Goal: Task Accomplishment & Management: Use online tool/utility

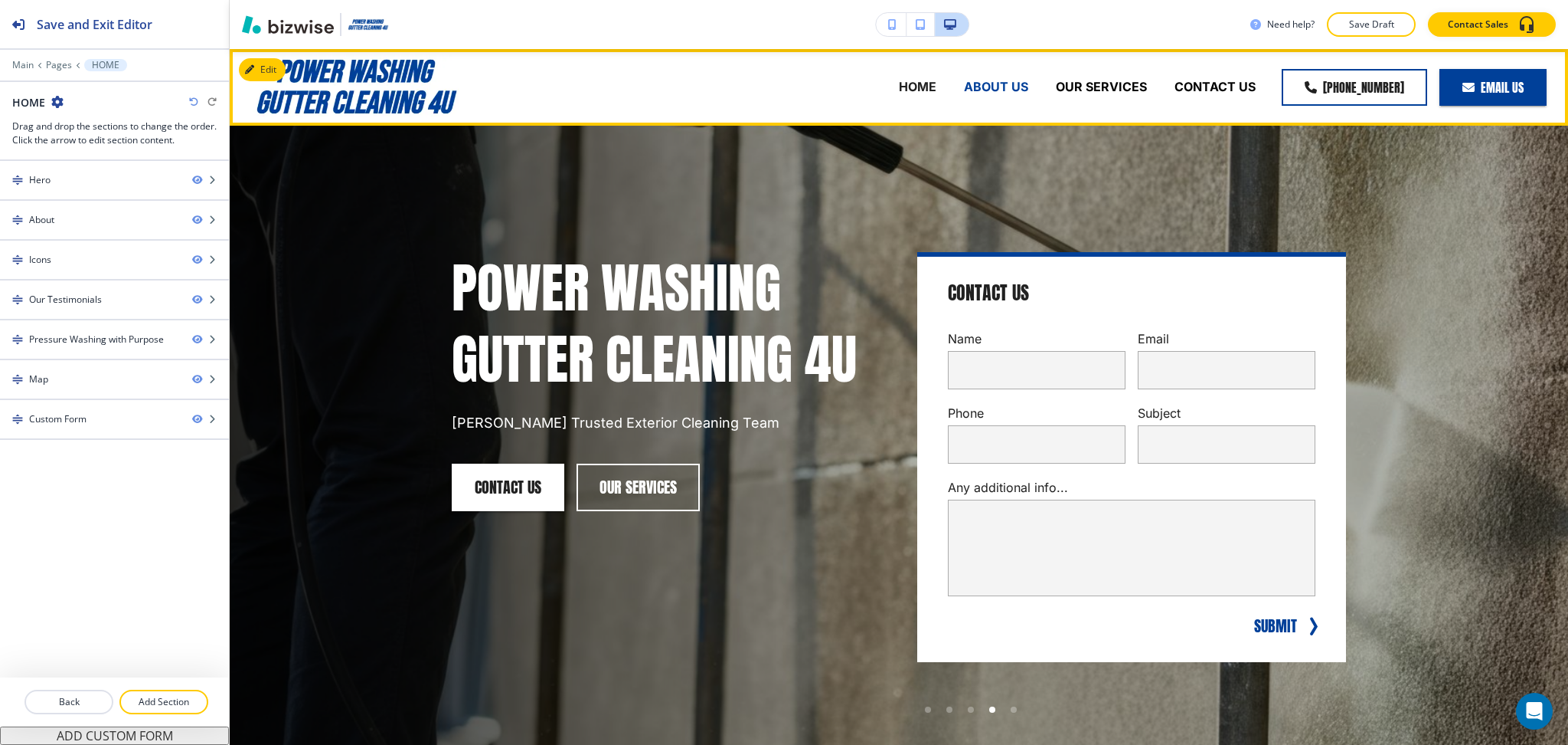
click at [978, 83] on p "ABOUT US" at bounding box center [996, 87] width 64 height 18
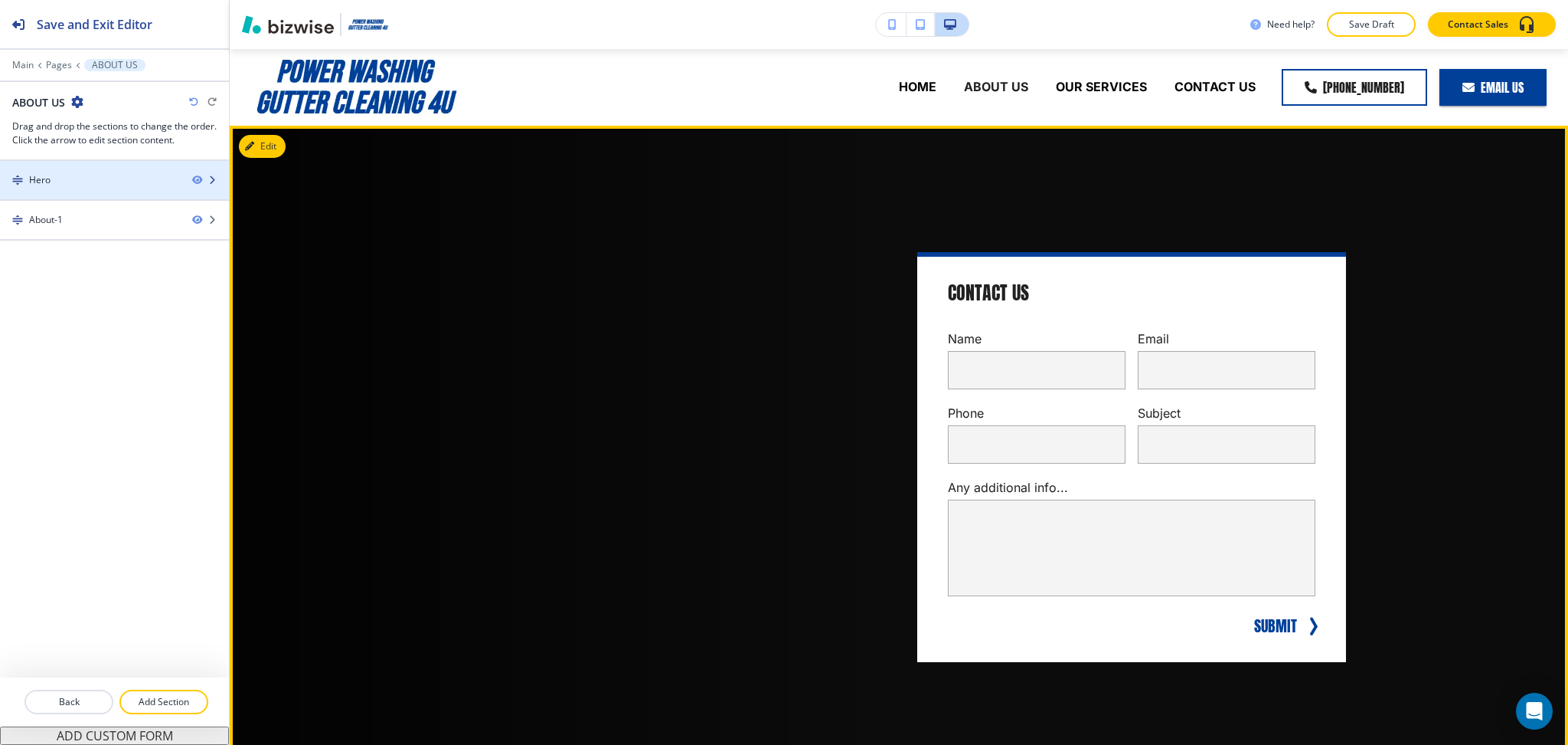
click at [102, 178] on div "Hero" at bounding box center [90, 180] width 180 height 14
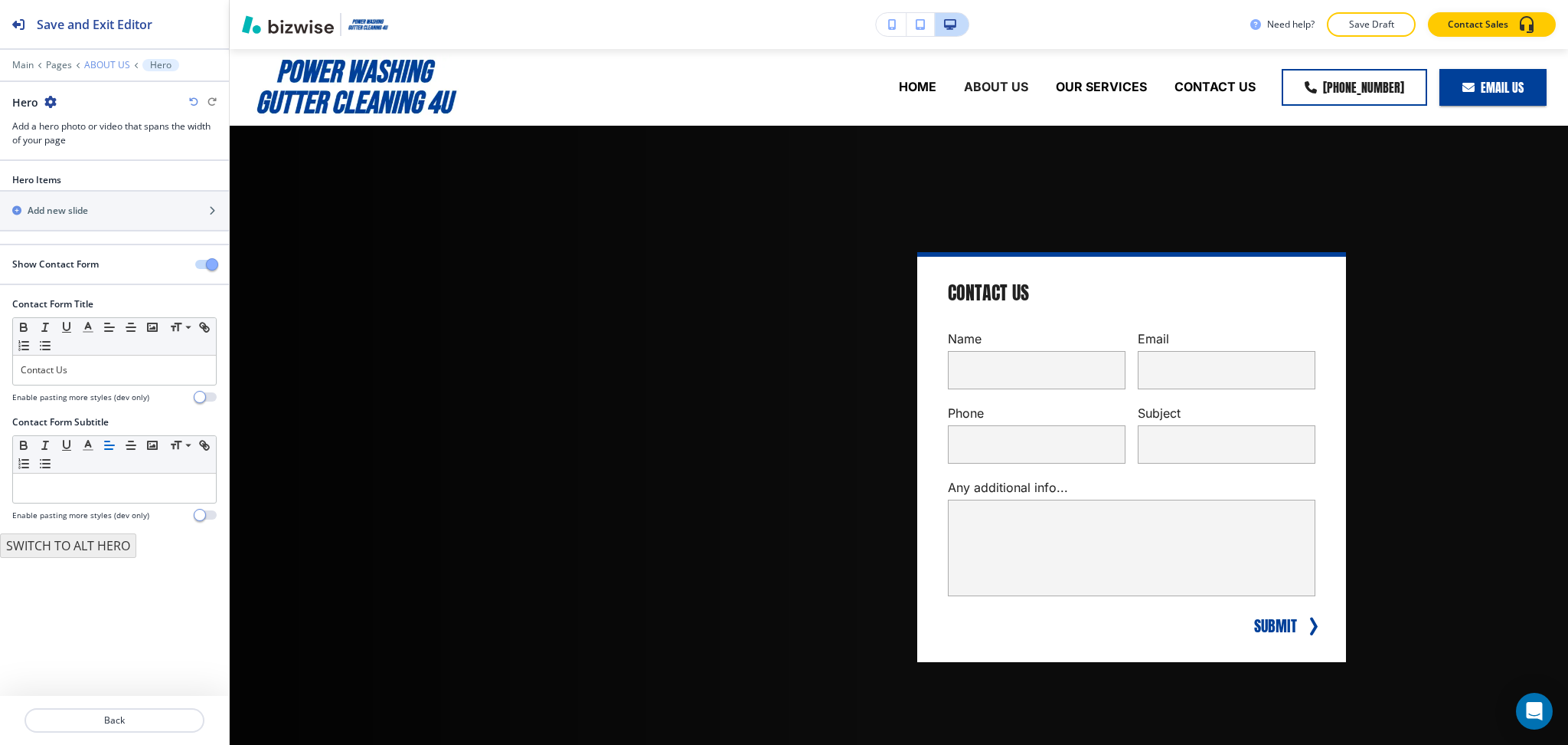
click at [100, 68] on p "ABOUT US" at bounding box center [107, 65] width 46 height 11
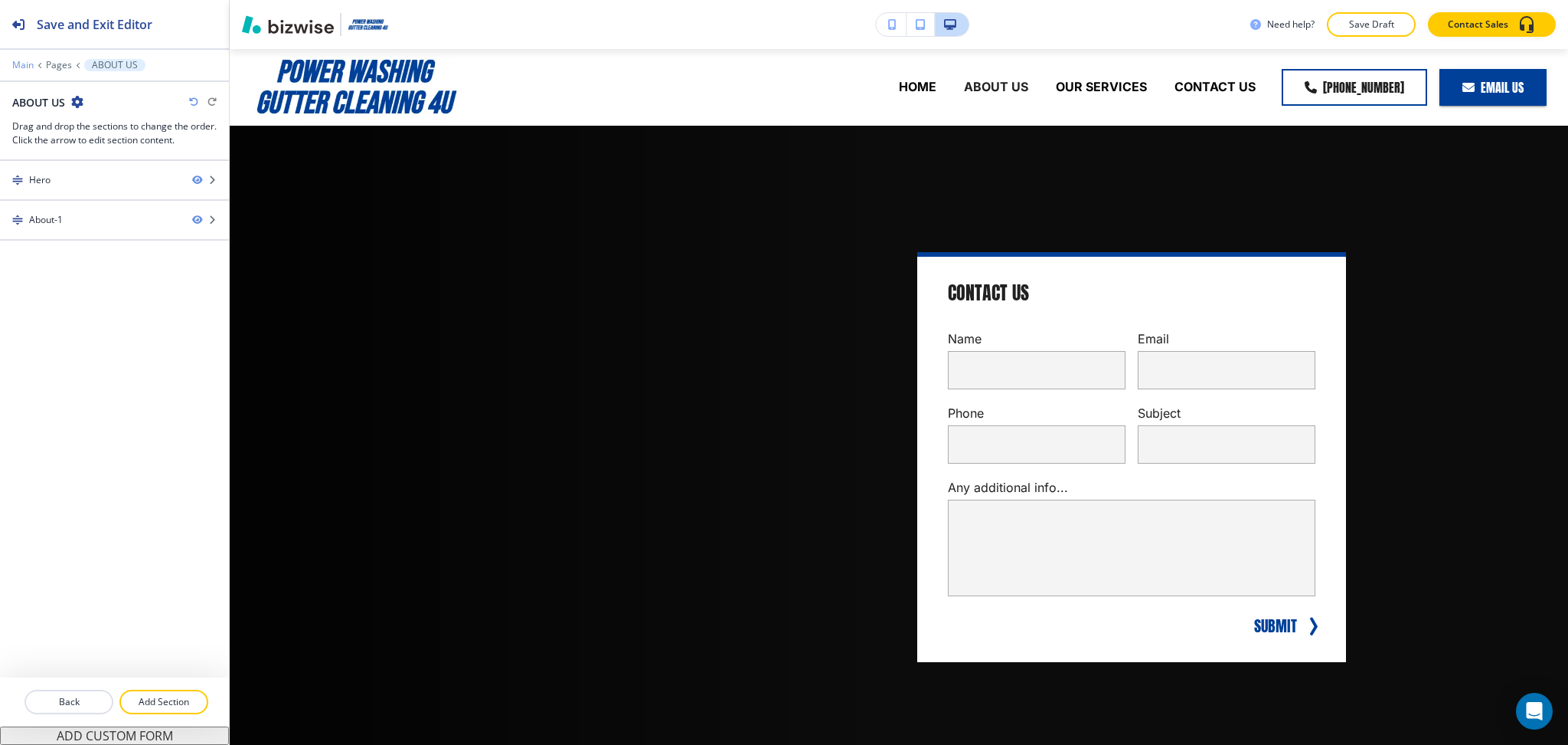
click at [26, 64] on p "Main" at bounding box center [23, 65] width 21 height 11
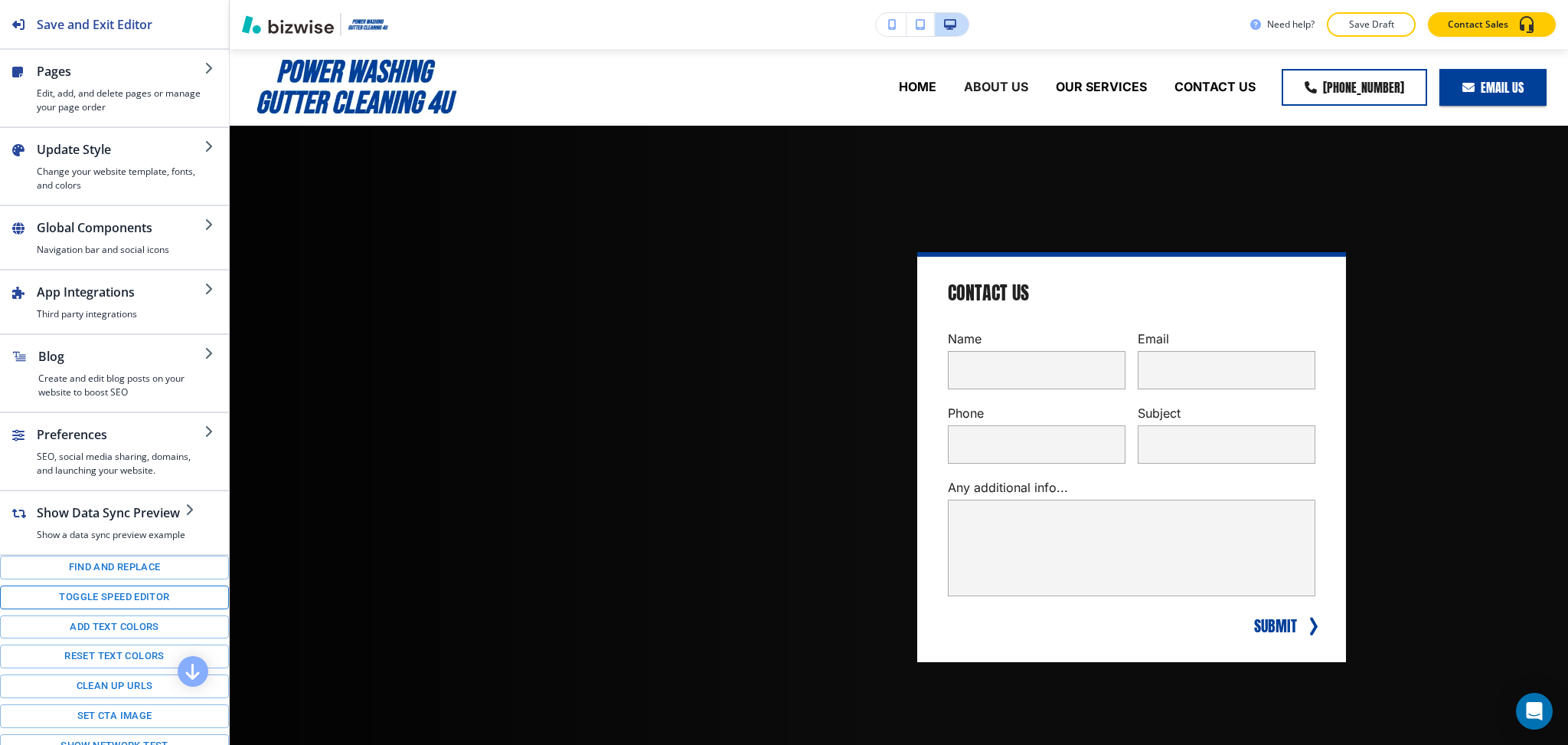
click at [149, 609] on button "Toggle speed editor" at bounding box center [114, 597] width 229 height 24
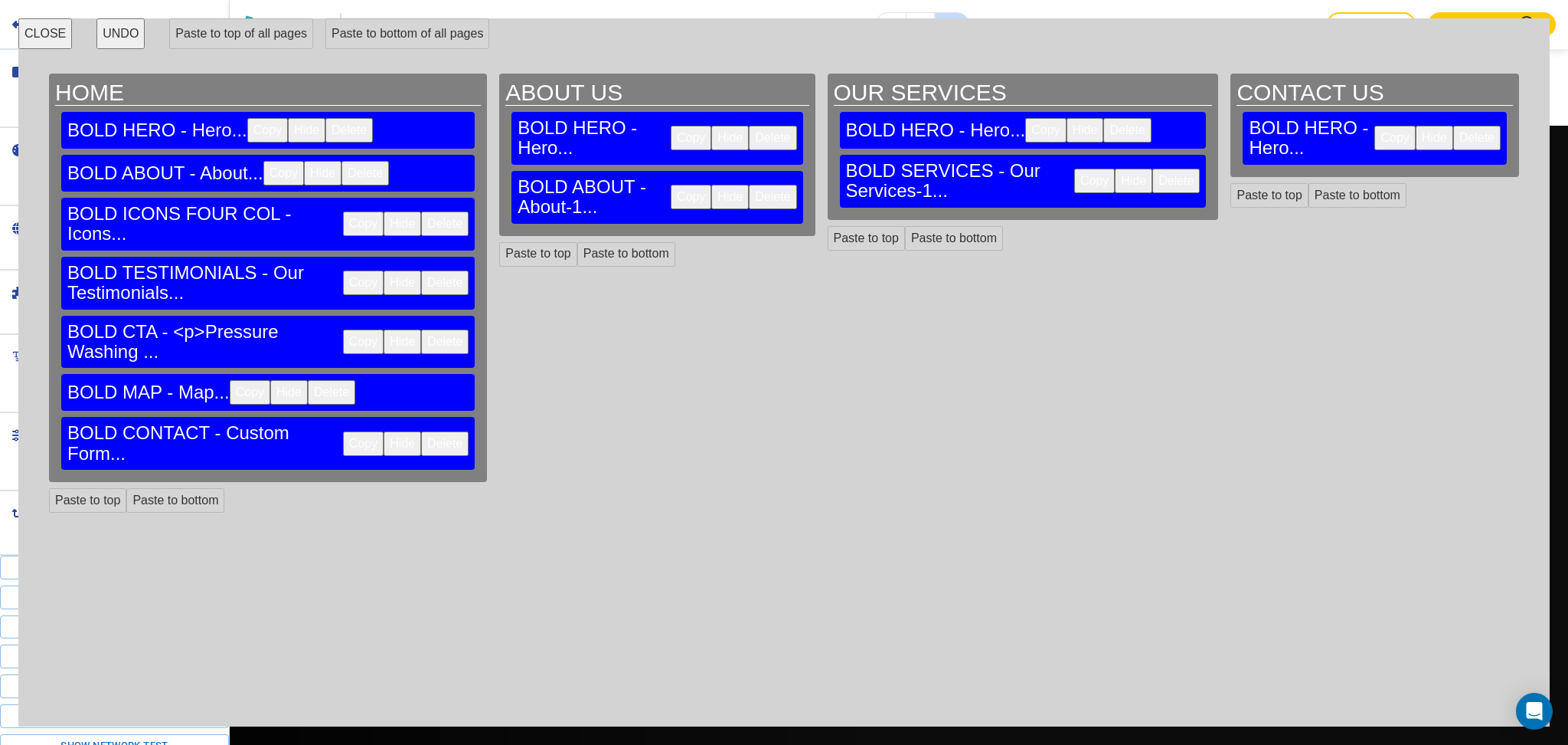
click at [749, 128] on button "Delete" at bounding box center [772, 139] width 47 height 25
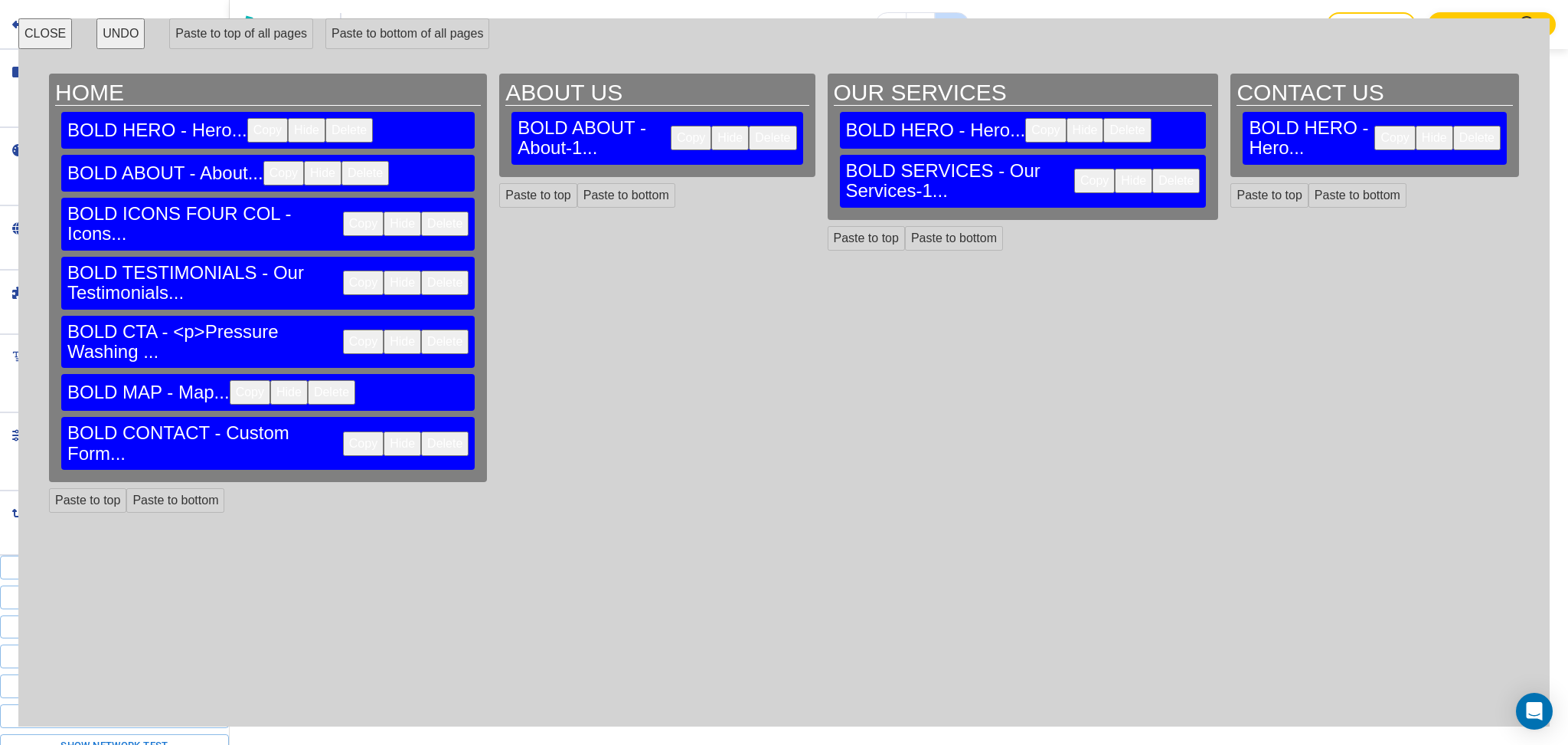
click at [1103, 124] on button "Delete" at bounding box center [1126, 131] width 47 height 25
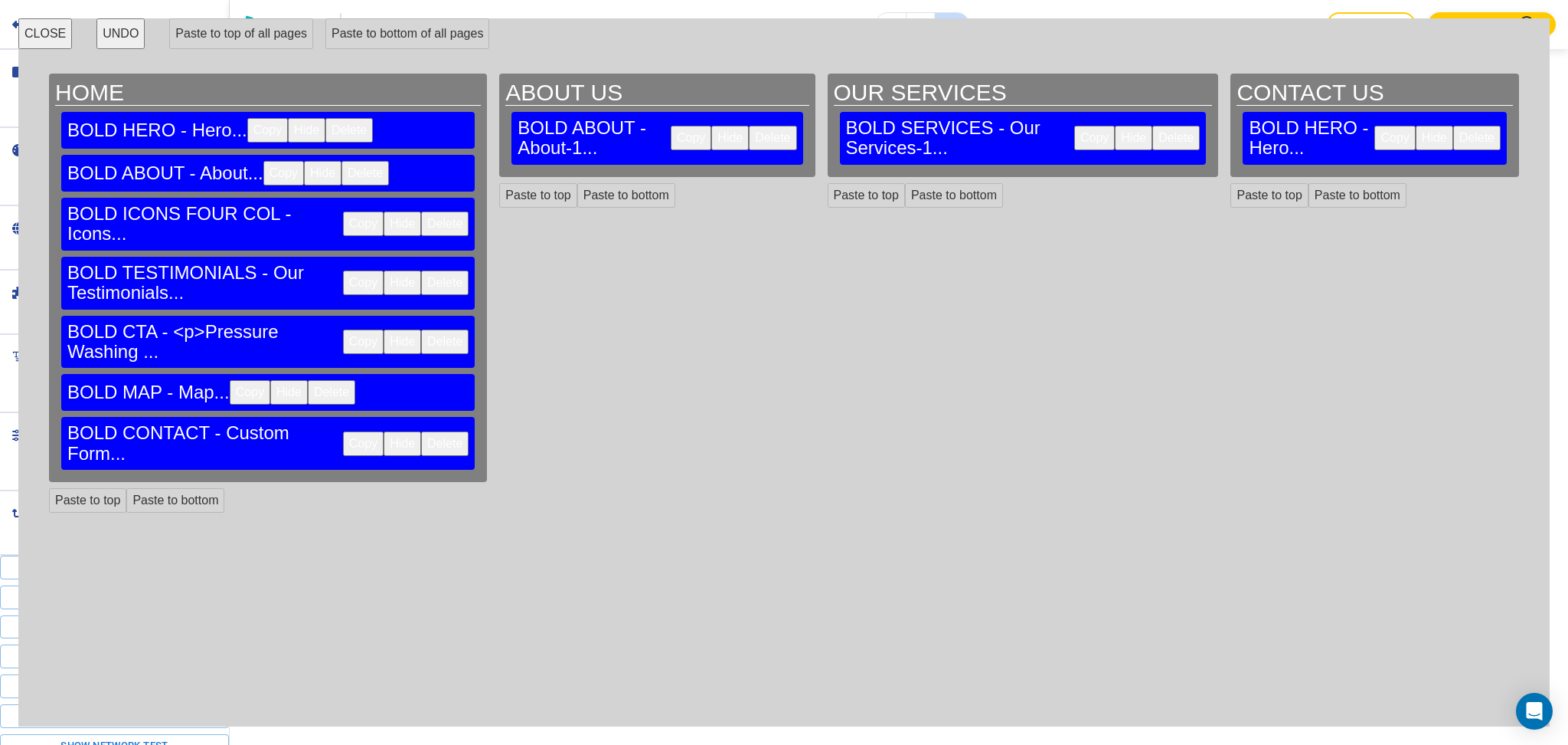
click at [1455, 138] on div "BOLD HERO - Hero... Copy Hide Delete" at bounding box center [1375, 139] width 264 height 53
click at [1461, 126] on button "Delete" at bounding box center [1477, 139] width 47 height 25
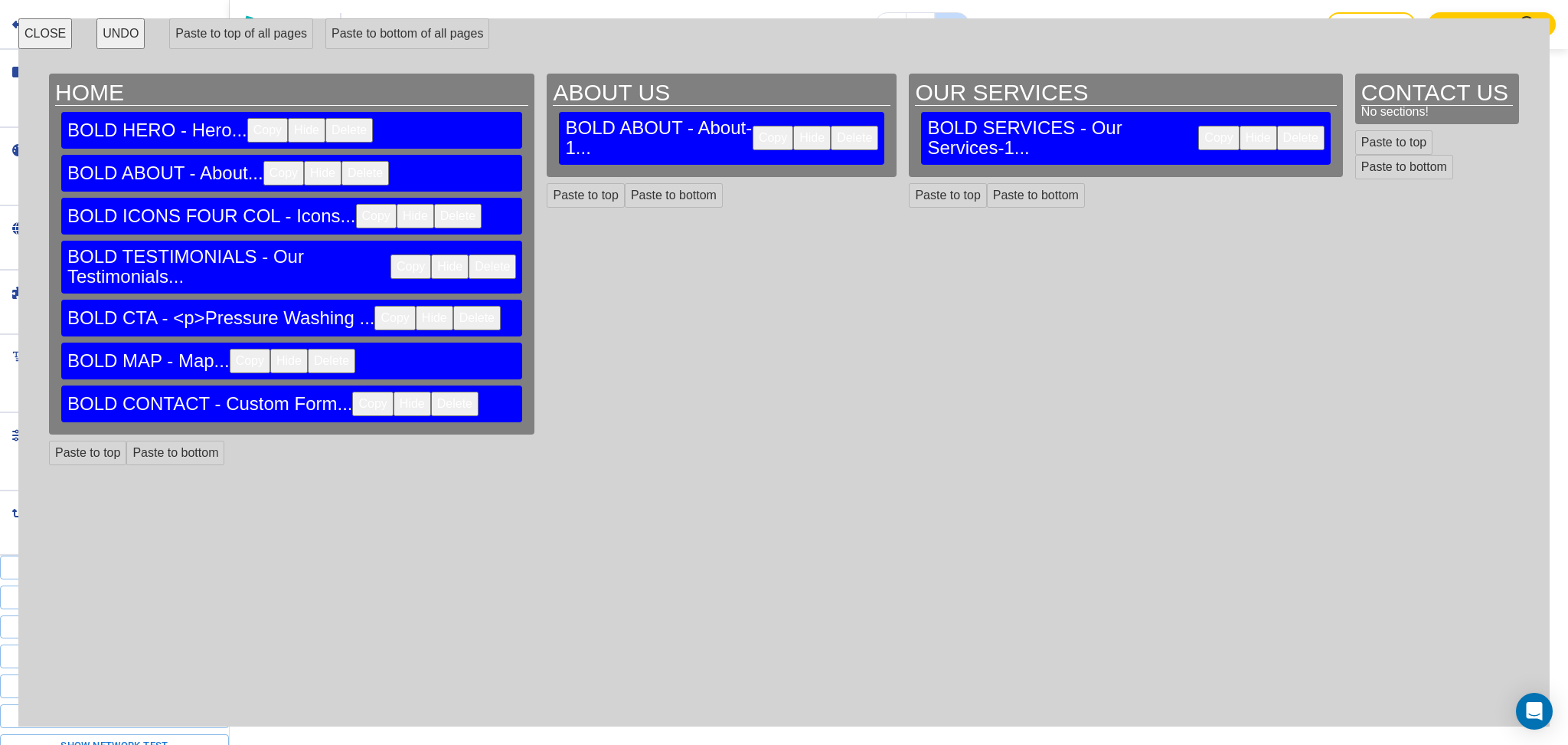
click at [248, 123] on button "Copy" at bounding box center [268, 131] width 41 height 25
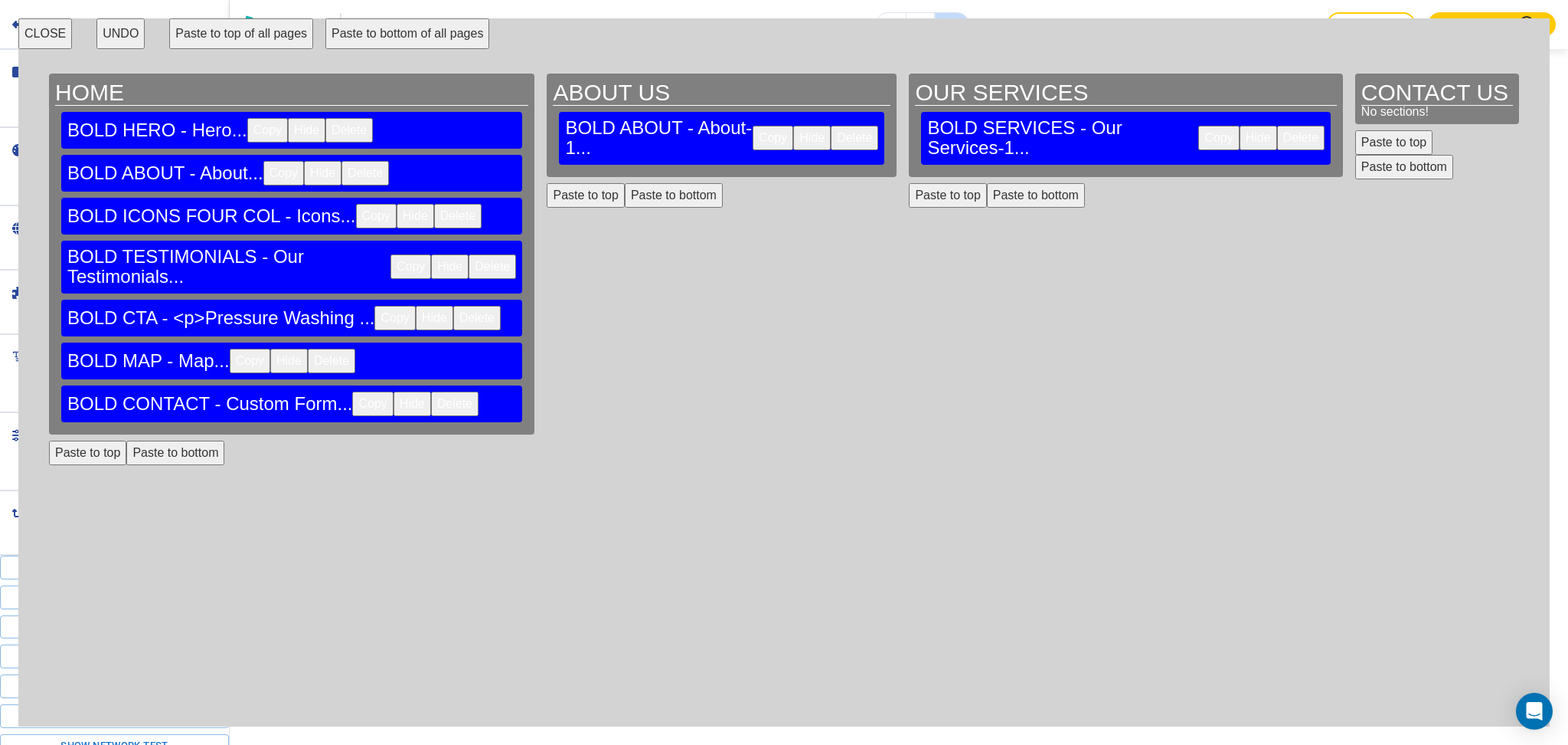
click at [374, 34] on button "Paste to bottom of all pages" at bounding box center [407, 34] width 164 height 31
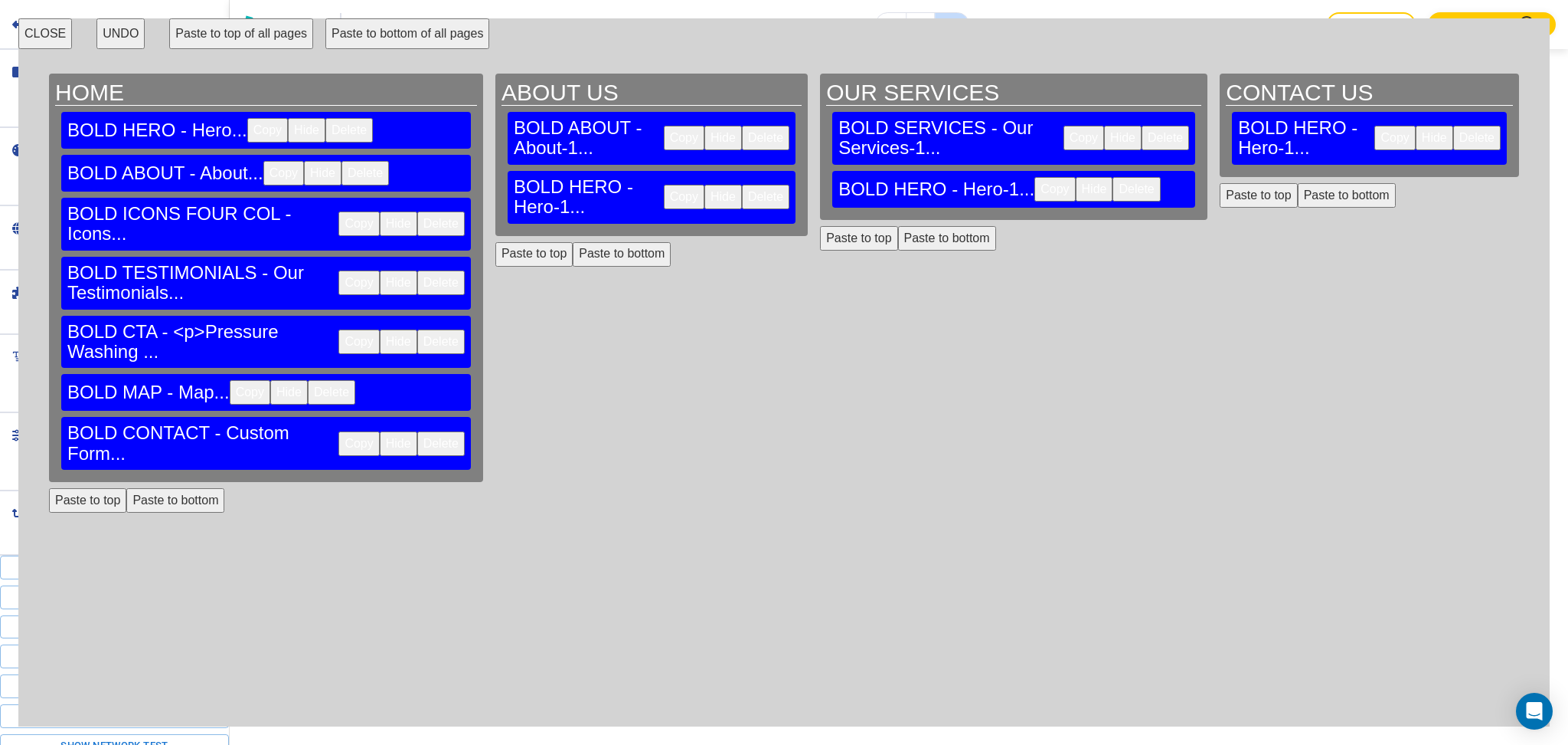
click at [114, 25] on button "UNDO" at bounding box center [121, 34] width 48 height 31
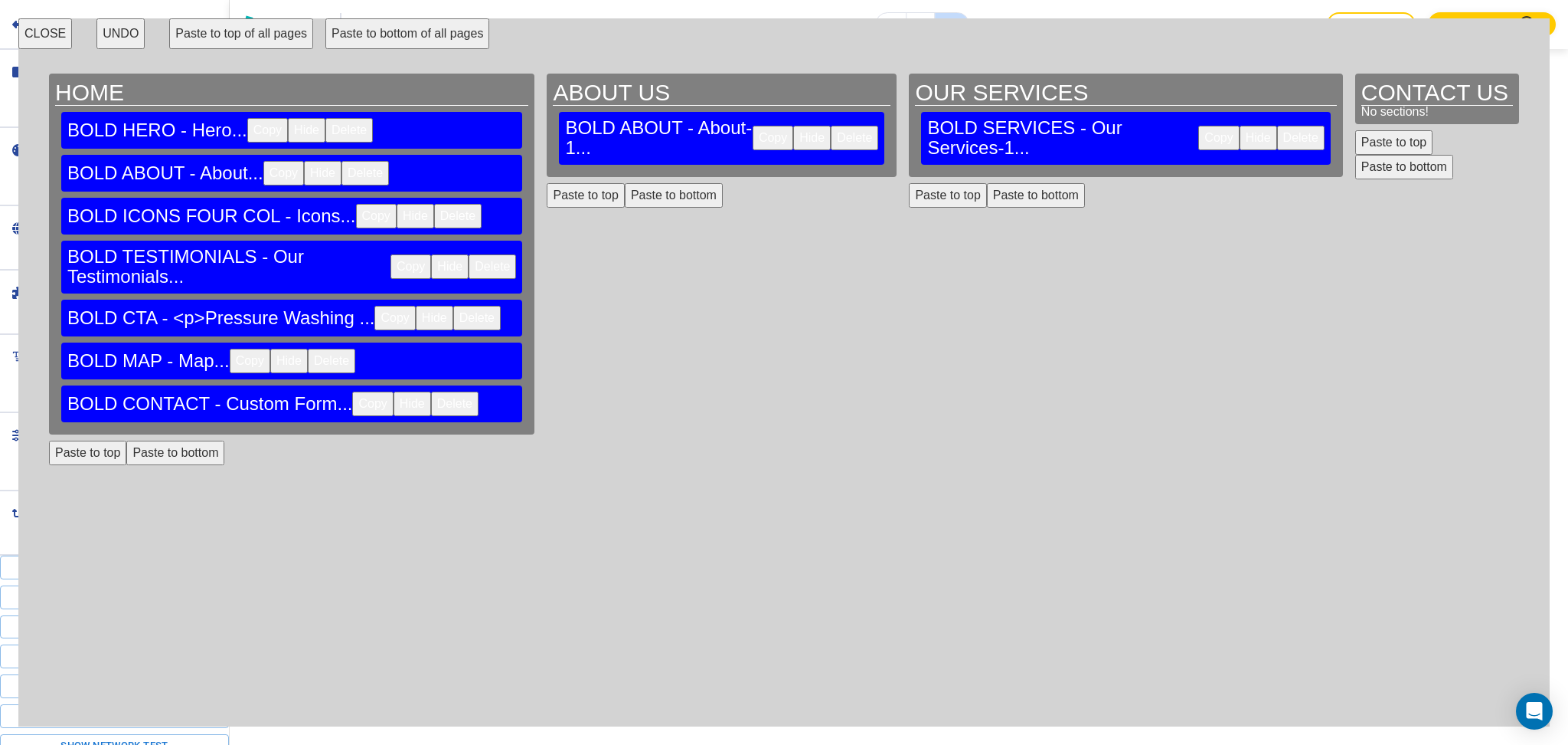
click at [198, 39] on button "Paste to top of all pages" at bounding box center [241, 34] width 144 height 31
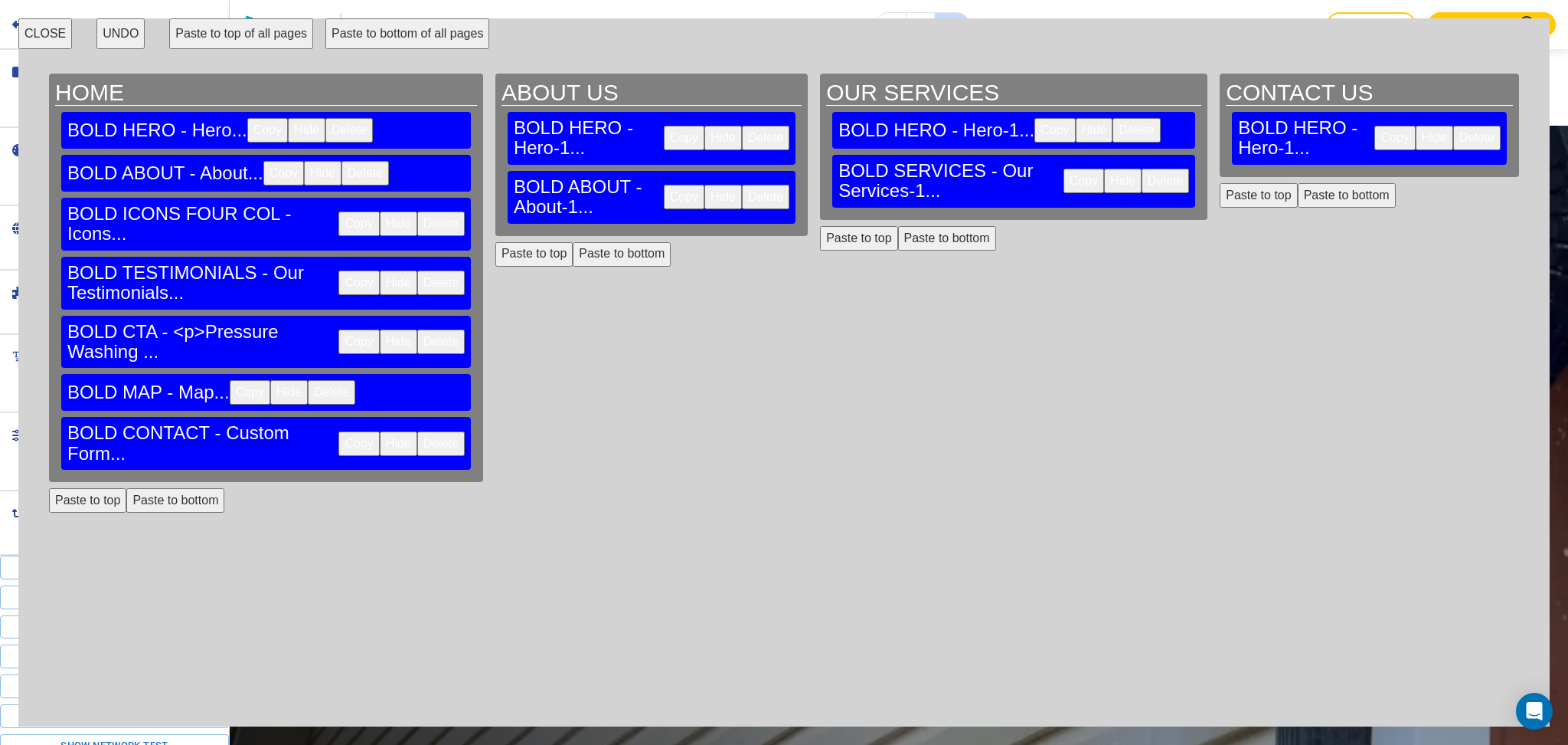
click at [338, 329] on button "Copy" at bounding box center [359, 342] width 41 height 25
click at [360, 37] on button "Paste to bottom of all pages" at bounding box center [407, 34] width 164 height 31
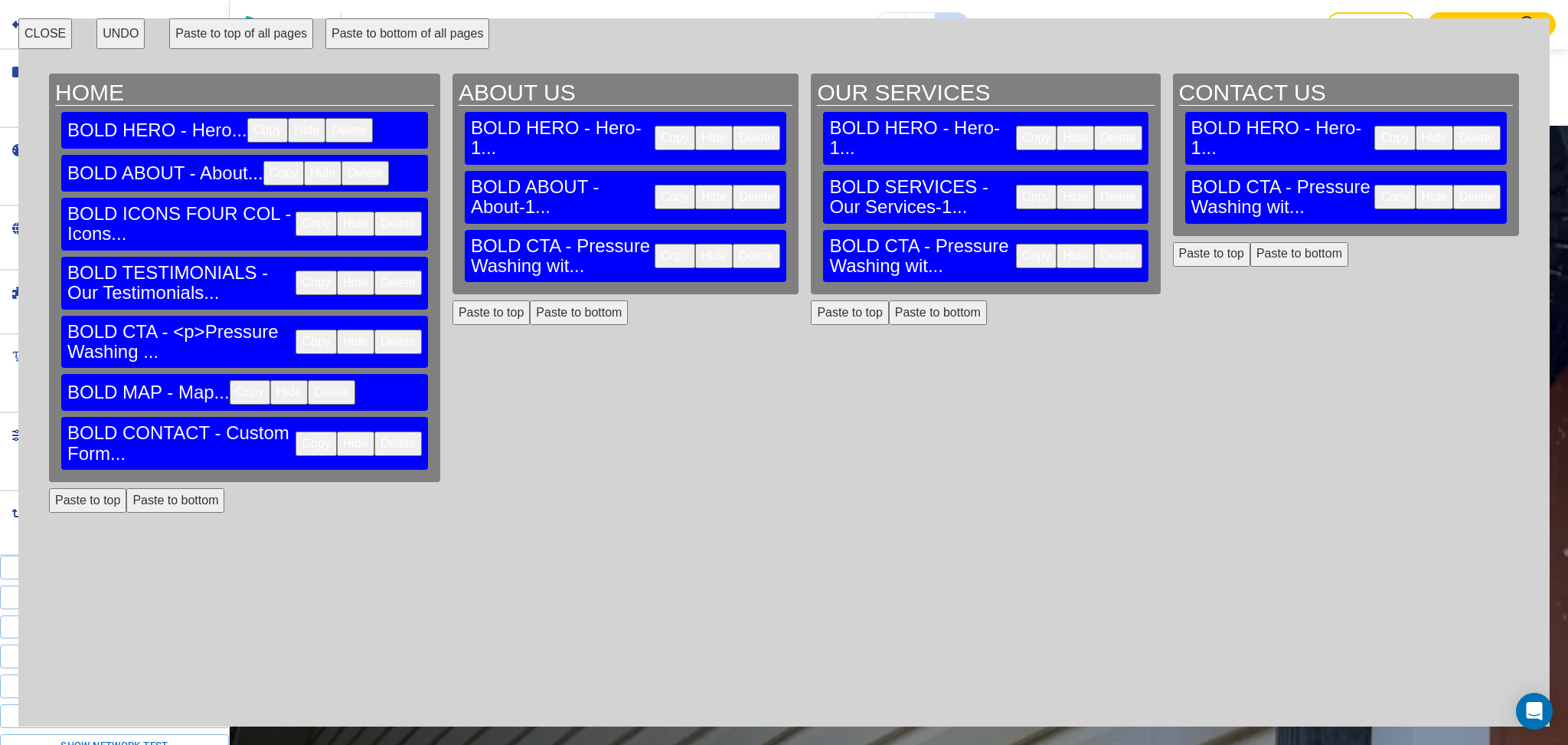
click at [230, 380] on button "Copy" at bounding box center [250, 392] width 41 height 25
click at [373, 36] on button "Paste to bottom of all pages" at bounding box center [407, 34] width 164 height 31
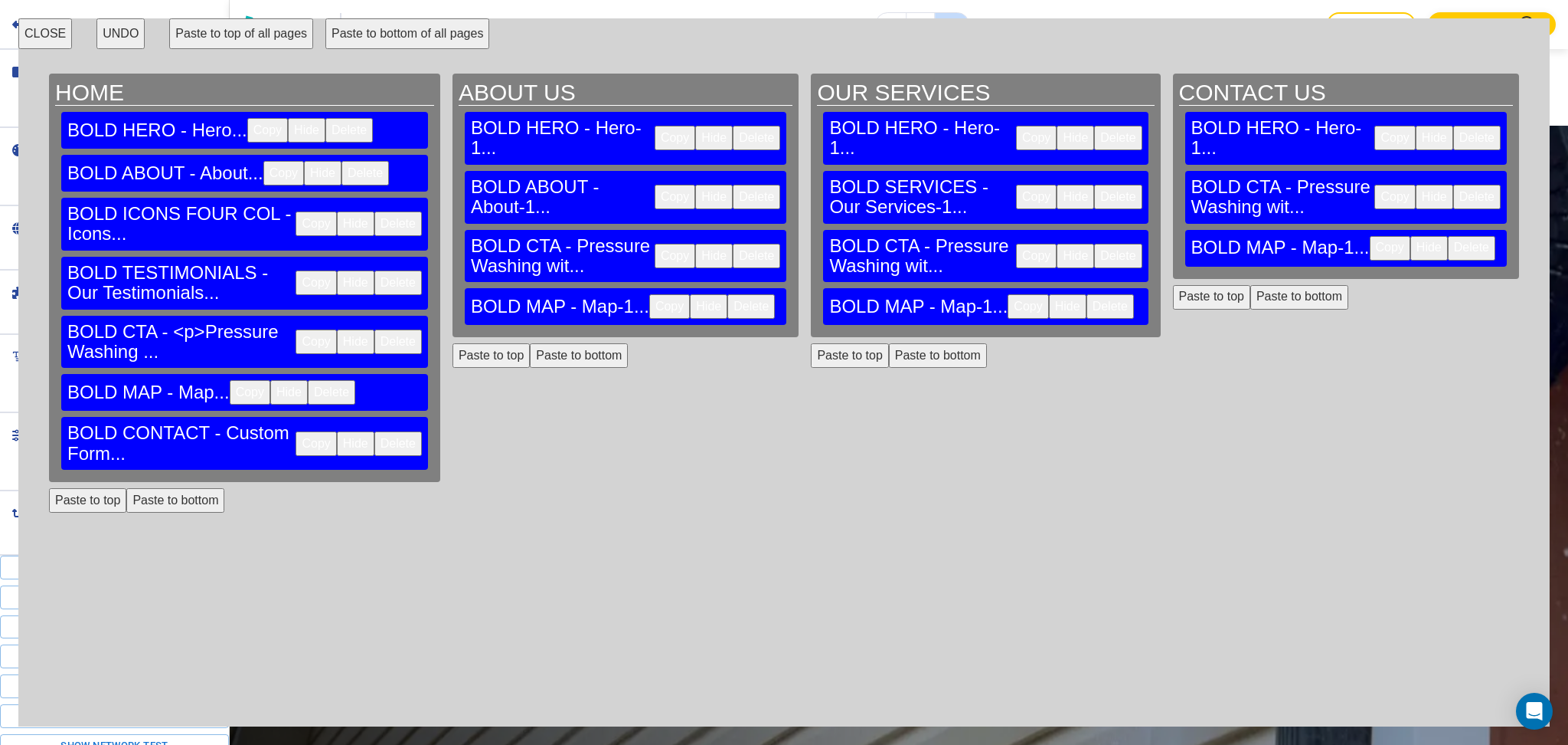
click at [317, 432] on button "Copy" at bounding box center [316, 444] width 41 height 25
click at [420, 22] on button "Paste to bottom of all pages" at bounding box center [407, 34] width 164 height 31
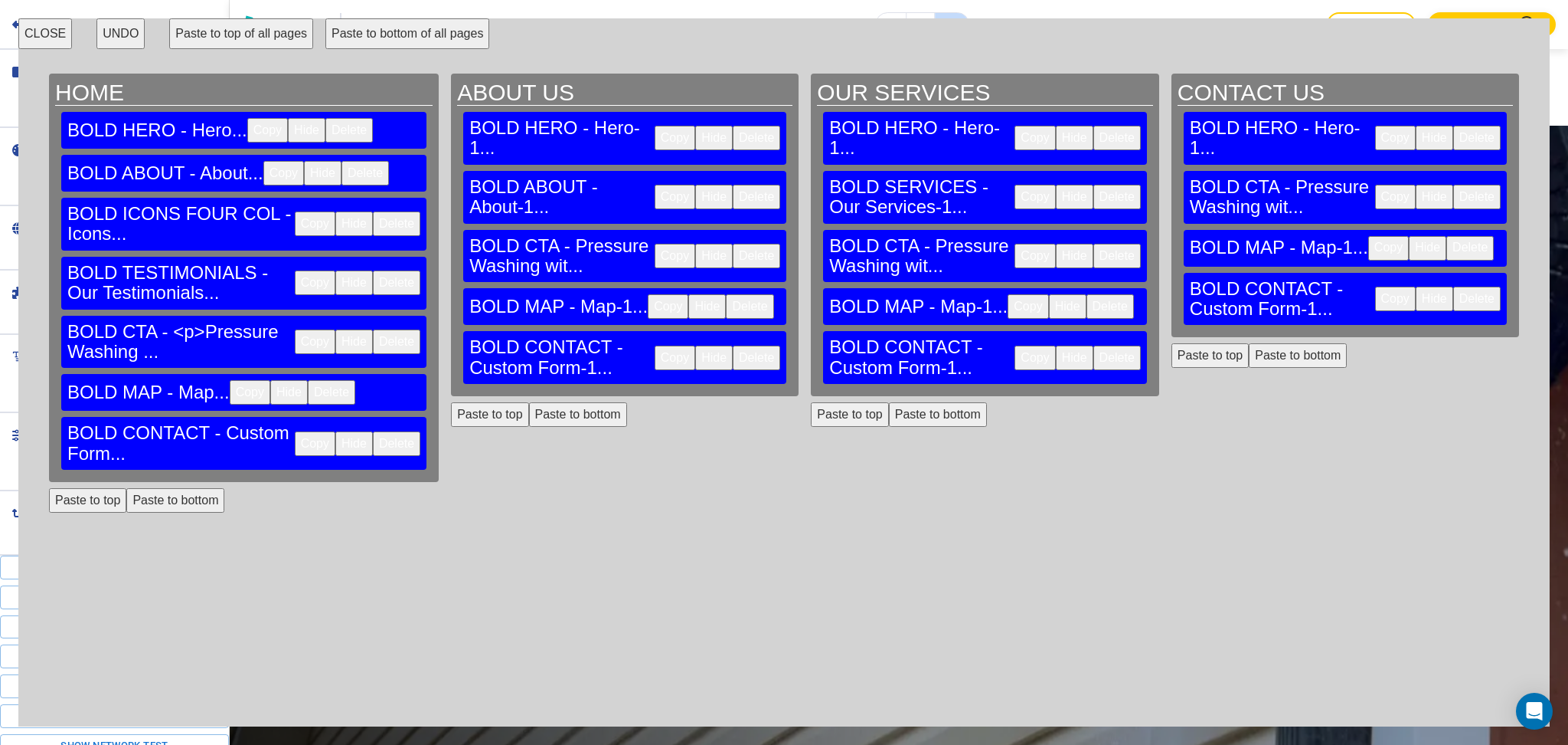
click at [50, 28] on button "CLOSE" at bounding box center [45, 34] width 53 height 31
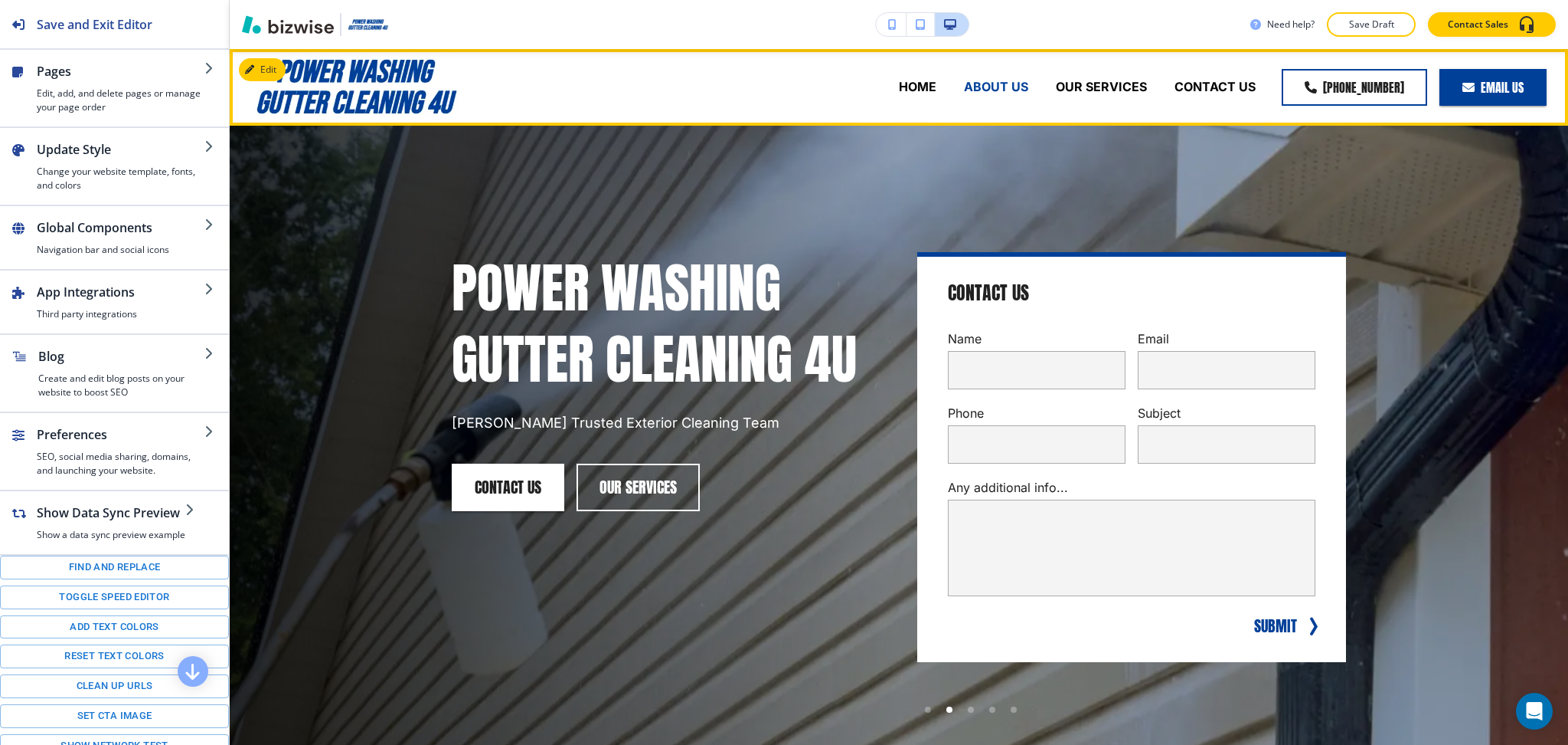
click at [990, 83] on p "ABOUT US" at bounding box center [996, 87] width 64 height 18
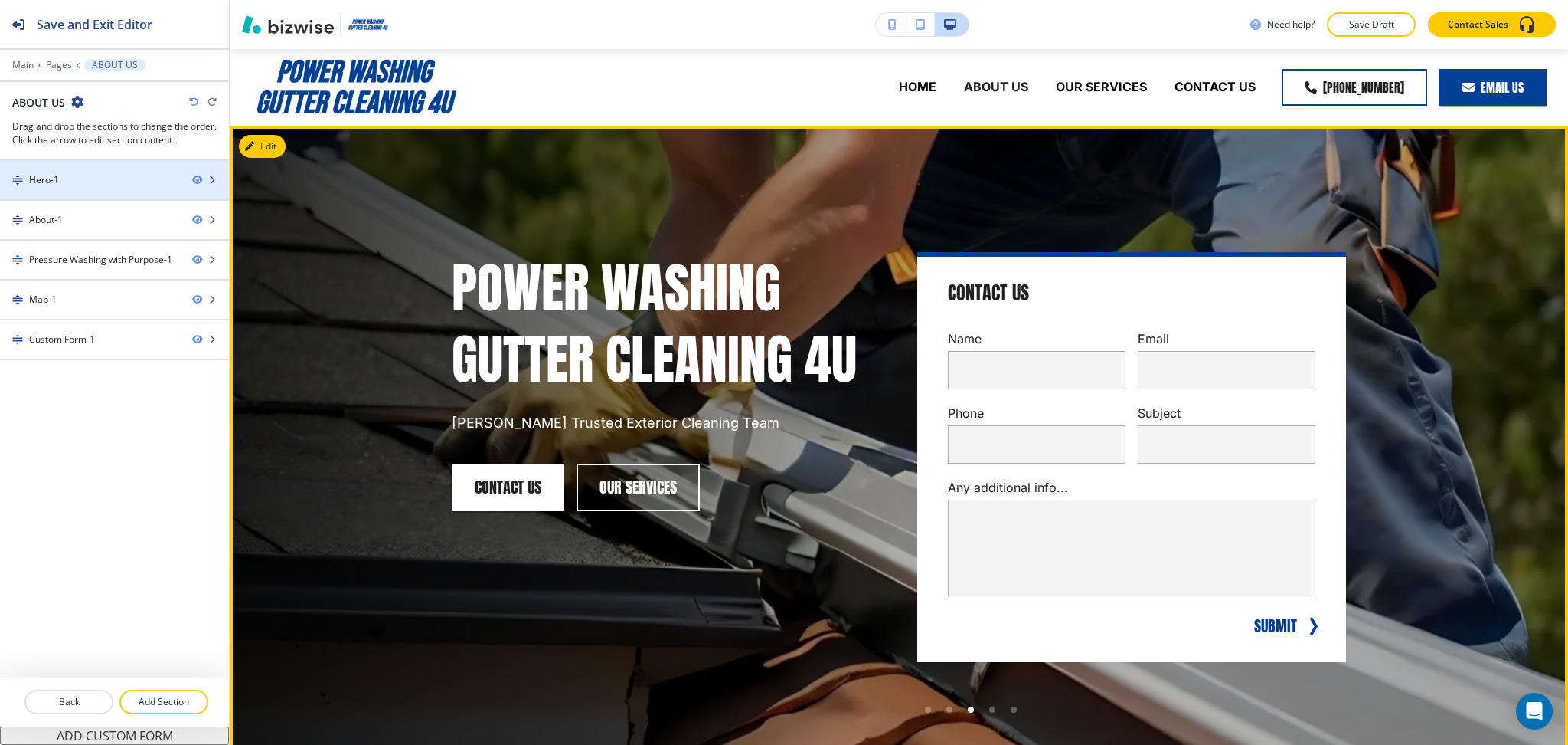
click at [126, 174] on div "Hero-1" at bounding box center [90, 180] width 180 height 14
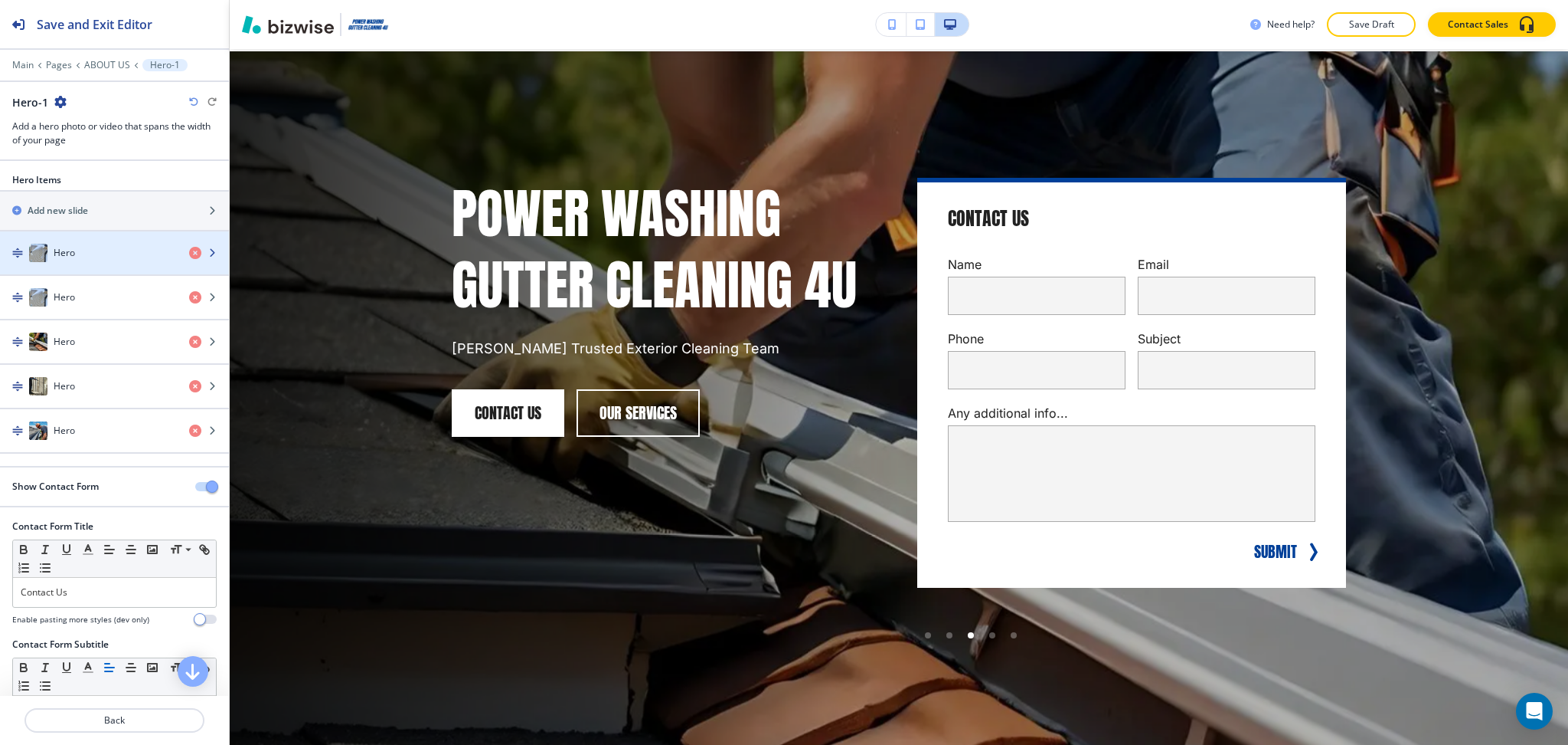
scroll to position [76, 0]
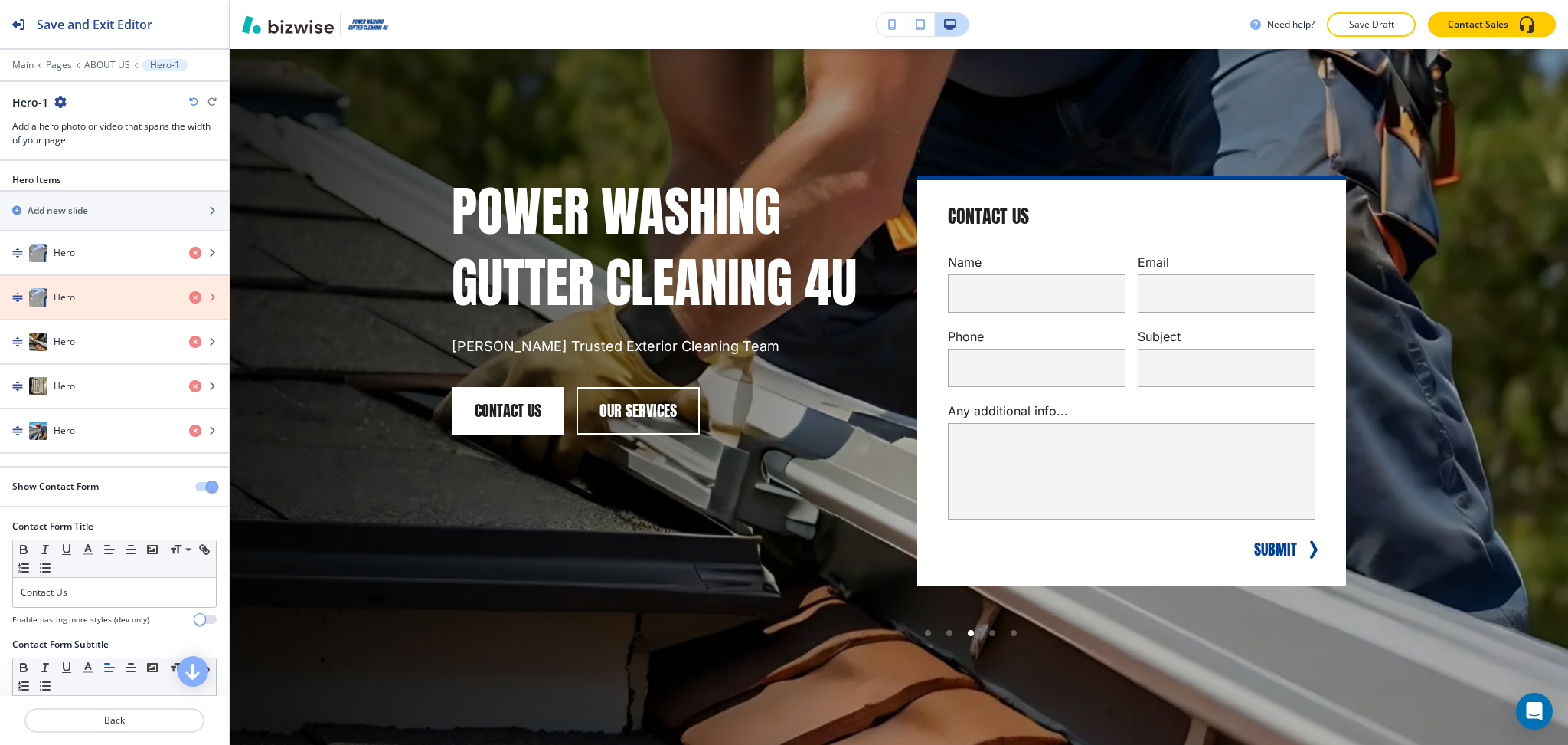
click at [189, 301] on icon "button" at bounding box center [195, 297] width 12 height 12
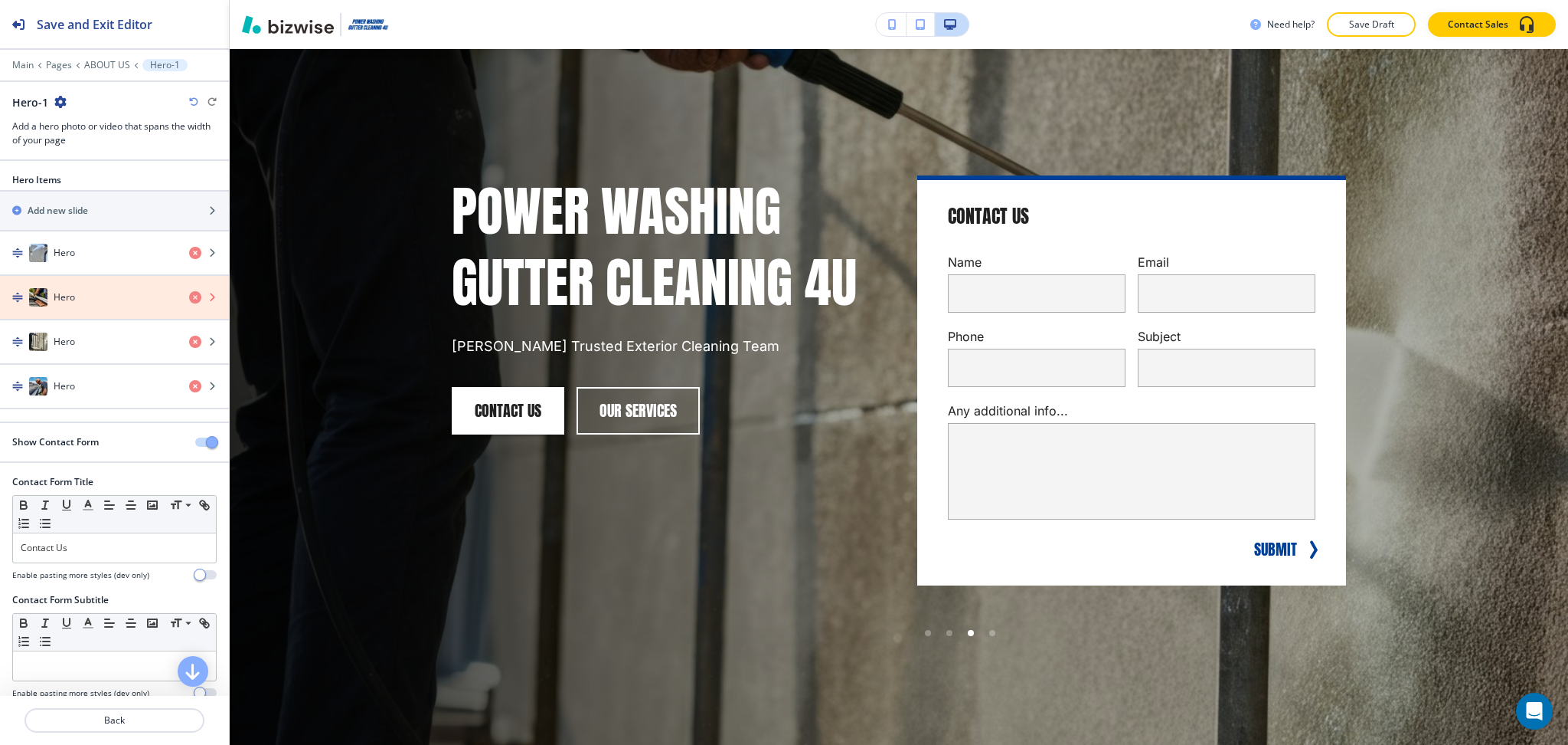
click at [189, 301] on icon "button" at bounding box center [195, 297] width 12 height 12
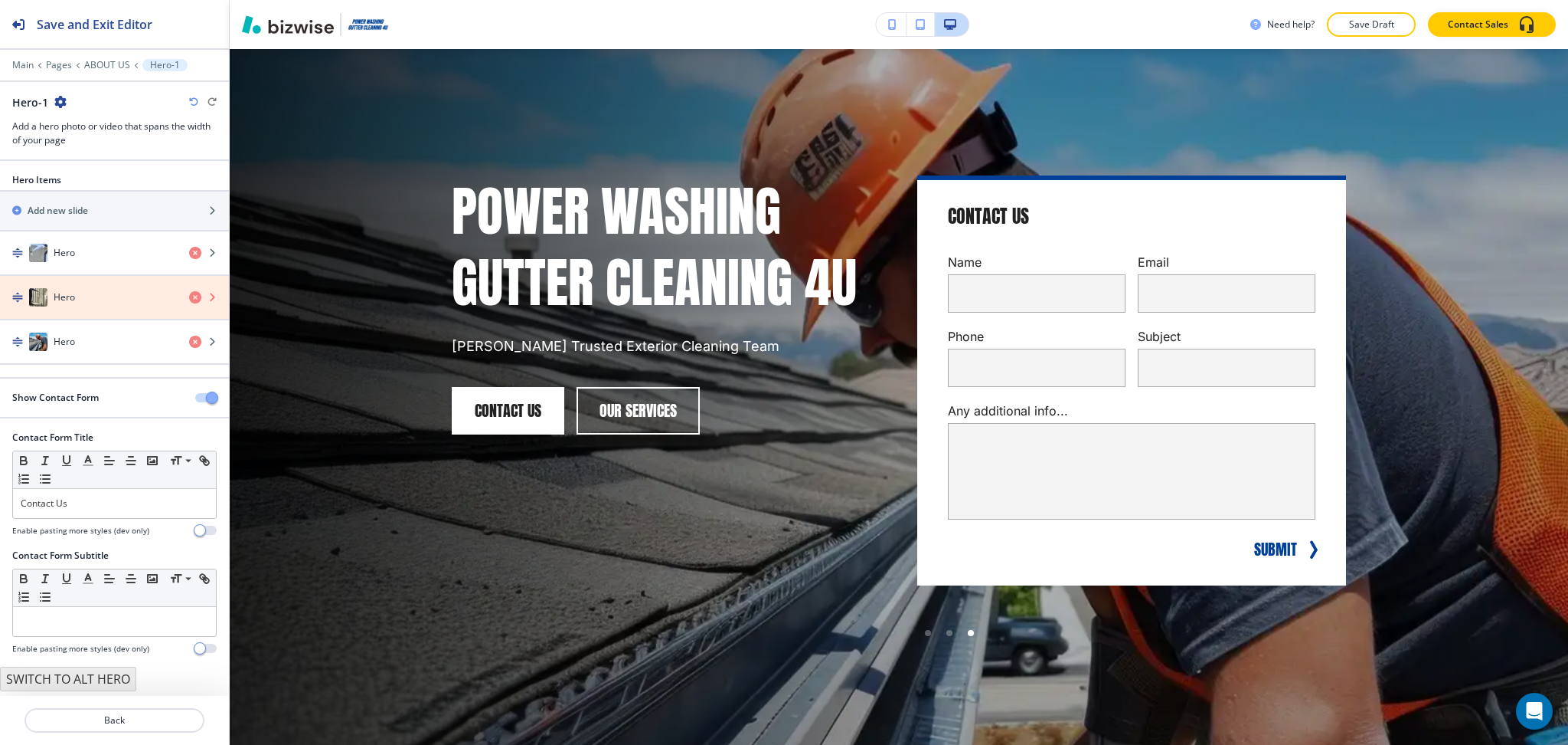
click at [192, 299] on icon "button" at bounding box center [195, 297] width 12 height 12
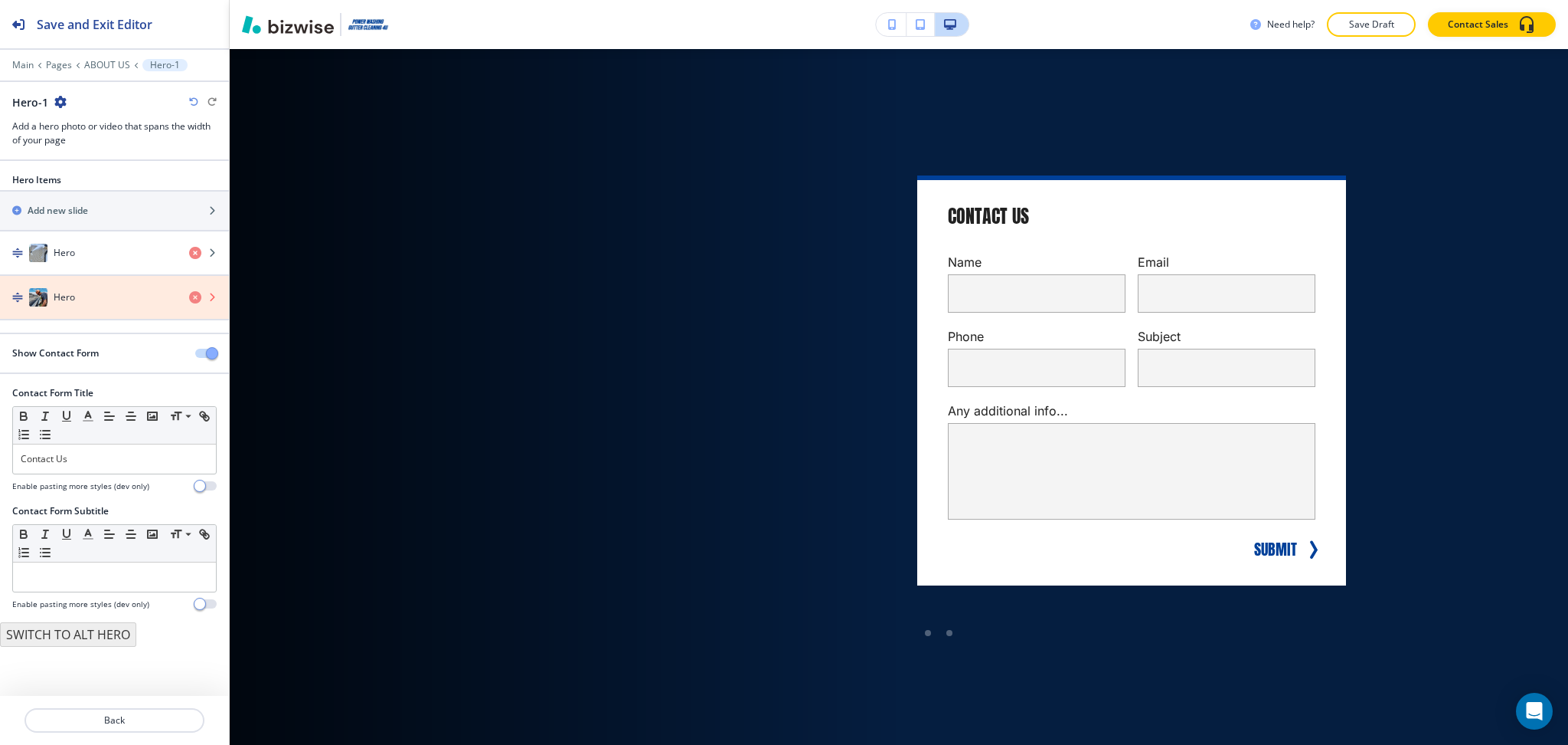
click at [192, 299] on icon "button" at bounding box center [195, 297] width 12 height 12
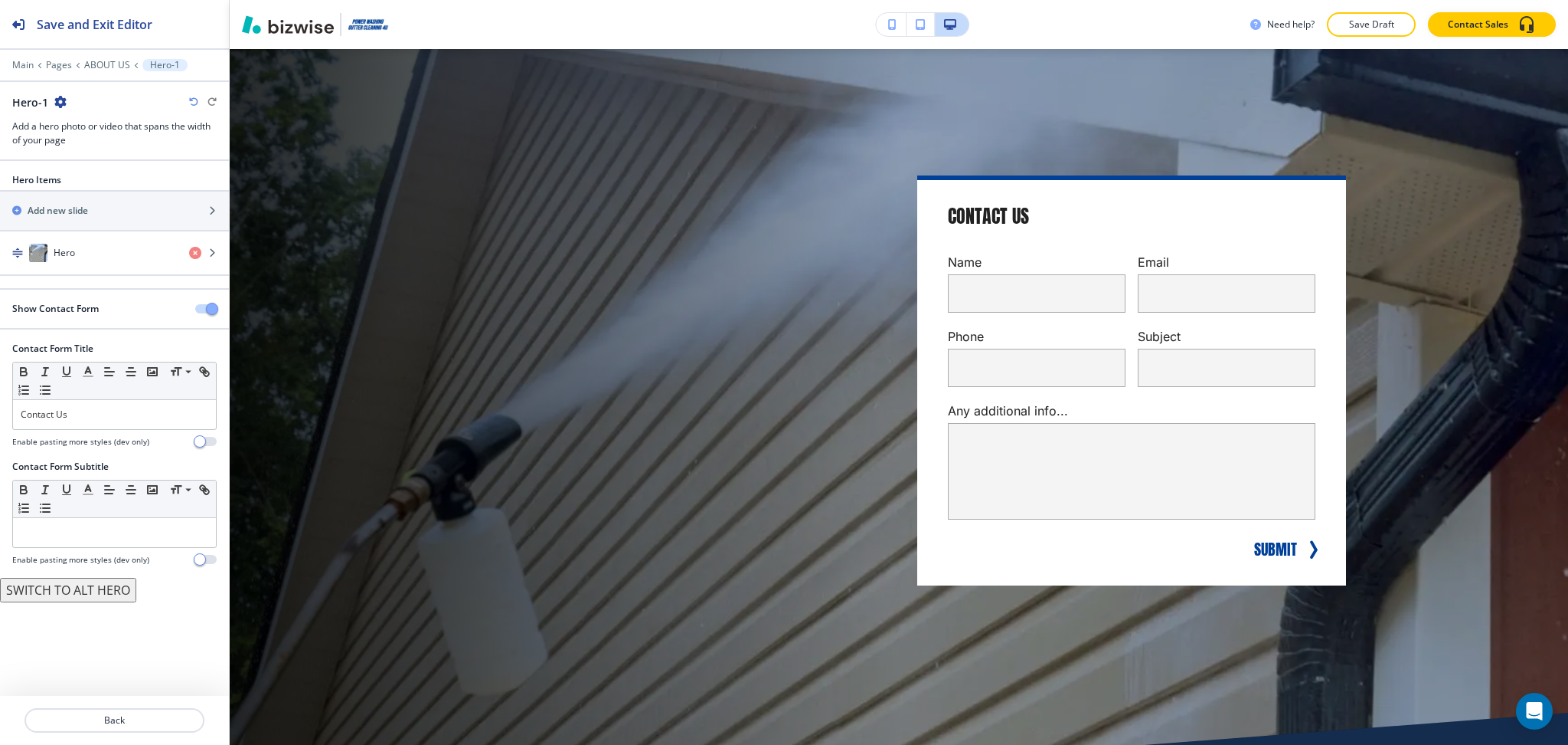
click at [211, 310] on span "button" at bounding box center [212, 309] width 12 height 12
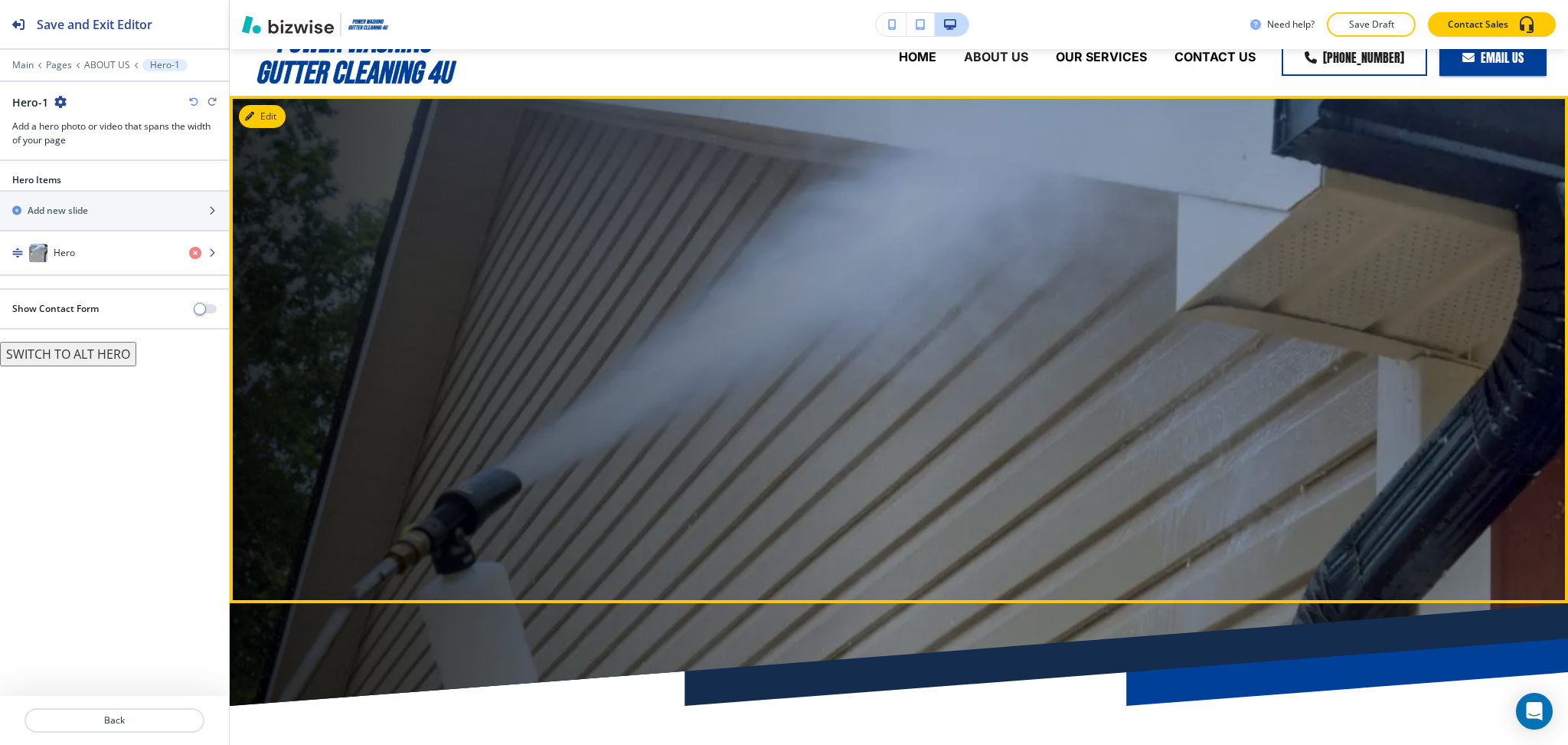
scroll to position [0, 0]
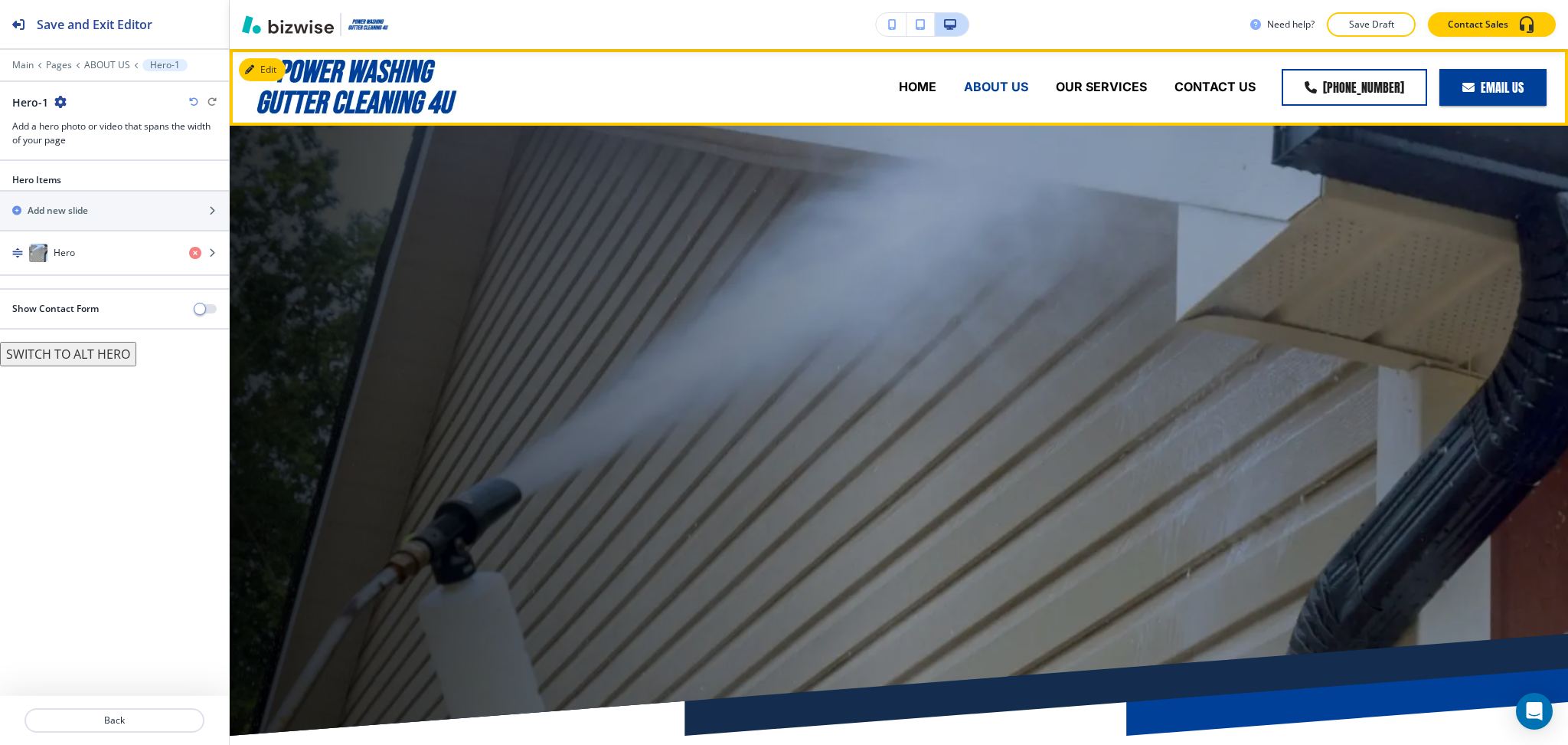
click at [1001, 86] on p "ABOUT US" at bounding box center [996, 87] width 64 height 18
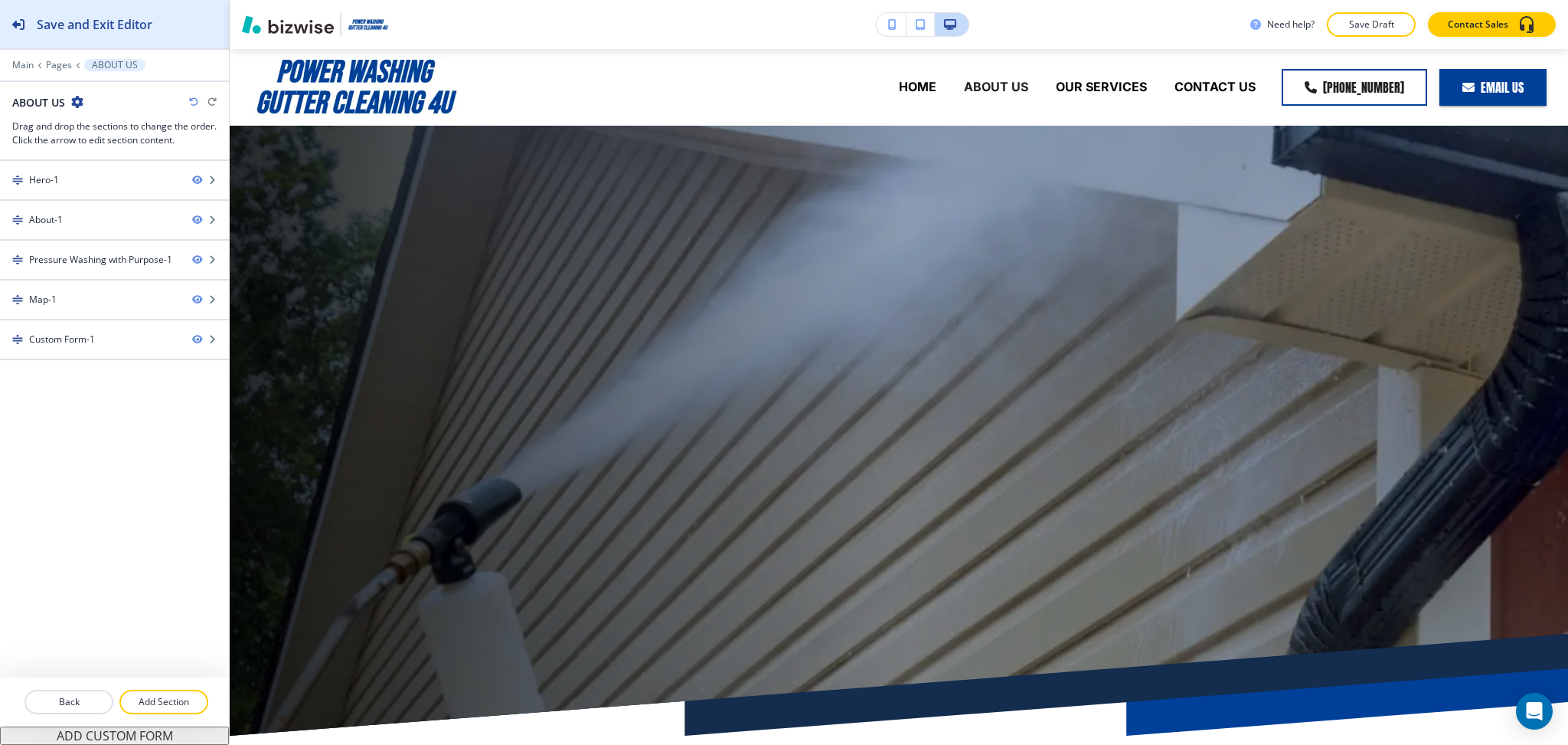
click at [47, 20] on h2 "Save and Exit Editor" at bounding box center [94, 24] width 115 height 19
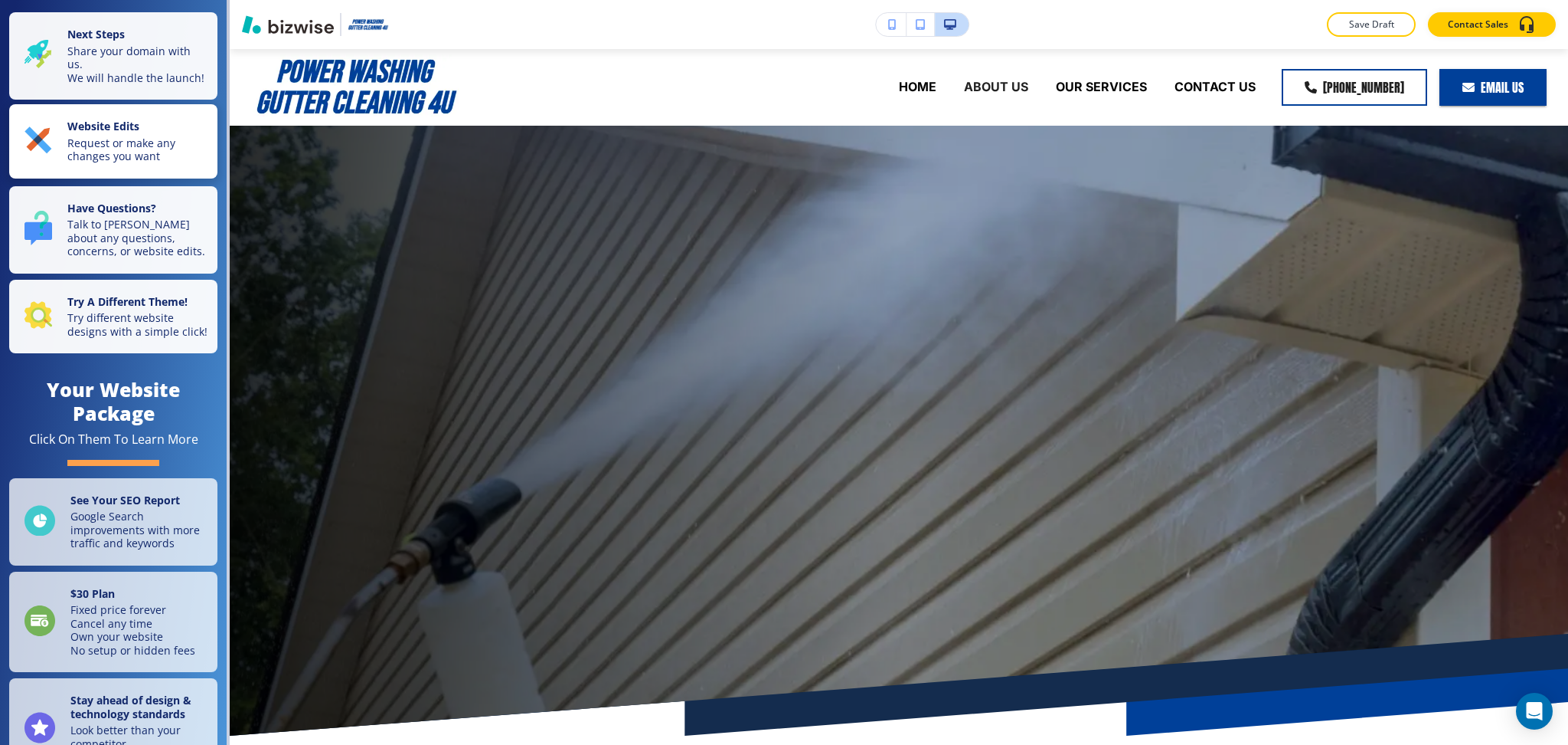
click at [114, 149] on p "Request or make any changes you want" at bounding box center [138, 150] width 141 height 27
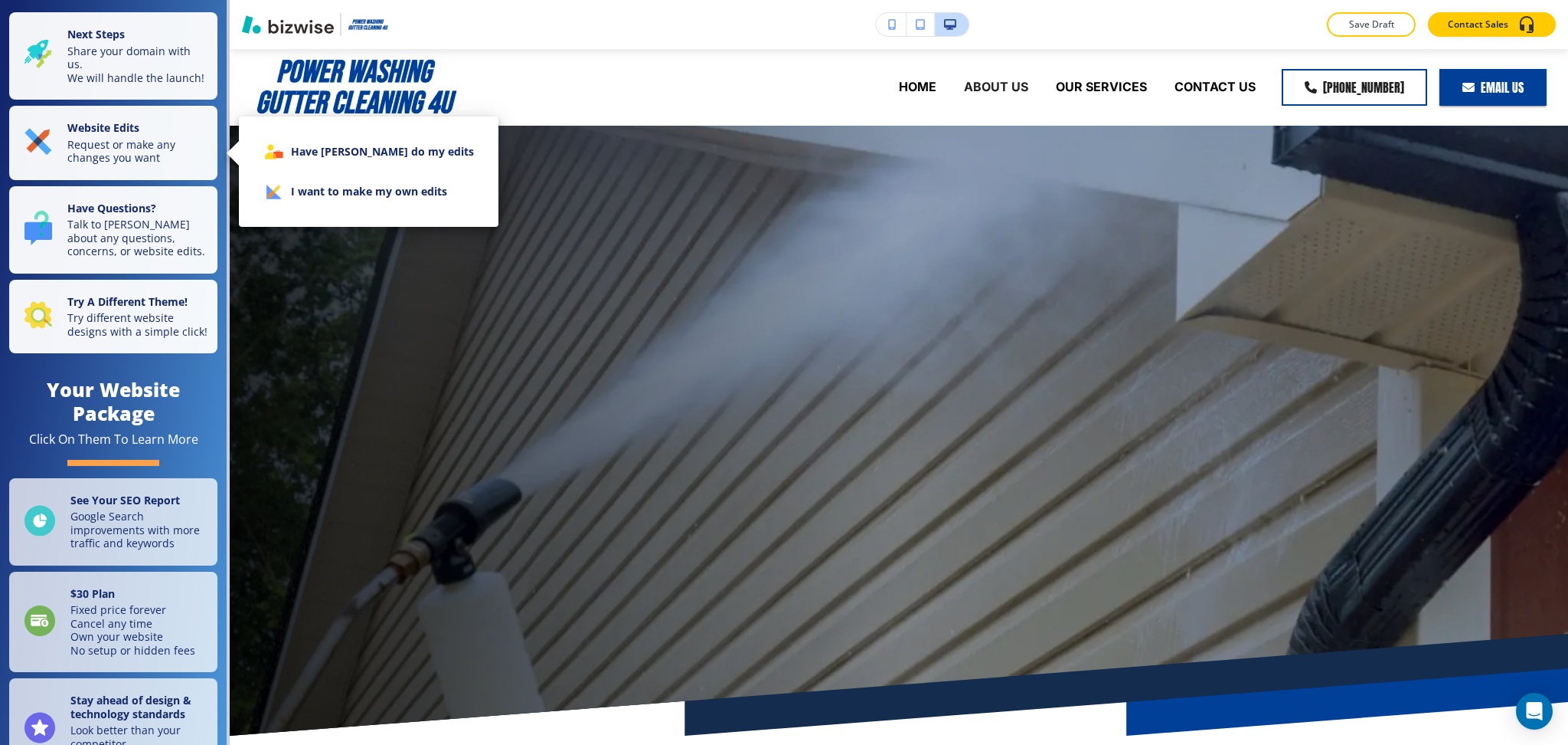
click at [337, 194] on li "I want to make my own edits" at bounding box center [368, 191] width 235 height 40
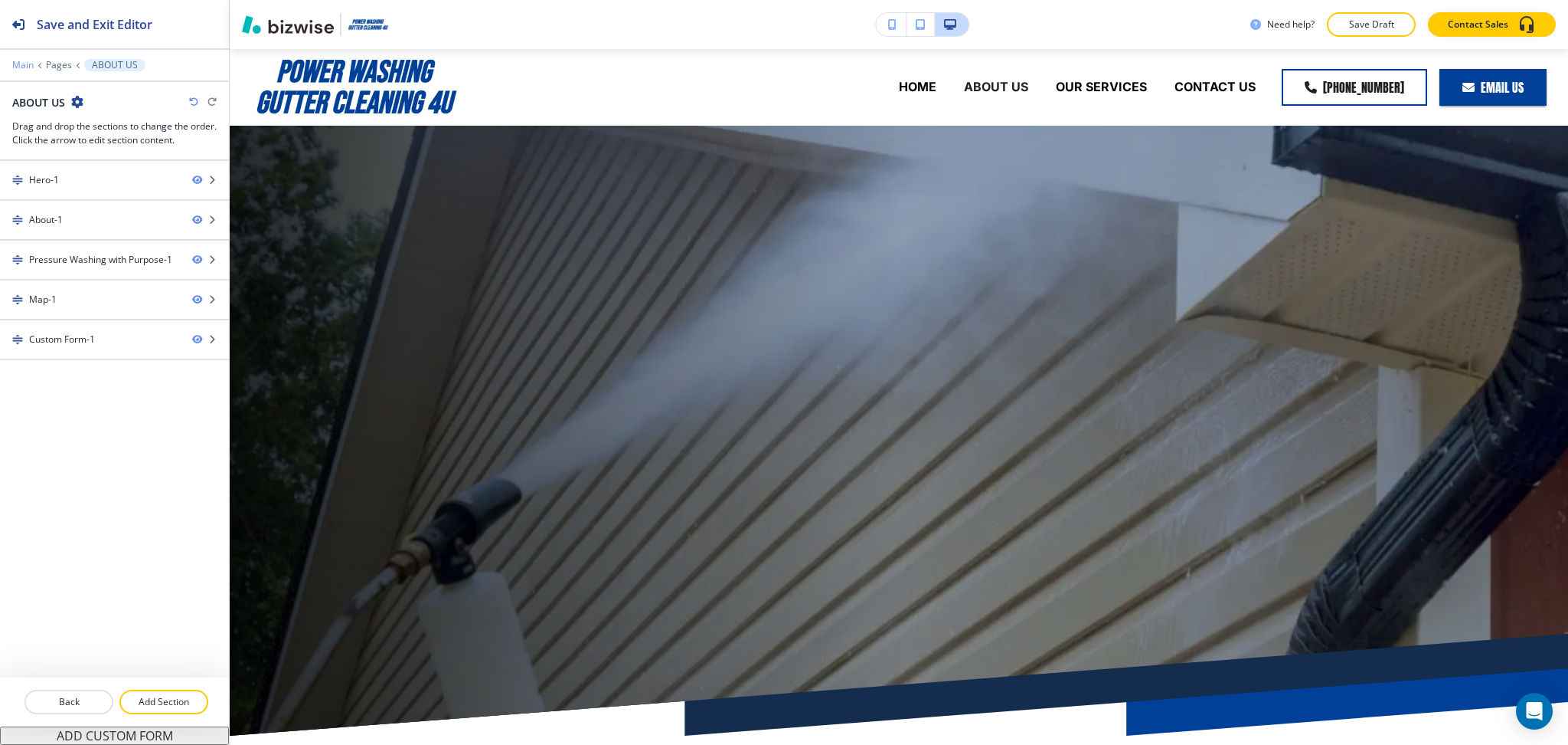
click at [26, 65] on p "Main" at bounding box center [23, 65] width 21 height 11
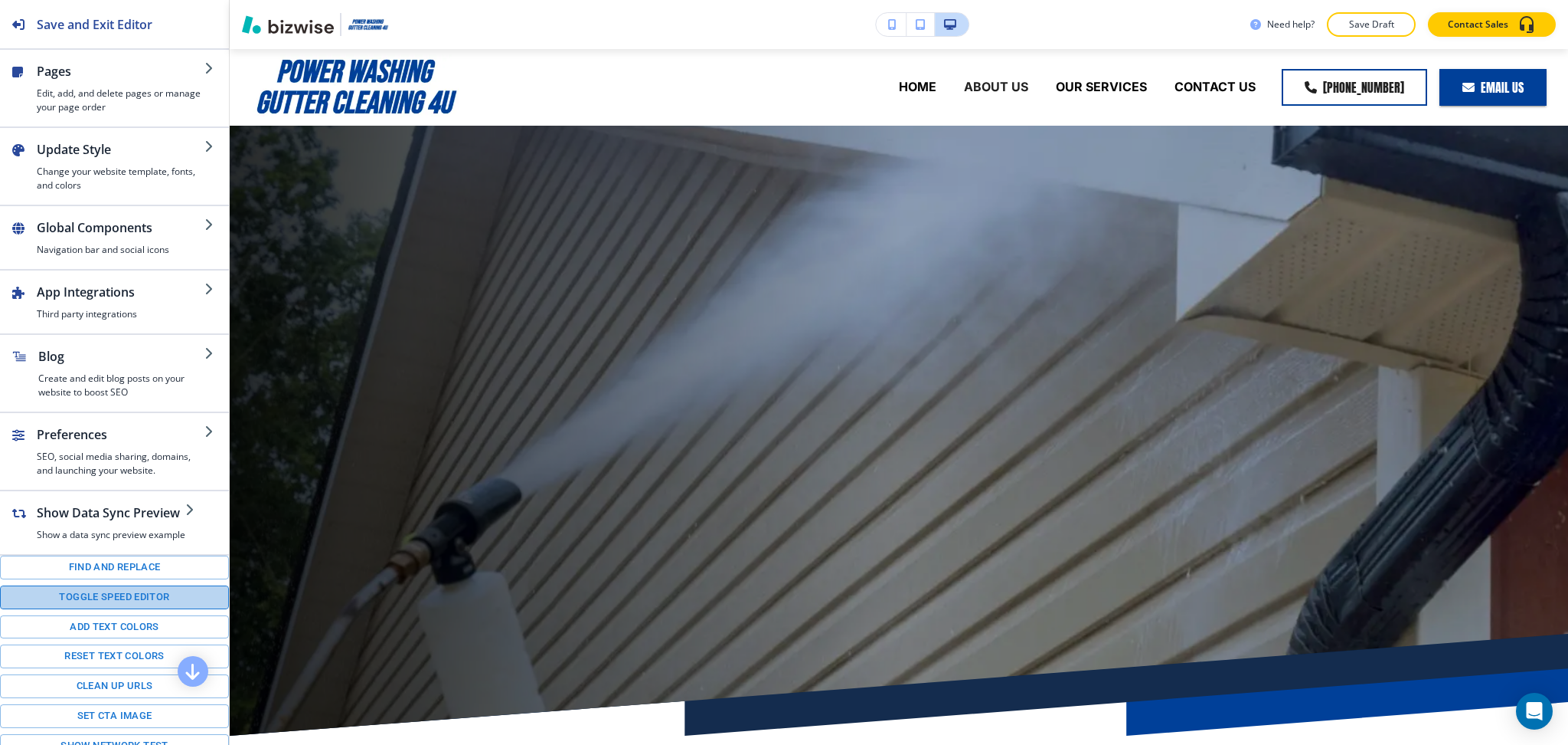
click at [120, 605] on button "Toggle speed editor" at bounding box center [114, 597] width 229 height 24
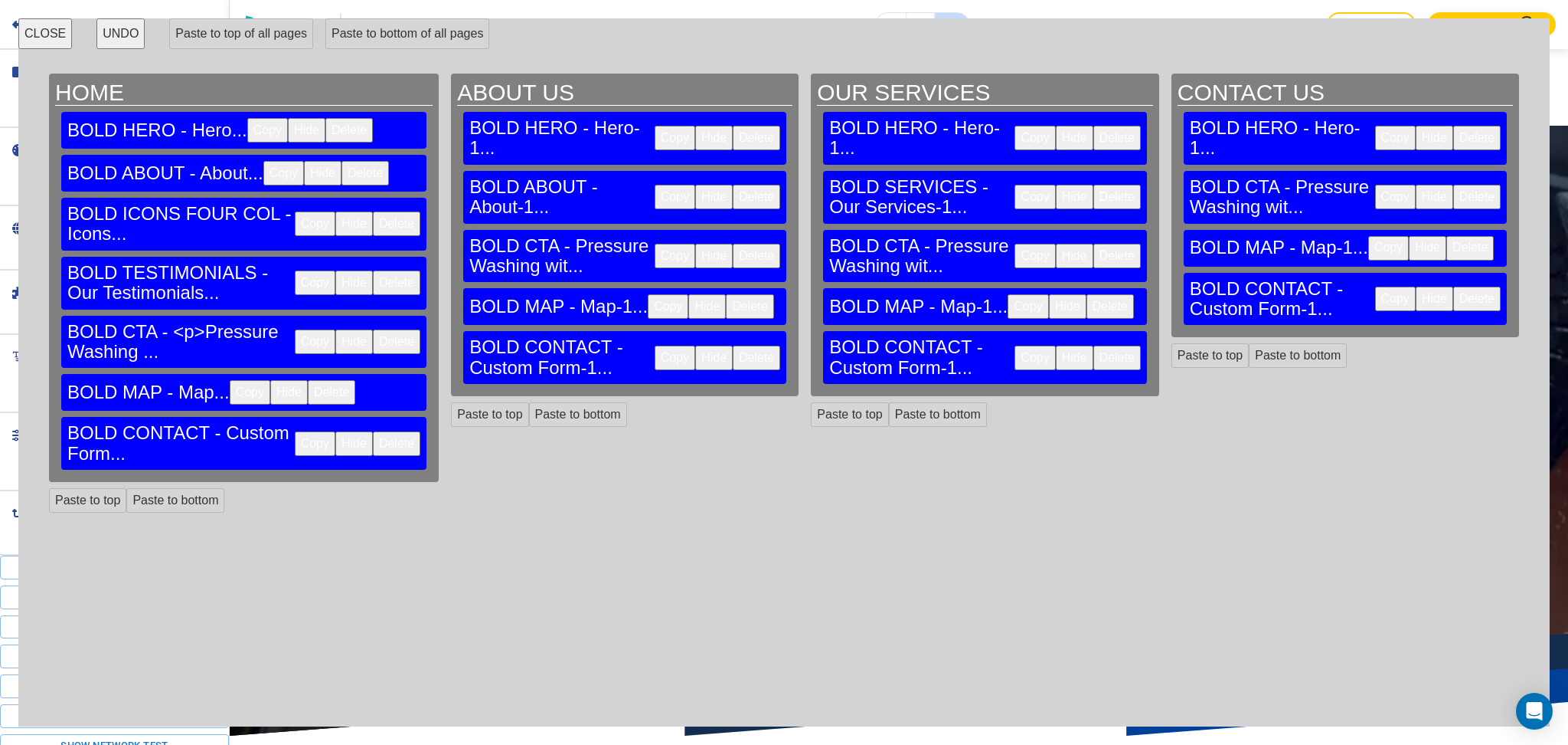
click at [1093, 126] on button "Delete" at bounding box center [1116, 139] width 47 height 25
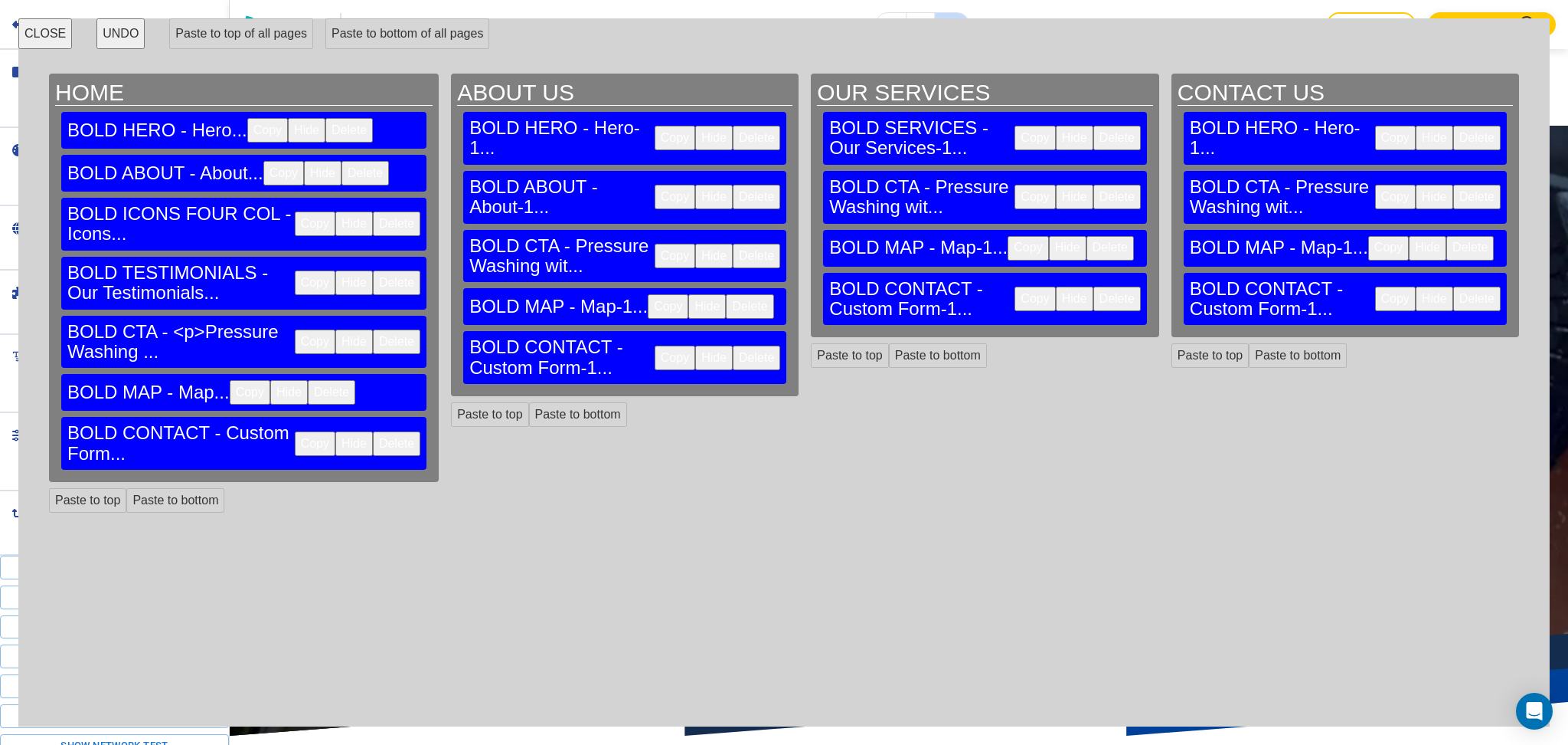
click at [1454, 126] on button "Delete" at bounding box center [1477, 139] width 47 height 25
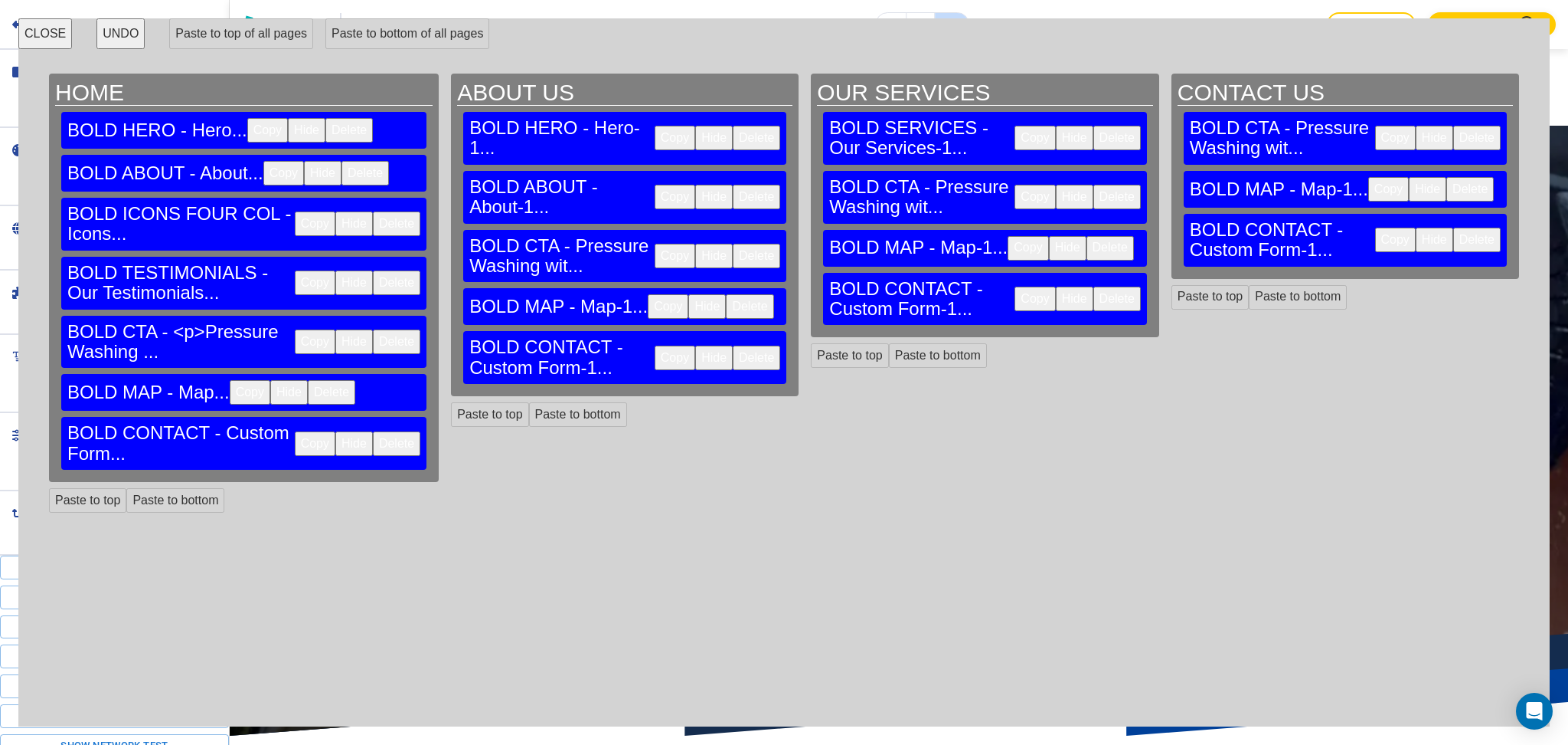
click at [655, 126] on button "Copy" at bounding box center [675, 139] width 41 height 25
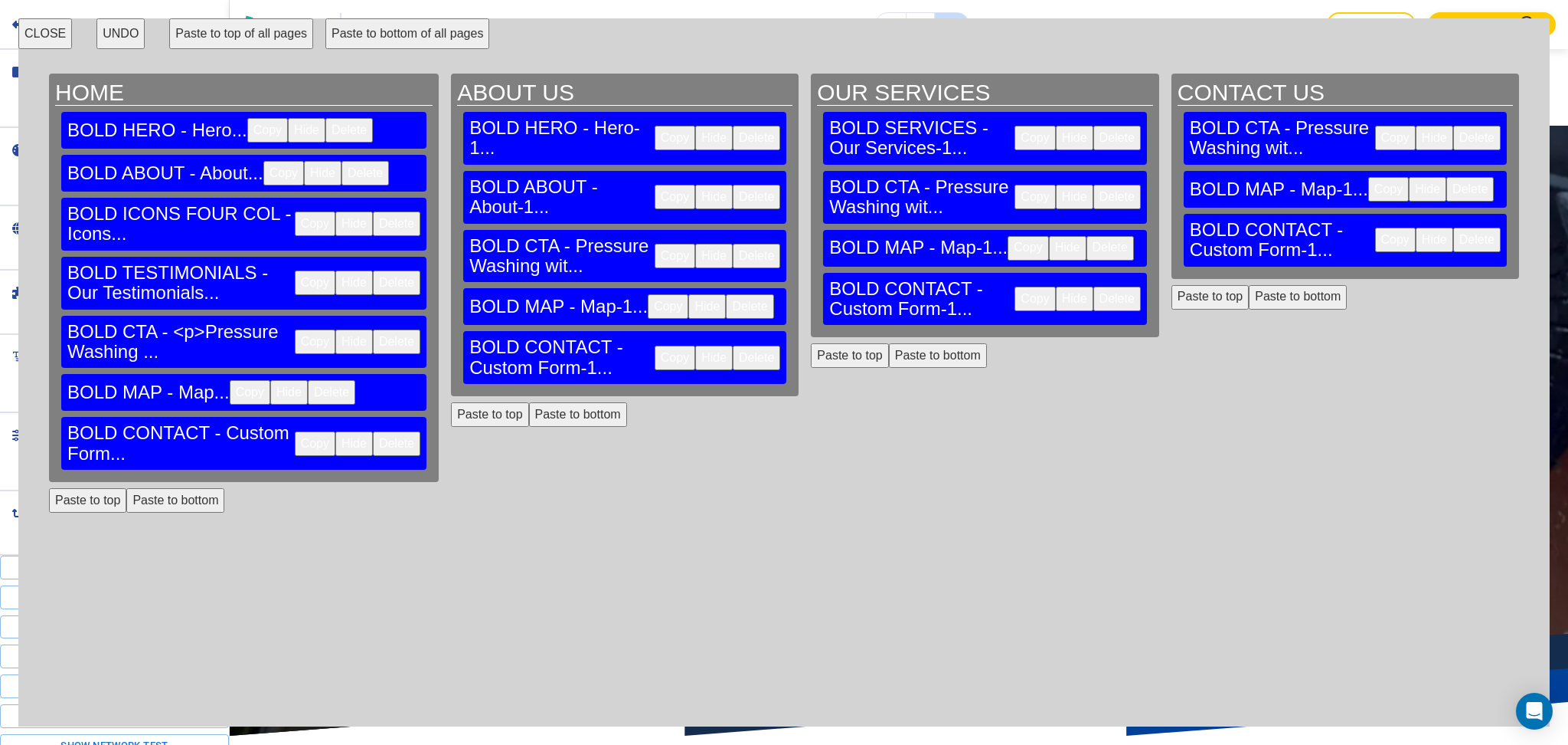
click at [857, 344] on button "Paste to top" at bounding box center [849, 356] width 77 height 25
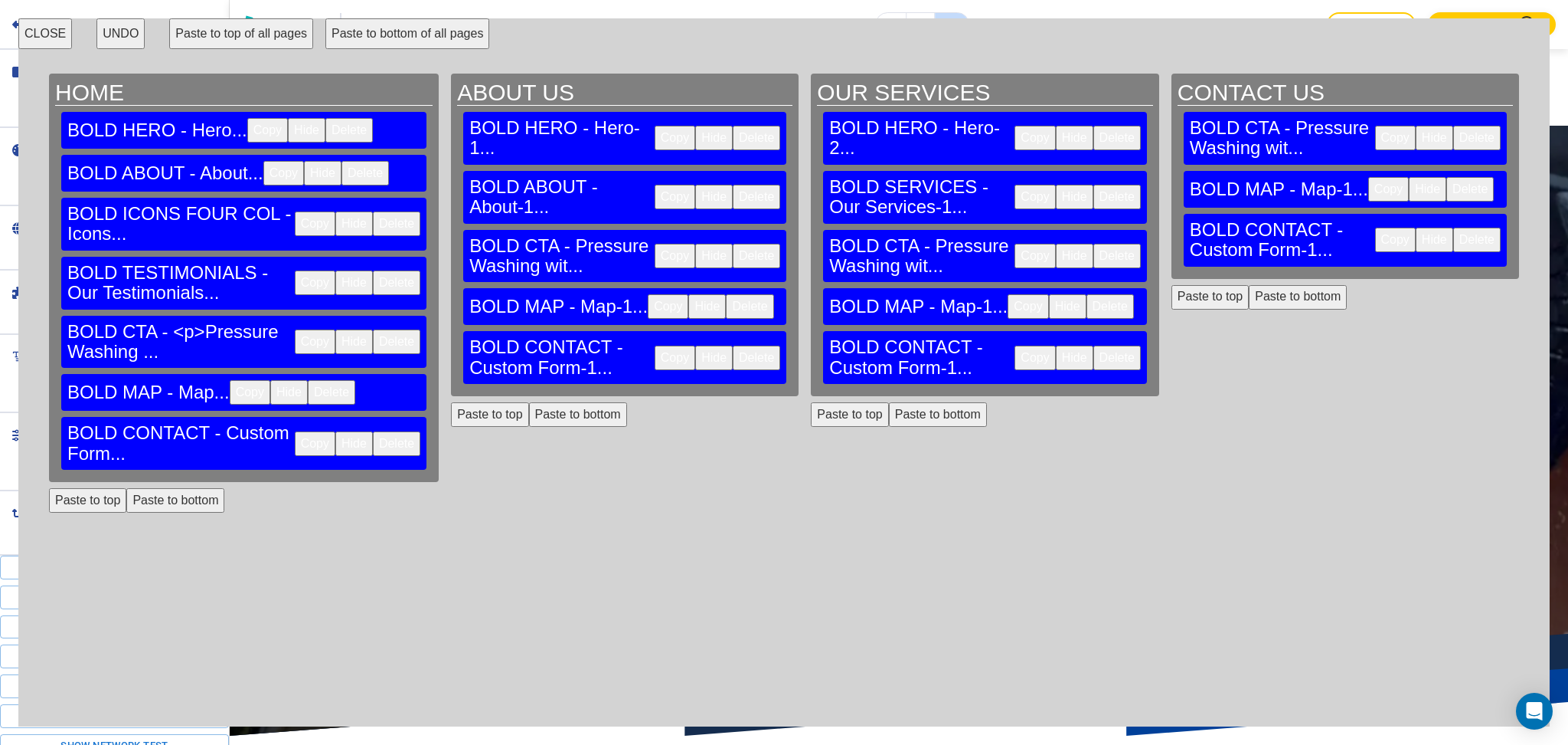
click at [1196, 285] on button "Paste to top" at bounding box center [1209, 297] width 77 height 25
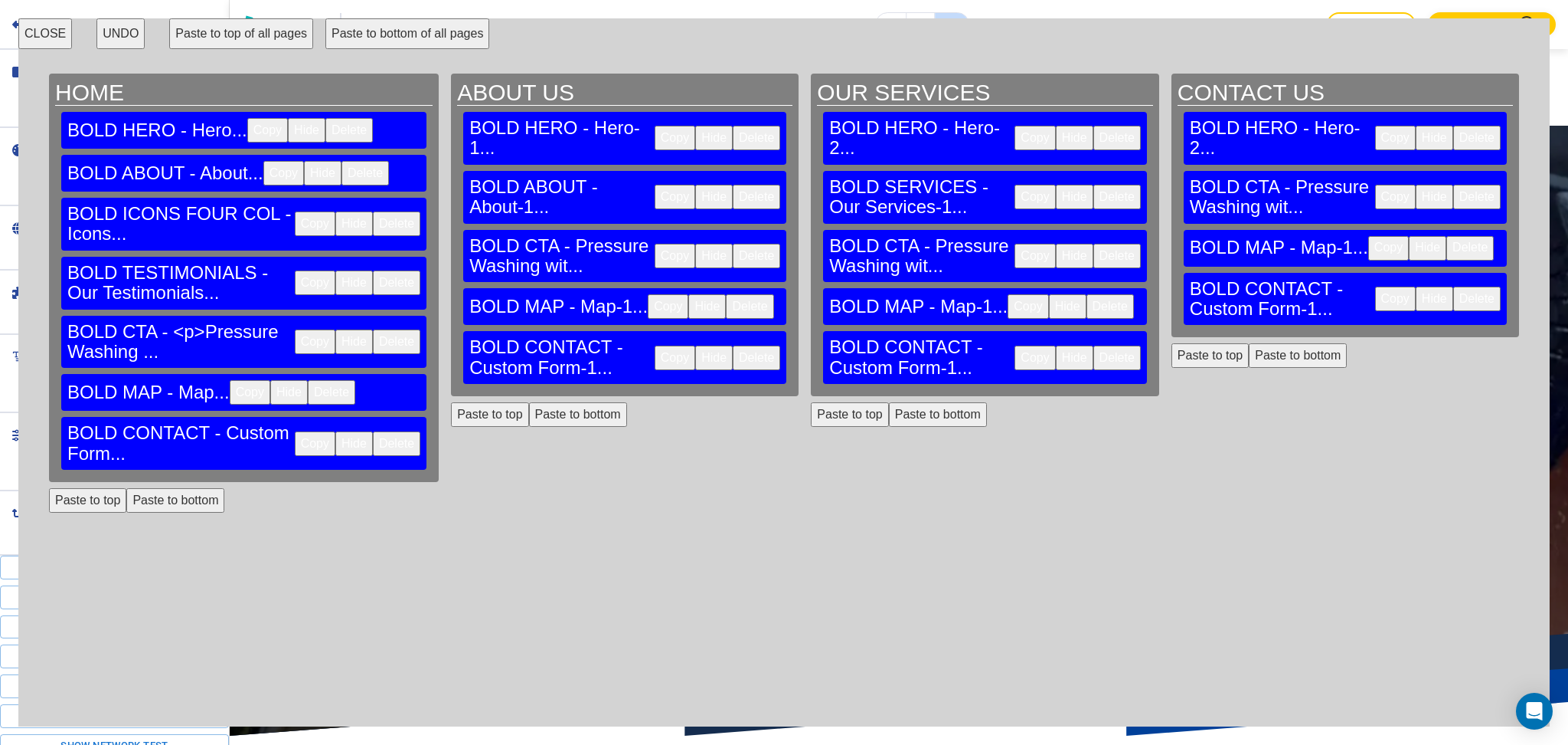
click at [28, 31] on button "CLOSE" at bounding box center [45, 34] width 53 height 31
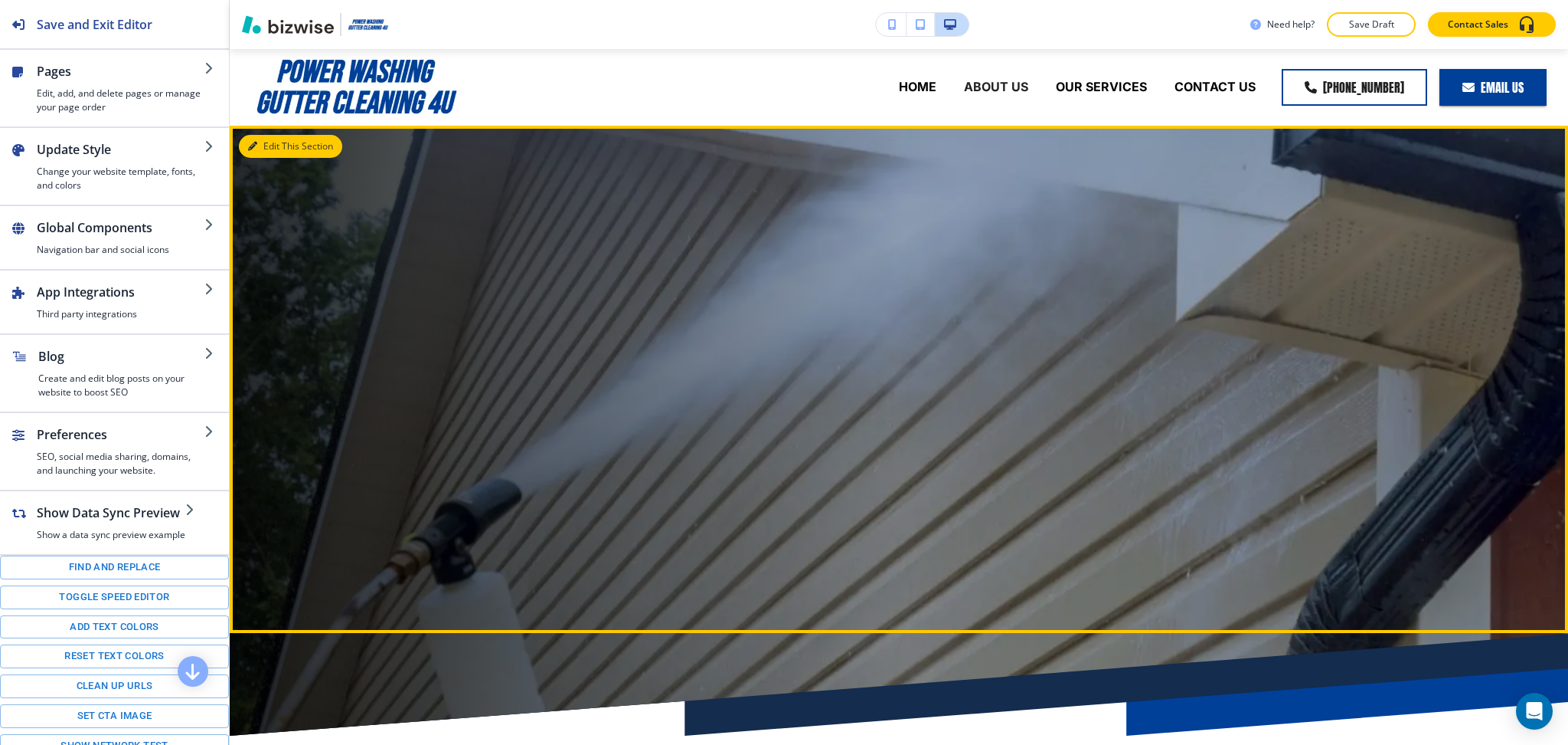
click at [276, 148] on button "Edit This Section" at bounding box center [290, 147] width 103 height 23
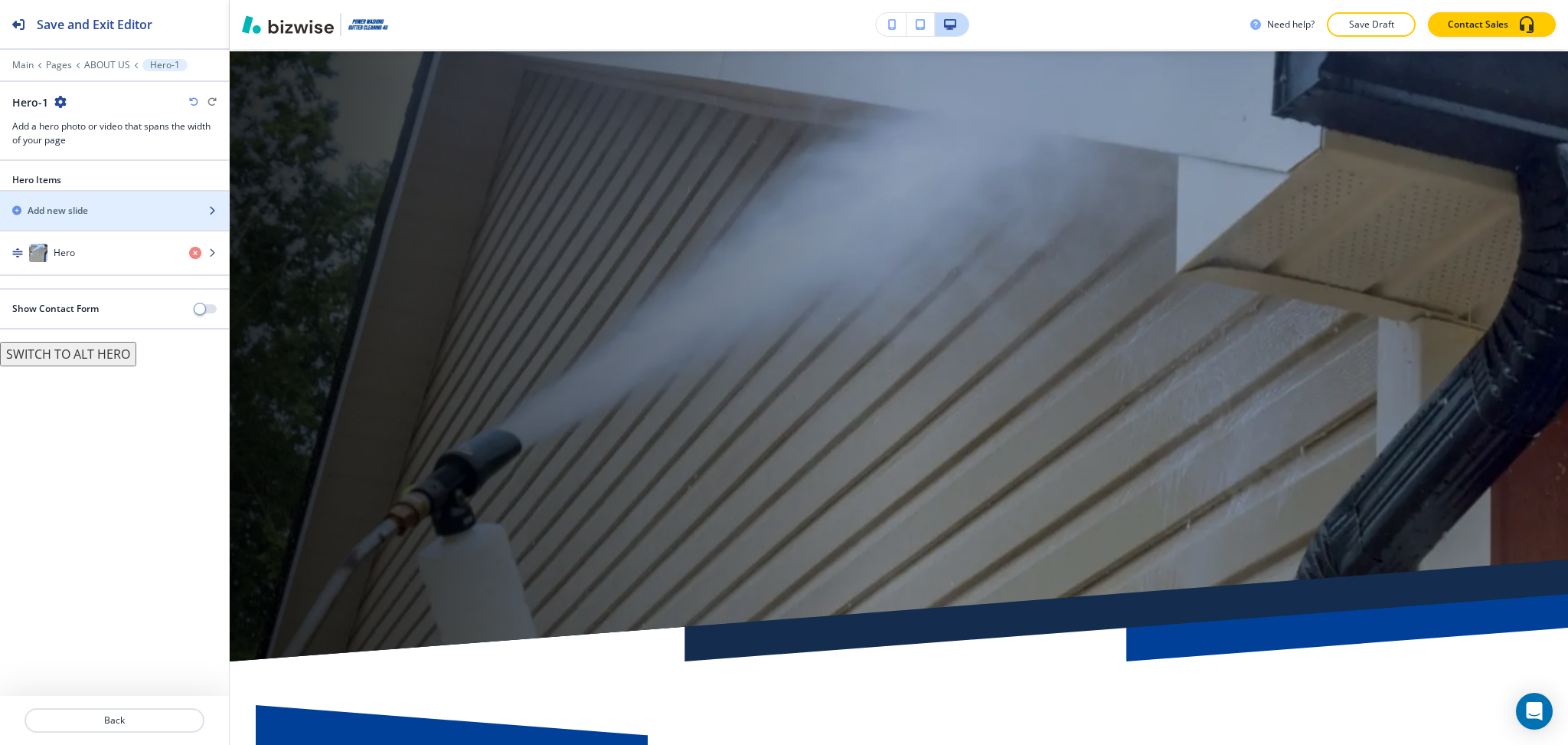
scroll to position [76, 0]
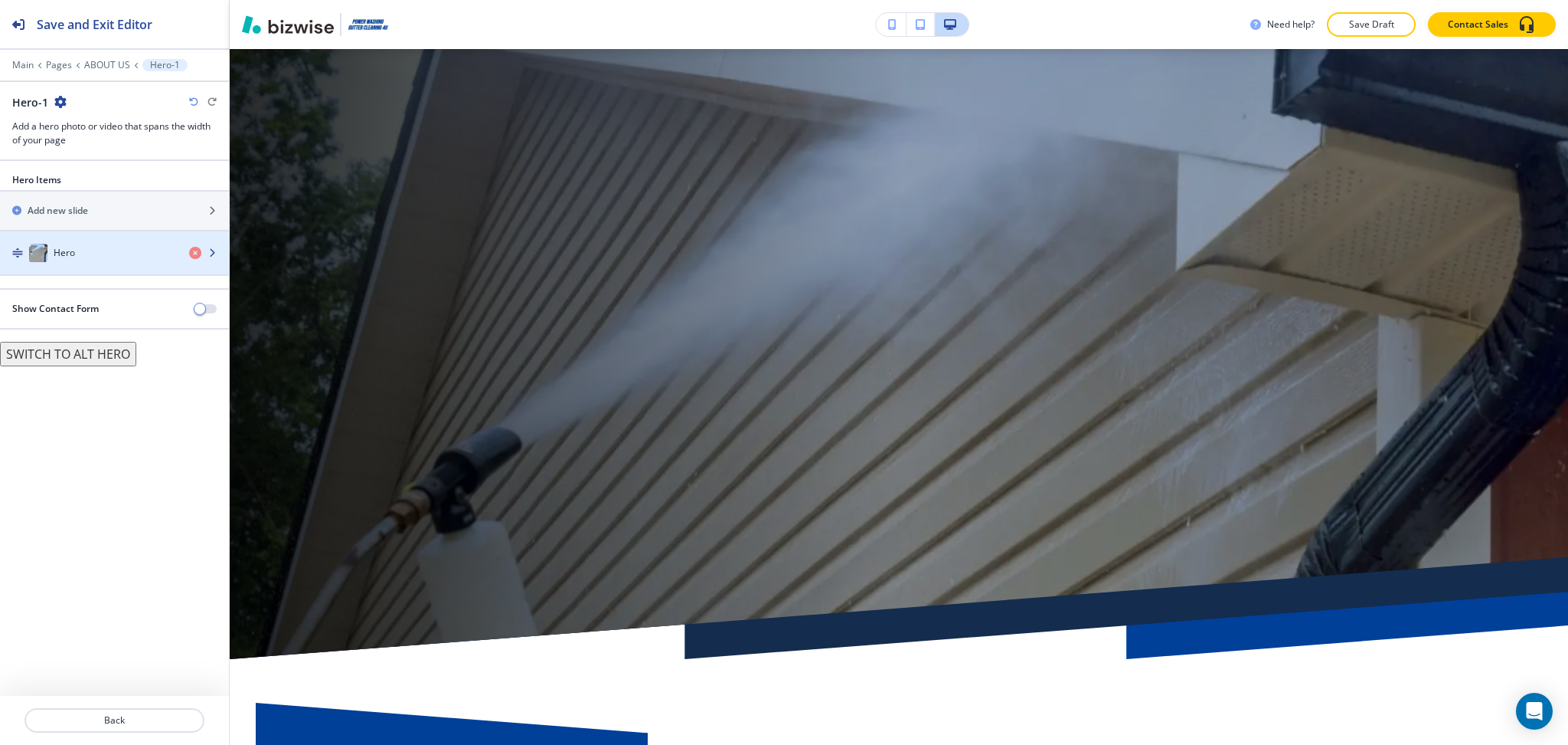
click at [74, 256] on h4 "Hero" at bounding box center [64, 253] width 21 height 14
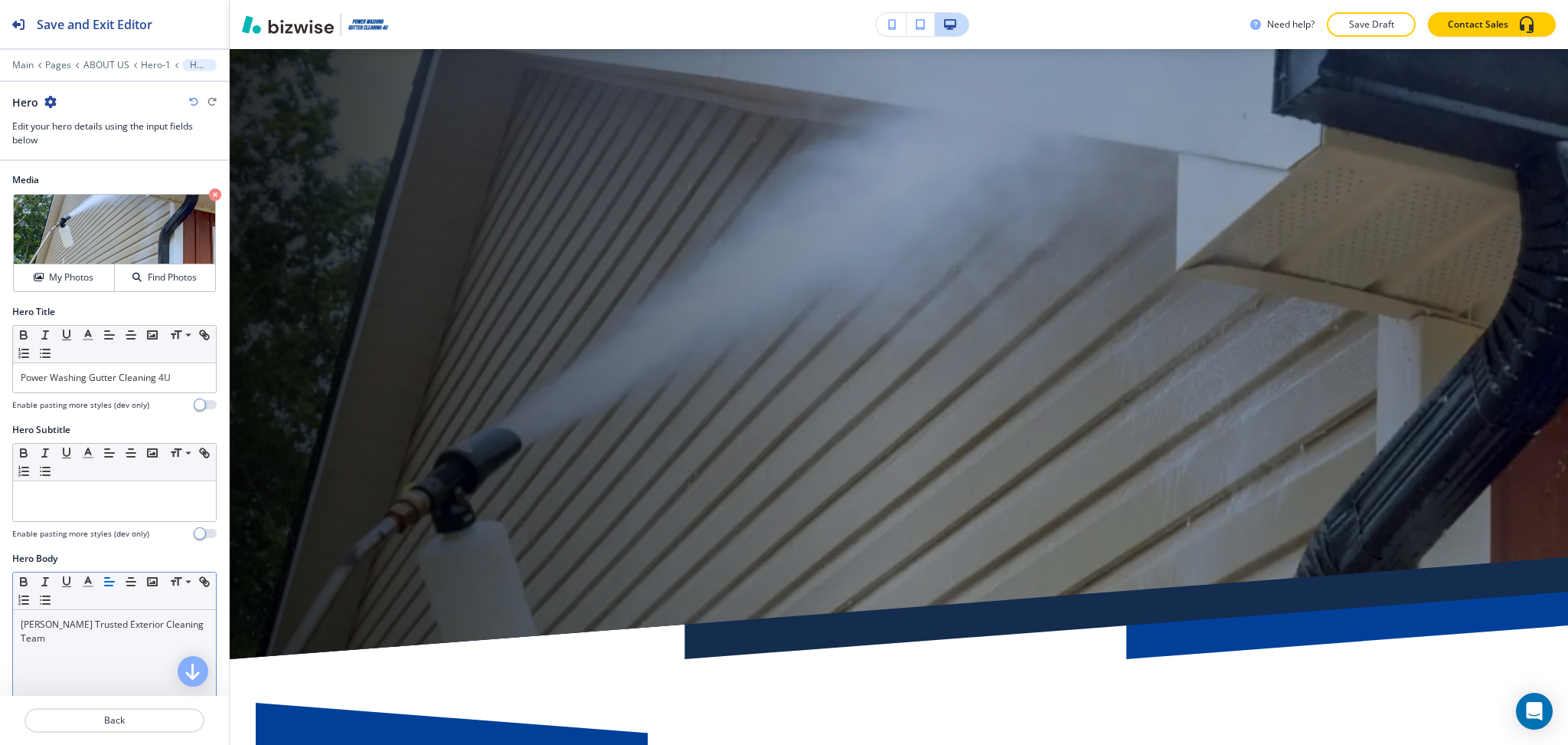
click at [106, 633] on div "[PERSON_NAME] Trusted Exterior Cleaning Team" at bounding box center [114, 709] width 203 height 199
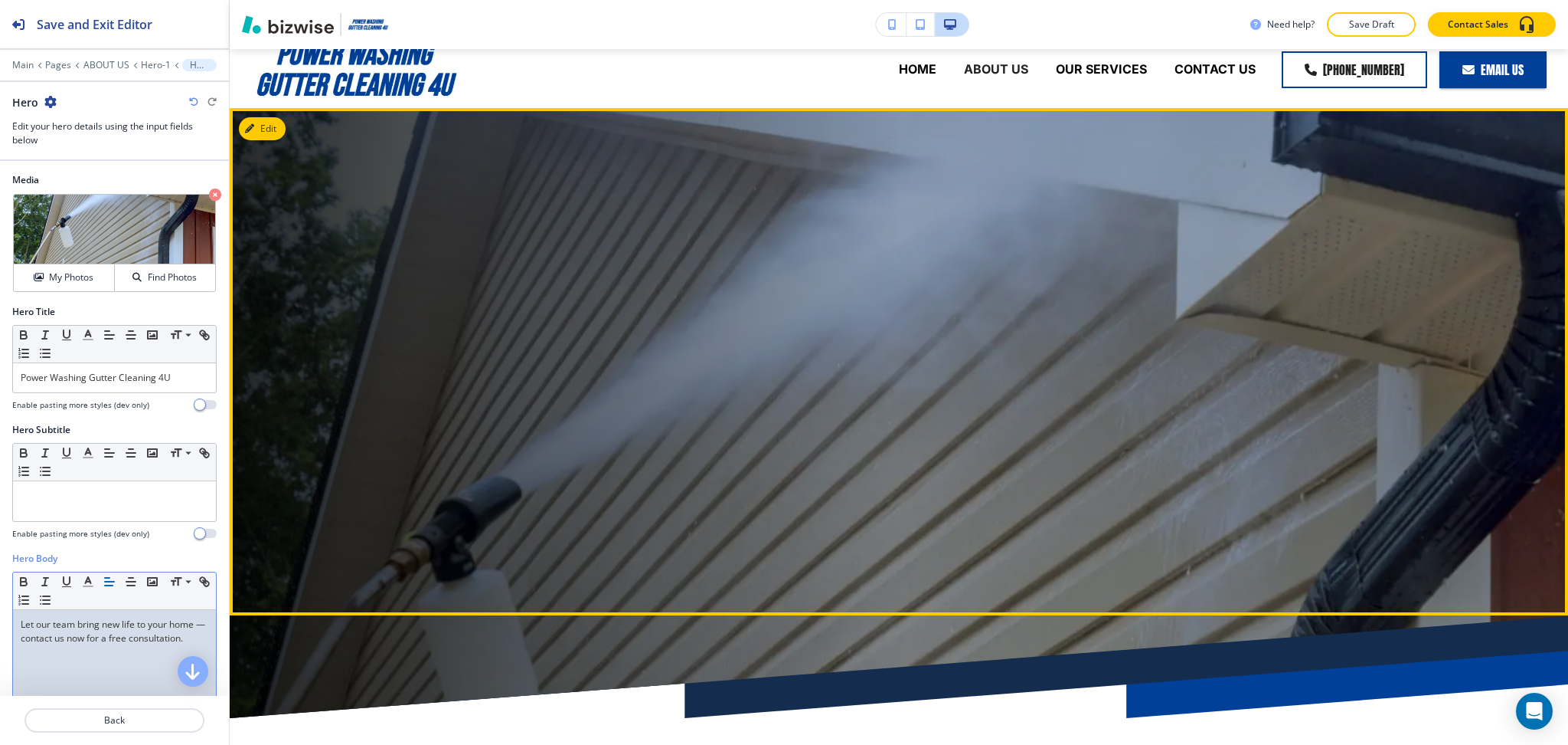
scroll to position [0, 0]
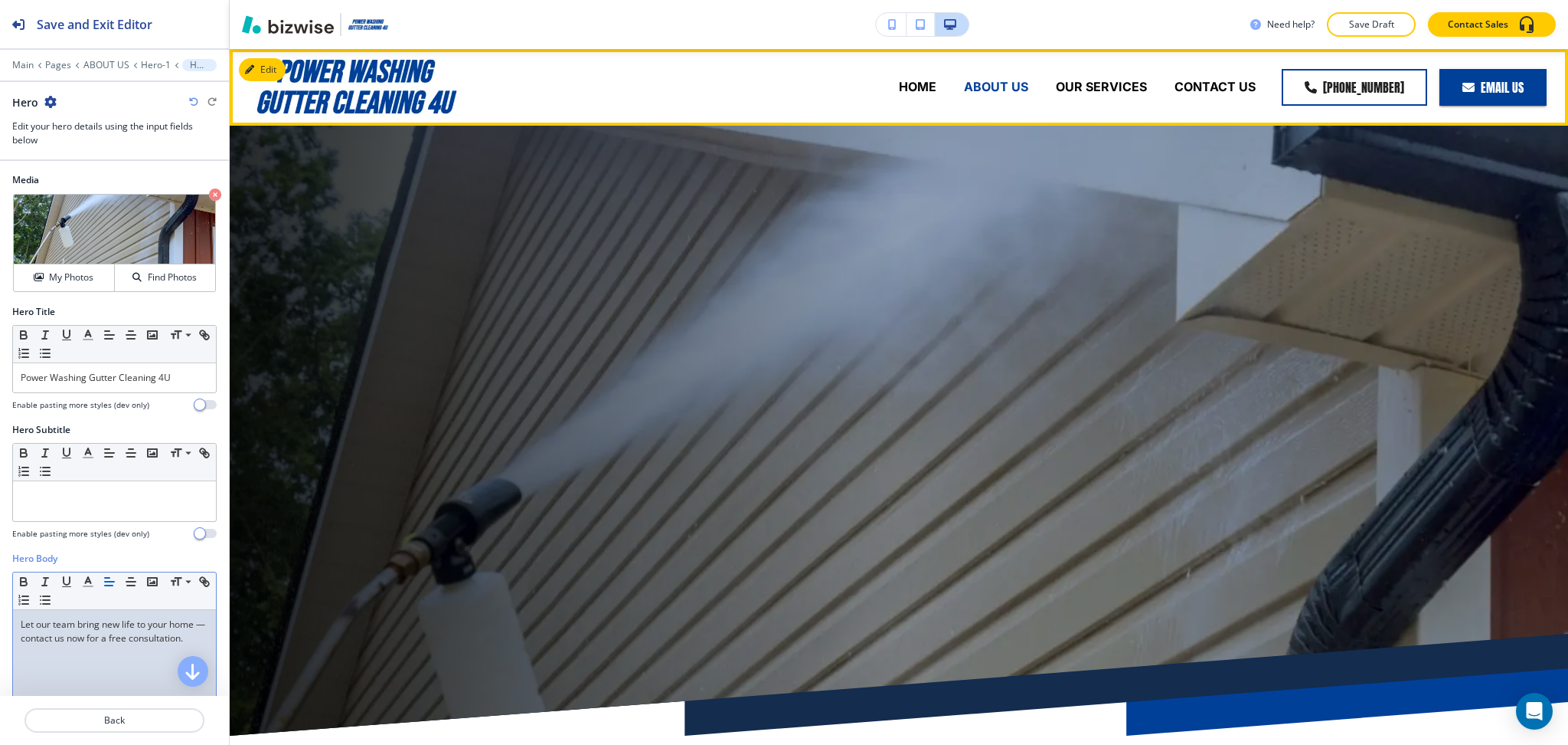
click at [989, 88] on p "ABOUT US" at bounding box center [996, 87] width 64 height 18
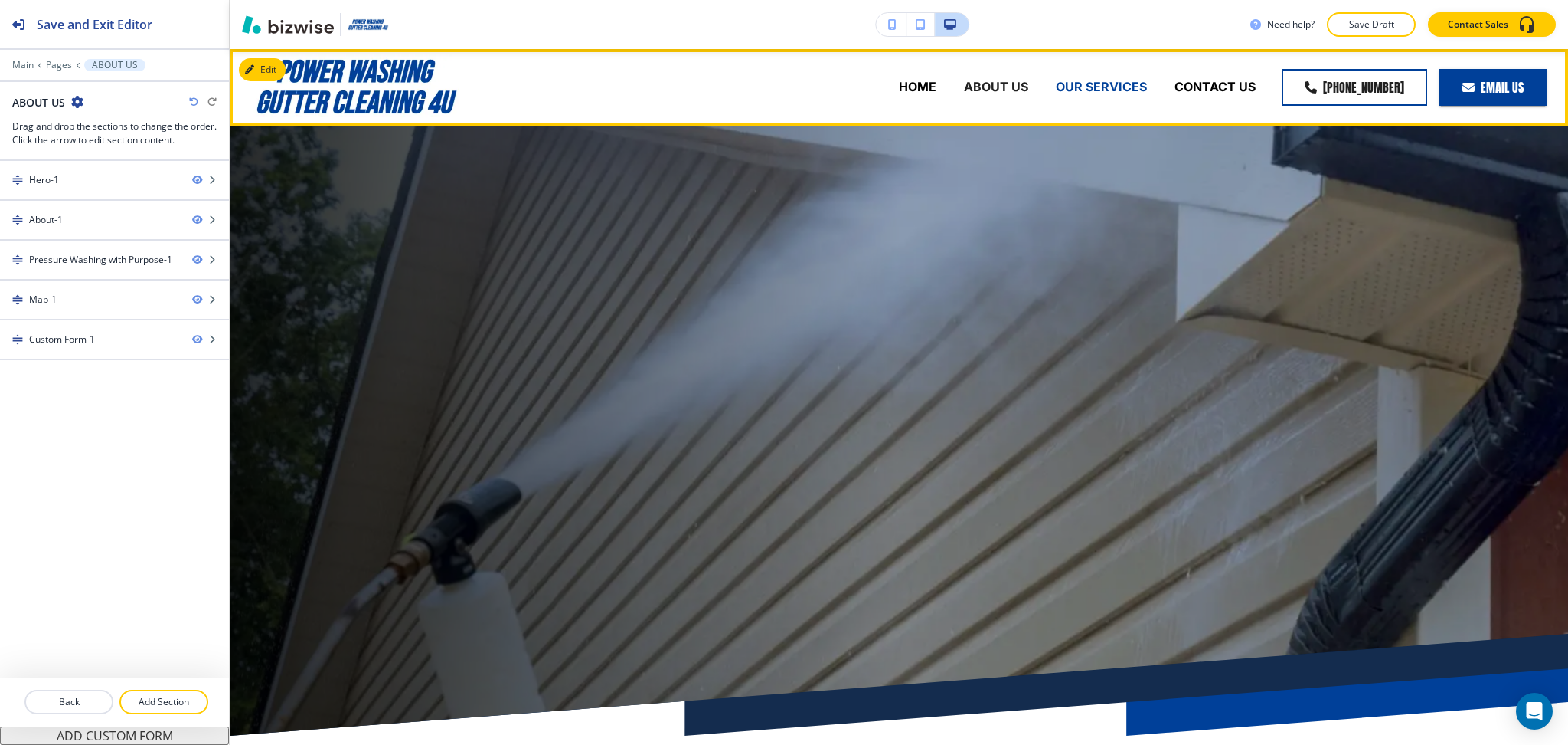
click at [1061, 90] on p "OUR SERVICES" at bounding box center [1101, 87] width 91 height 18
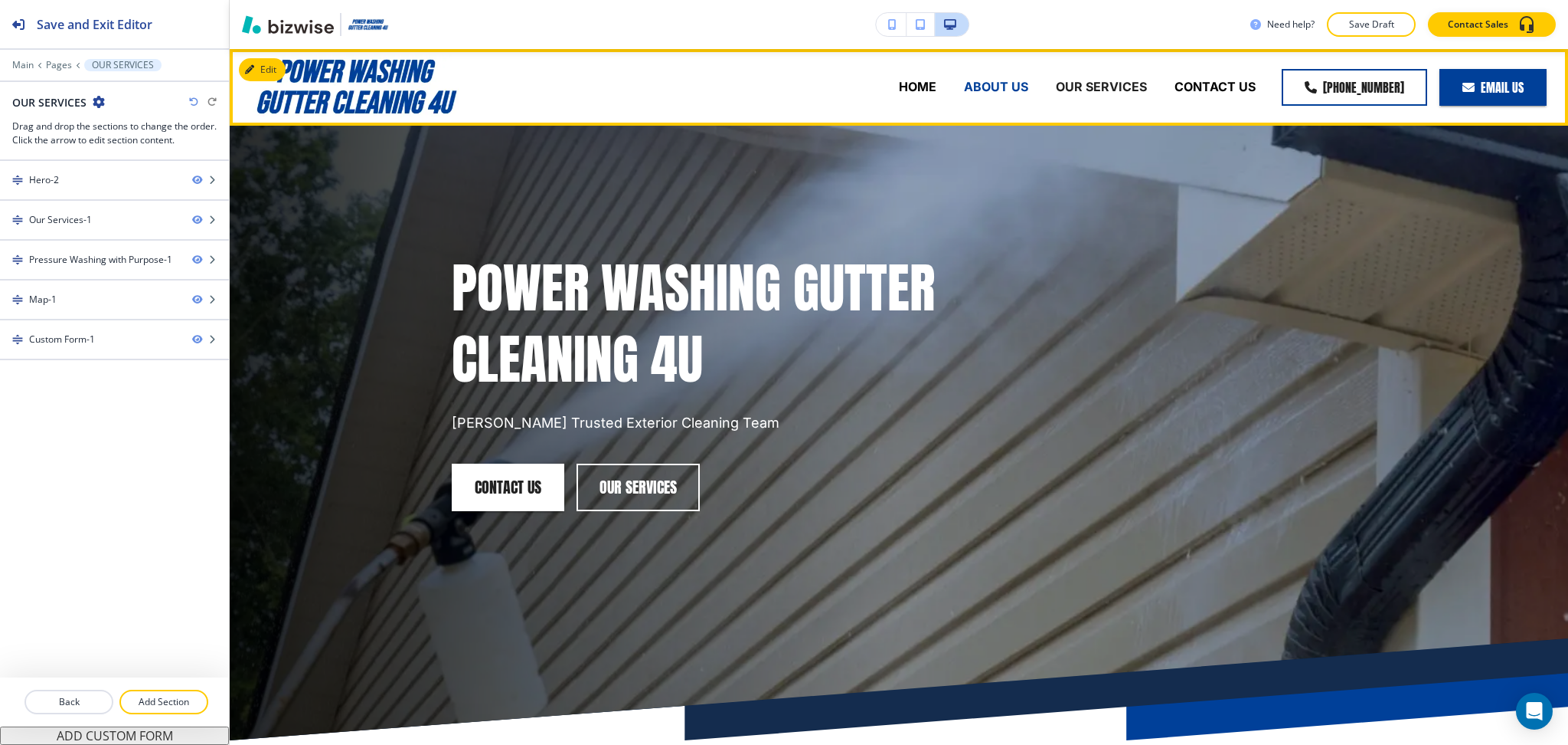
click at [965, 86] on p "ABOUT US" at bounding box center [996, 87] width 64 height 18
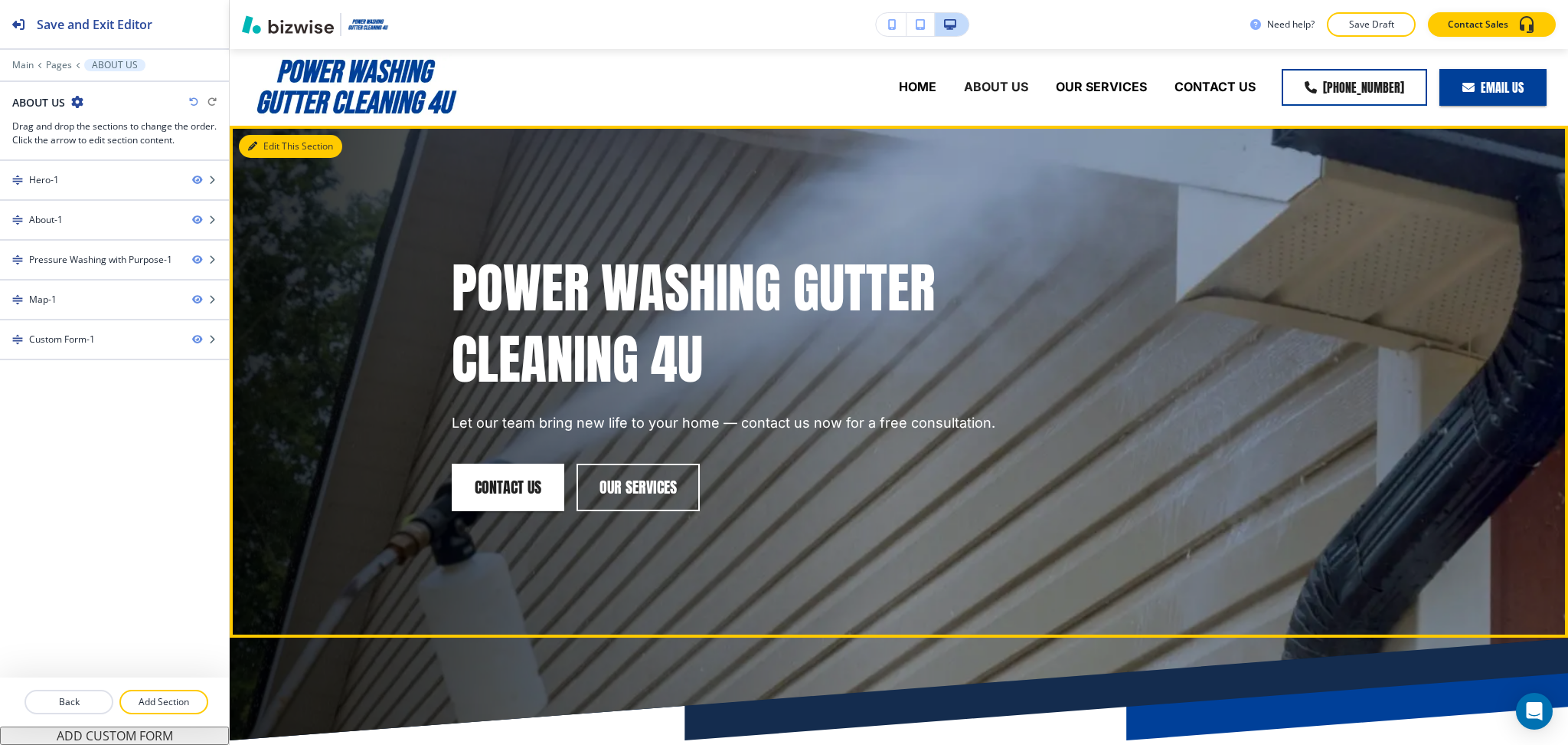
click at [271, 147] on button "Edit This Section" at bounding box center [290, 147] width 103 height 23
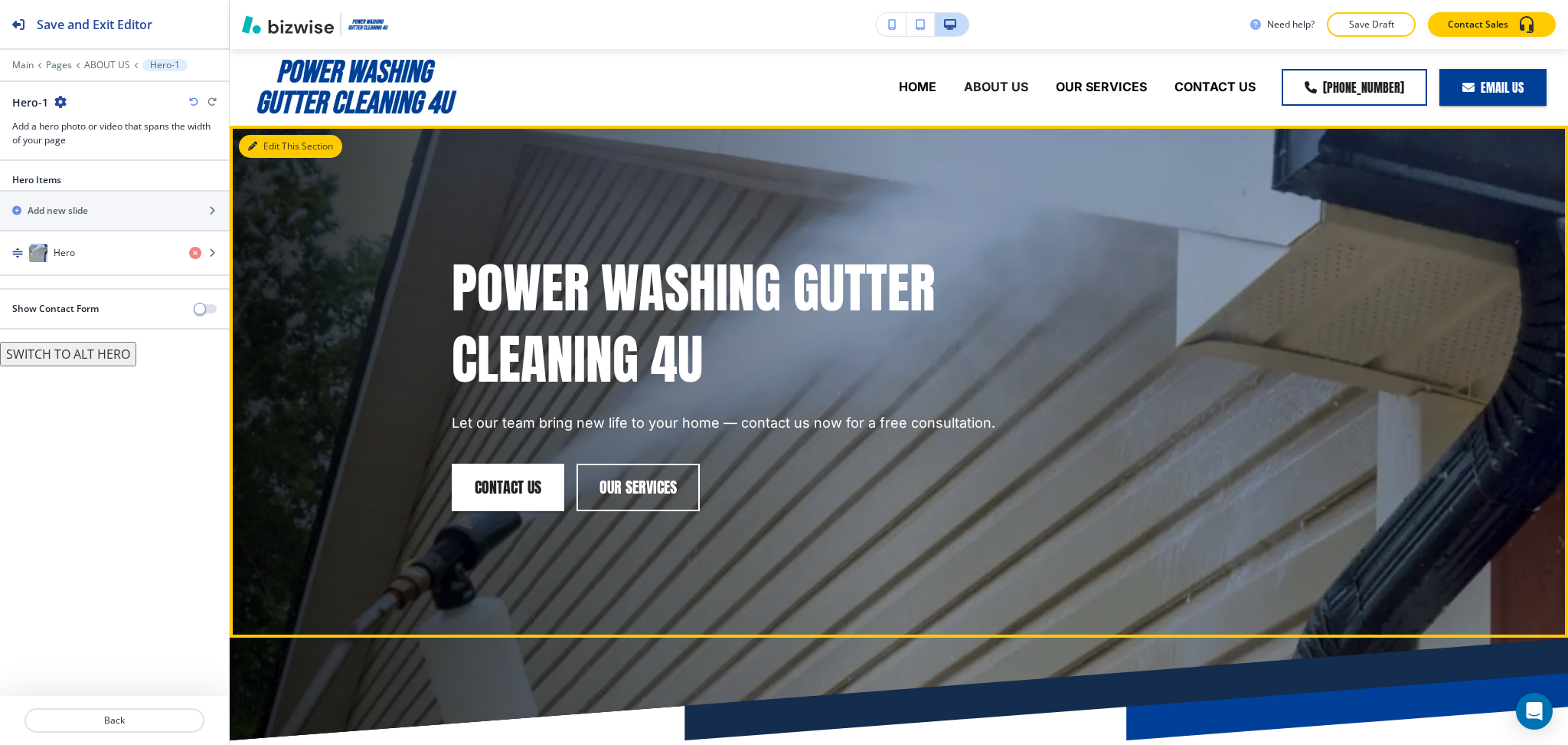
scroll to position [76, 0]
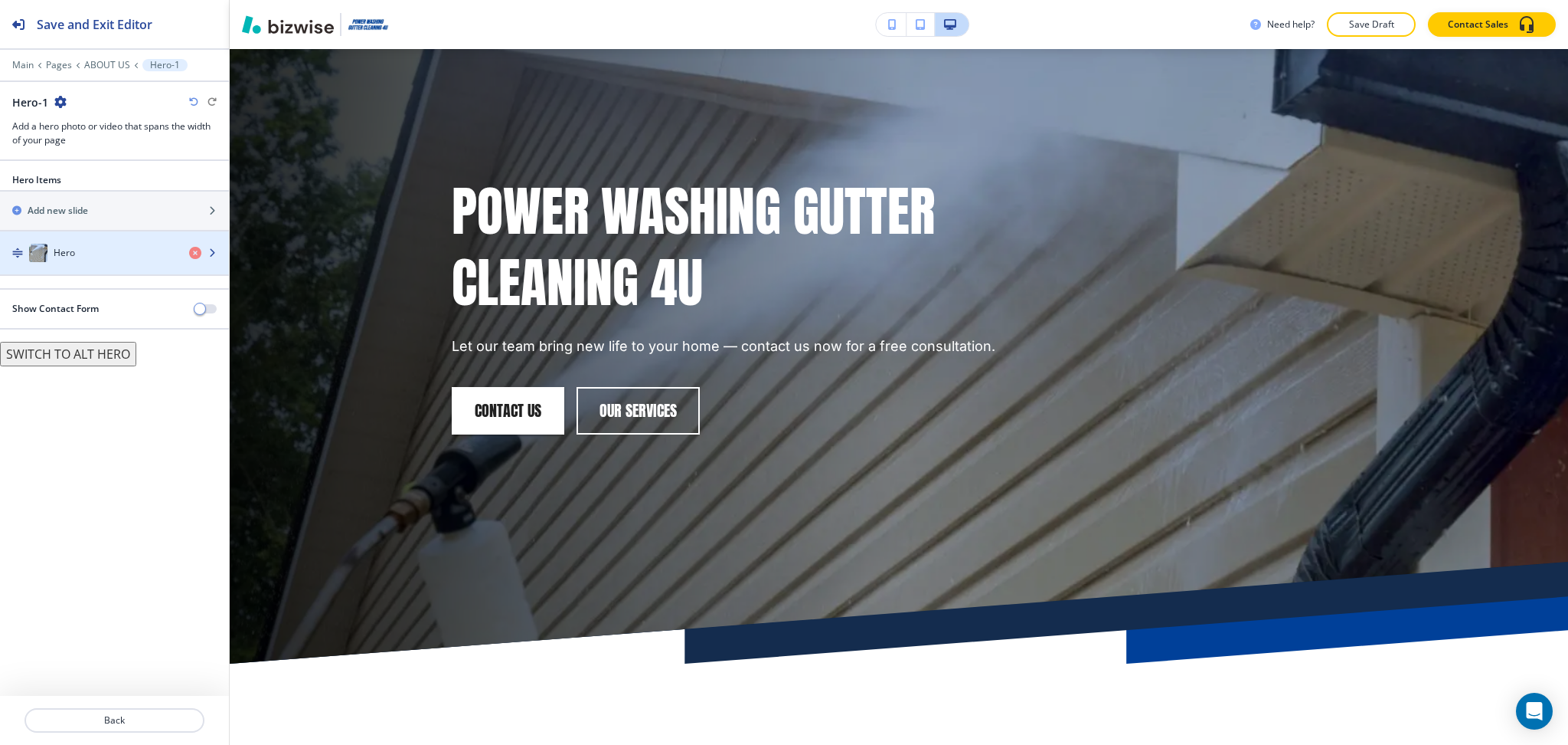
click at [64, 256] on h4 "Hero" at bounding box center [64, 253] width 21 height 14
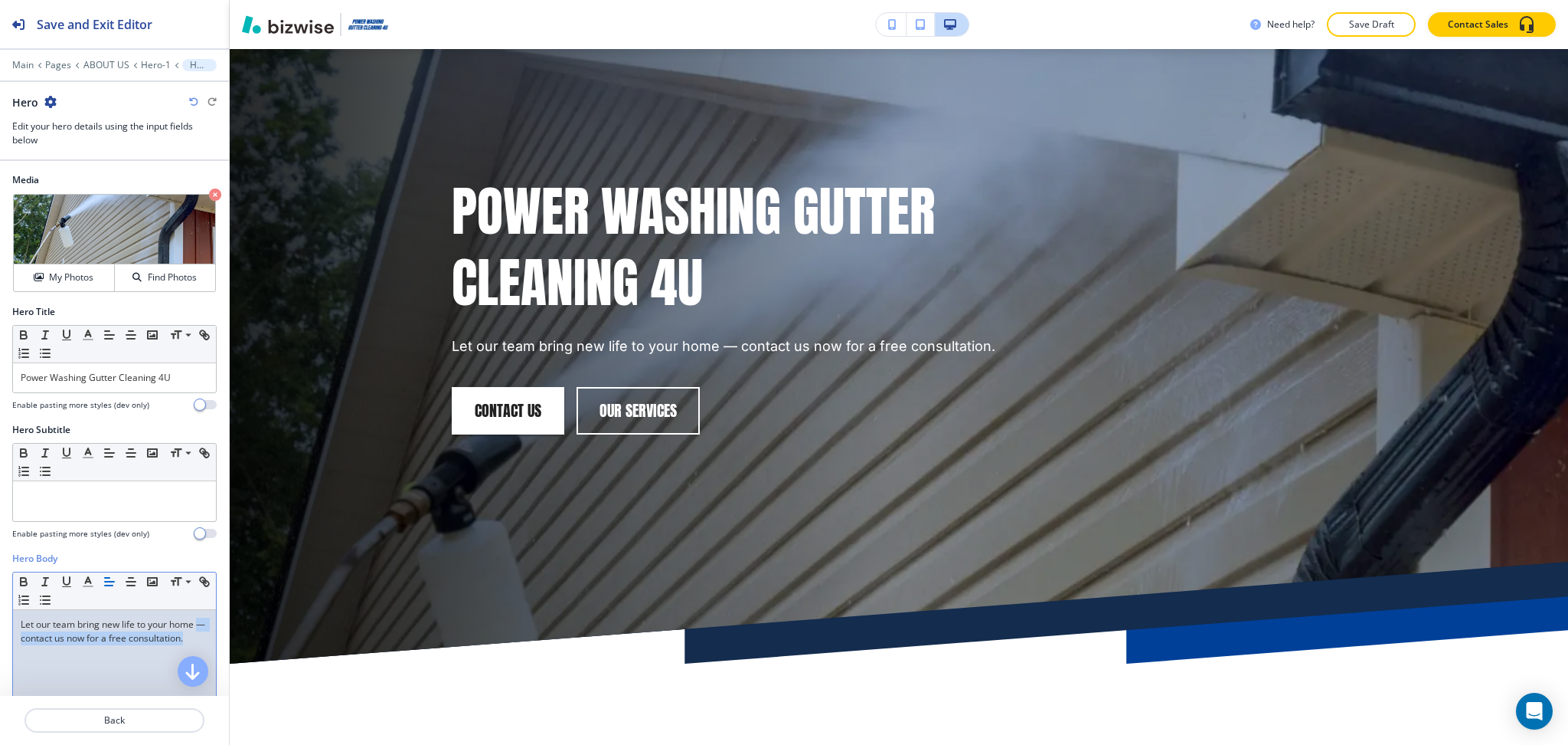
drag, startPoint x: 104, startPoint y: 662, endPoint x: 47, endPoint y: 640, distance: 61.1
click at [47, 640] on div "Let our team bring new life to your home — contact us now for a free consultati…" at bounding box center [114, 709] width 203 height 199
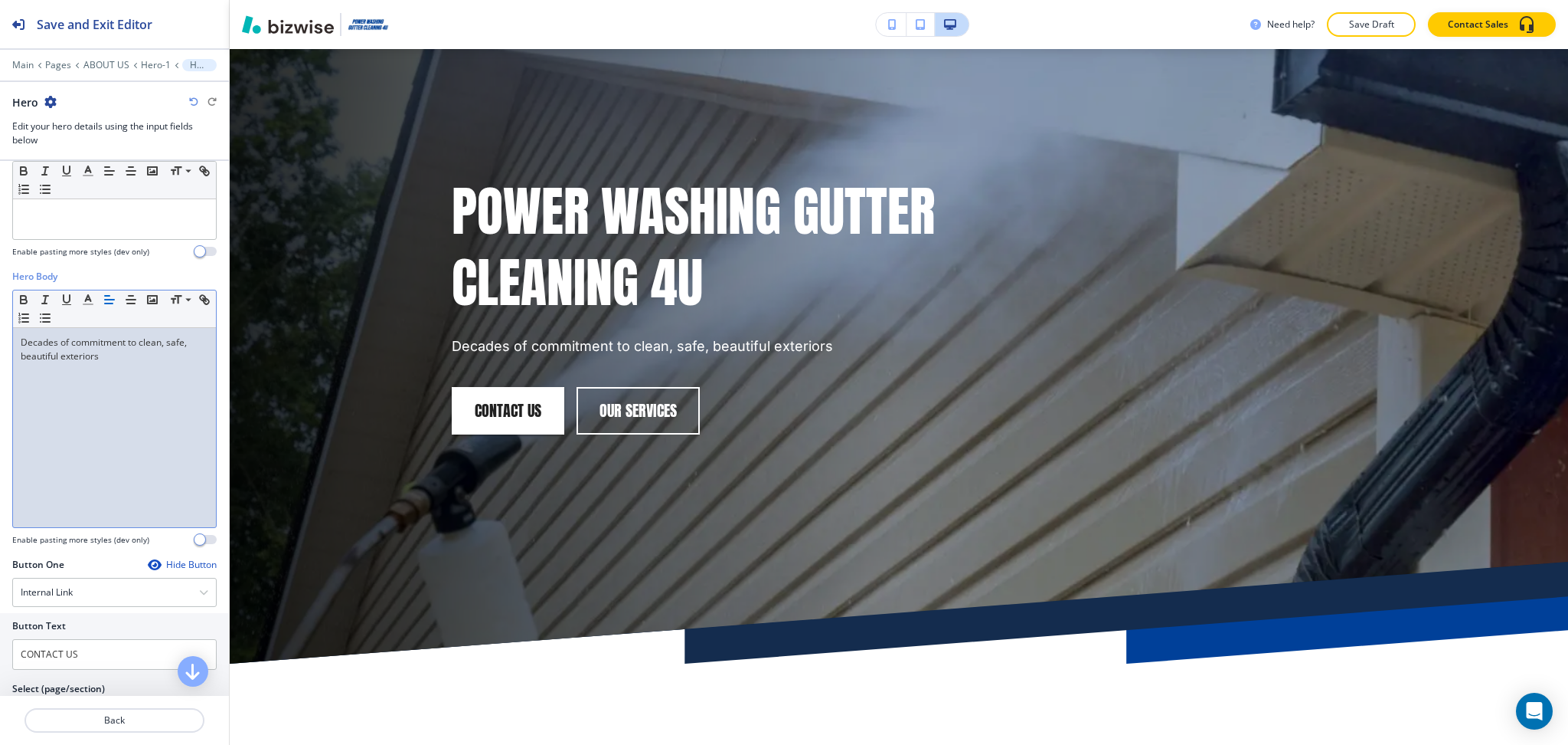
click at [194, 342] on div "Decades of commitment to clean, safe, beautiful exteriors" at bounding box center [114, 427] width 203 height 199
click at [169, 360] on p "Decades of commitment to clean, safe, and beautiful exteriors" at bounding box center [114, 349] width 187 height 28
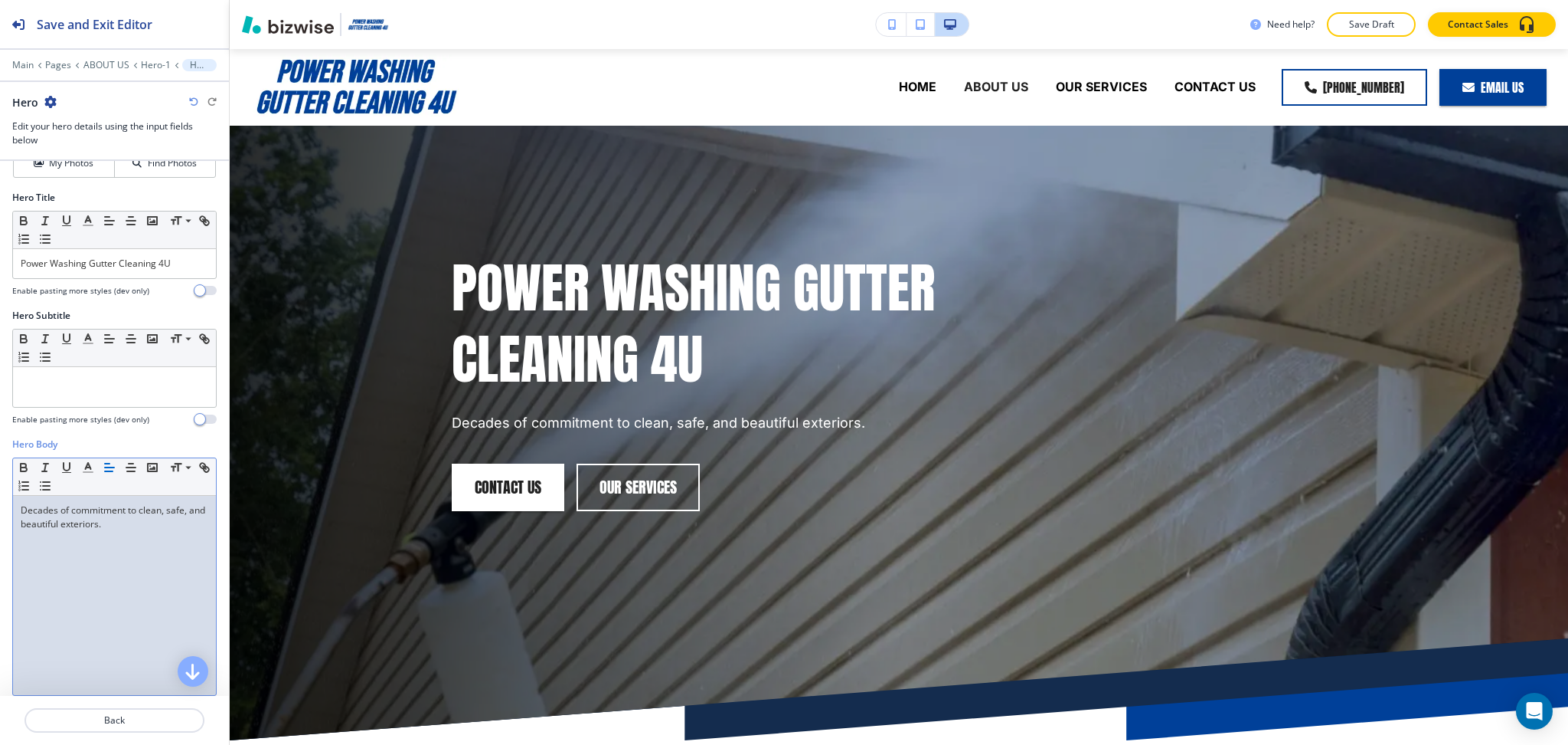
scroll to position [0, 0]
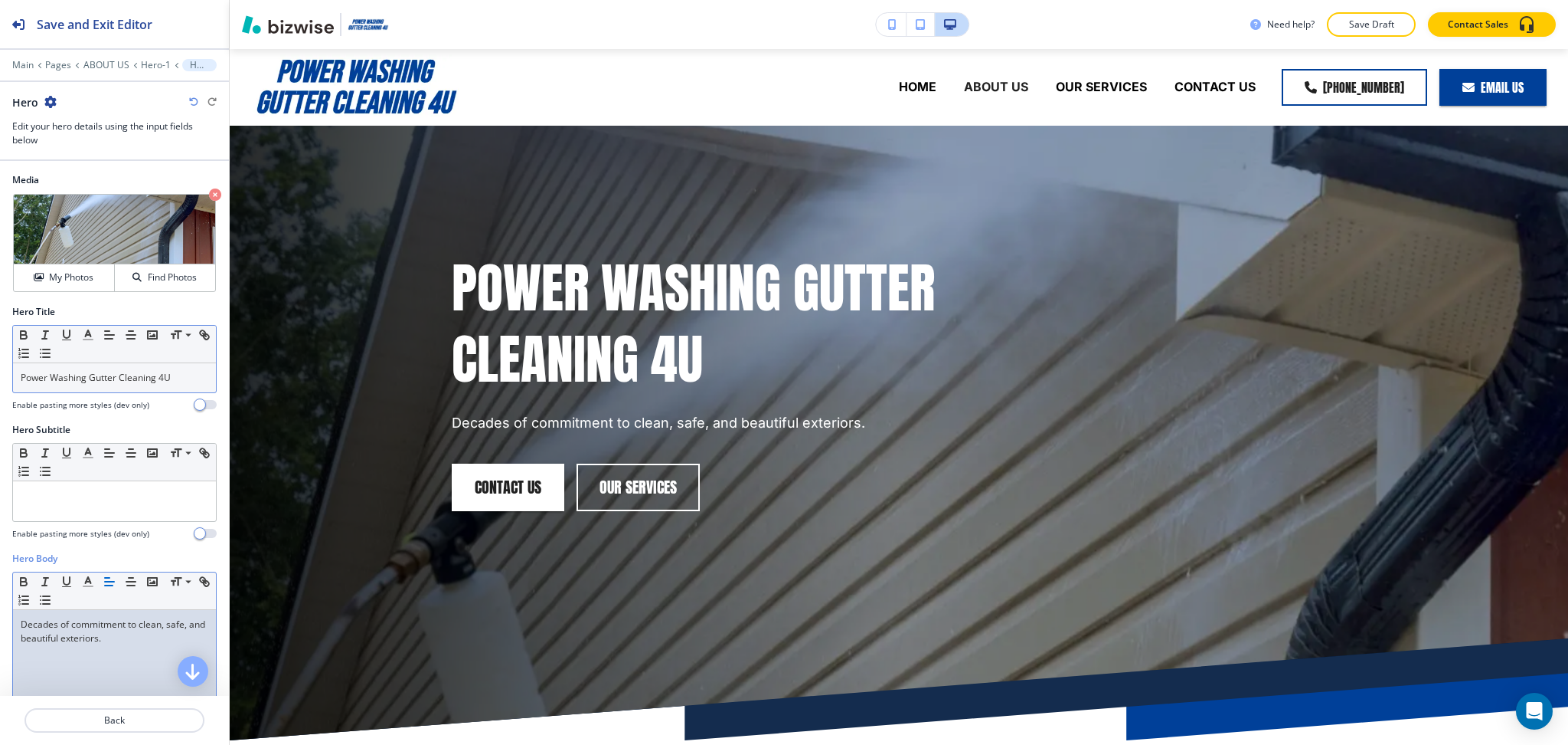
click at [122, 366] on div "Power Washing Gutter Cleaning 4U" at bounding box center [114, 377] width 203 height 29
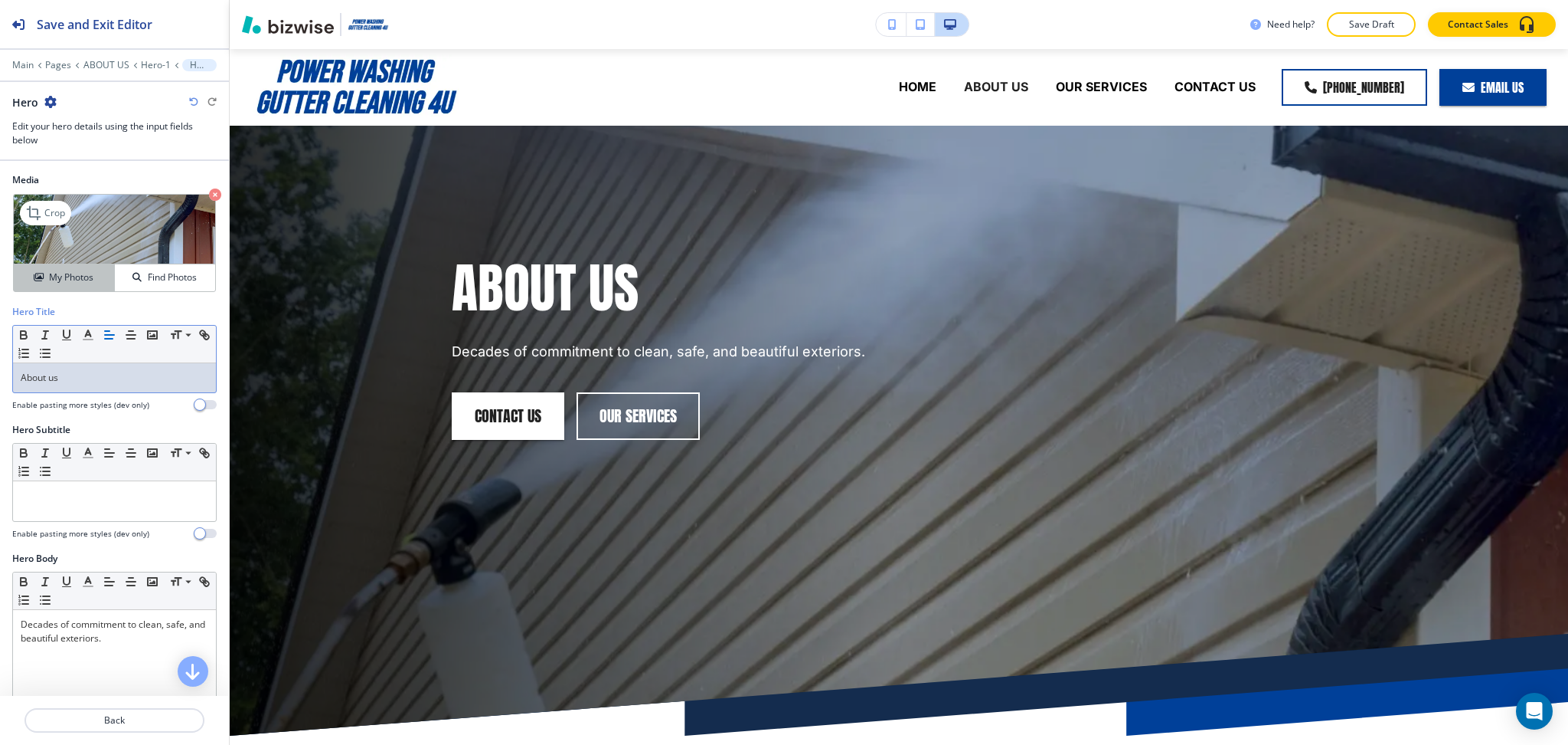
click at [49, 272] on h4 "My Photos" at bounding box center [71, 278] width 44 height 14
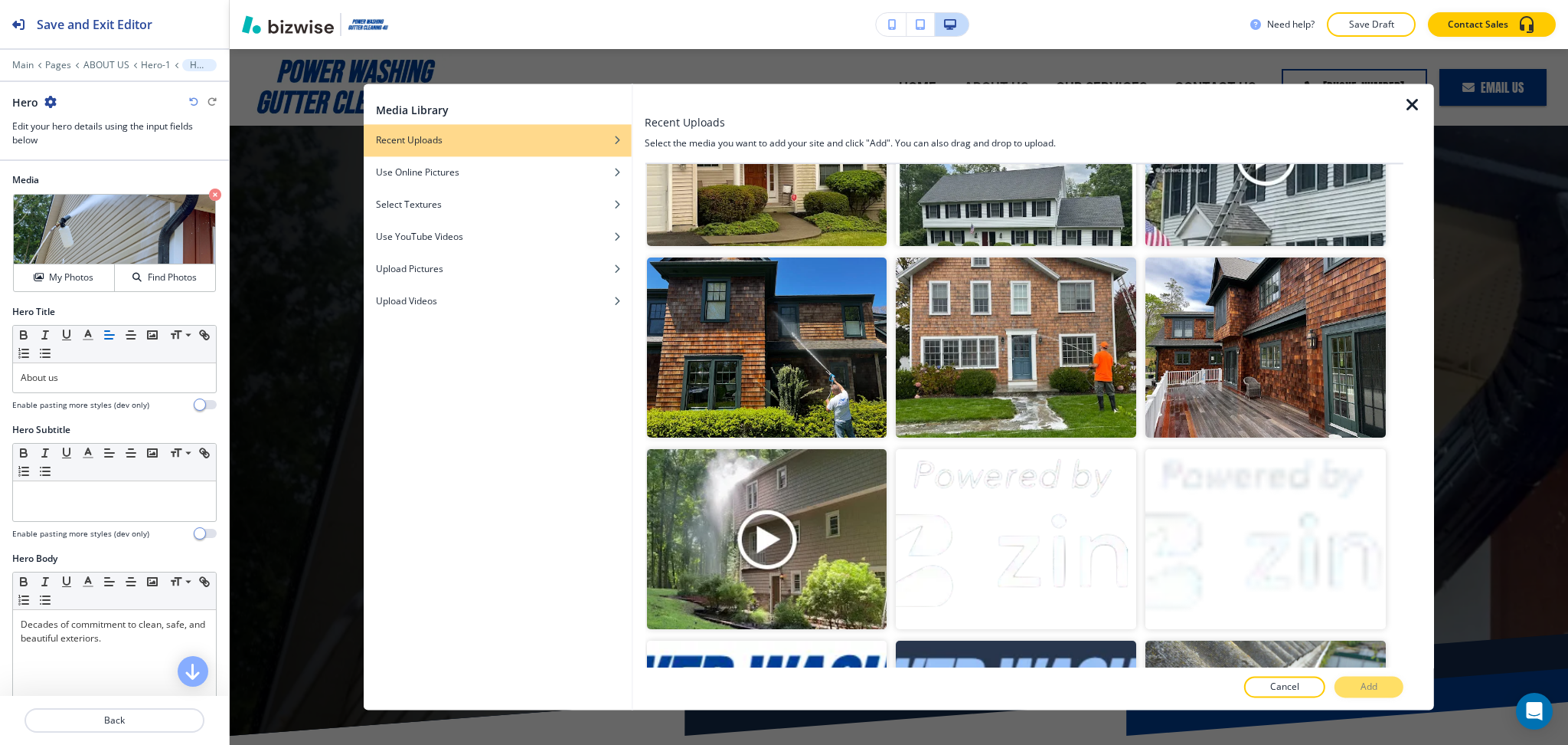
scroll to position [495, 0]
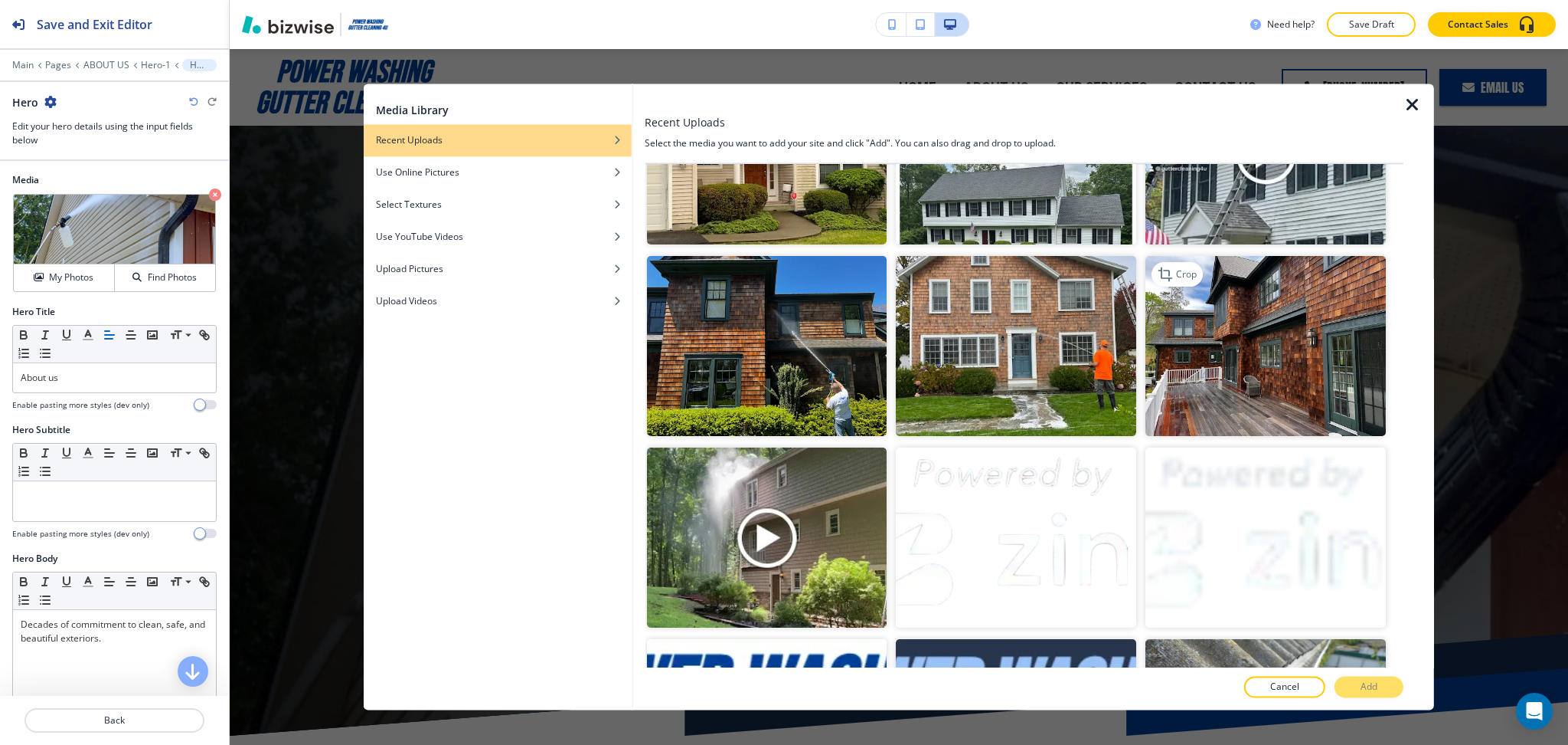
click at [1236, 382] on img "button" at bounding box center [1265, 345] width 240 height 180
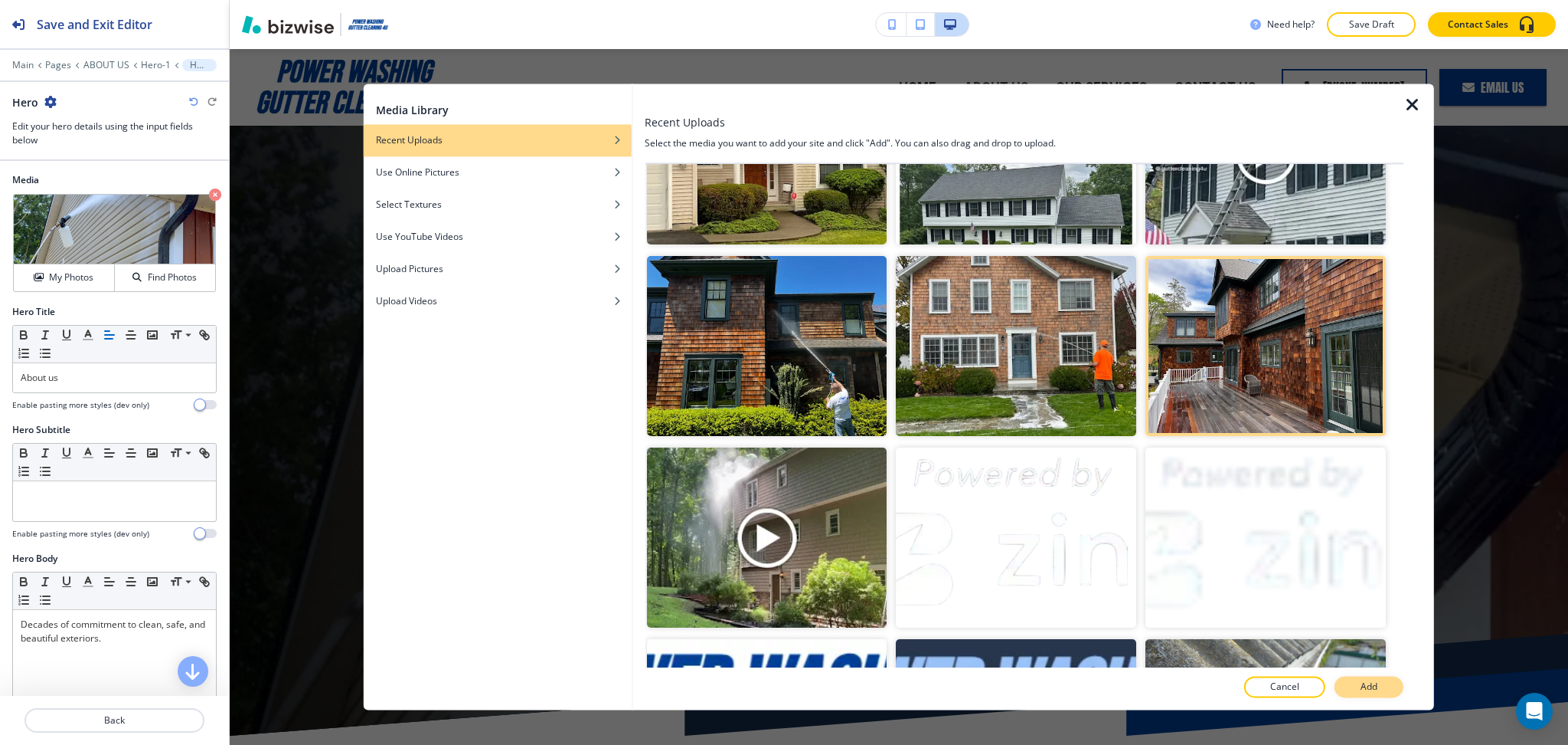
click at [1361, 678] on button "Add" at bounding box center [1369, 687] width 69 height 21
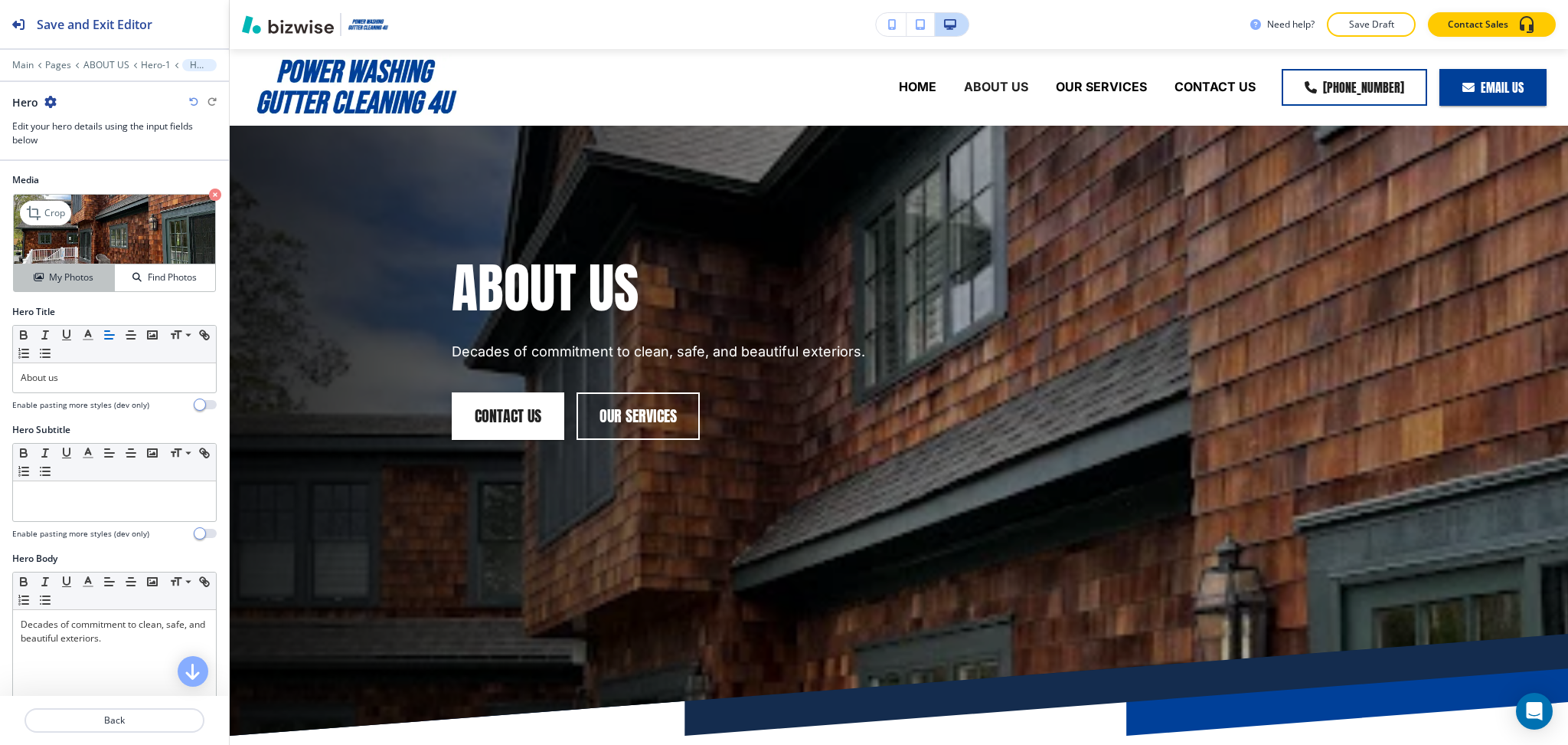
click at [83, 281] on h4 "My Photos" at bounding box center [71, 278] width 44 height 14
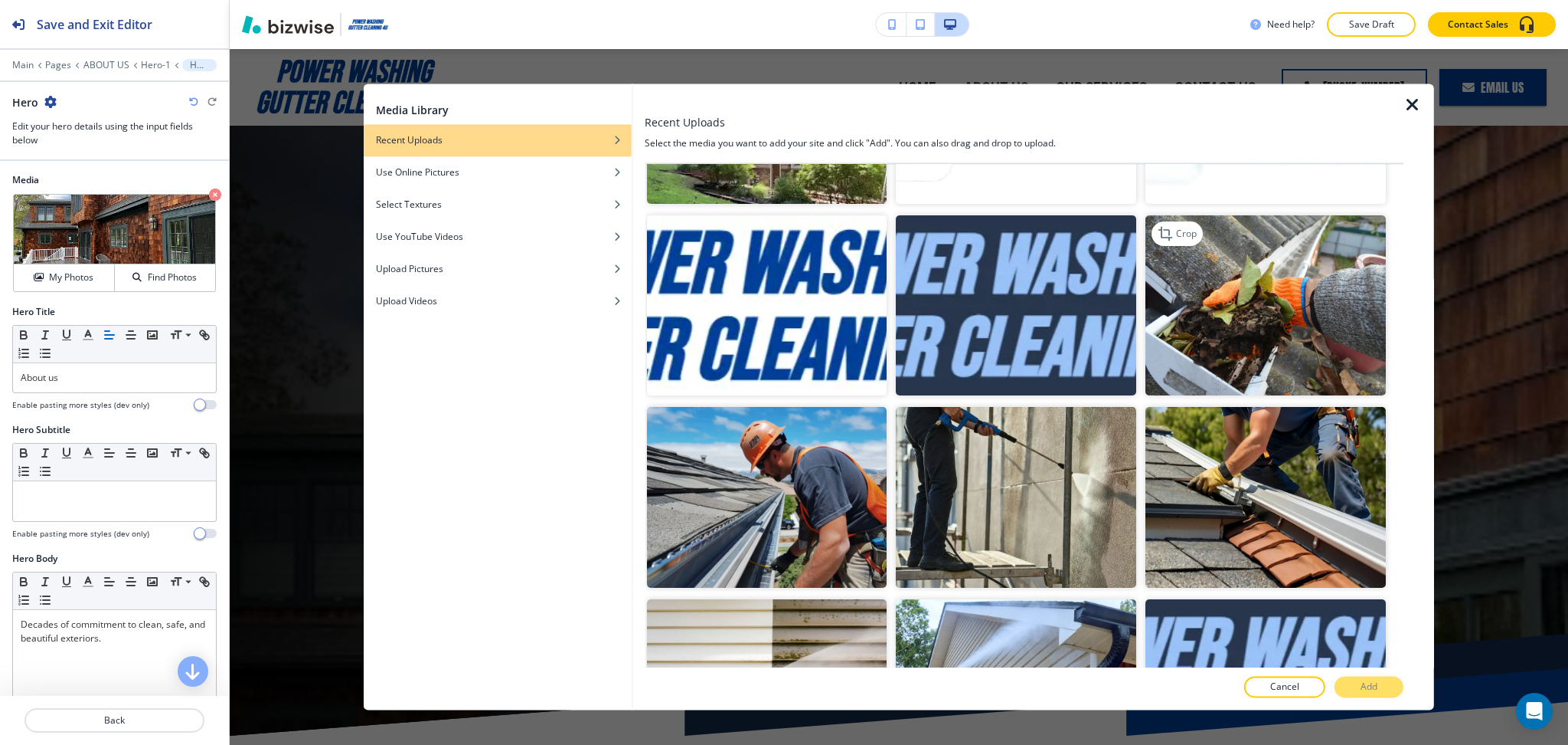
scroll to position [919, 0]
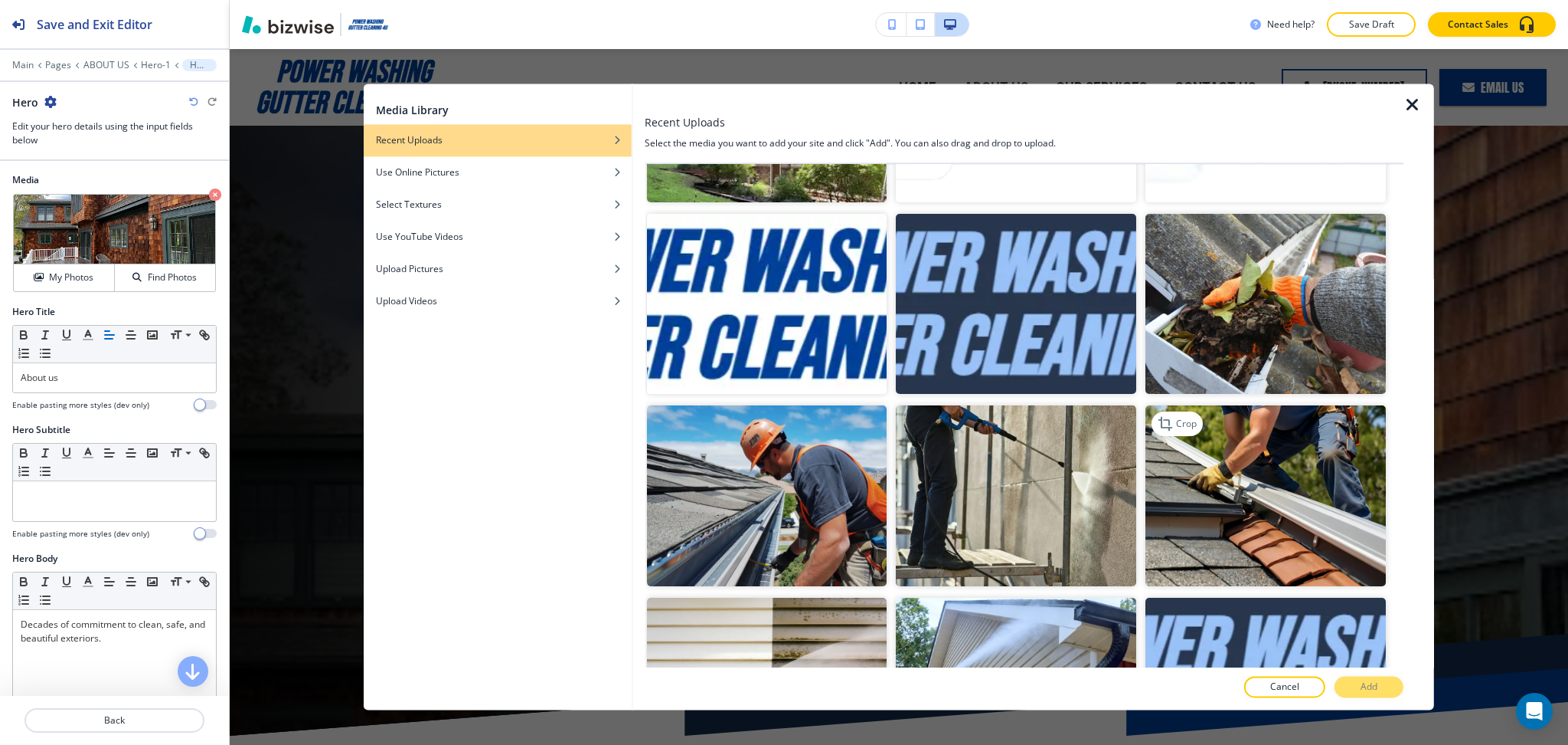
click at [1253, 490] on img "button" at bounding box center [1265, 495] width 240 height 180
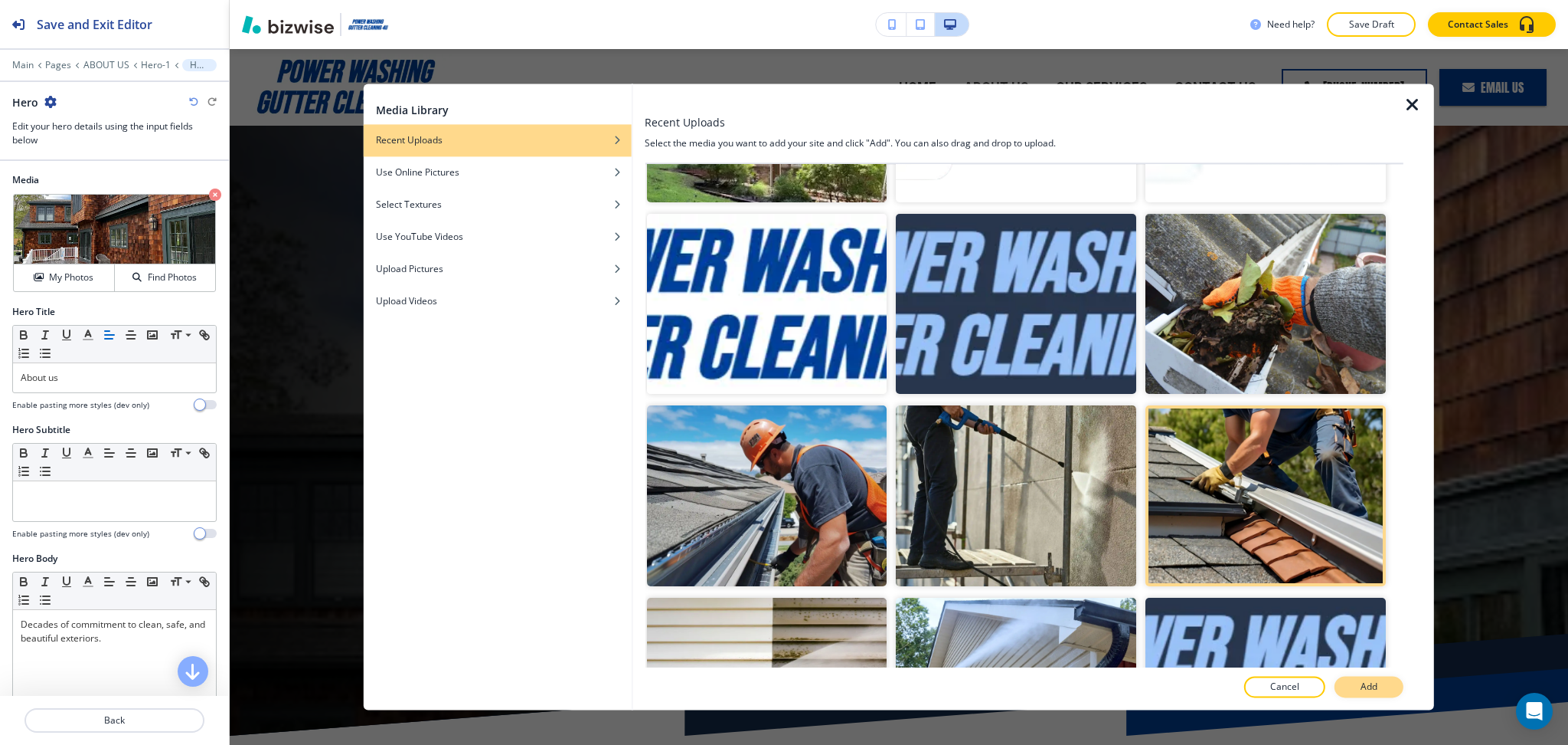
click at [1367, 677] on button "Add" at bounding box center [1369, 687] width 69 height 21
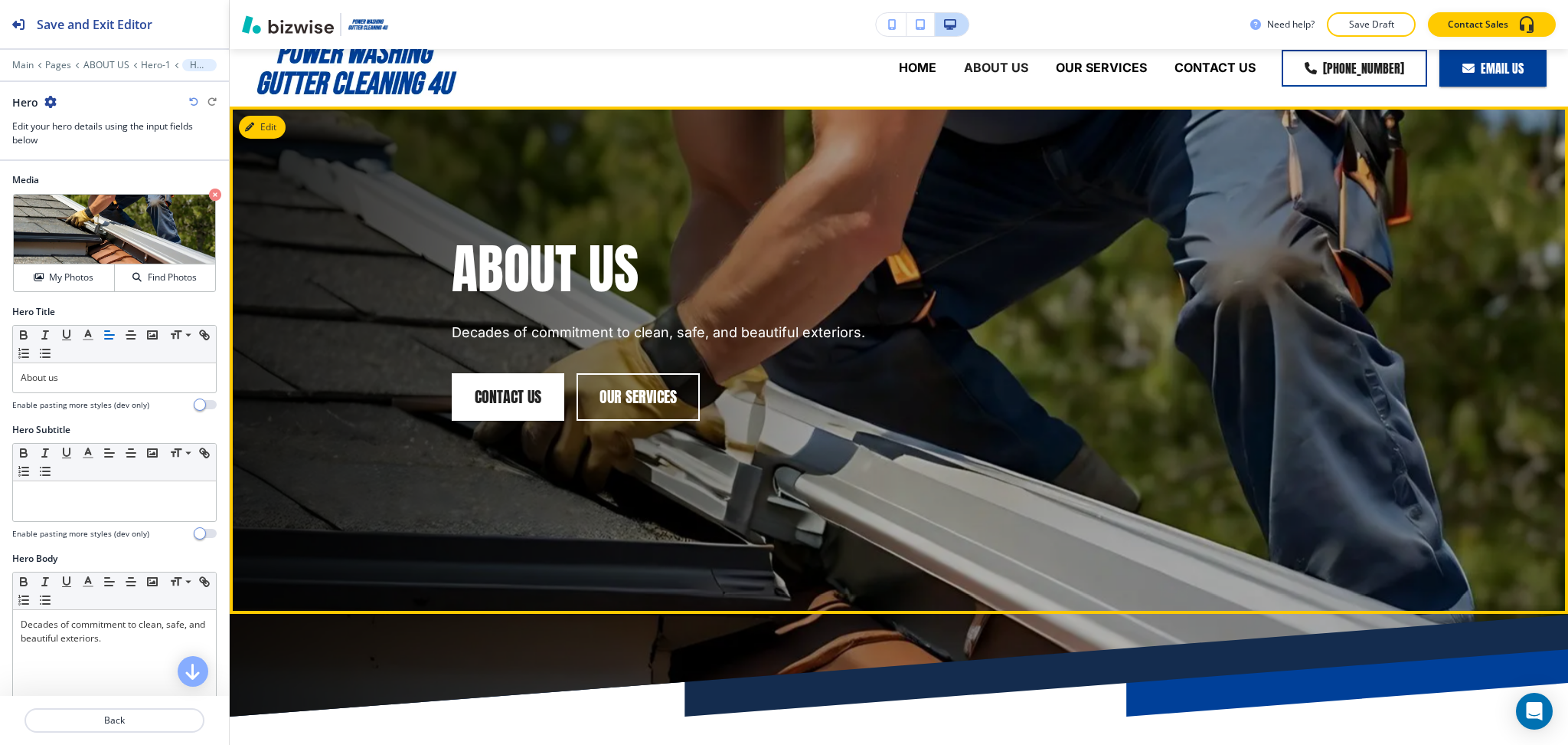
scroll to position [19, 0]
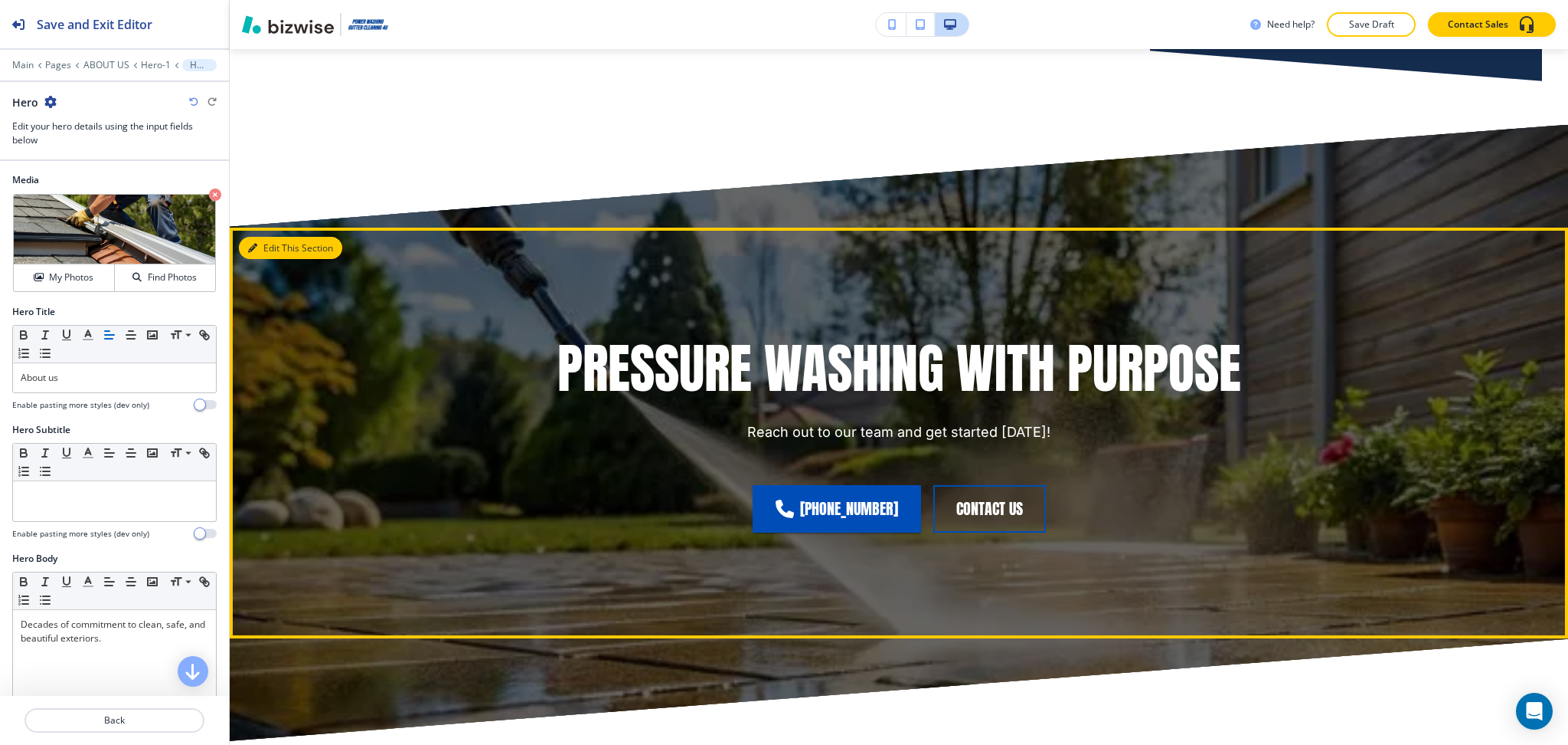
click at [268, 248] on button "Edit This Section" at bounding box center [290, 249] width 103 height 23
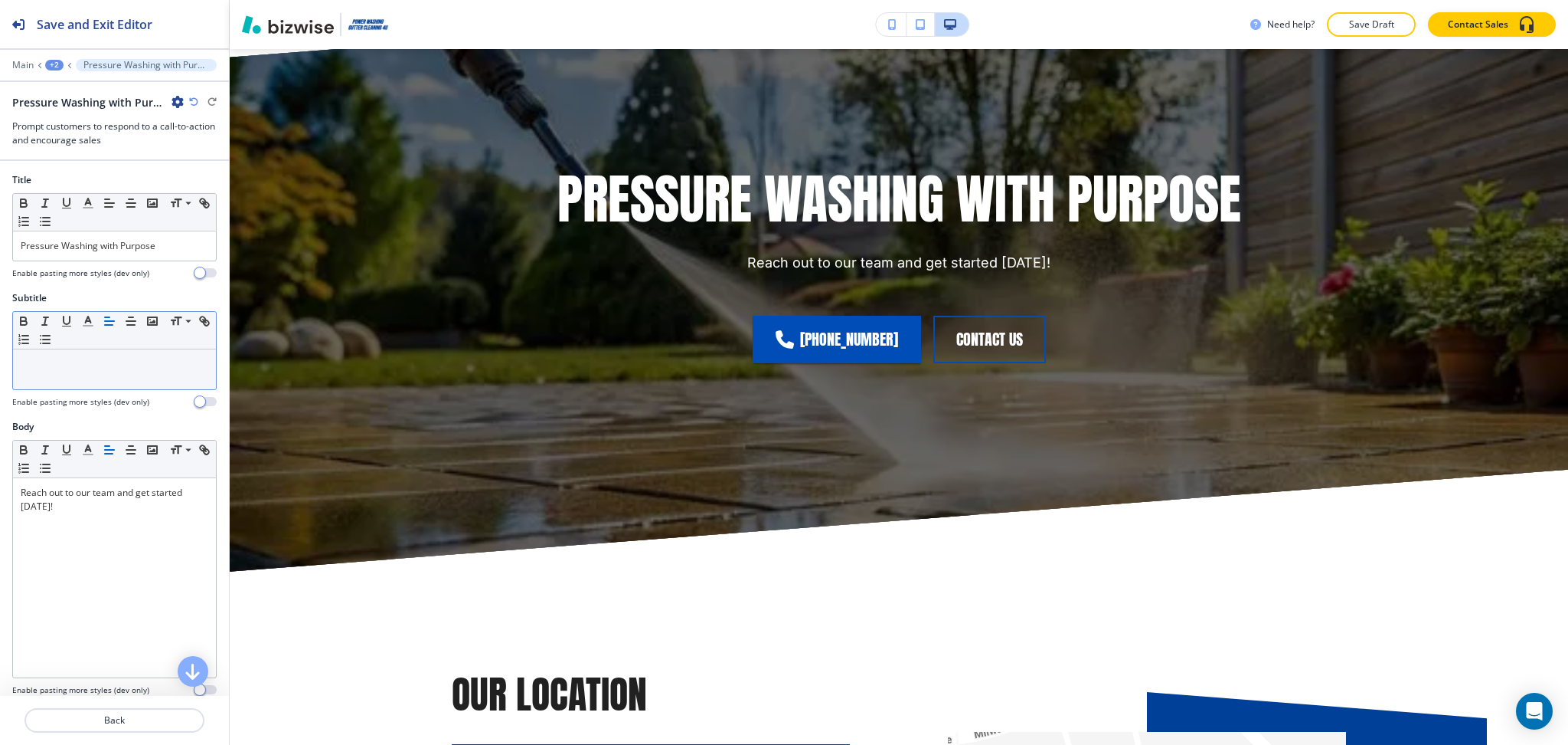
scroll to position [1878, 0]
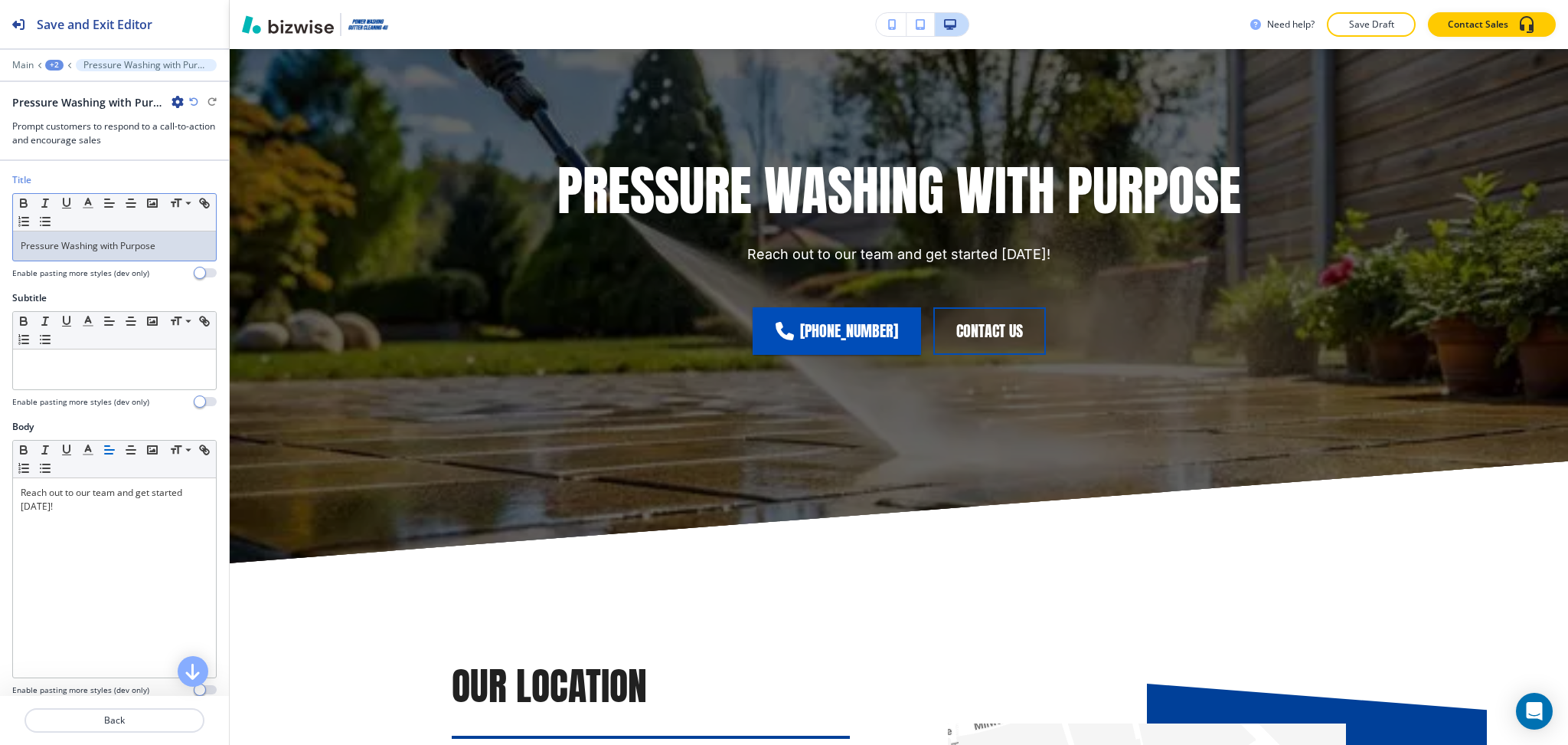
click at [167, 244] on p "Pressure Washing with Purpose" at bounding box center [114, 246] width 187 height 14
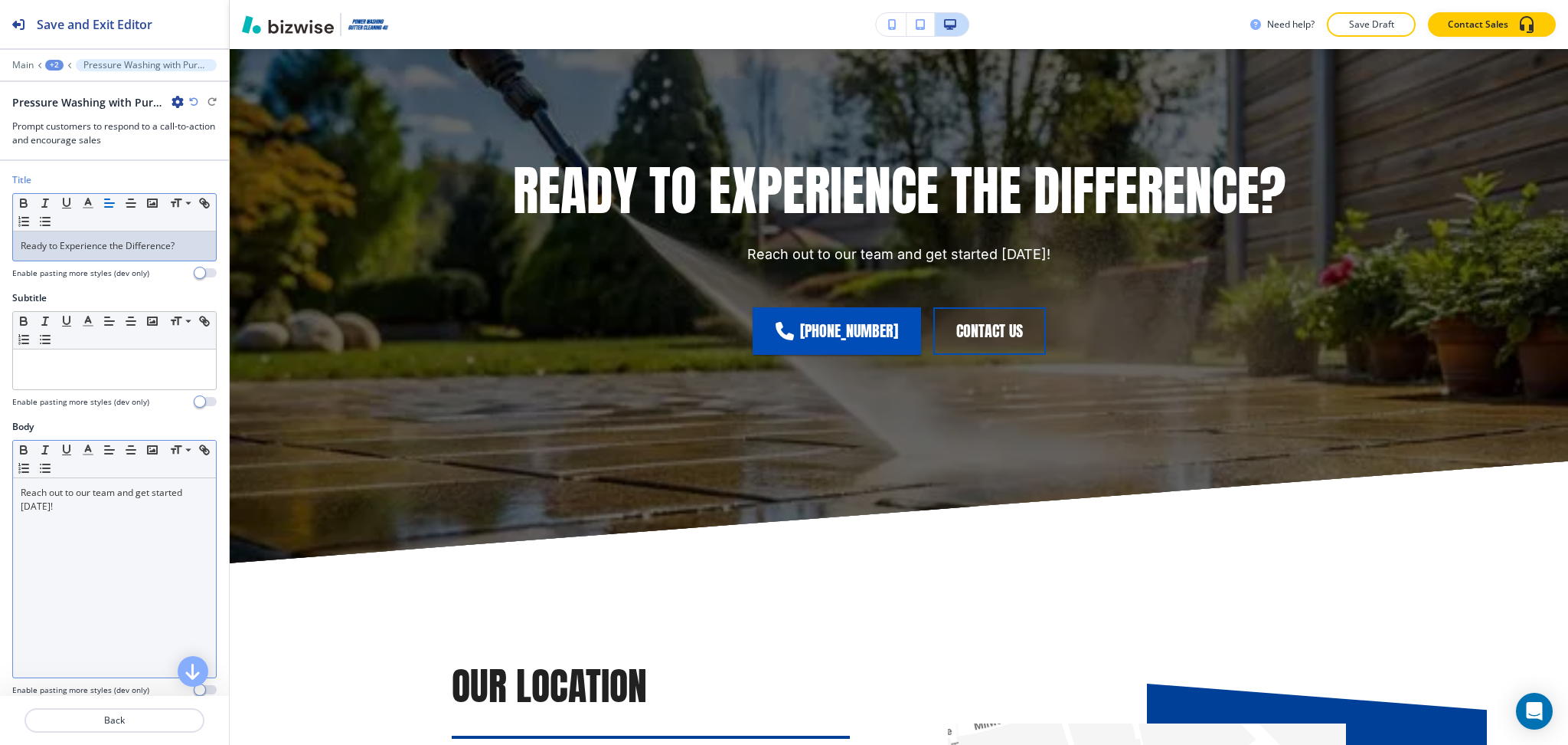
click at [104, 545] on div "Reach out to our team and get started [DATE]!" at bounding box center [114, 577] width 203 height 199
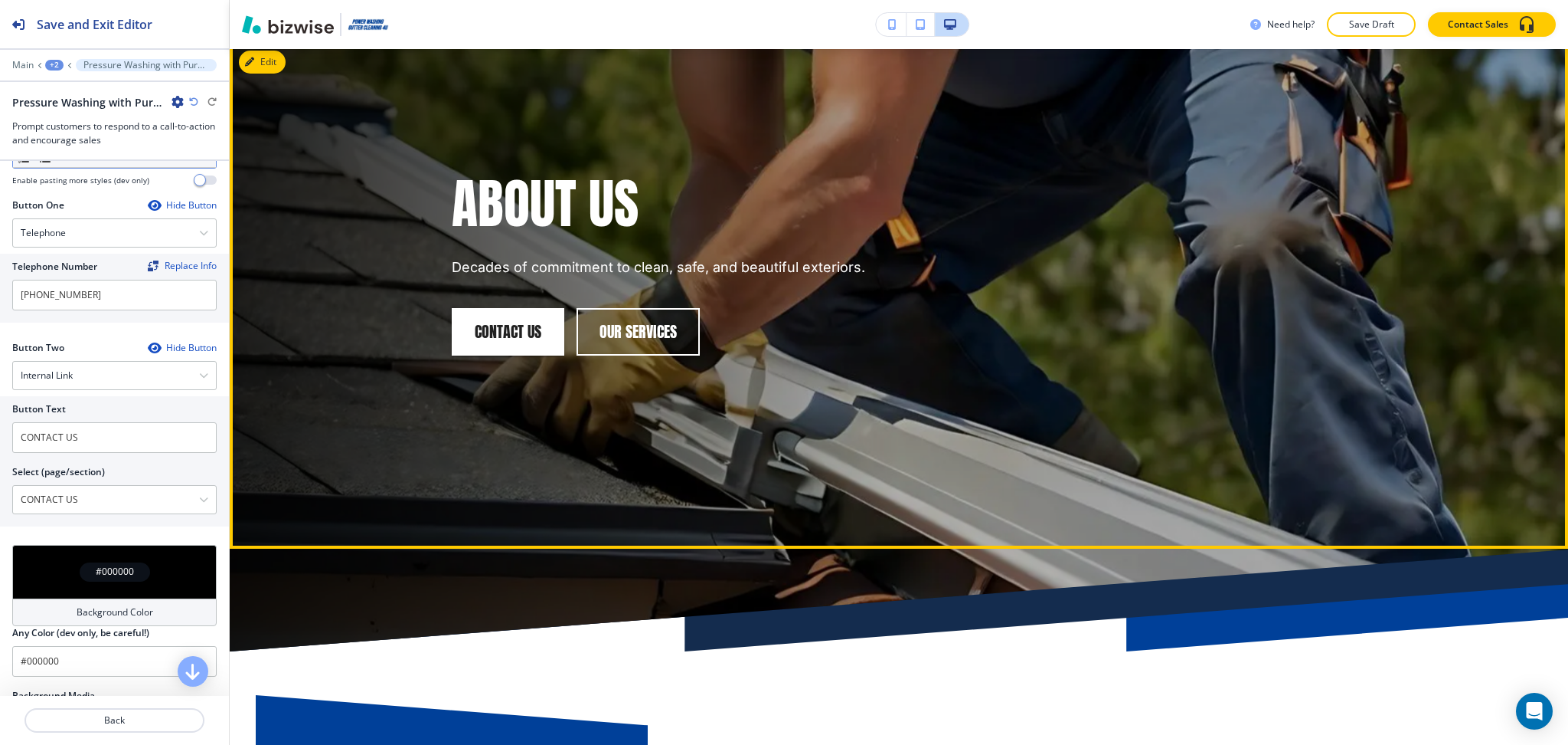
scroll to position [0, 0]
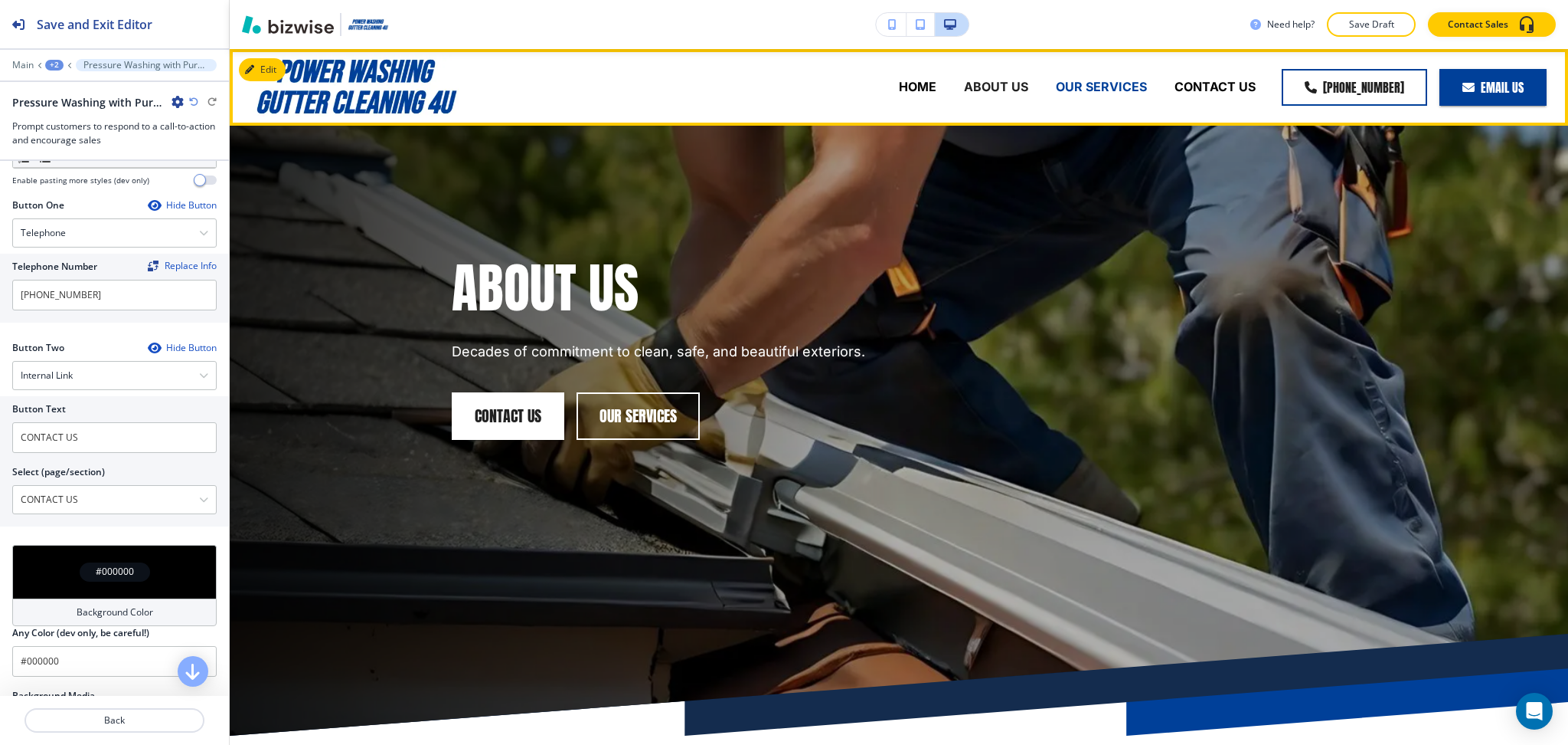
click at [1111, 92] on p "OUR SERVICES" at bounding box center [1101, 87] width 91 height 18
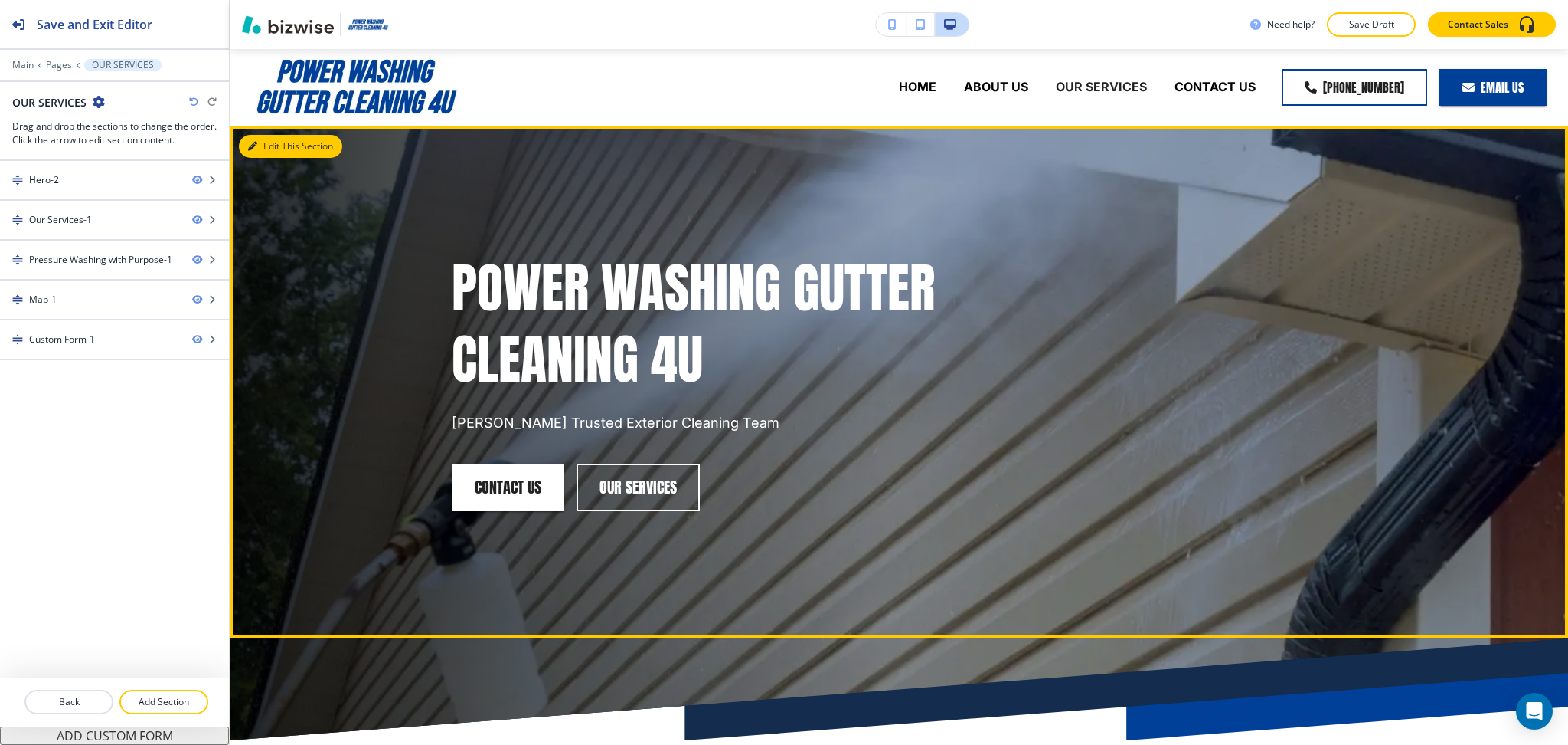
click at [257, 150] on button "Edit This Section" at bounding box center [290, 147] width 103 height 23
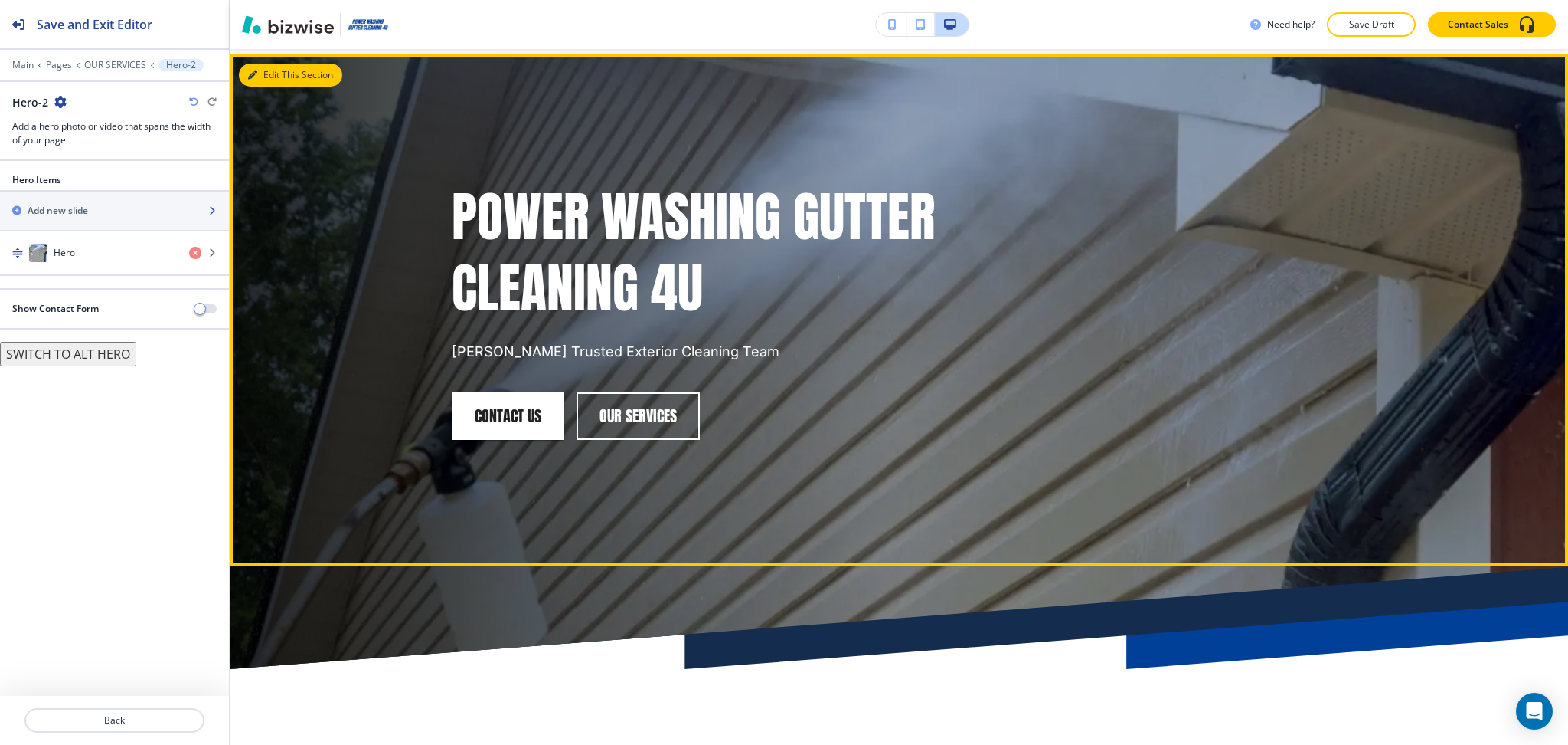
scroll to position [76, 0]
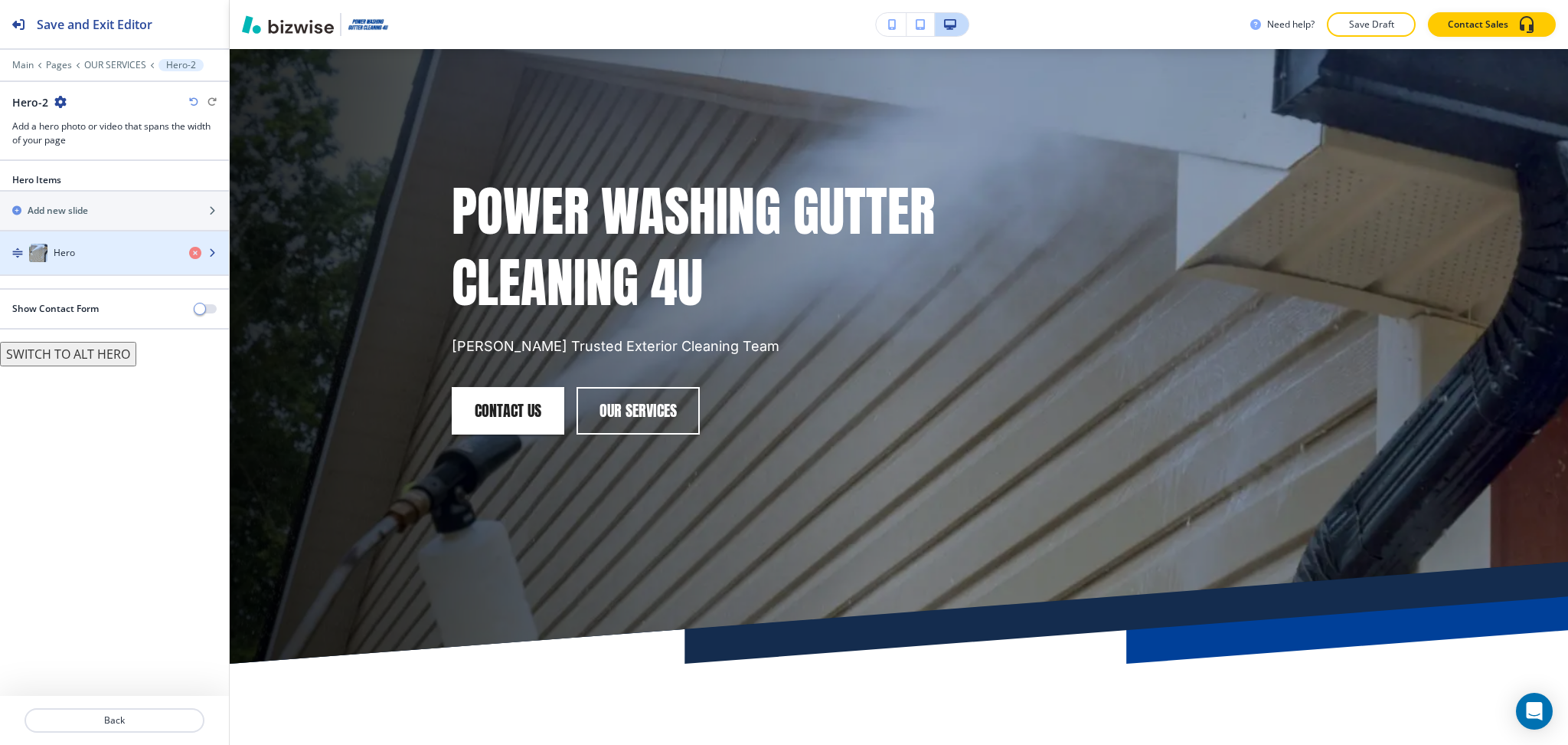
click at [90, 248] on div "Hero" at bounding box center [88, 252] width 177 height 19
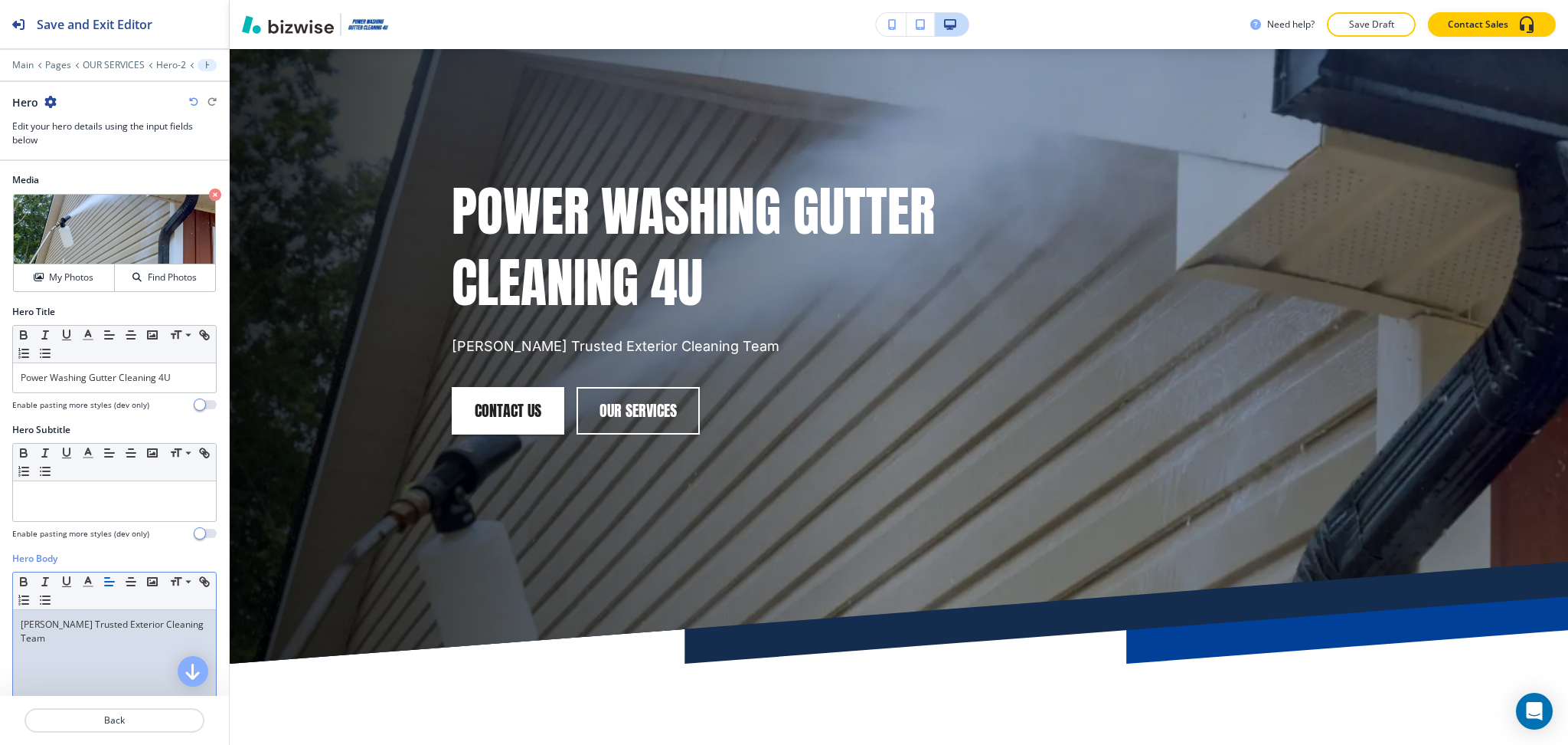
click at [103, 630] on p "[PERSON_NAME] Trusted Exterior Cleaning Team" at bounding box center [114, 630] width 187 height 28
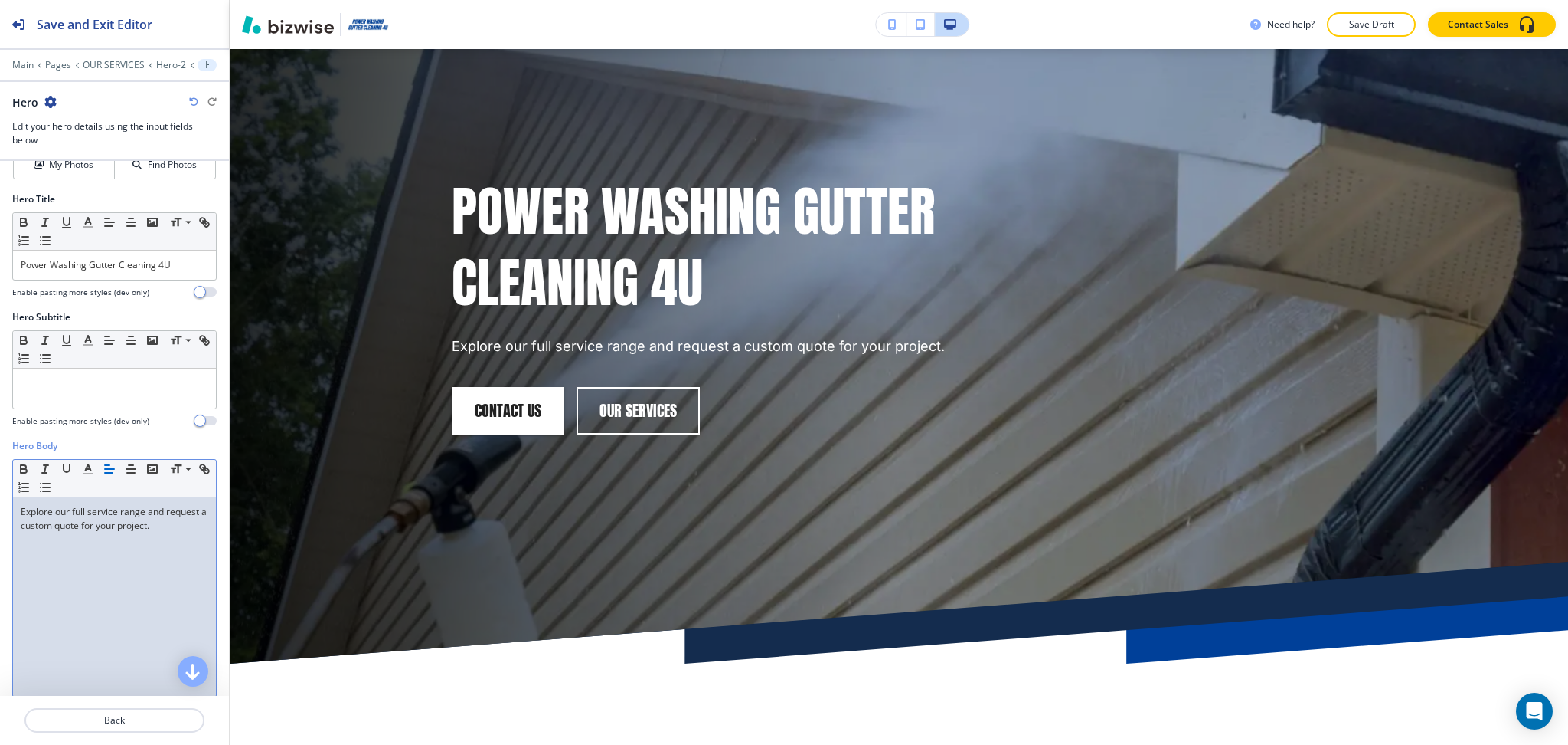
scroll to position [0, 0]
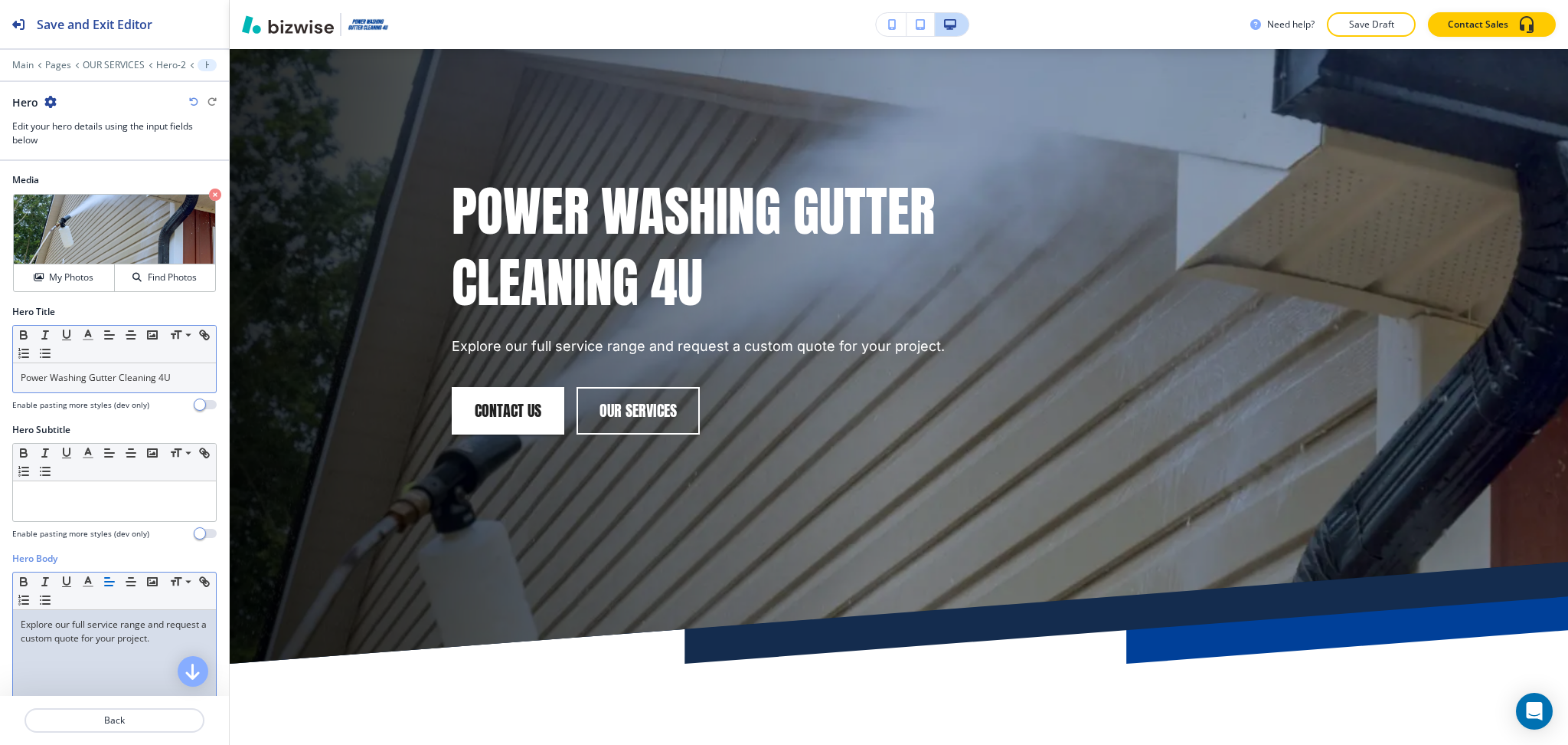
click at [167, 371] on p "Power Washing Gutter Cleaning 4U" at bounding box center [114, 378] width 187 height 14
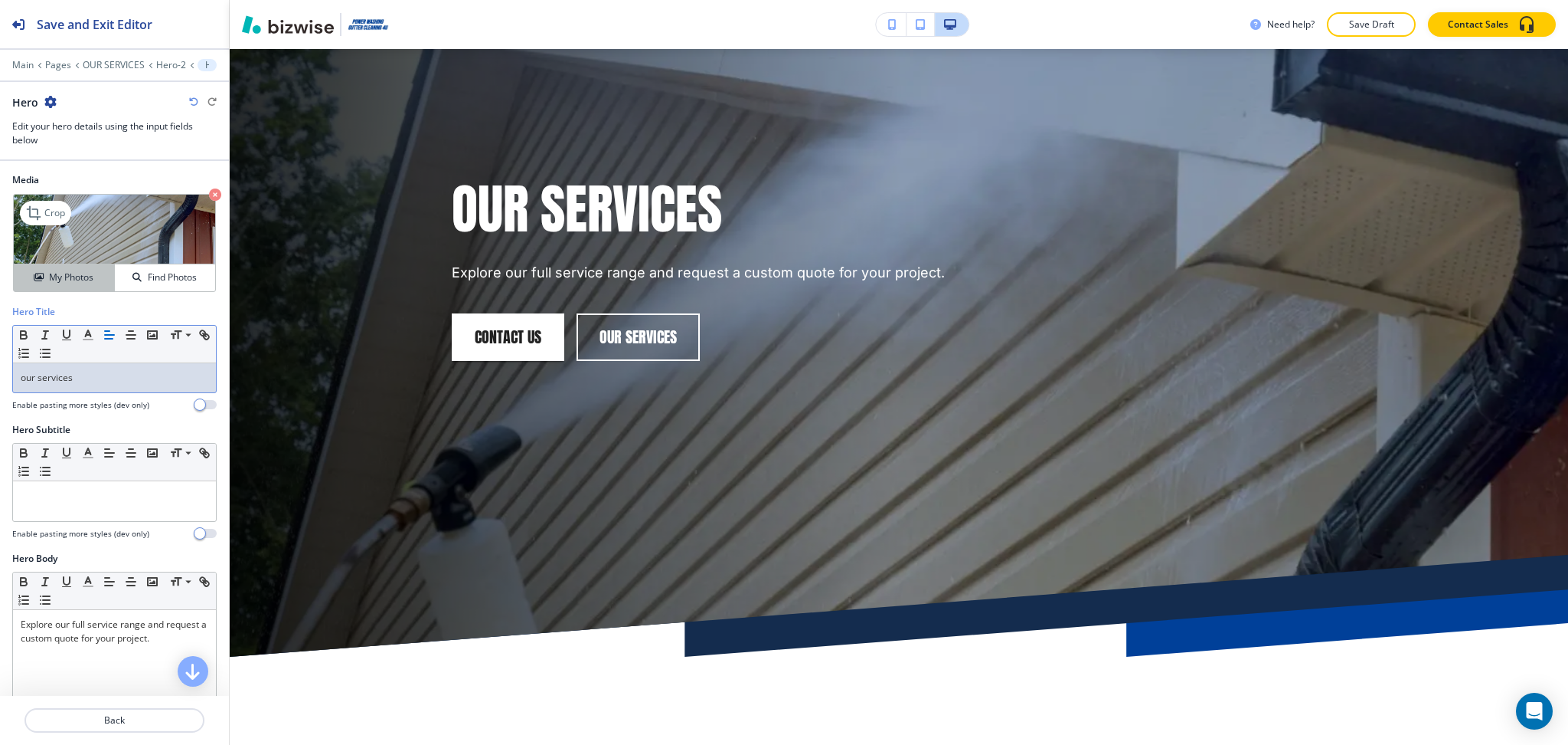
click at [70, 275] on h4 "My Photos" at bounding box center [71, 278] width 44 height 14
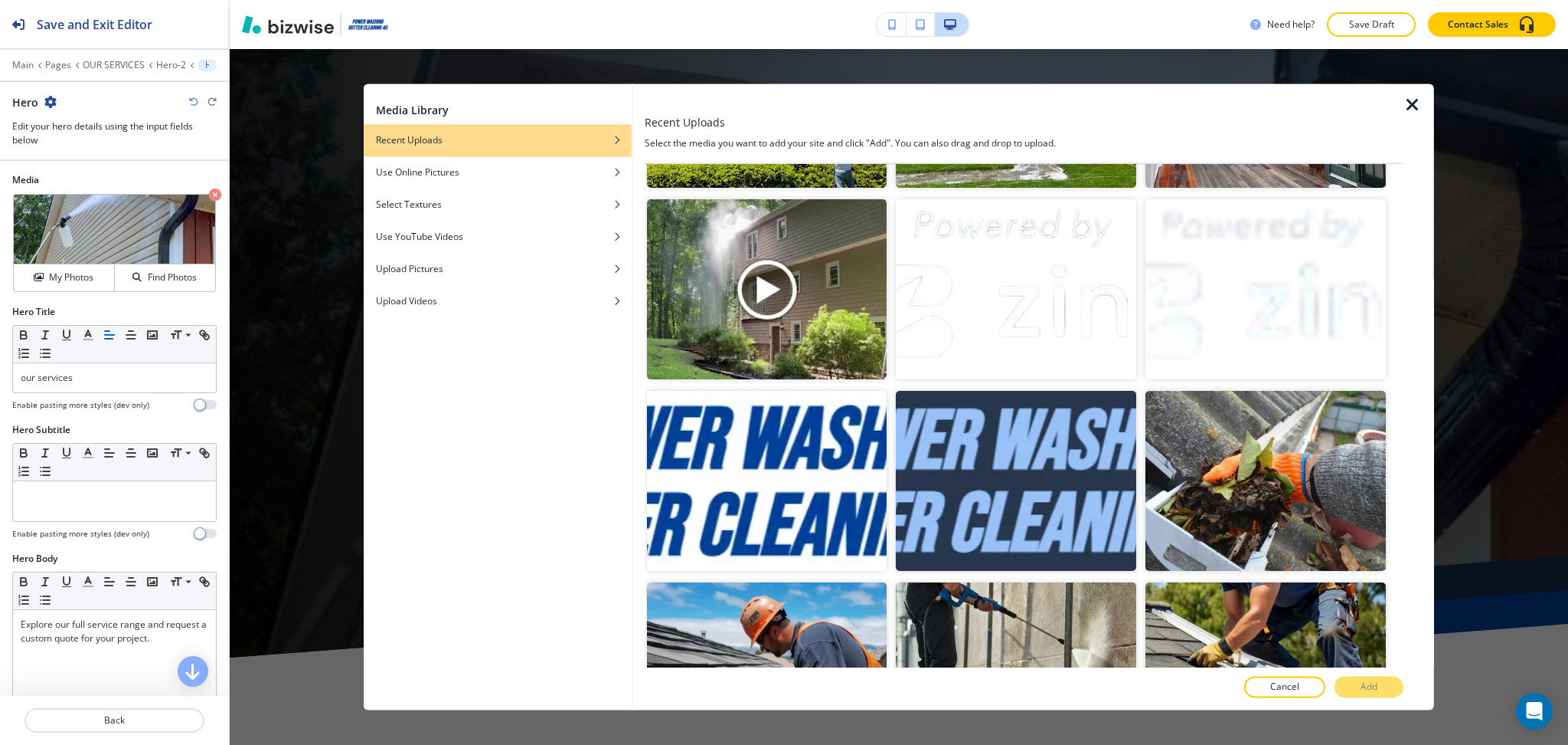
scroll to position [915, 0]
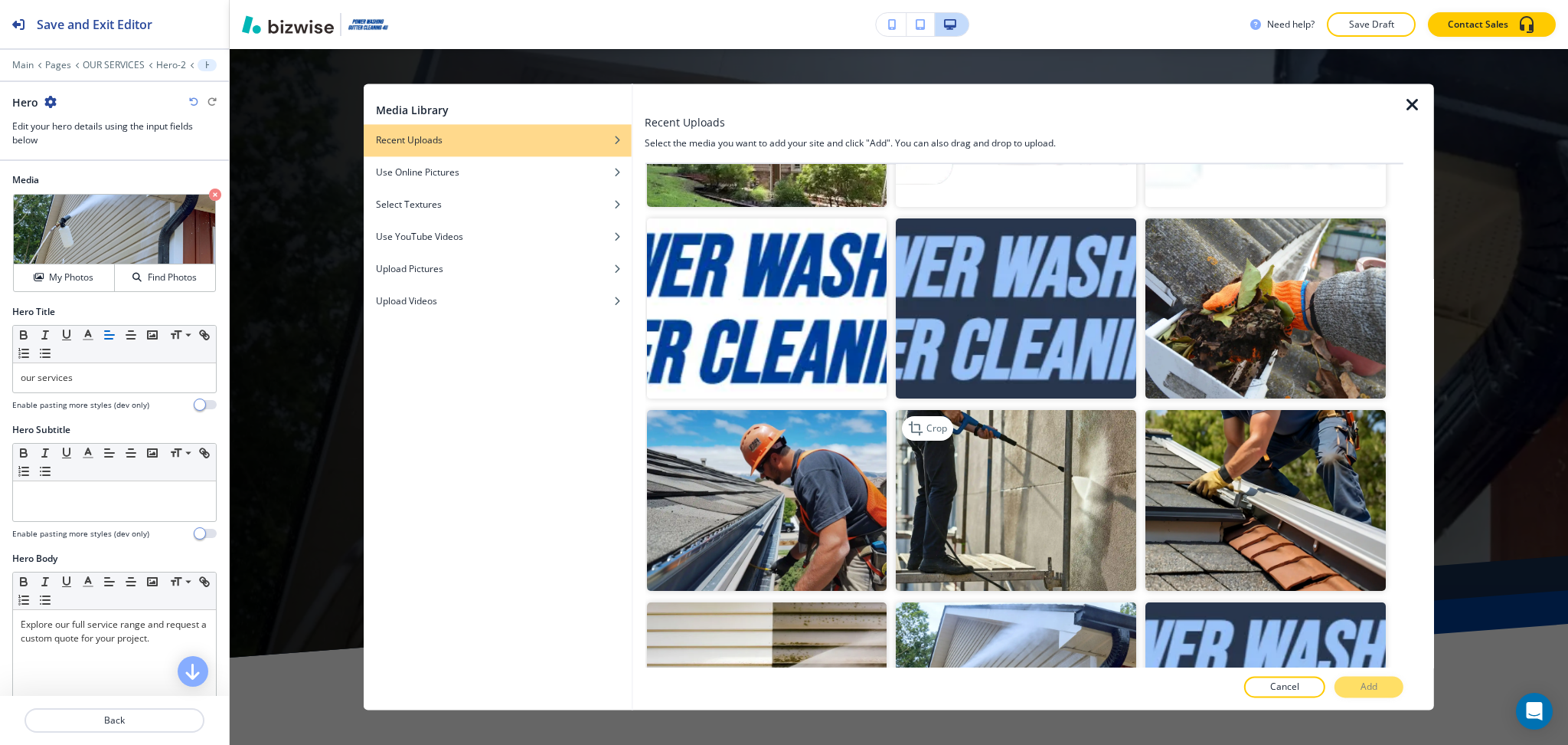
click at [1036, 472] on img "button" at bounding box center [1015, 500] width 240 height 180
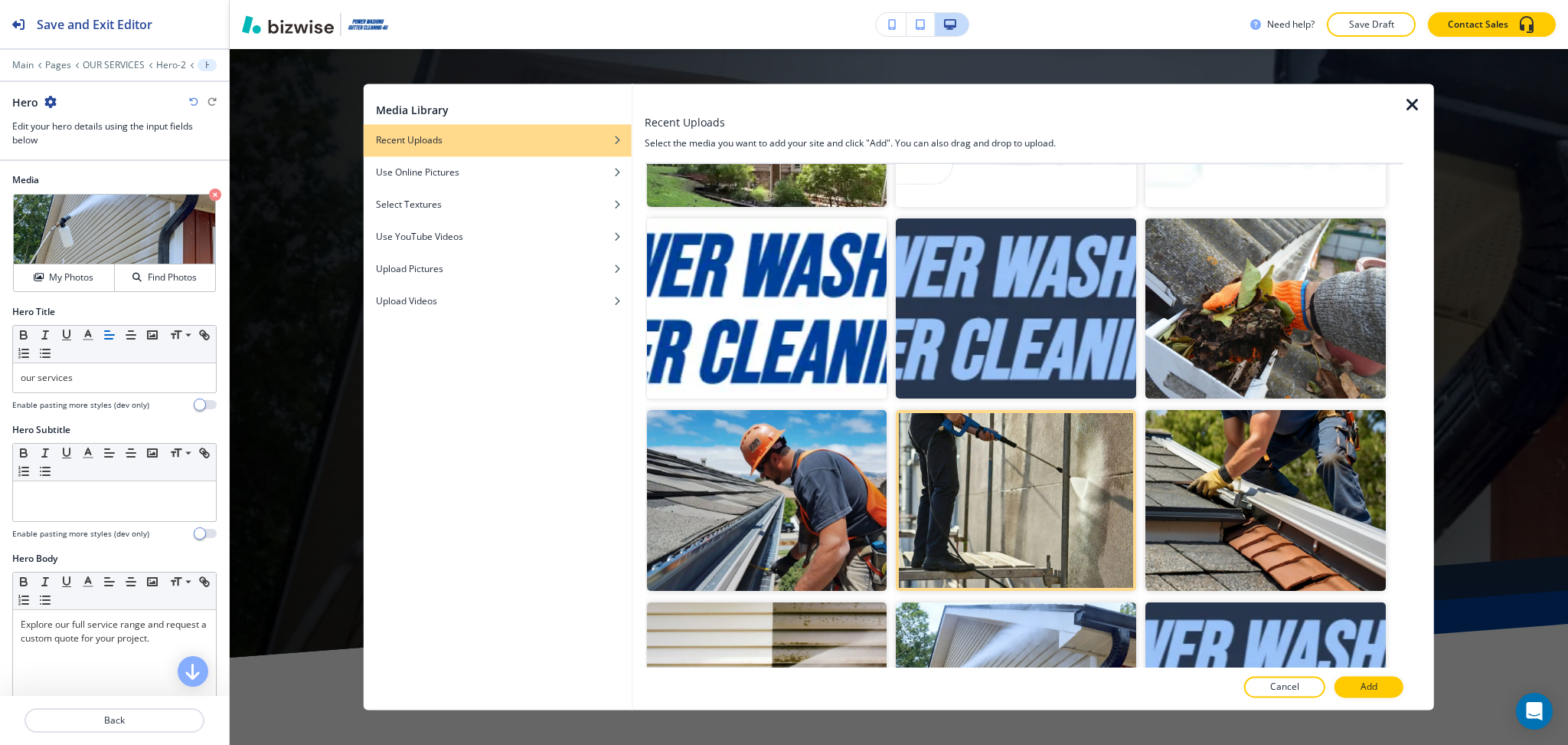
click at [1355, 685] on button "Add" at bounding box center [1369, 687] width 69 height 21
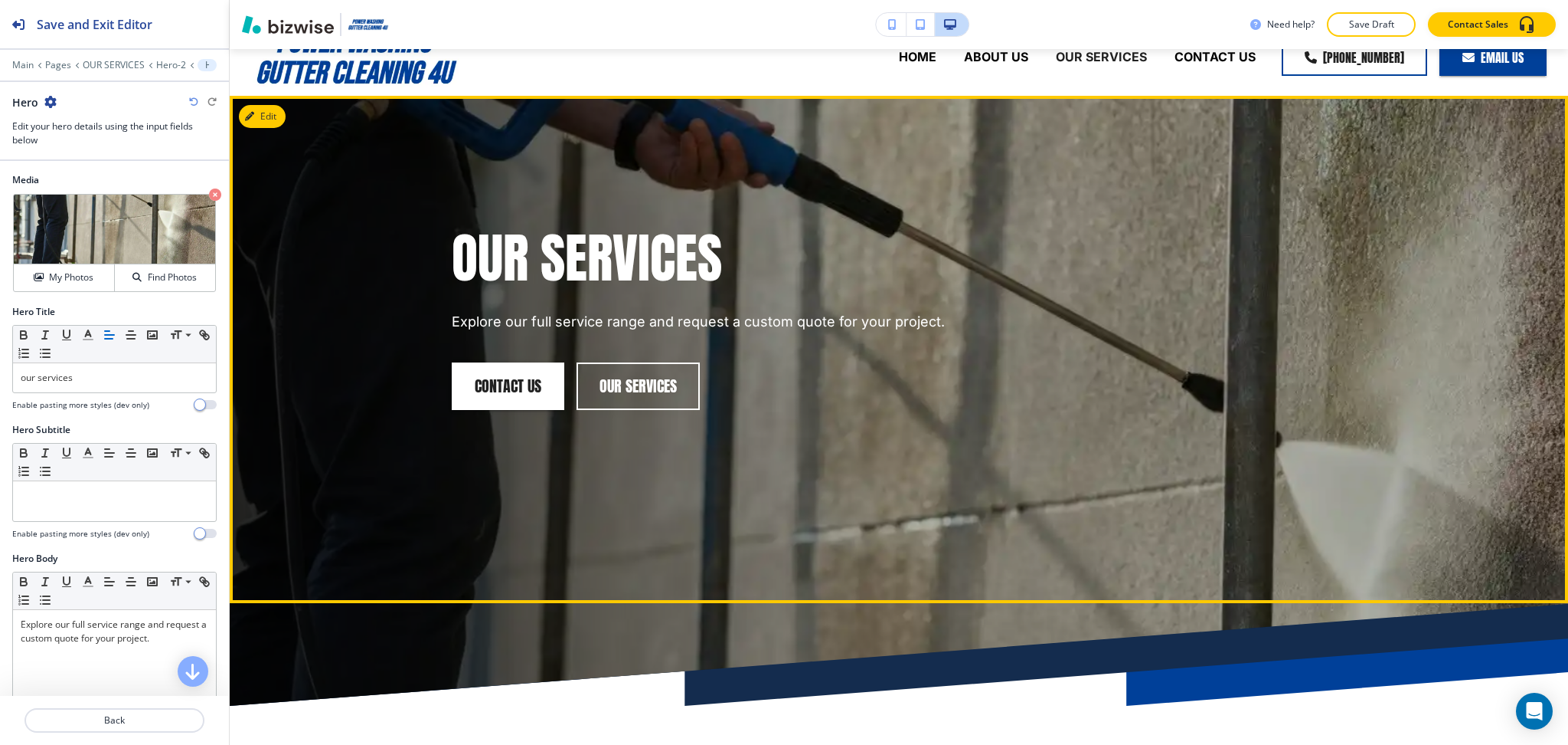
scroll to position [0, 0]
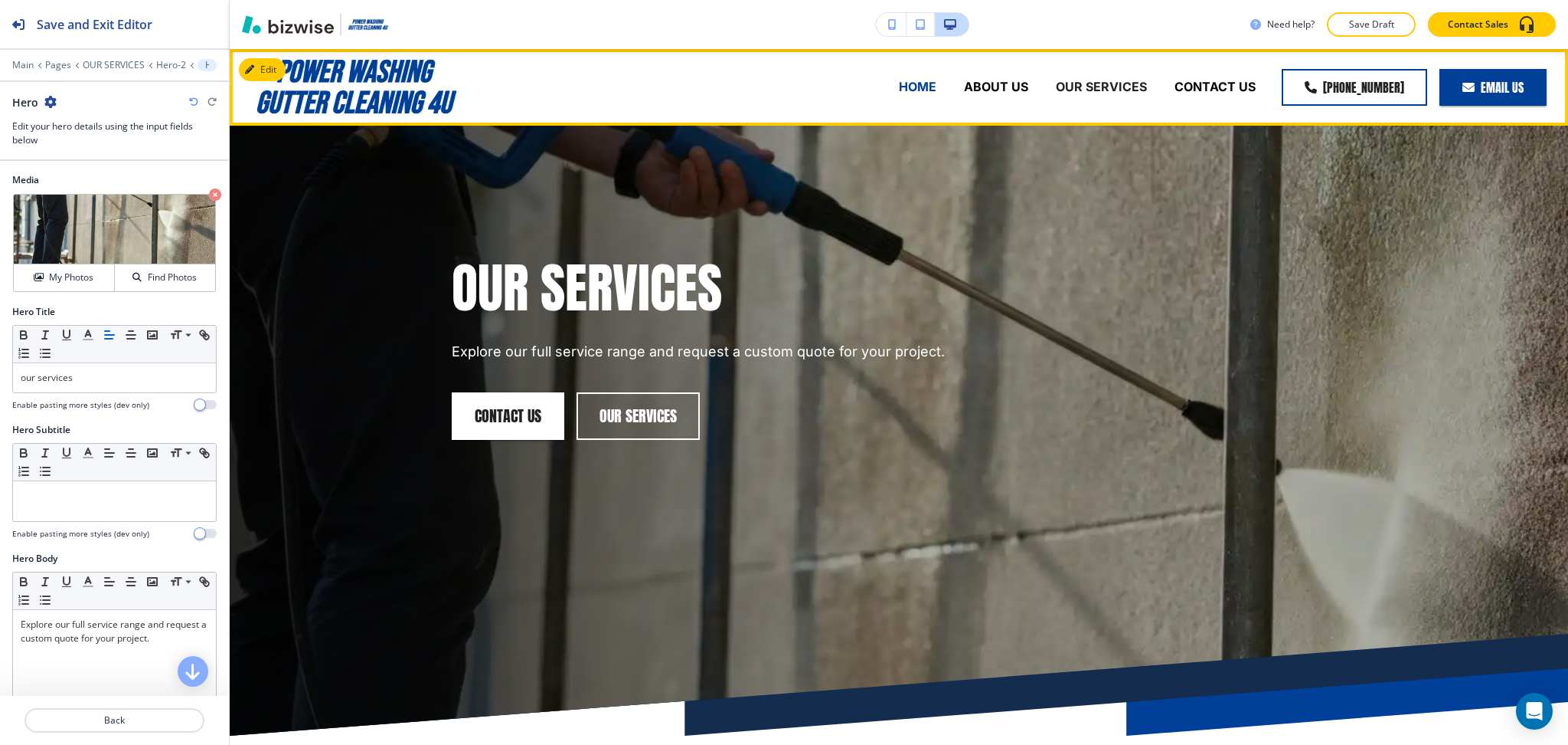
click at [917, 86] on p "HOME" at bounding box center [918, 87] width 37 height 18
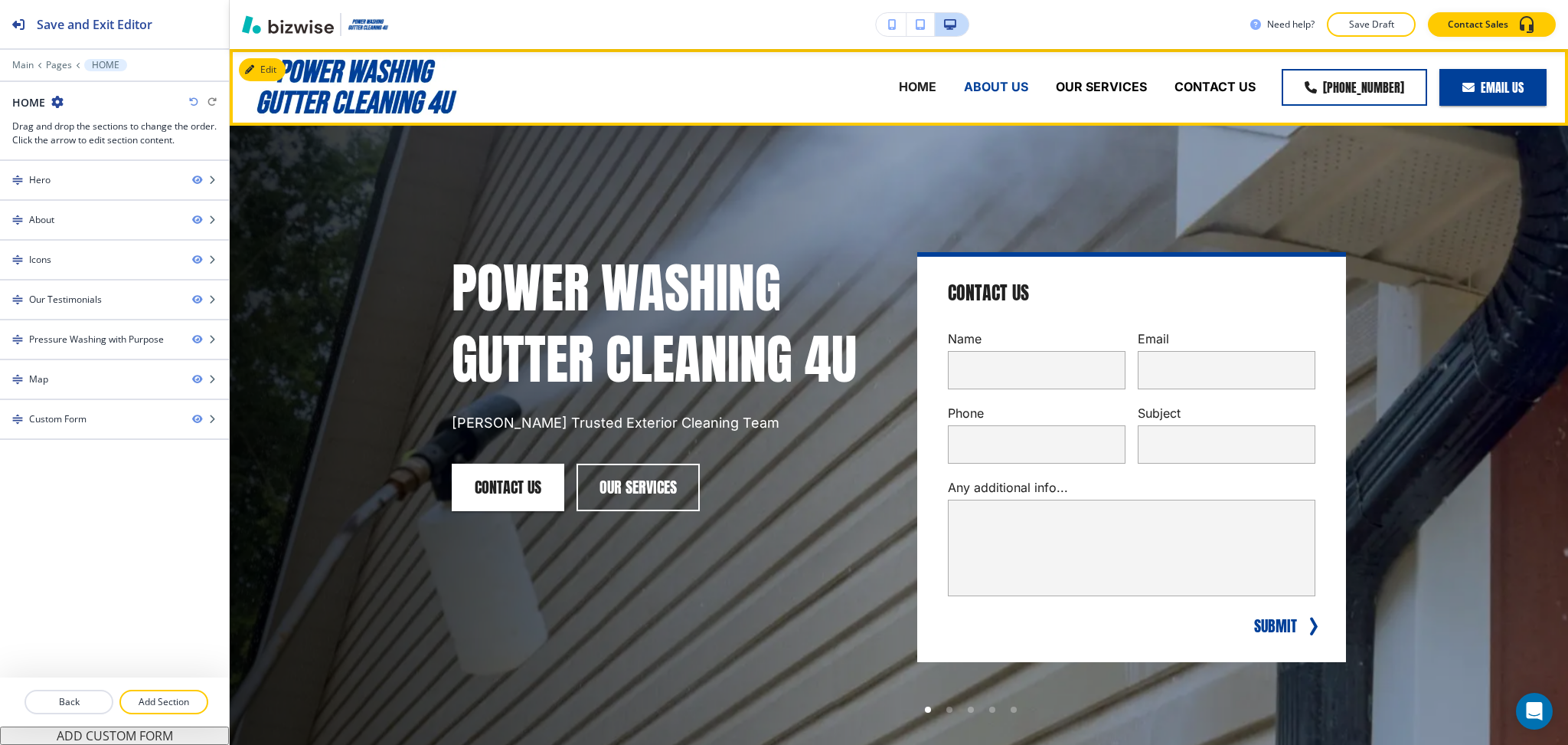
click at [997, 83] on p "ABOUT US" at bounding box center [996, 87] width 64 height 18
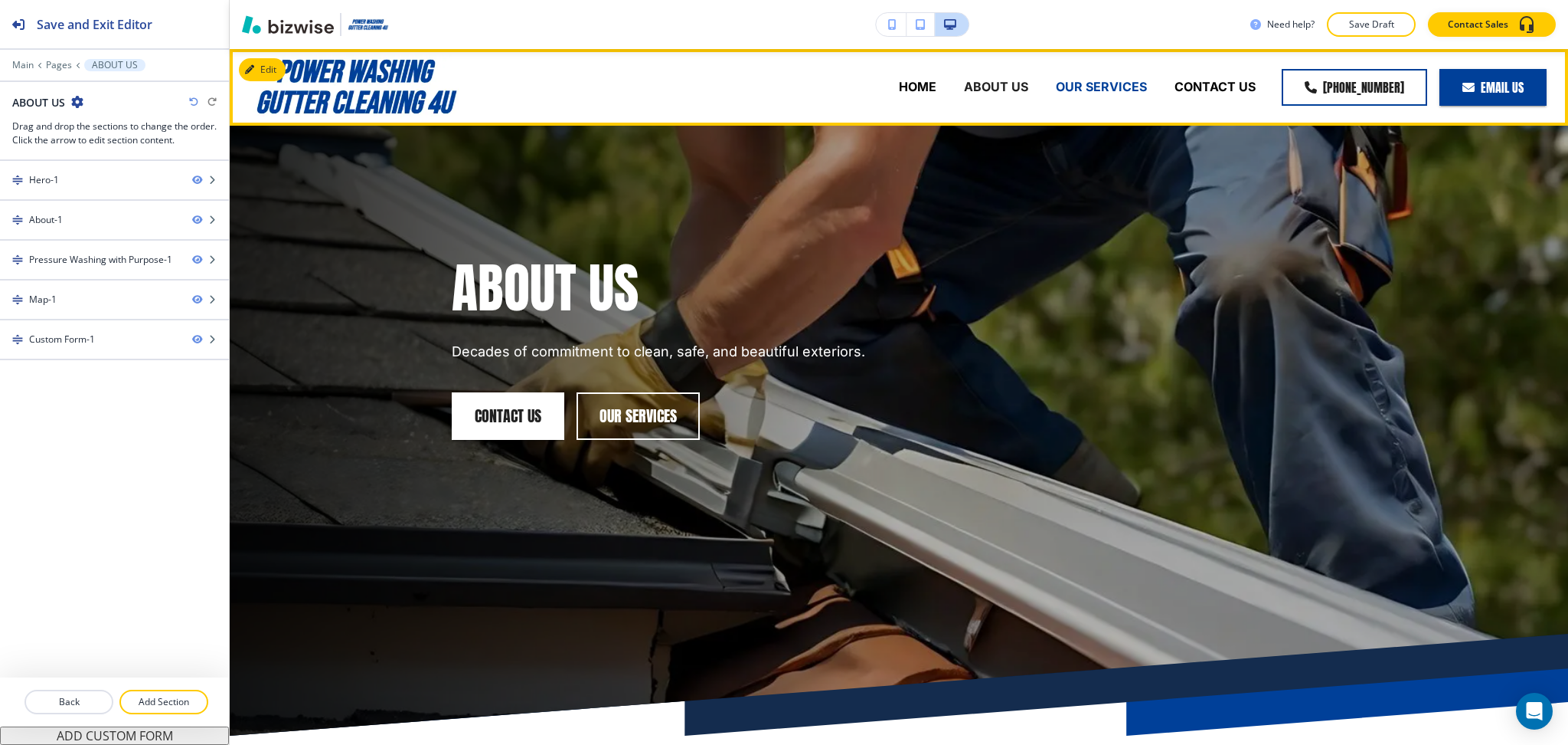
click at [1074, 83] on p "OUR SERVICES" at bounding box center [1101, 87] width 91 height 18
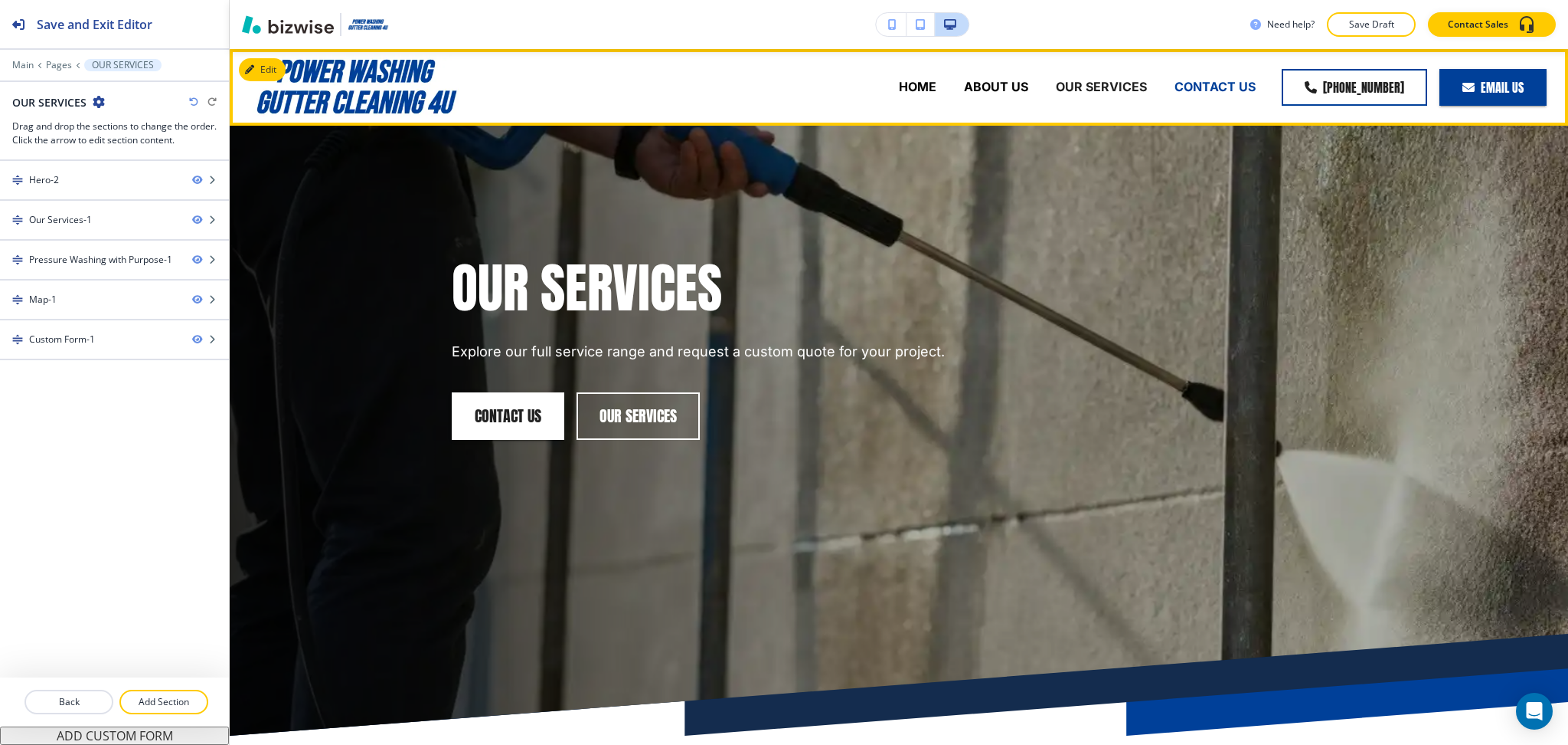
click at [1188, 86] on p "CONTACT US" at bounding box center [1215, 87] width 81 height 18
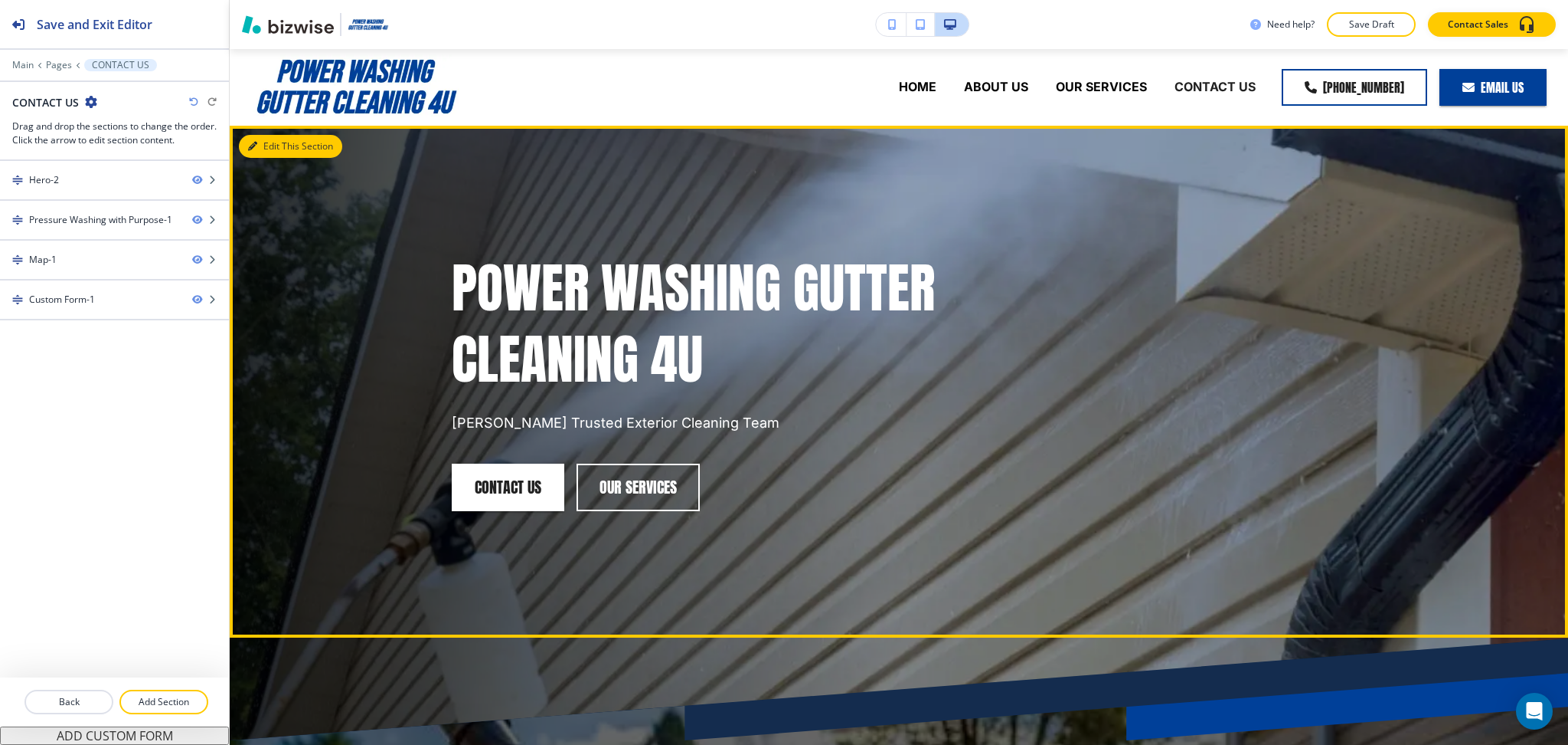
click at [255, 154] on button "Edit This Section" at bounding box center [290, 147] width 103 height 23
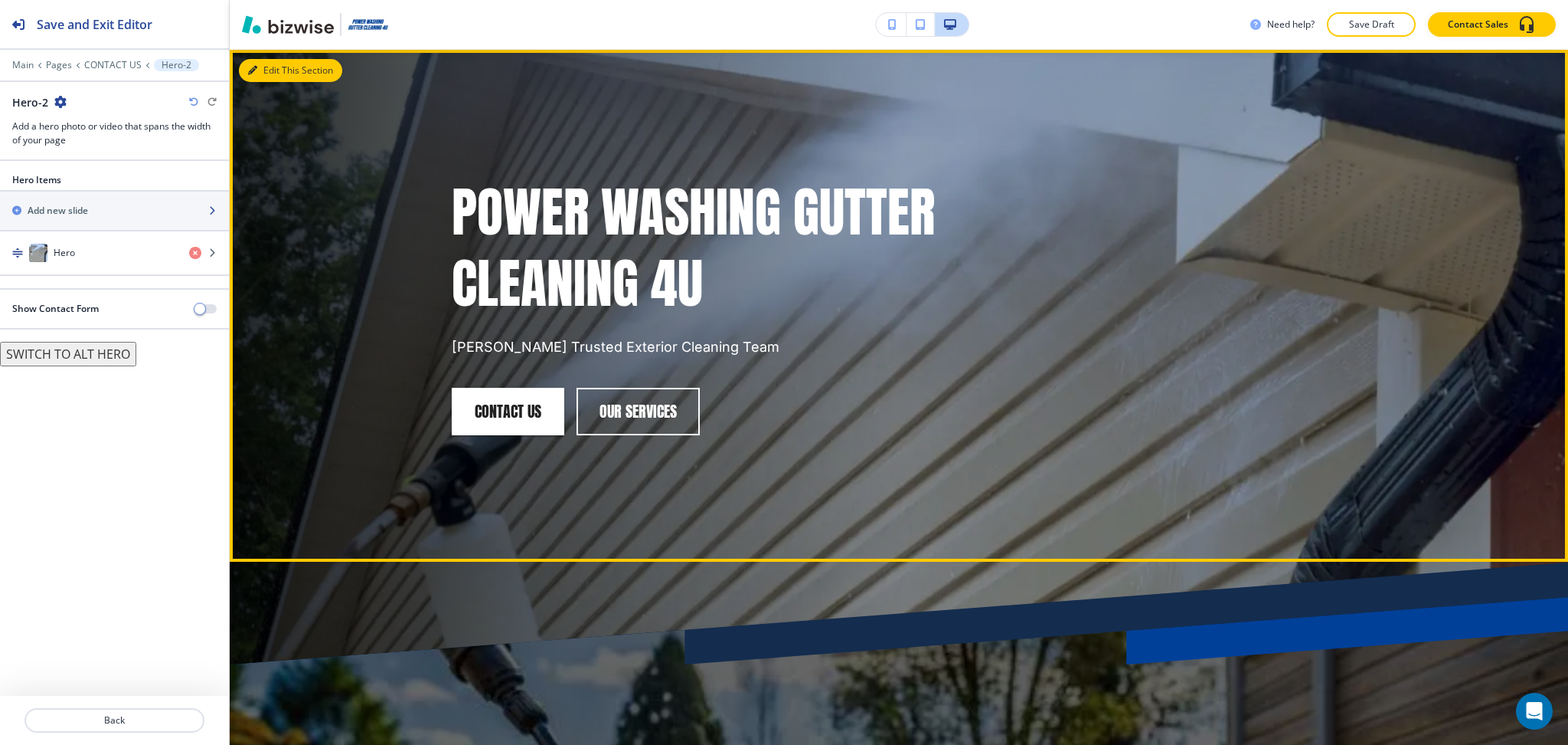
scroll to position [76, 0]
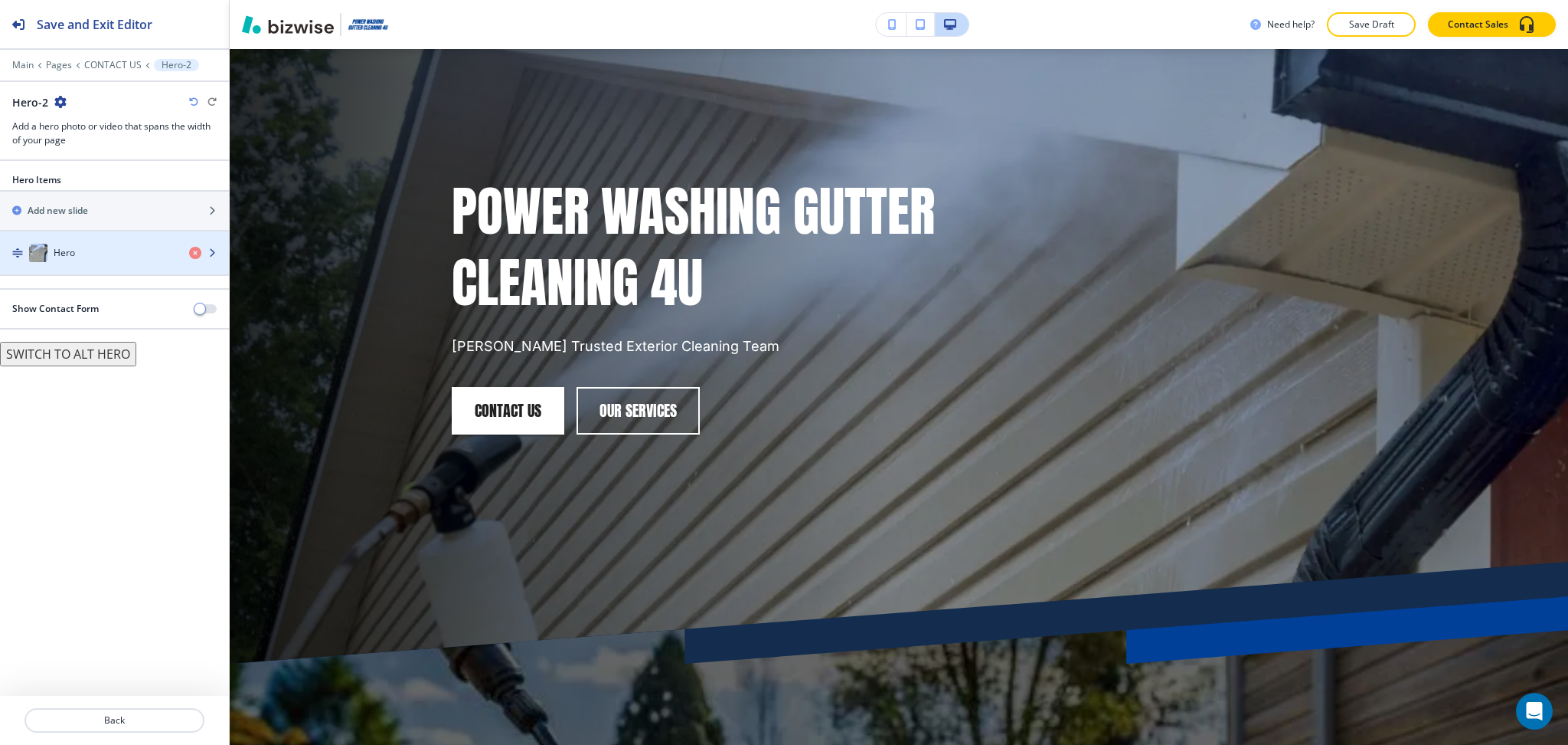
click at [76, 254] on div "Hero" at bounding box center [88, 252] width 177 height 19
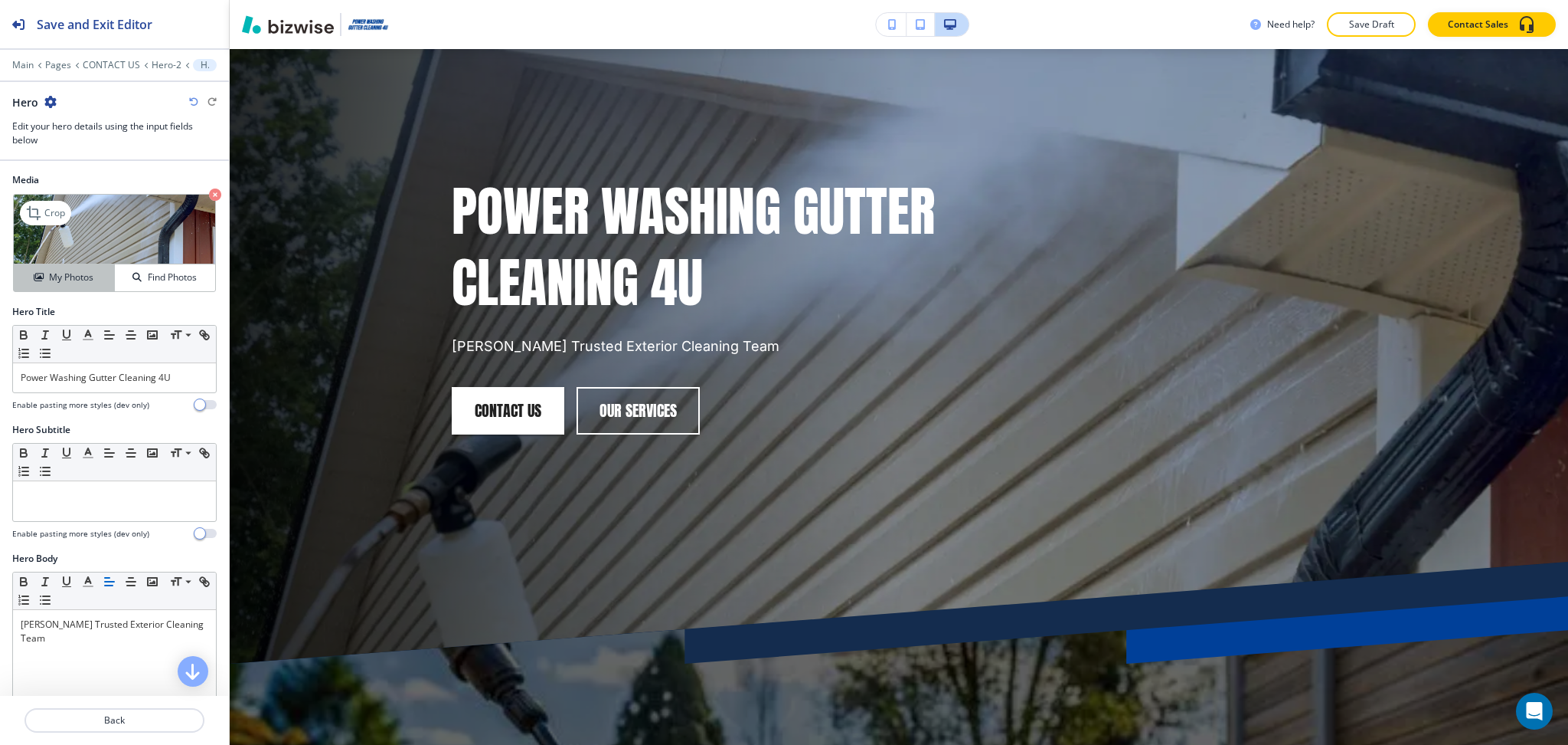
click at [64, 279] on h4 "My Photos" at bounding box center [71, 278] width 44 height 14
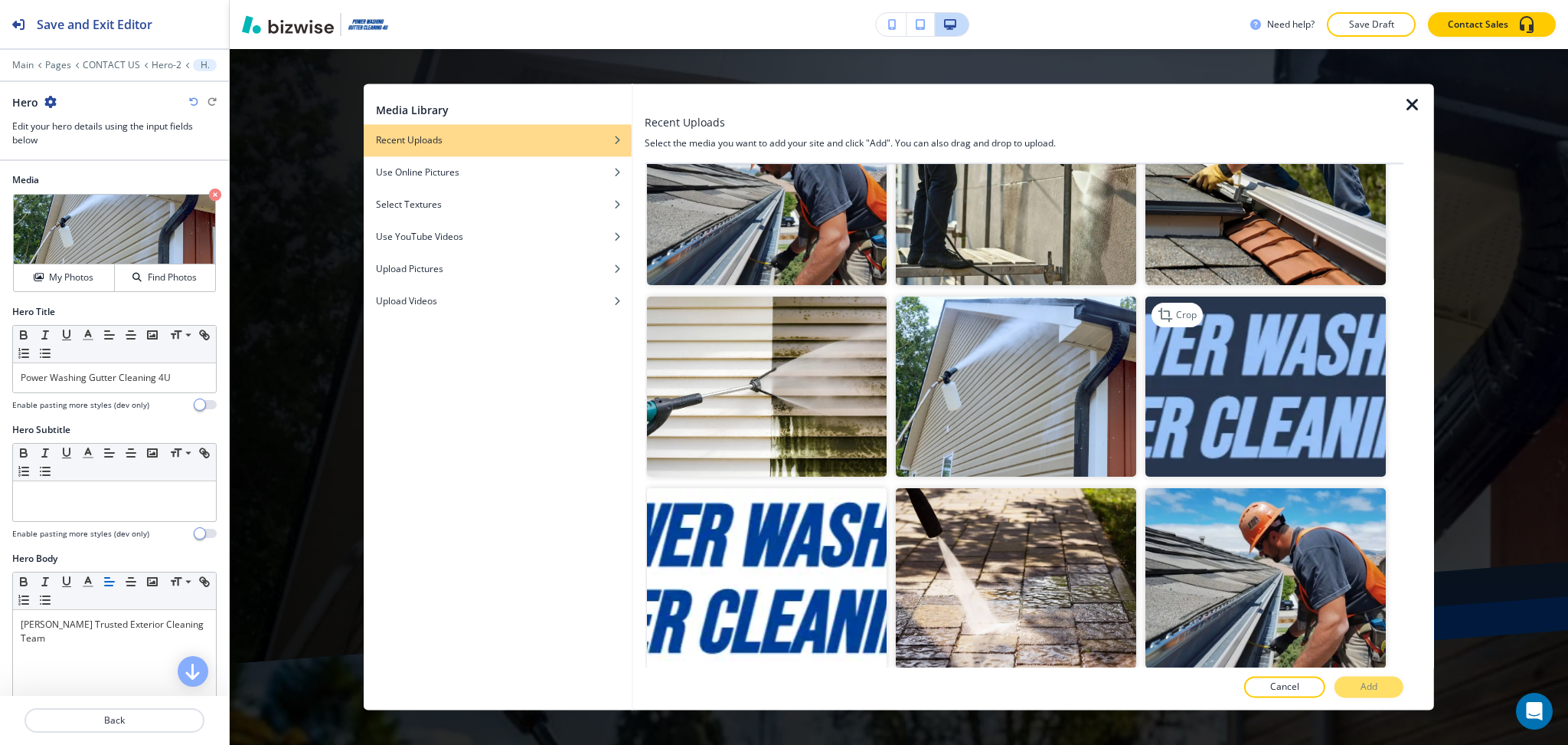
scroll to position [1221, 0]
click at [1245, 559] on img "button" at bounding box center [1265, 577] width 240 height 180
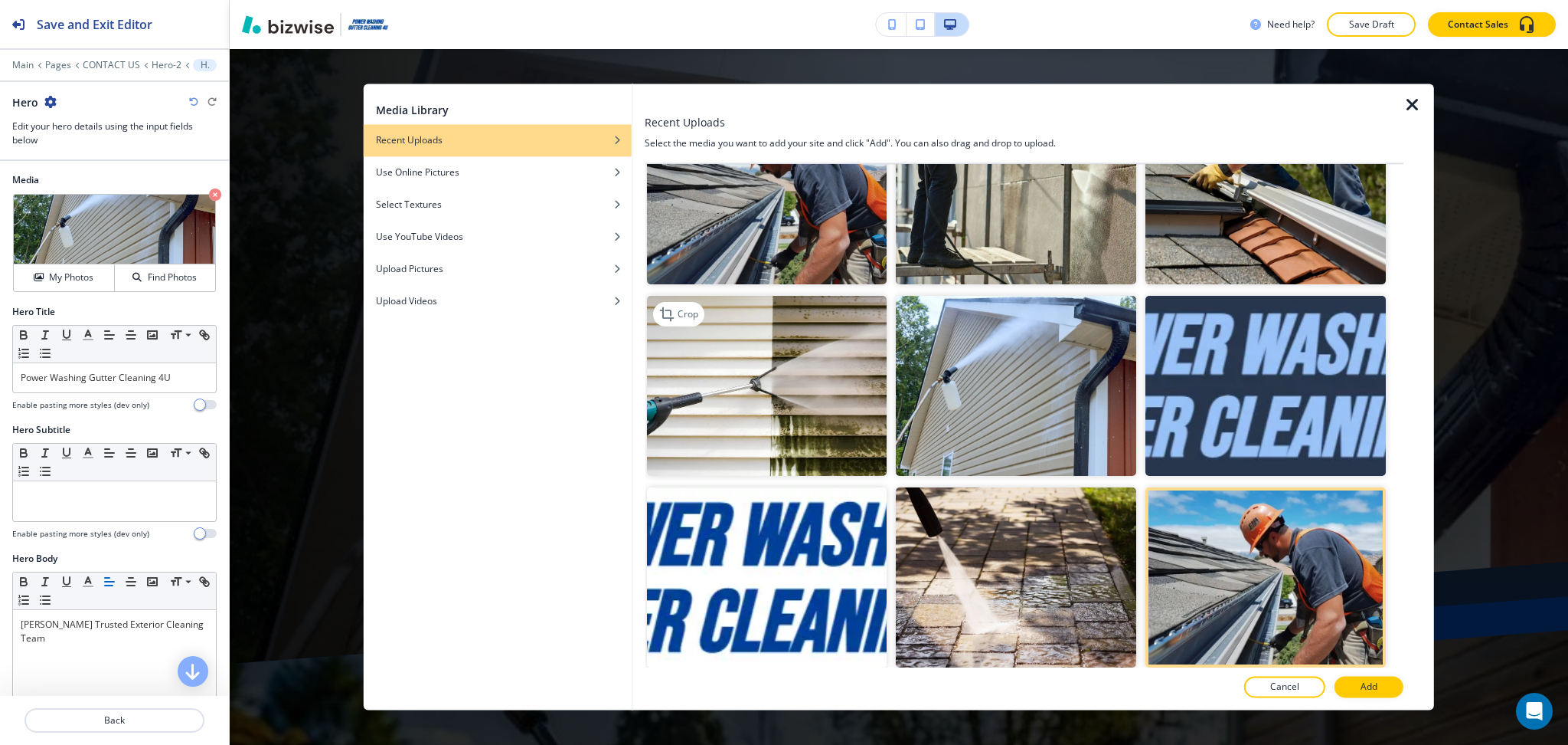
click at [729, 344] on img "button" at bounding box center [766, 385] width 240 height 180
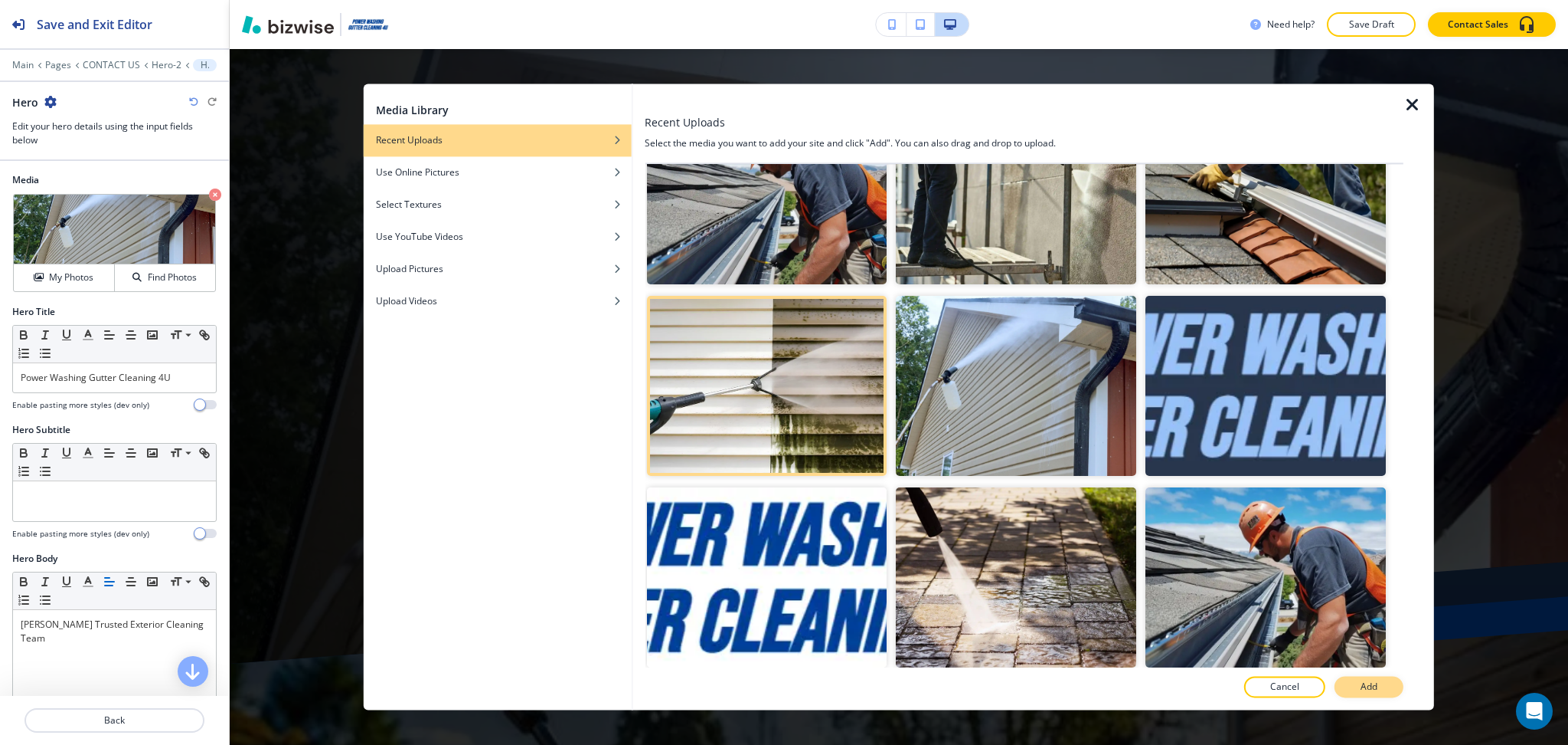
click at [1379, 688] on button "Add" at bounding box center [1369, 687] width 69 height 21
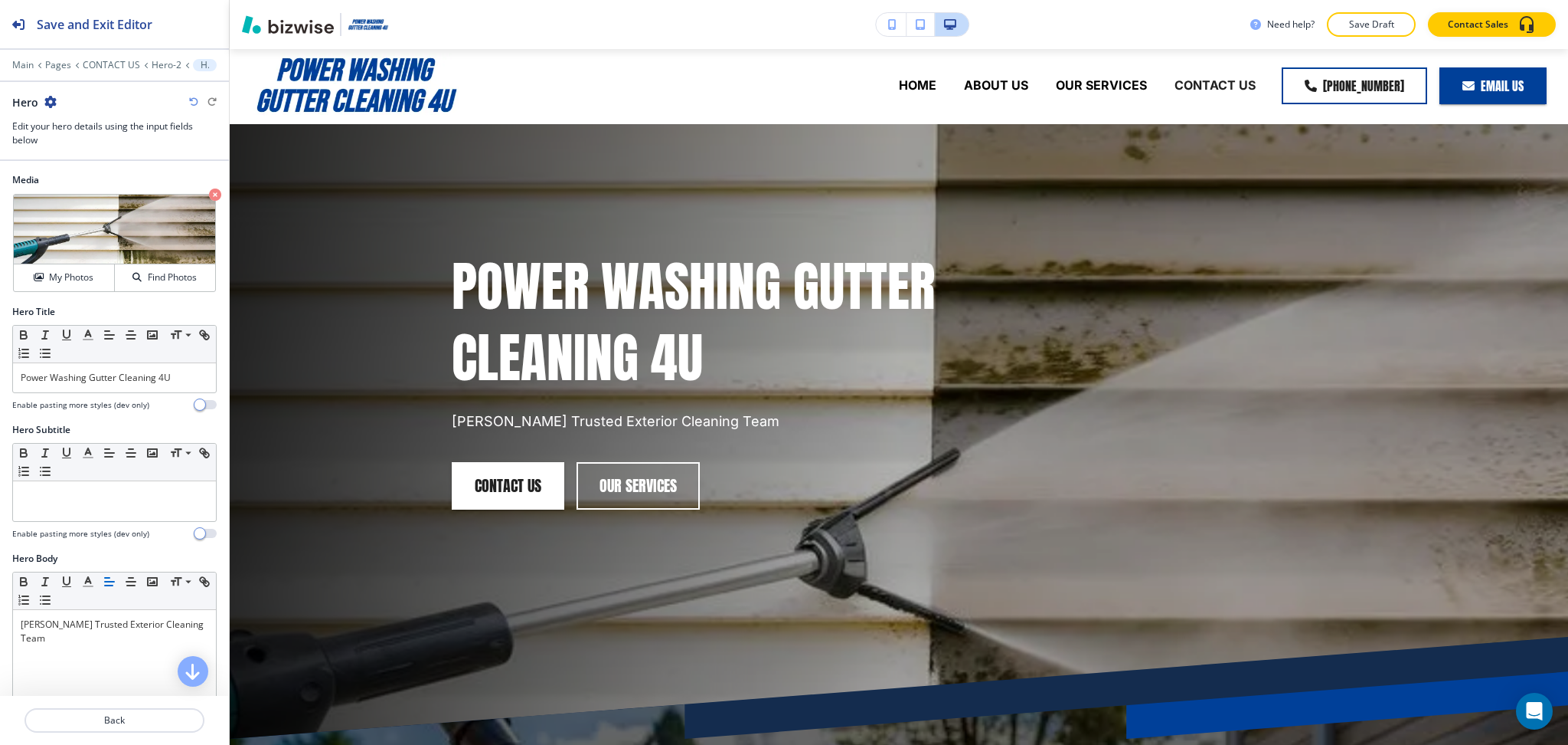
scroll to position [0, 0]
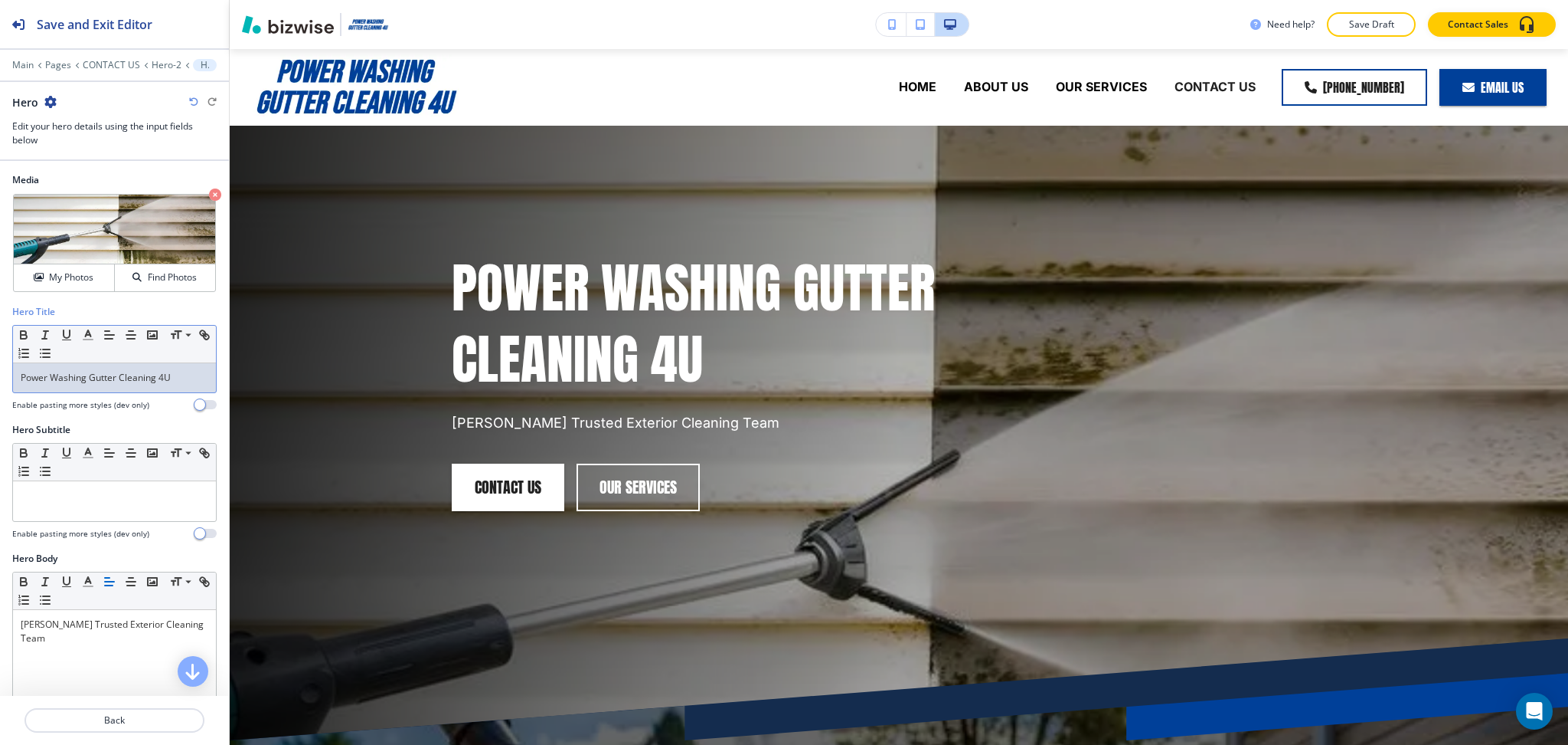
click at [97, 382] on p "Power Washing Gutter Cleaning 4U" at bounding box center [114, 378] width 187 height 14
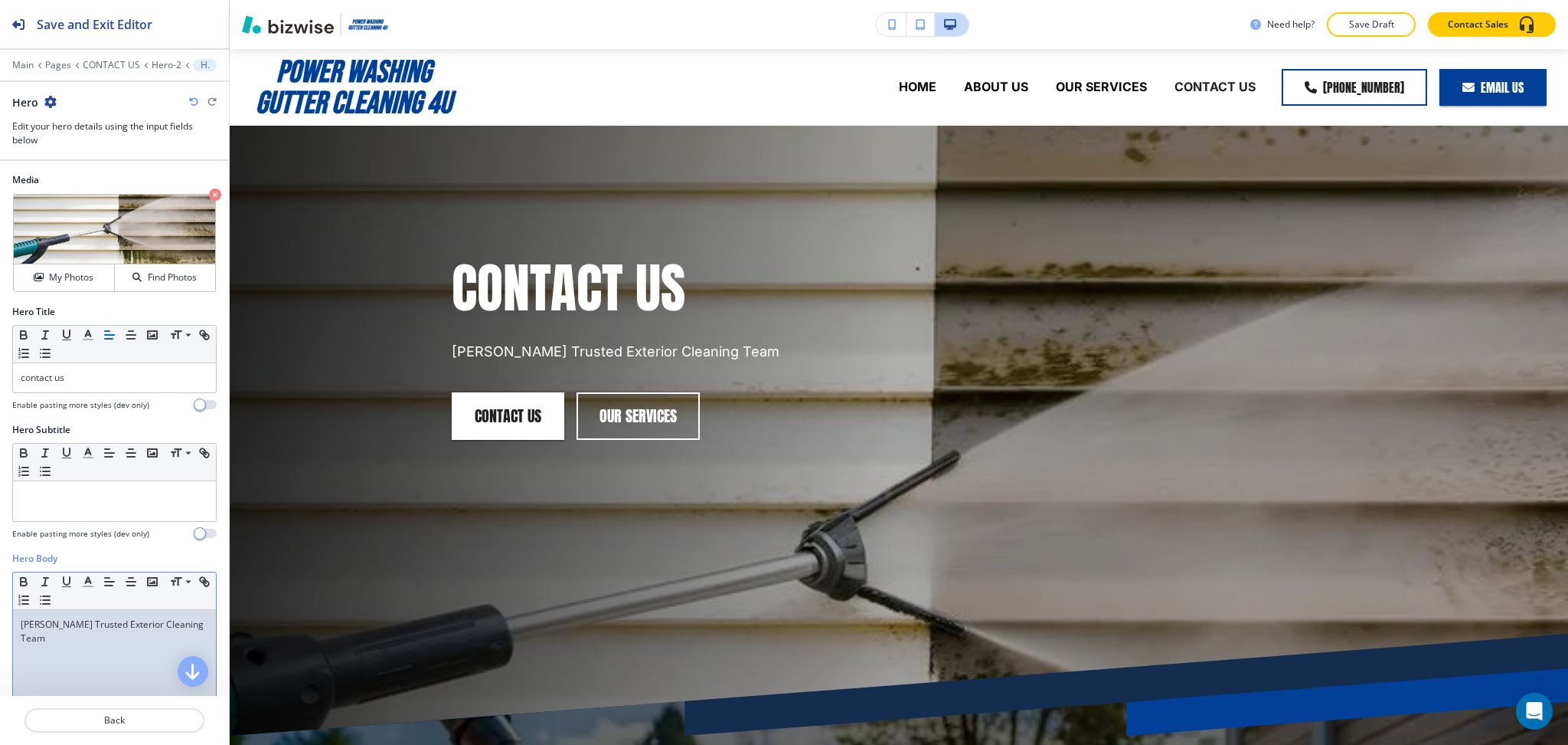
click at [123, 627] on p "[PERSON_NAME] Trusted Exterior Cleaning Team" at bounding box center [114, 630] width 187 height 28
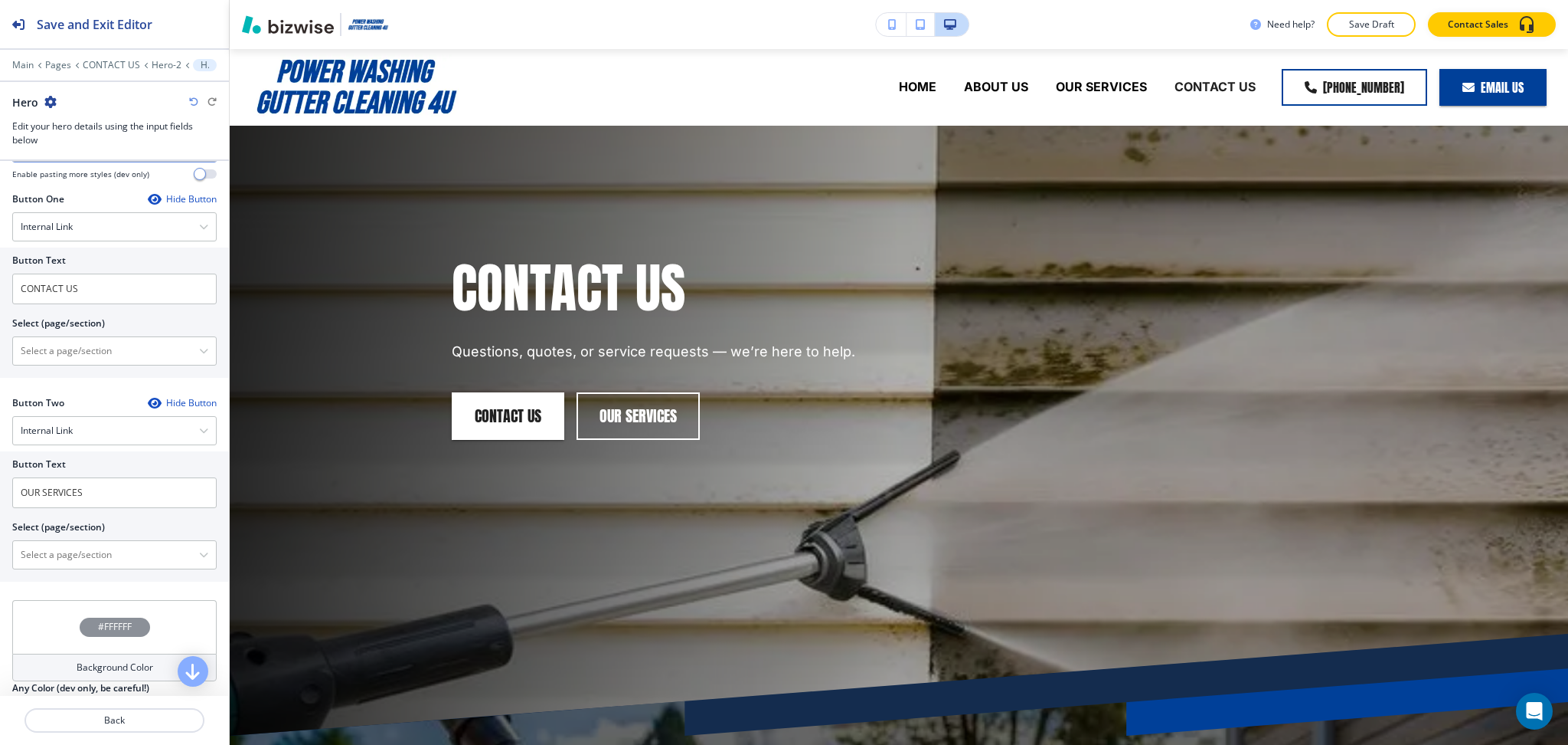
scroll to position [695, 0]
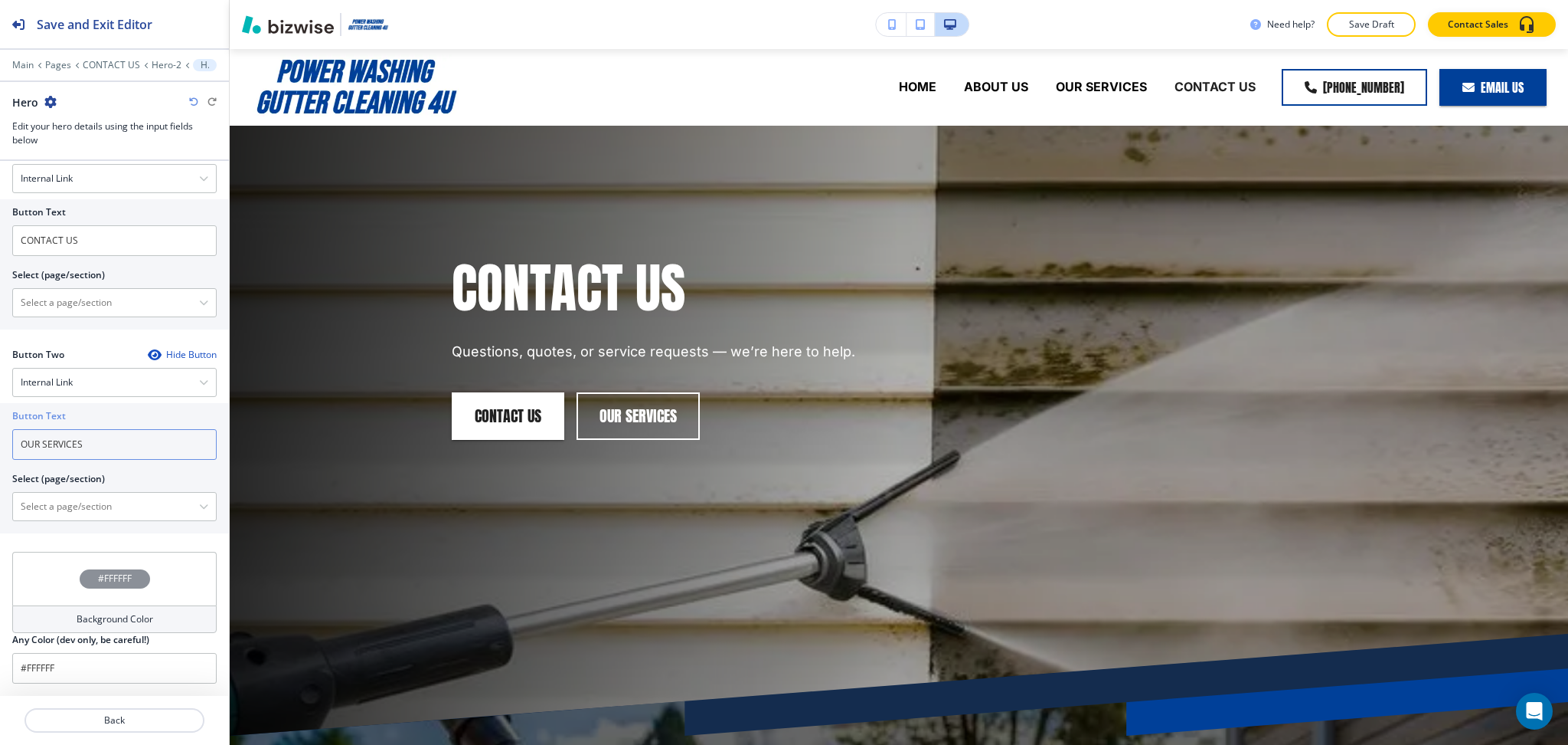
click at [80, 445] on input "OUR SERVICES" at bounding box center [114, 444] width 204 height 31
click at [80, 385] on div "Internal Link" at bounding box center [114, 382] width 203 height 28
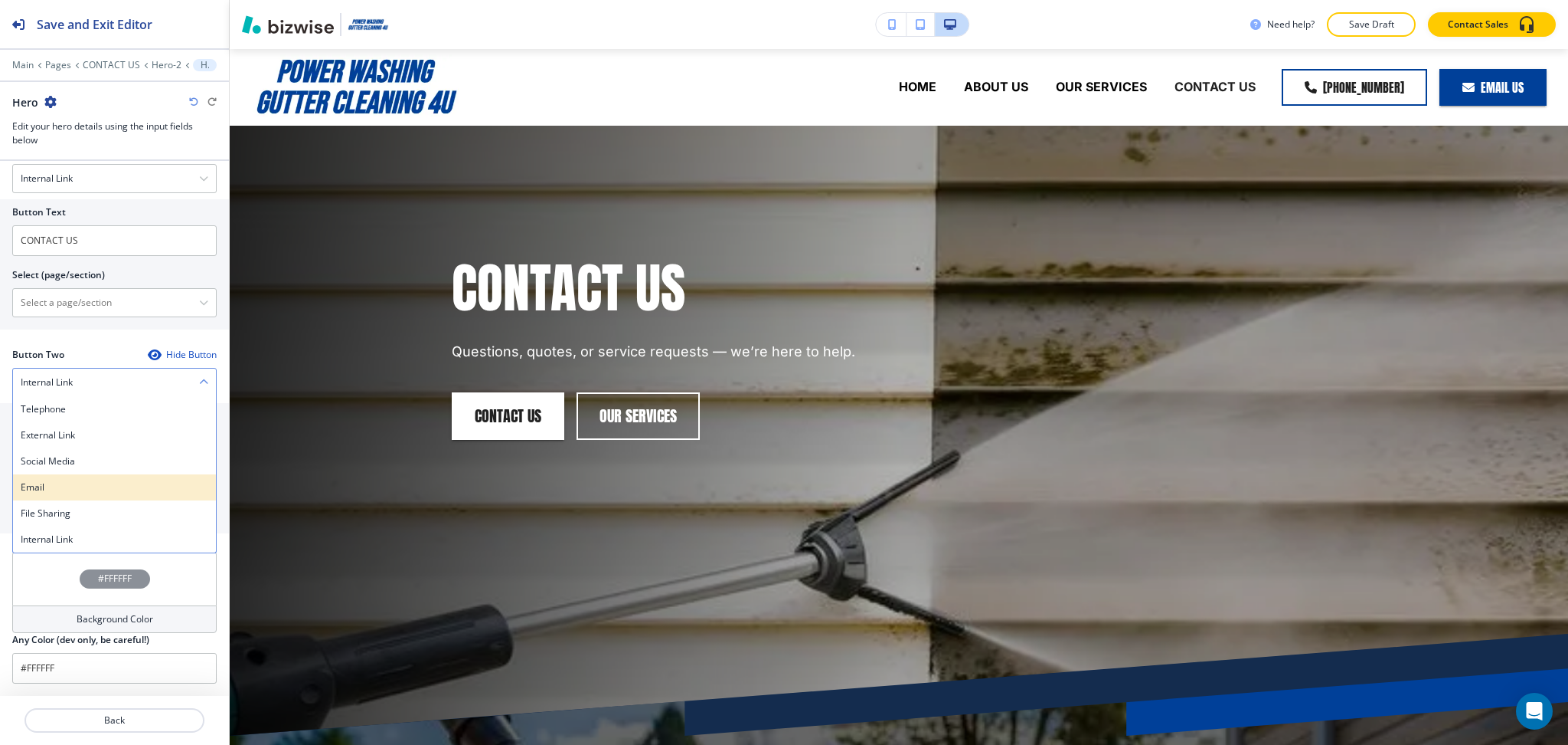
click at [89, 488] on h4 "Email" at bounding box center [114, 487] width 187 height 14
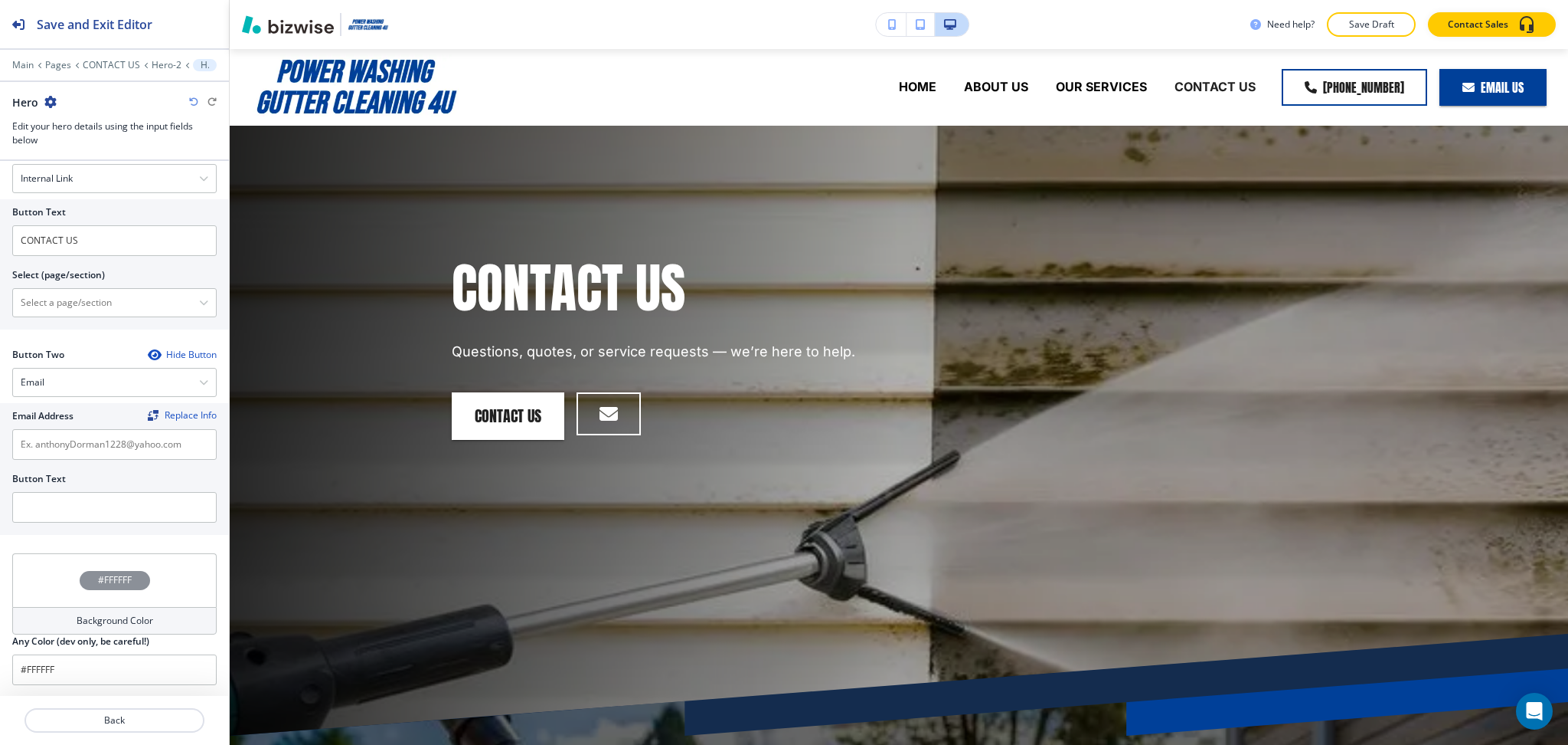
click at [98, 539] on div "Button Two Hide Button Email Telephone External Link Social Media Email File Sh…" at bounding box center [114, 444] width 204 height 193
click at [94, 512] on input "text" at bounding box center [114, 507] width 204 height 31
type input "email us"
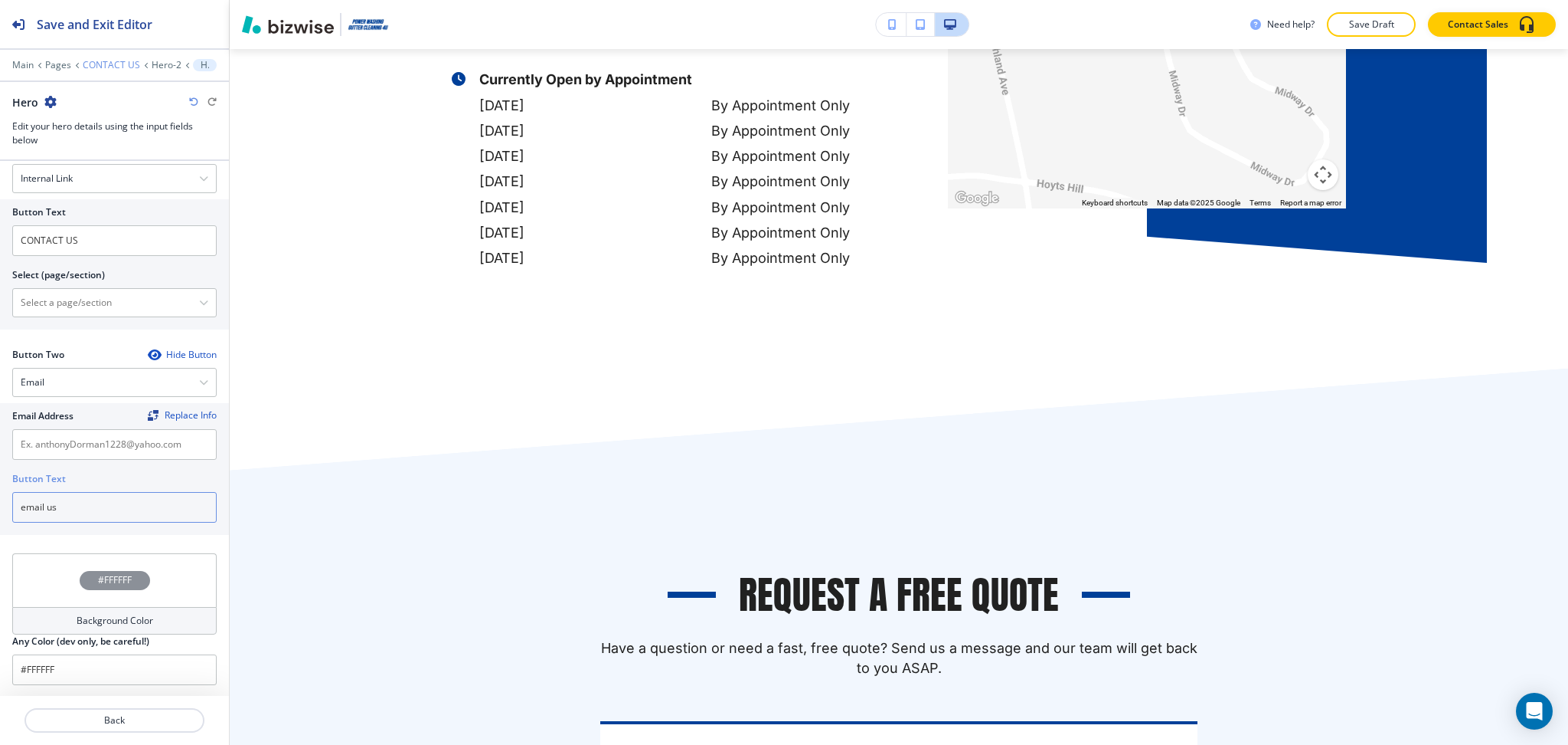
scroll to position [1579, 0]
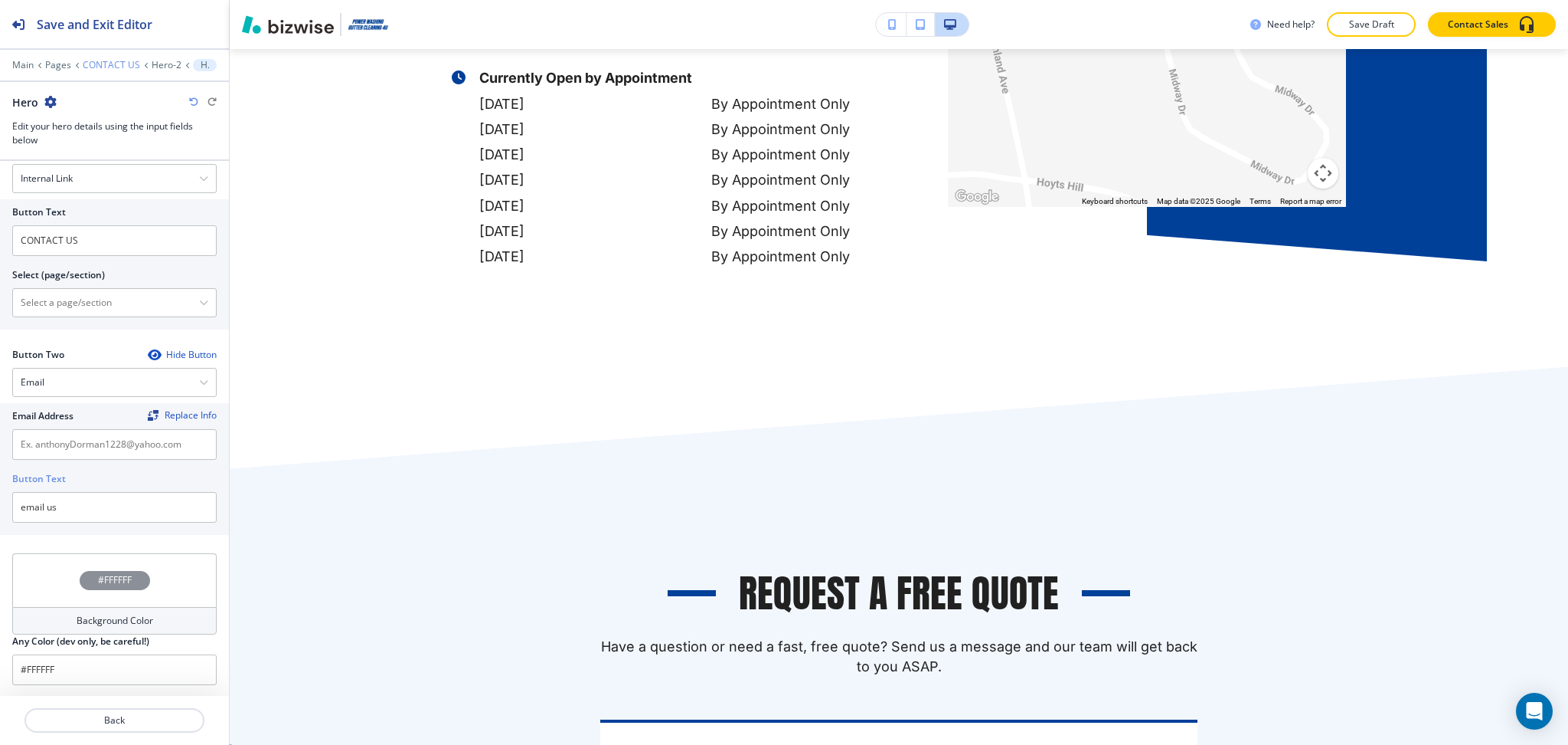
click at [117, 62] on p "CONTACT US" at bounding box center [111, 65] width 58 height 11
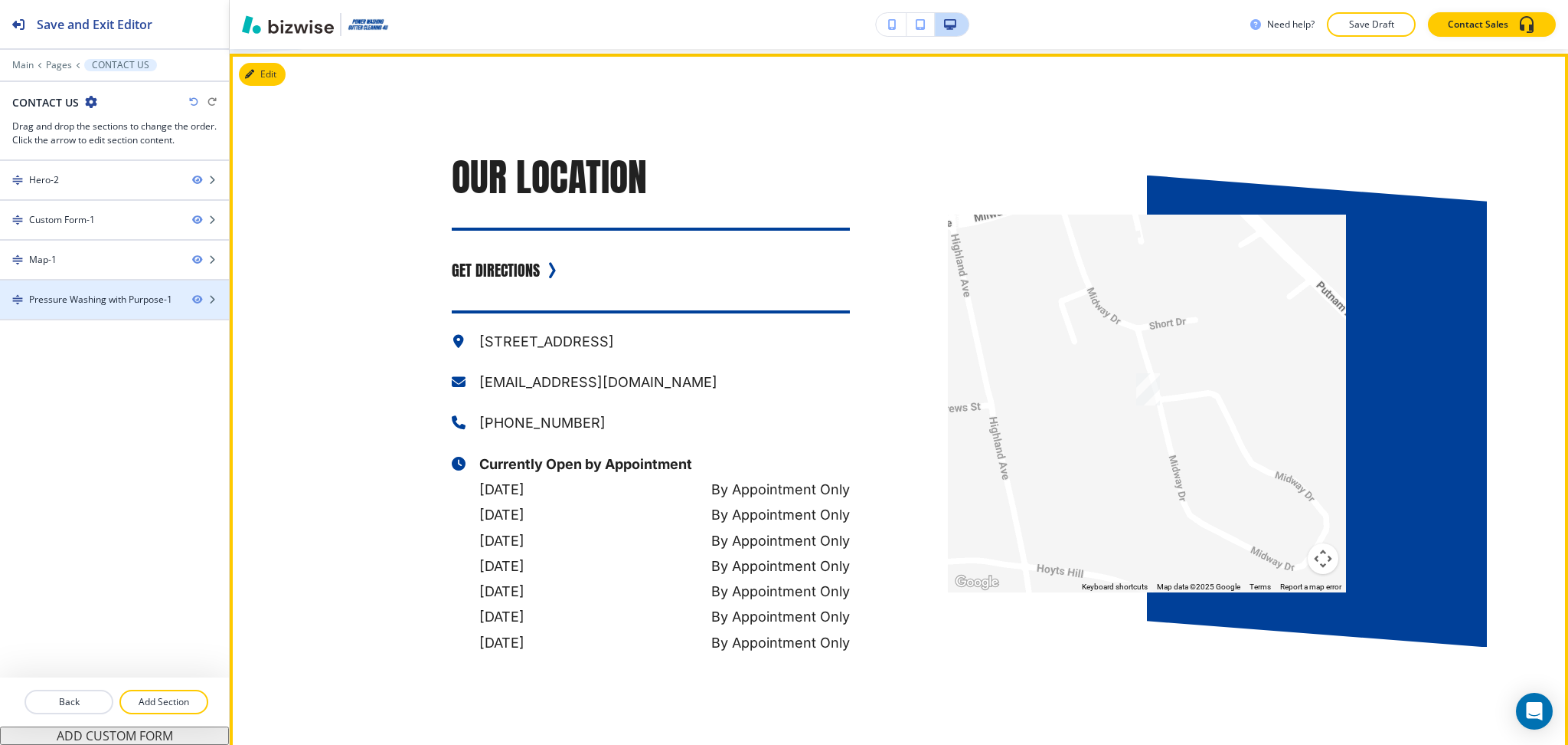
scroll to position [1542, 0]
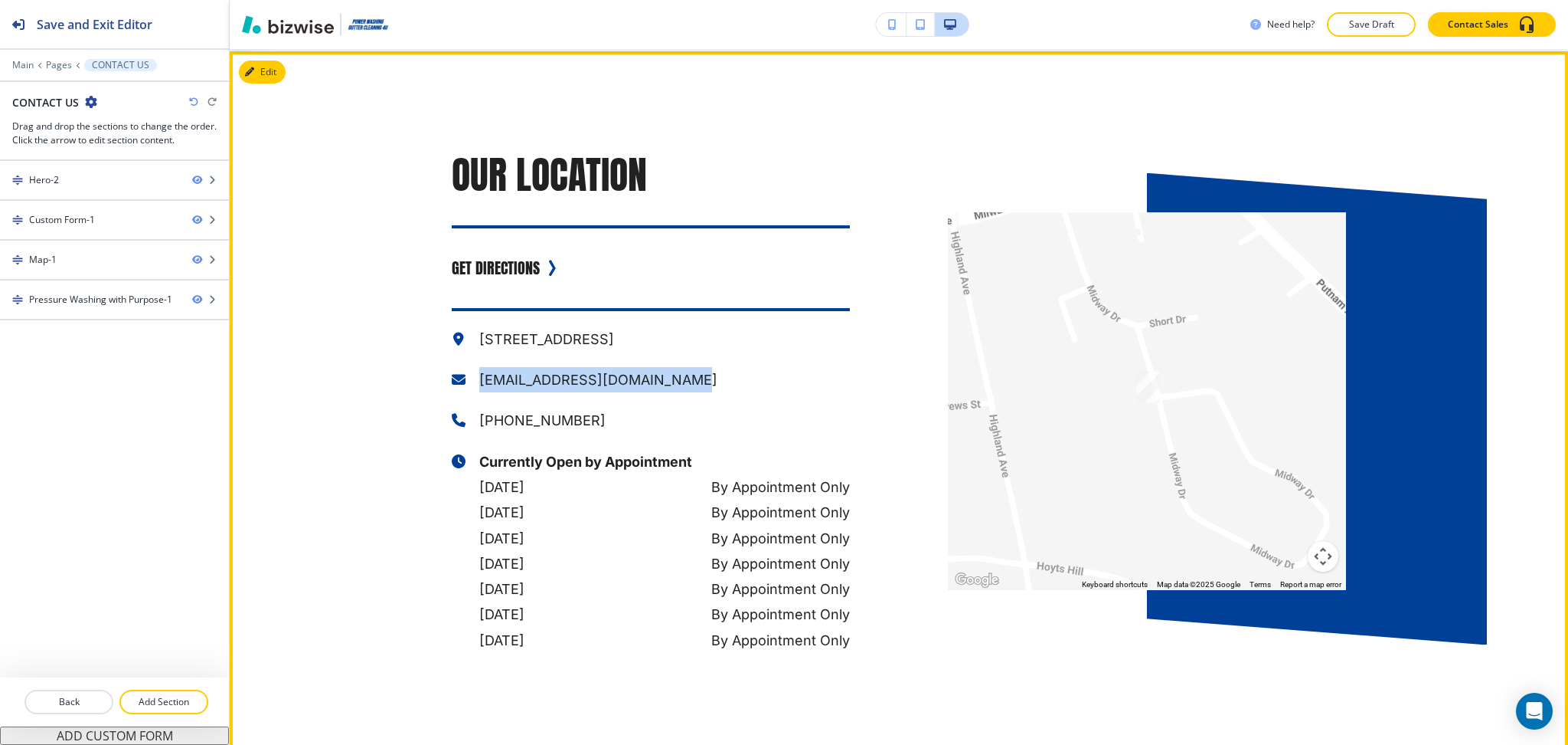
drag, startPoint x: 704, startPoint y: 370, endPoint x: 471, endPoint y: 374, distance: 233.0
click at [479, 374] on p "[EMAIL_ADDRESS][DOMAIN_NAME]" at bounding box center [665, 379] width 371 height 25
copy p "[EMAIL_ADDRESS][DOMAIN_NAME]"
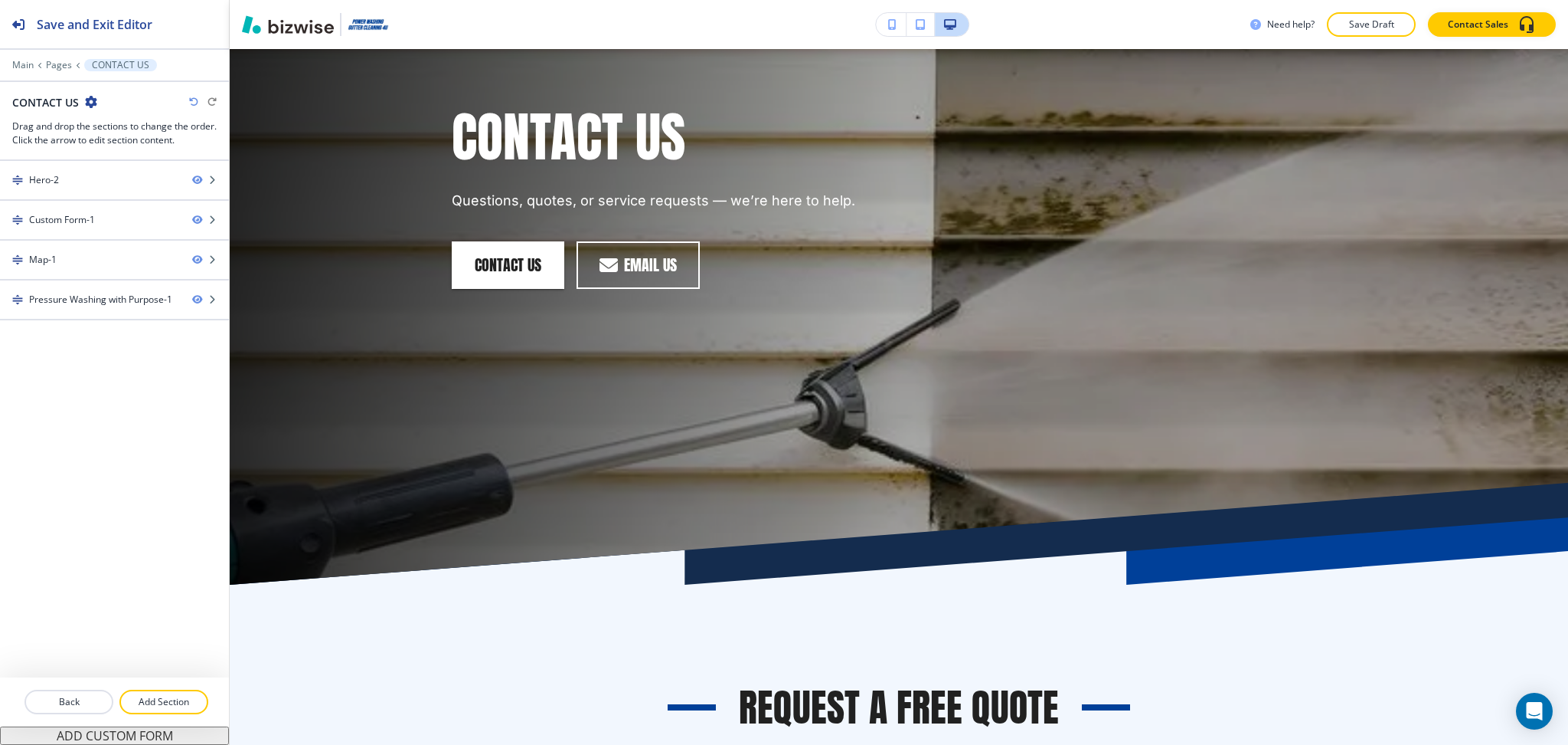
scroll to position [0, 0]
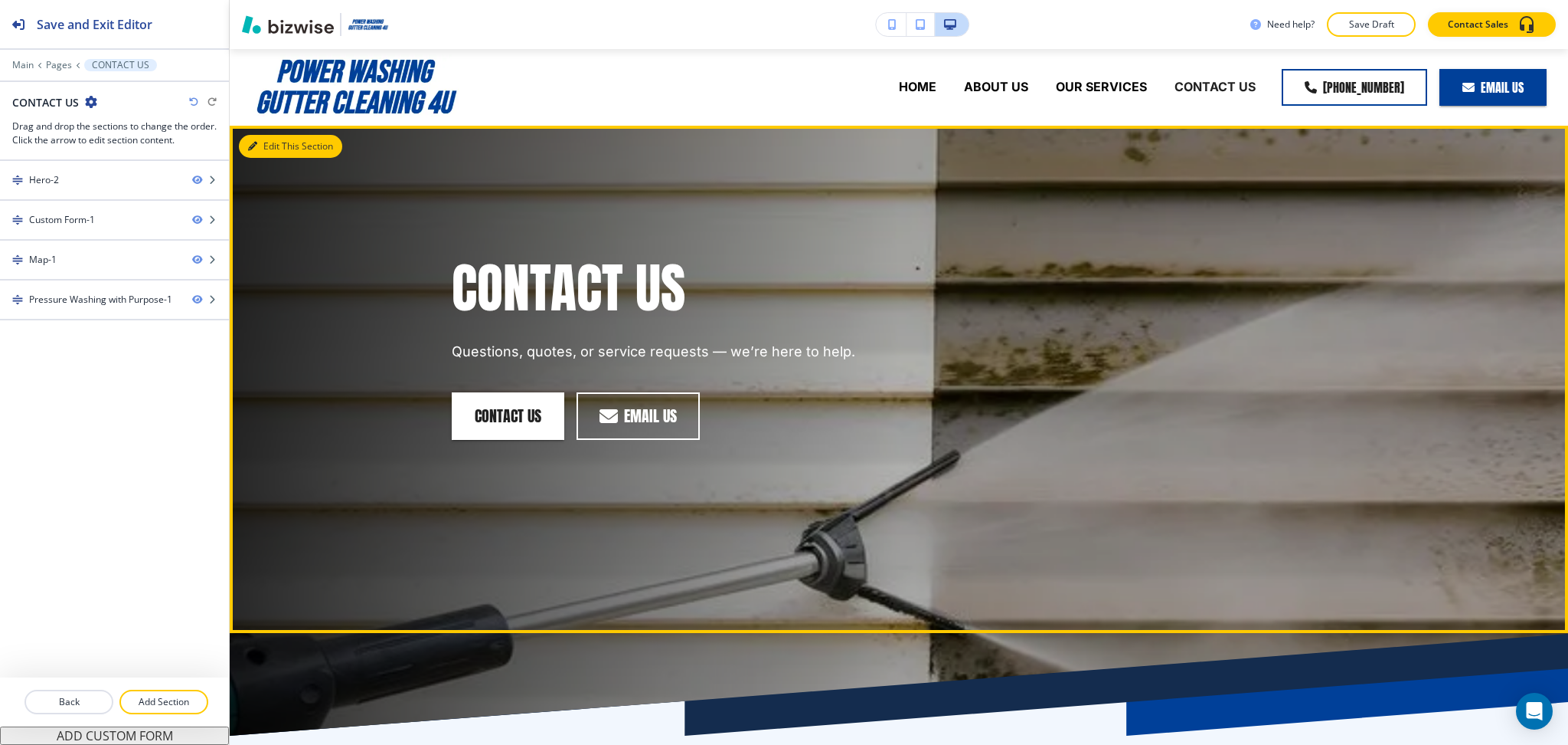
click at [266, 139] on button "Edit This Section" at bounding box center [290, 147] width 103 height 23
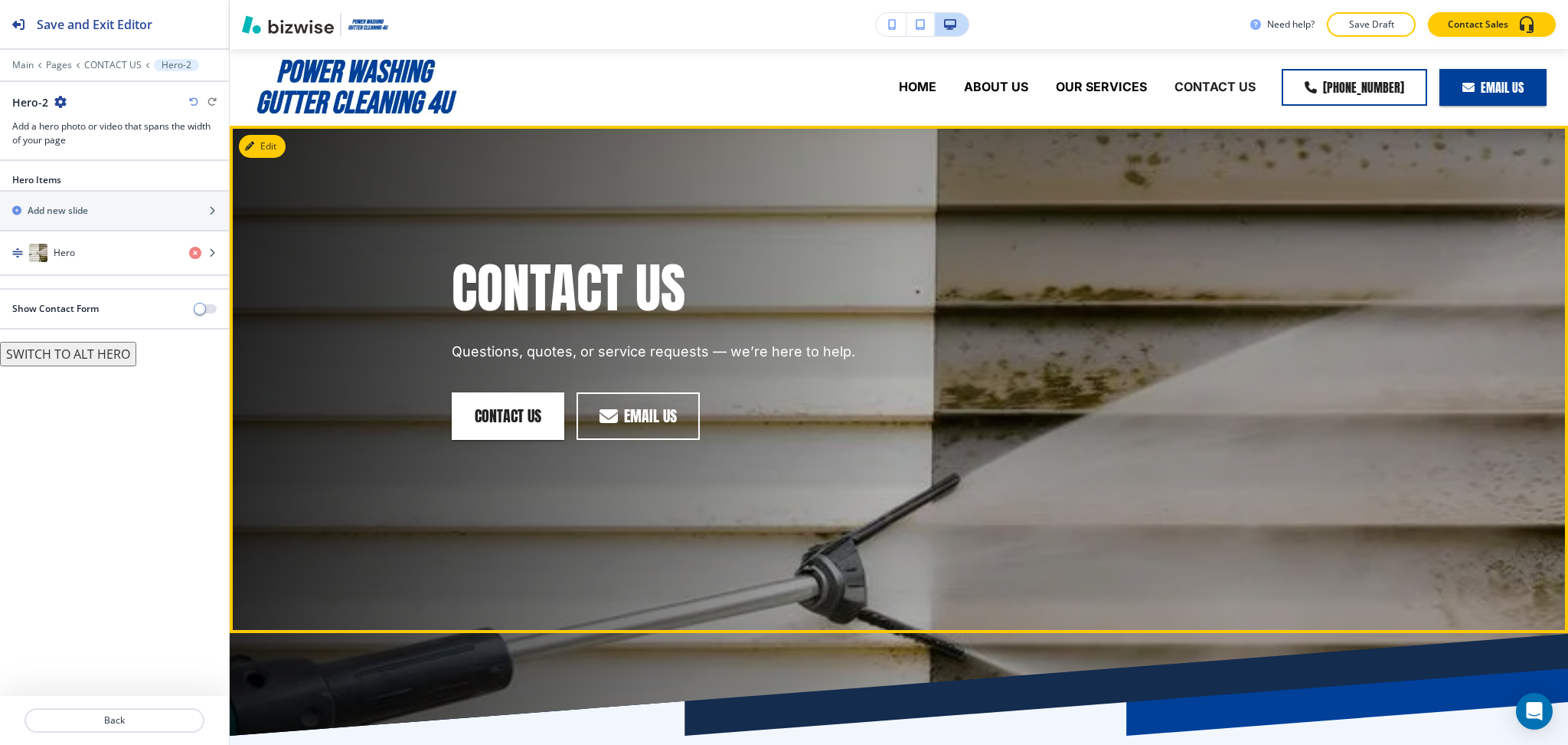
scroll to position [76, 0]
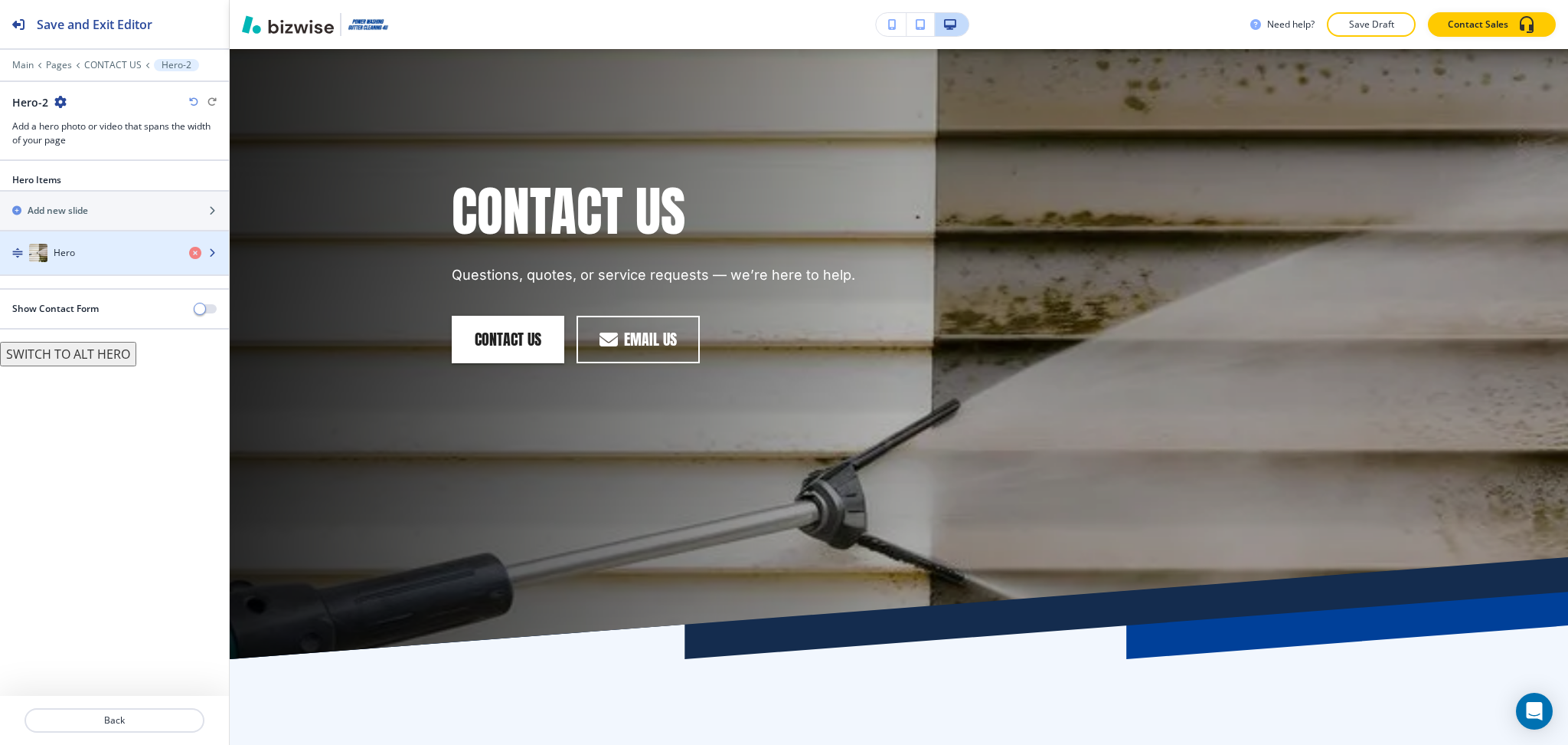
click at [116, 257] on div "Hero" at bounding box center [88, 252] width 177 height 19
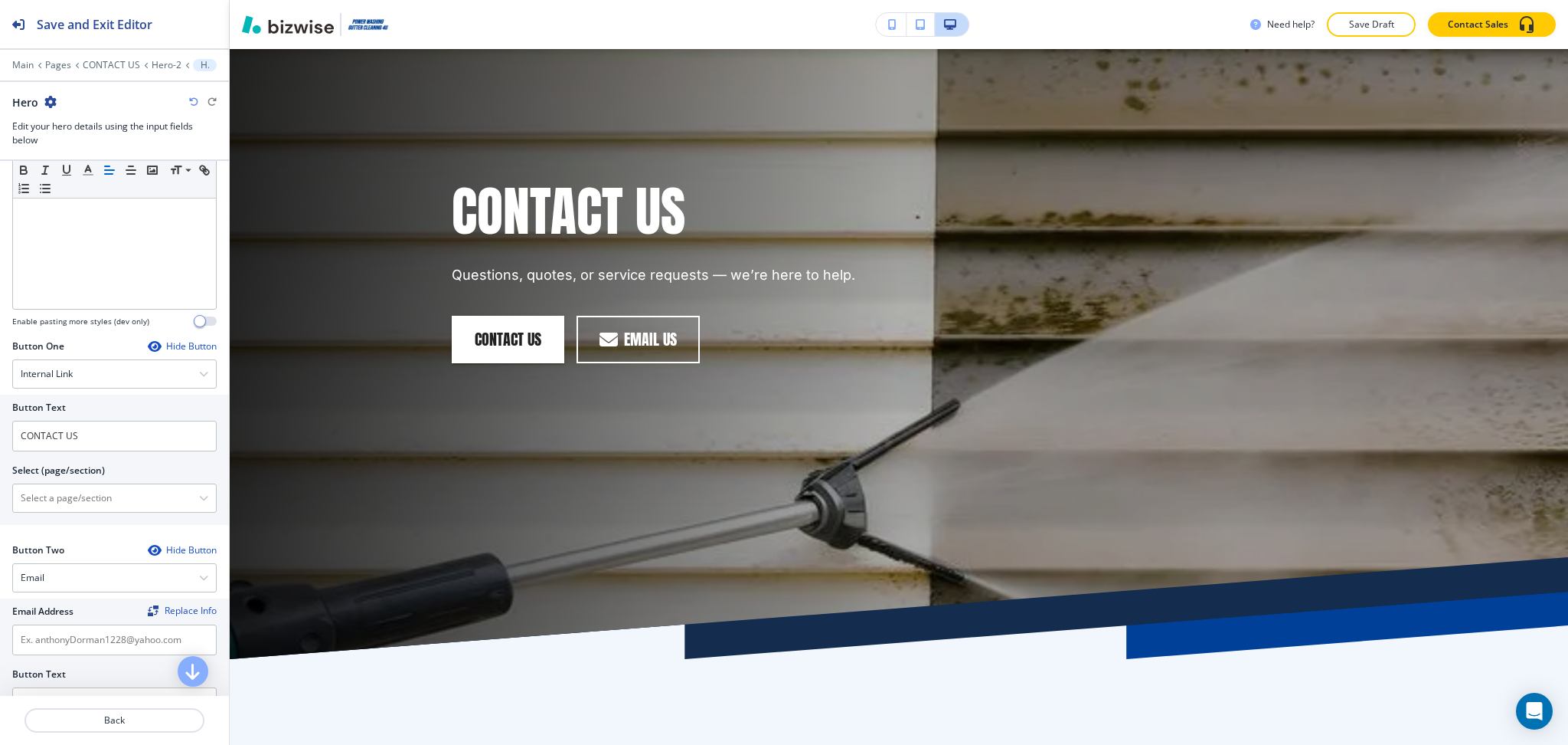
scroll to position [504, 0]
click at [101, 503] on \(page\/section\) "Manual Input" at bounding box center [106, 494] width 186 height 26
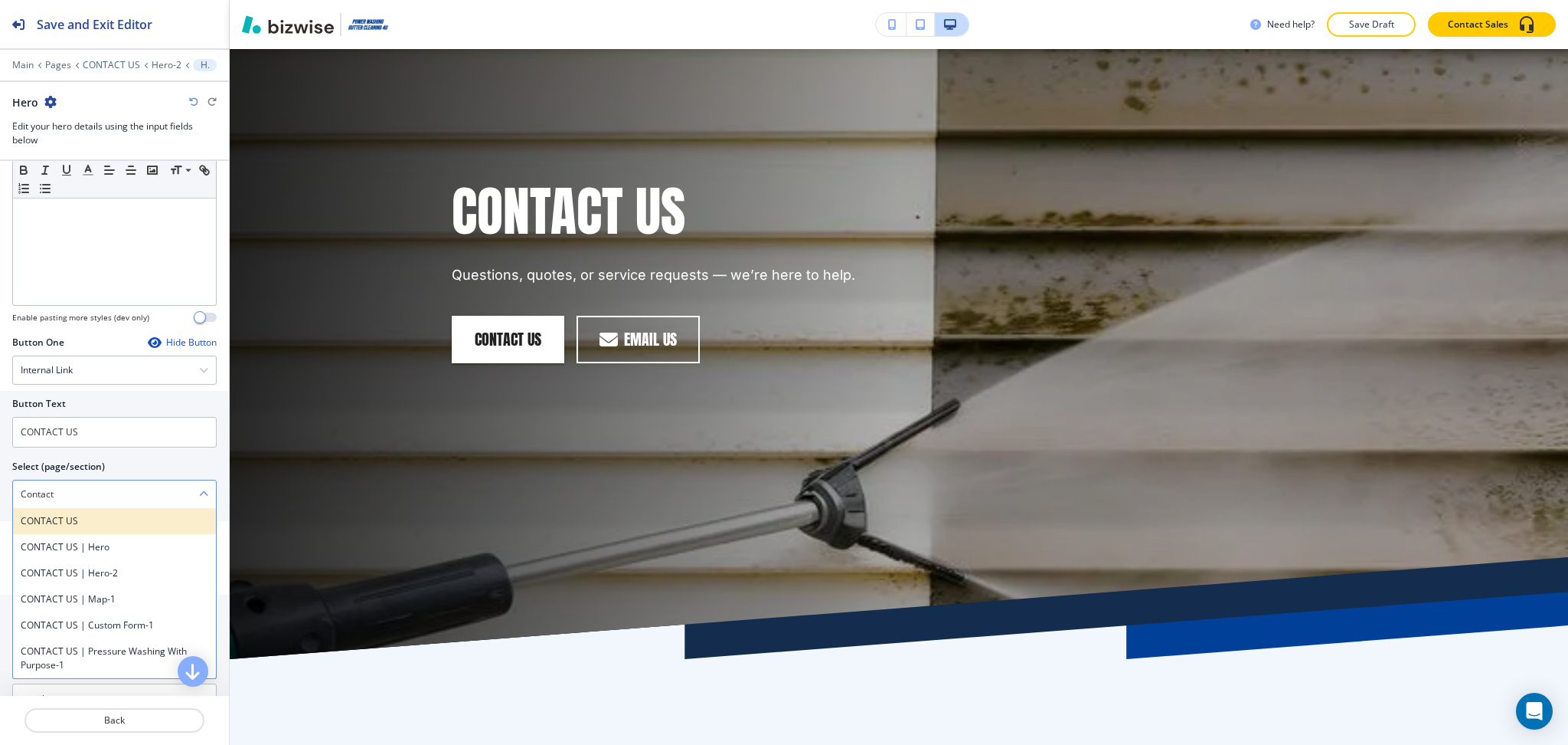
click at [69, 519] on h4 "CONTACT US" at bounding box center [114, 521] width 187 height 14
type \(page\/section\) "CONTACT US"
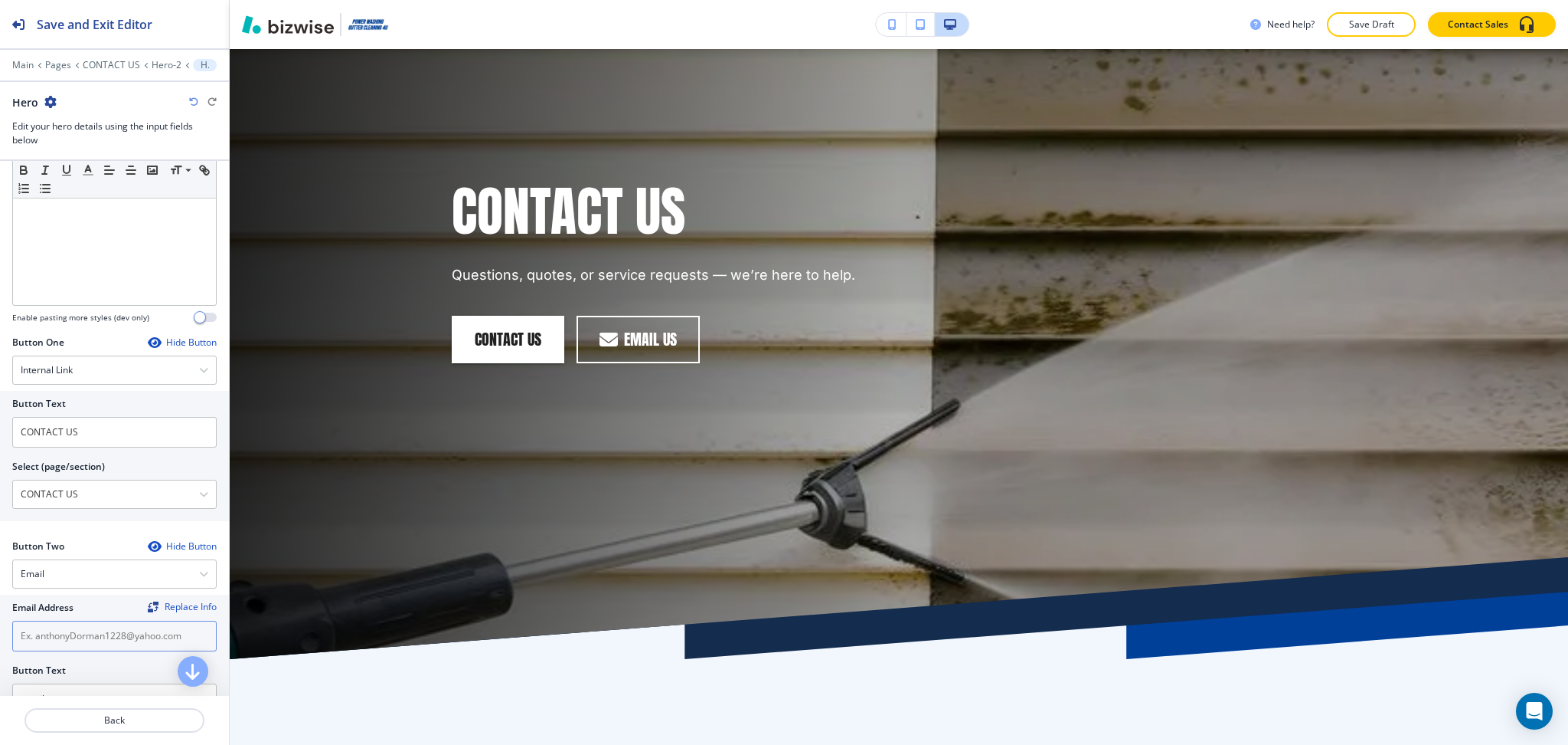
click at [74, 640] on input "text" at bounding box center [114, 636] width 204 height 31
paste input "[EMAIL_ADDRESS][DOMAIN_NAME]"
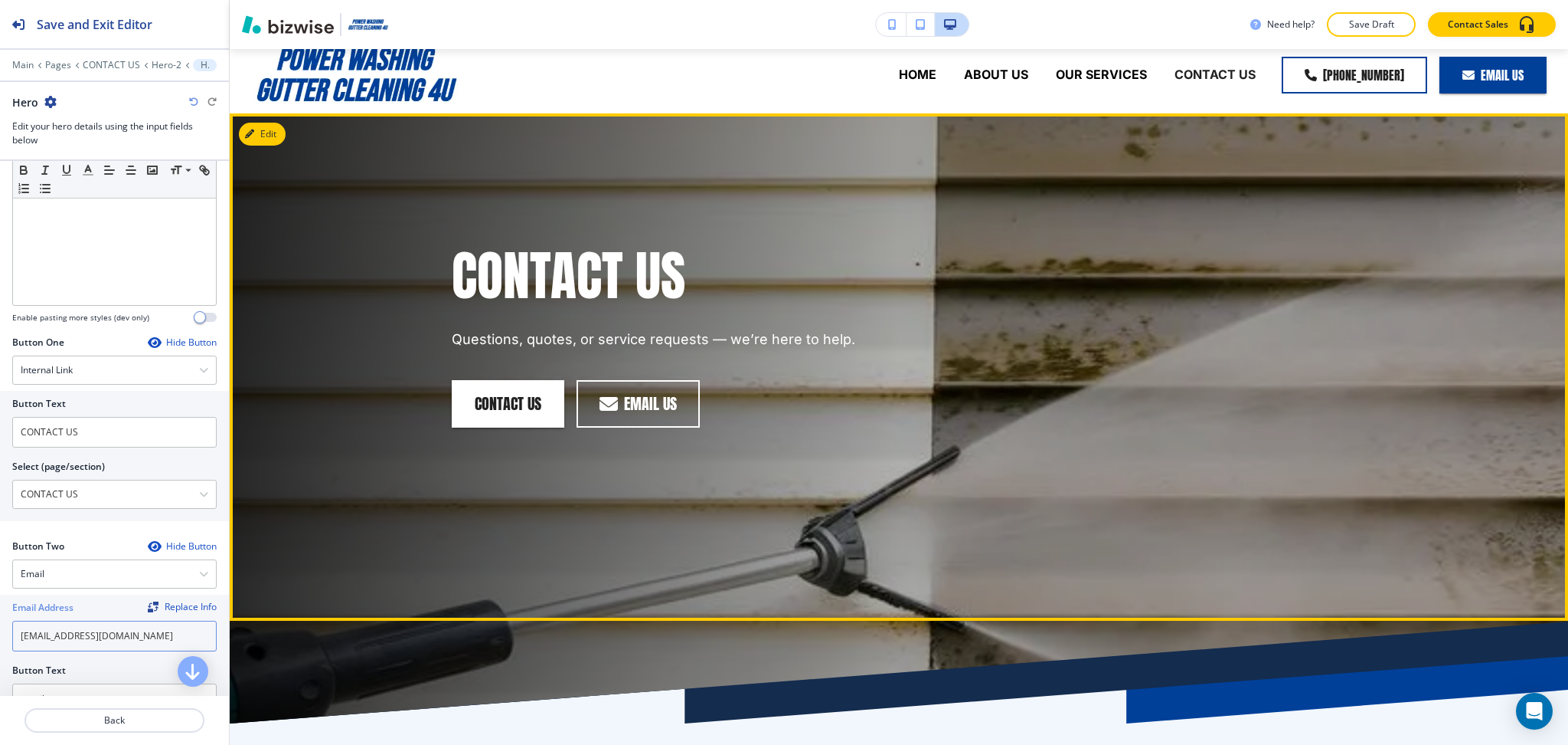
scroll to position [0, 0]
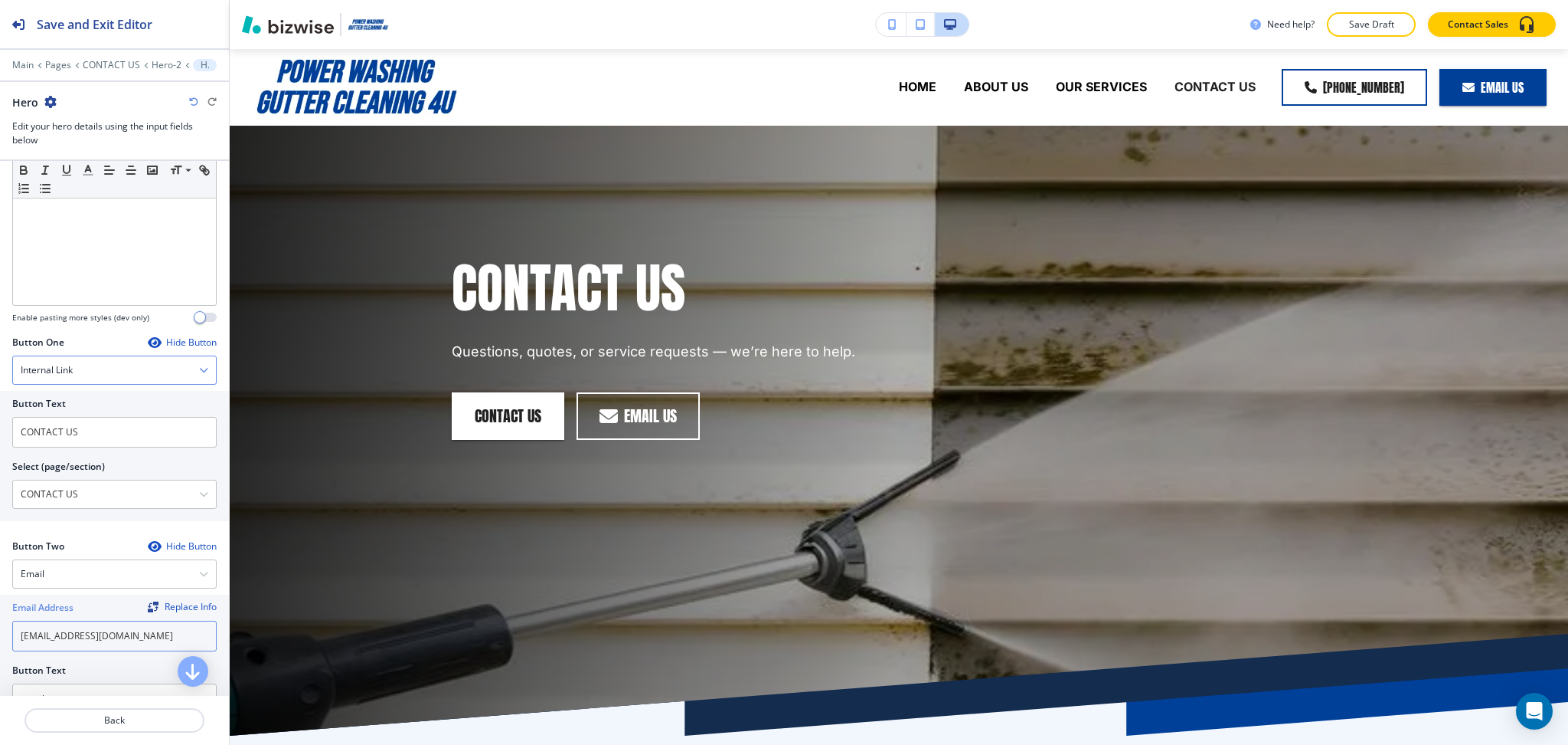
type input "[EMAIL_ADDRESS][DOMAIN_NAME]"
click at [38, 373] on h4 "Internal Link" at bounding box center [46, 370] width 52 height 14
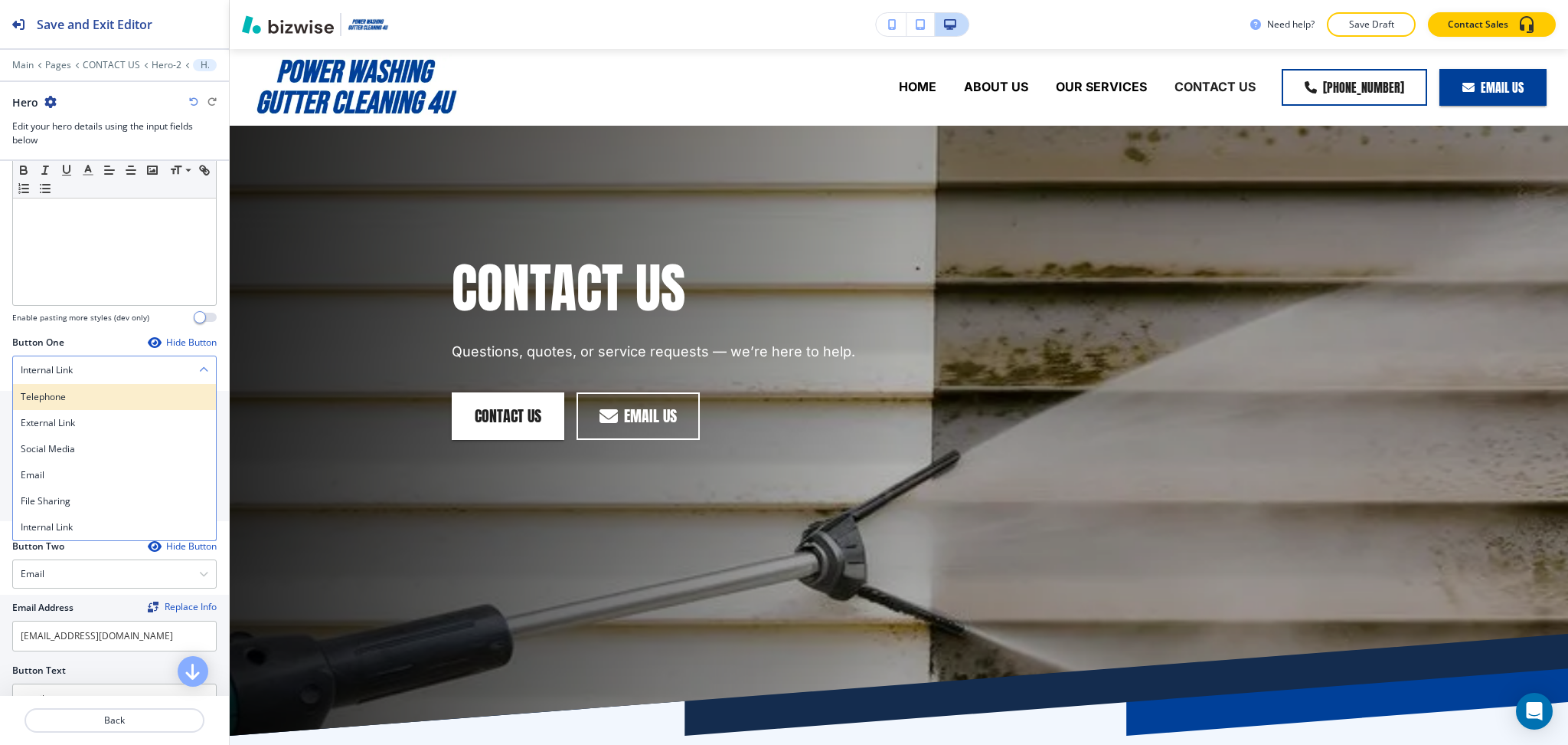
click at [40, 395] on h4 "Telephone" at bounding box center [114, 397] width 187 height 14
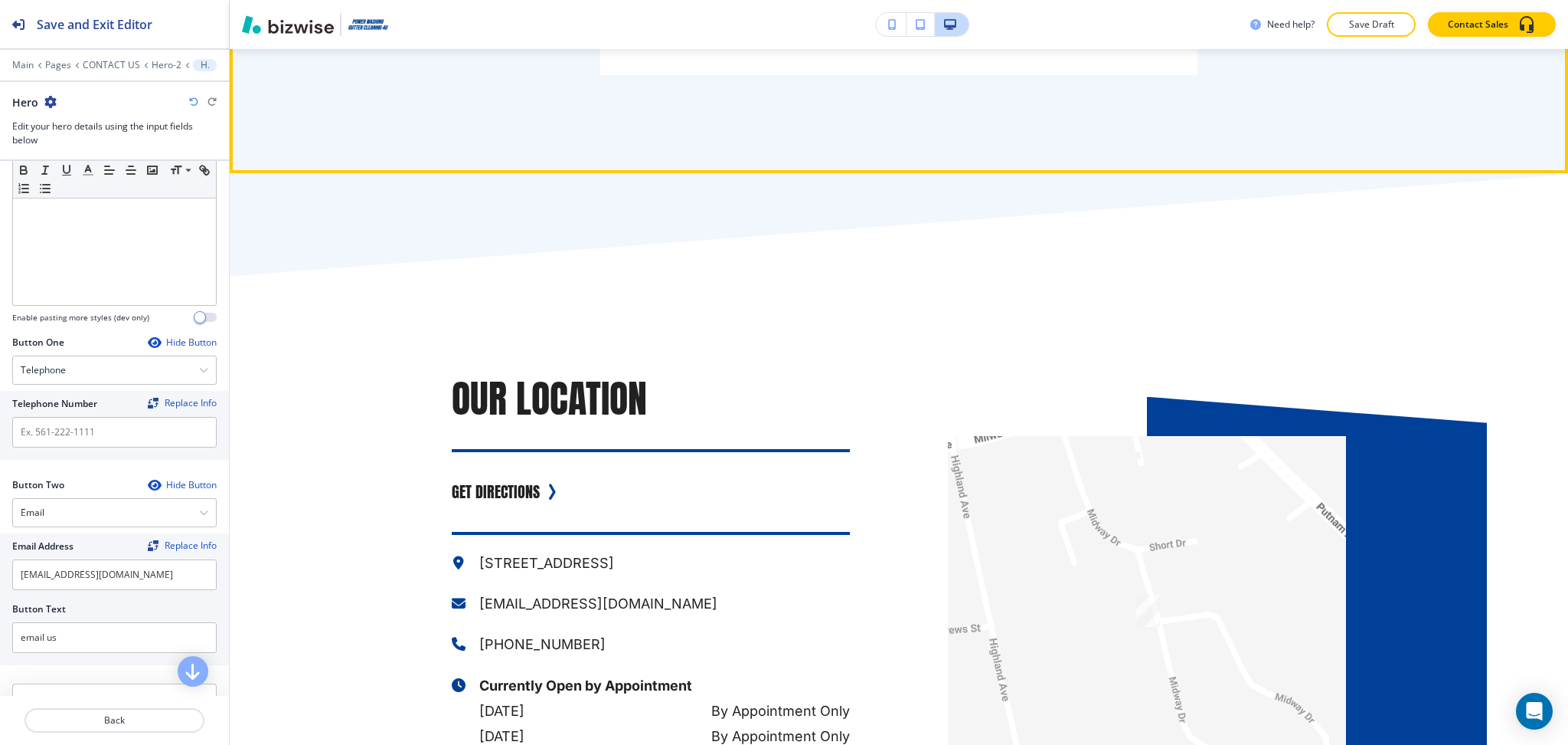
scroll to position [1325, 0]
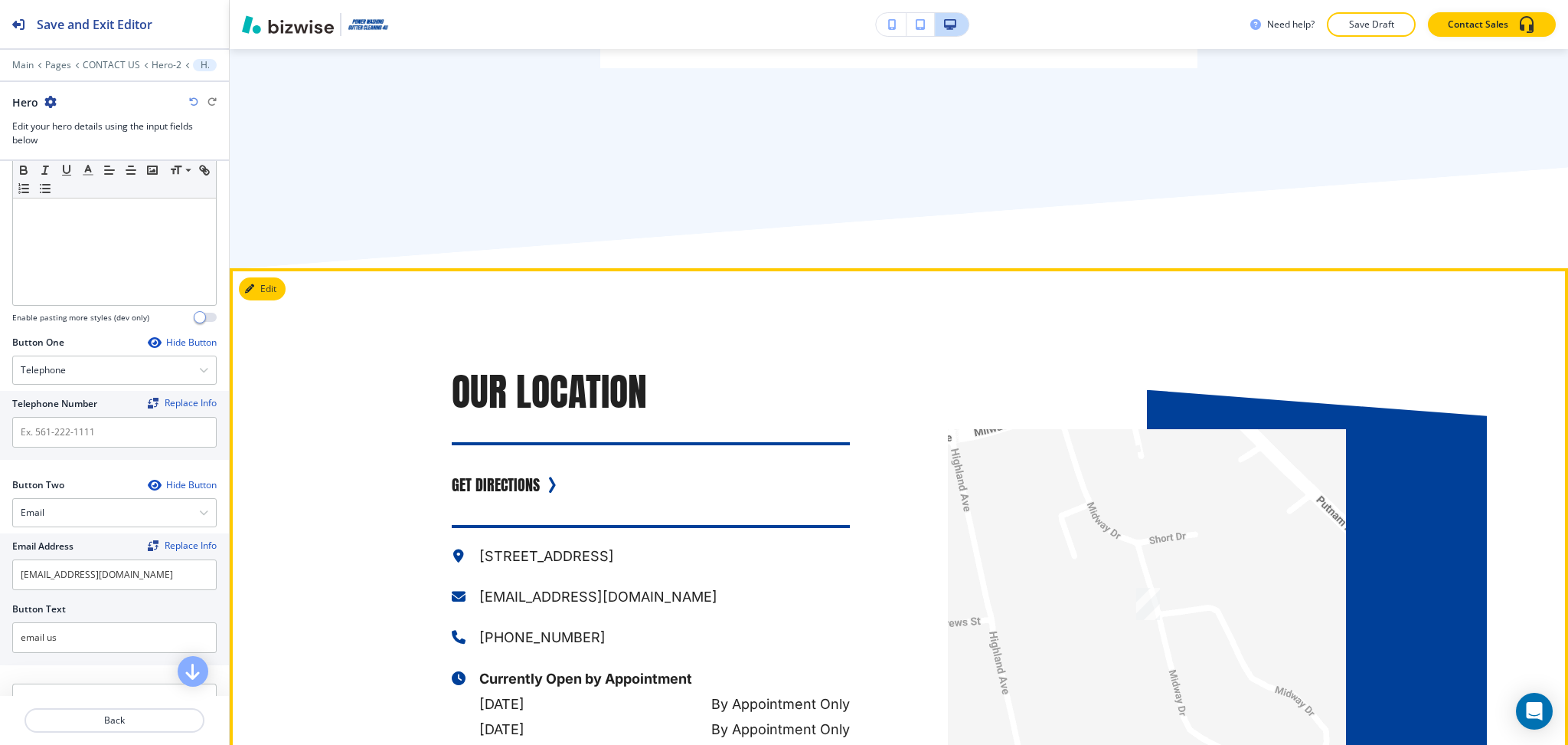
drag, startPoint x: 490, startPoint y: 635, endPoint x: 628, endPoint y: 634, distance: 138.0
click at [628, 634] on p "[PHONE_NUMBER]" at bounding box center [665, 637] width 371 height 25
copy p "[PHONE_NUMBER]"
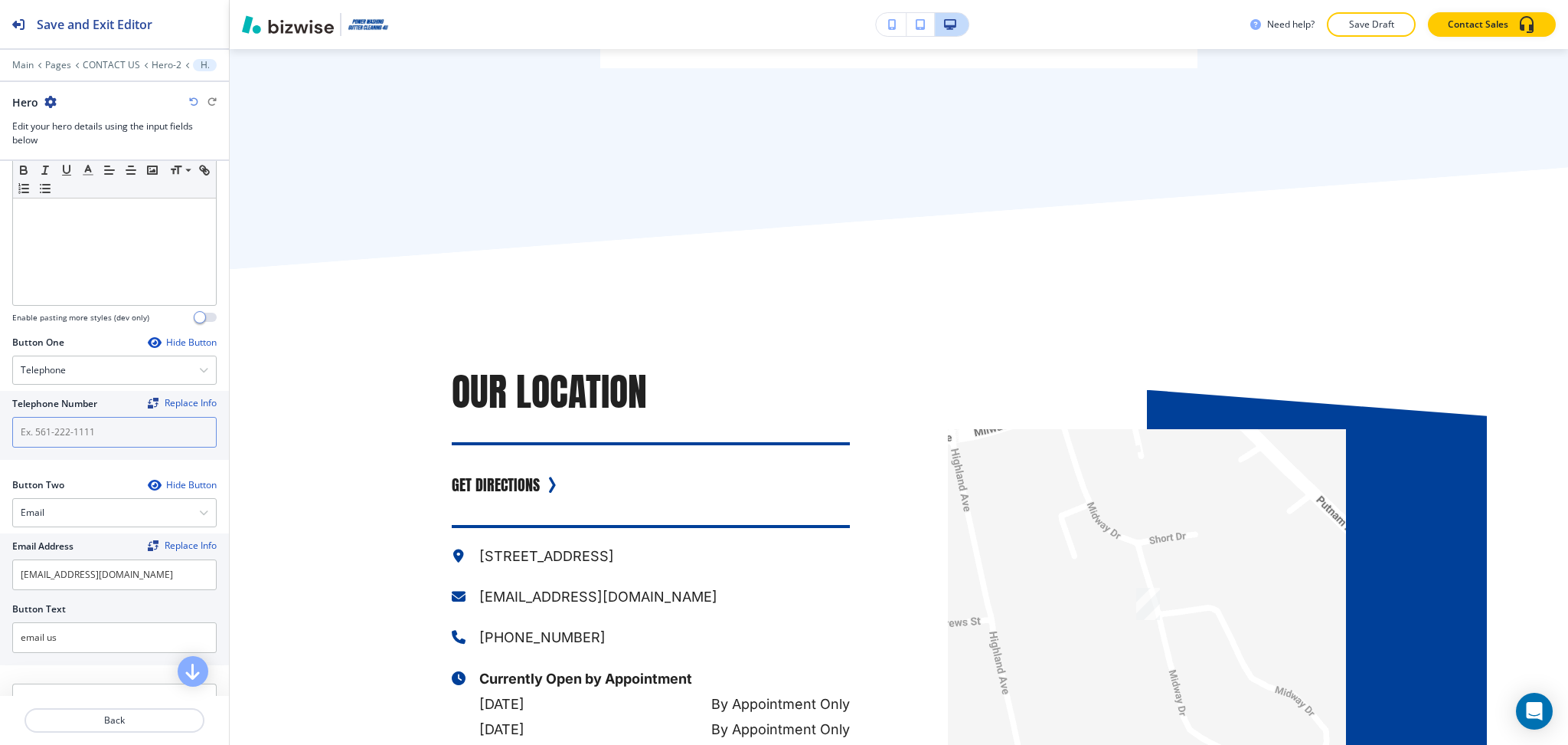
paste input "[PHONE_NUMBER]"
click at [63, 430] on input "text" at bounding box center [114, 432] width 204 height 31
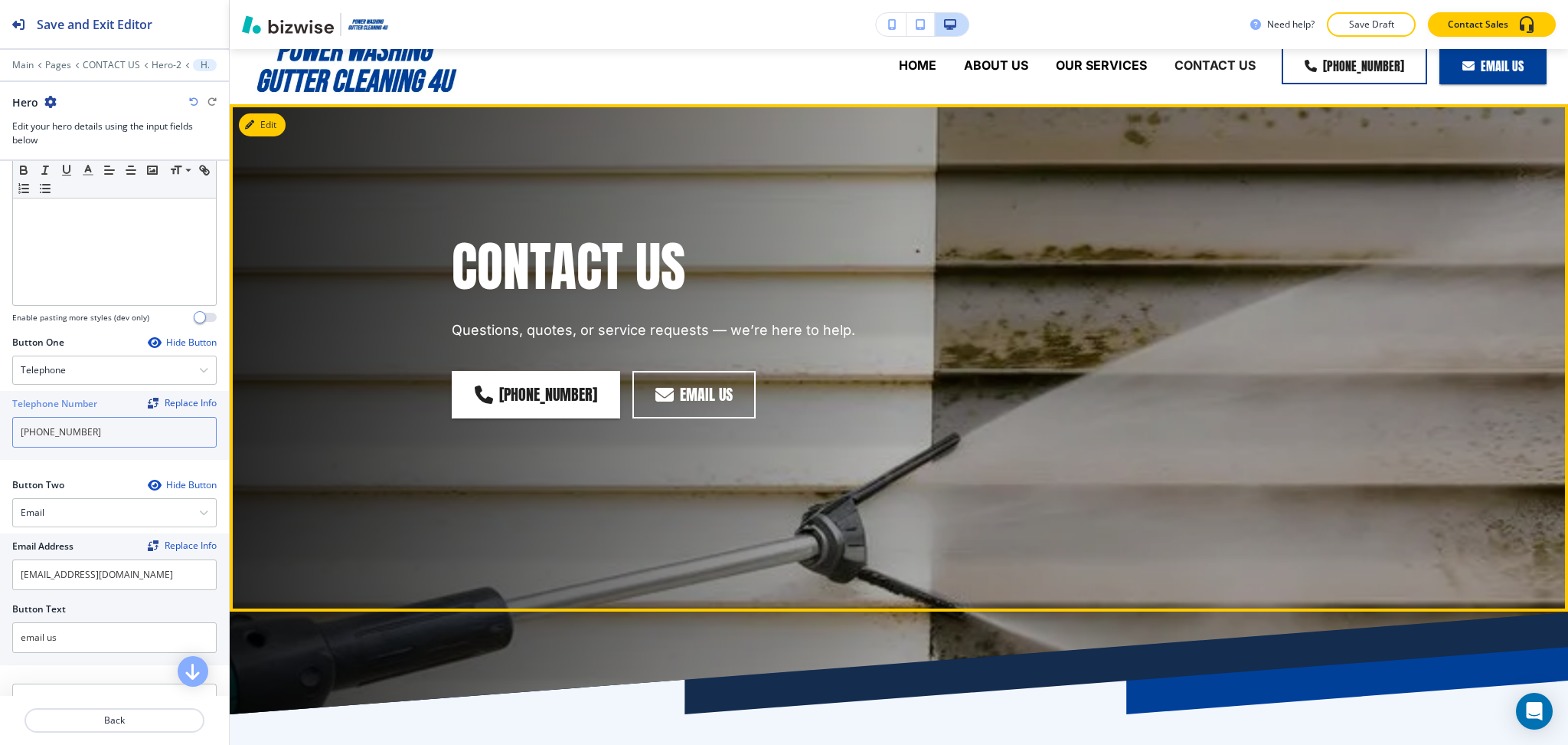
scroll to position [0, 0]
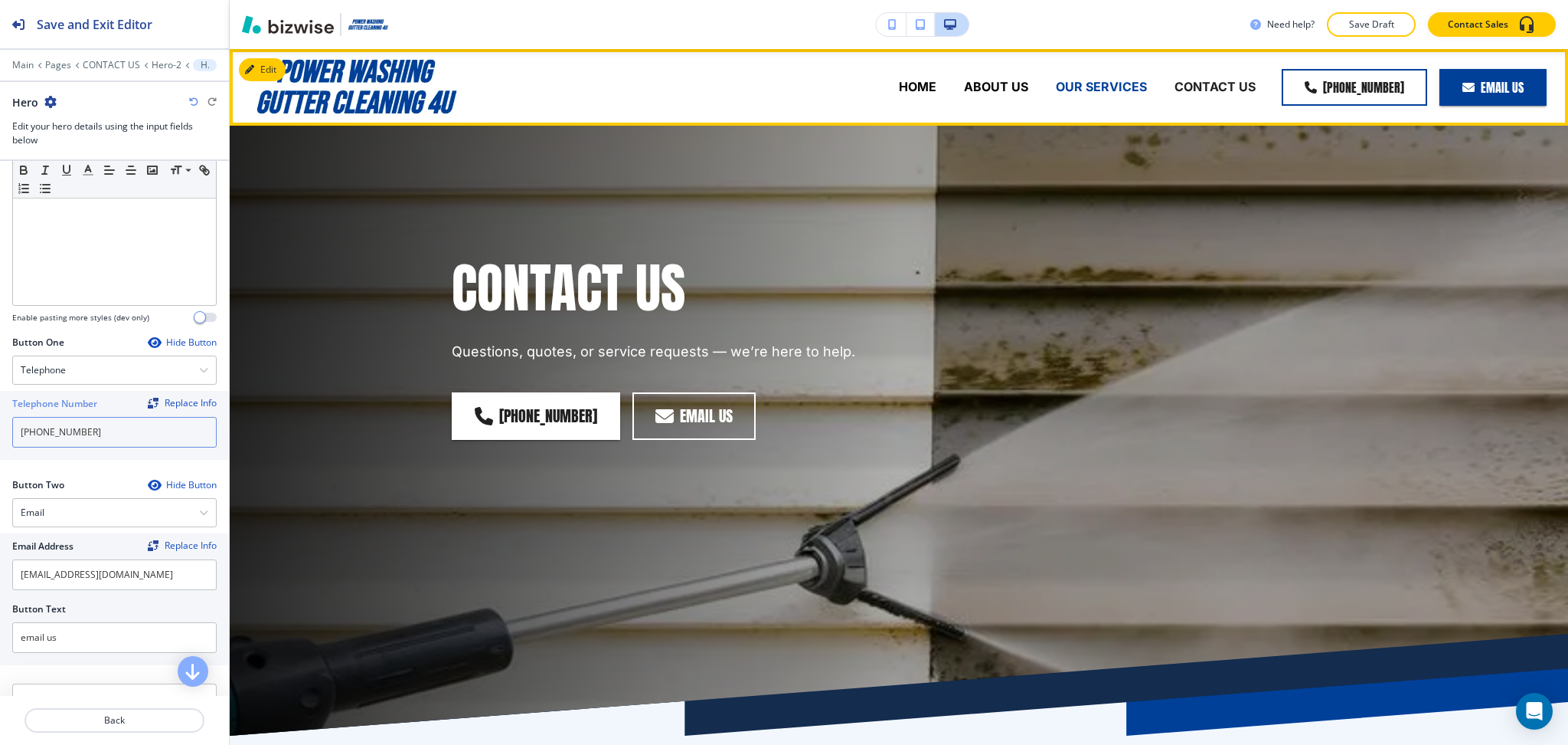
type input "[PHONE_NUMBER]"
click at [1117, 81] on p "OUR SERVICES" at bounding box center [1101, 87] width 91 height 18
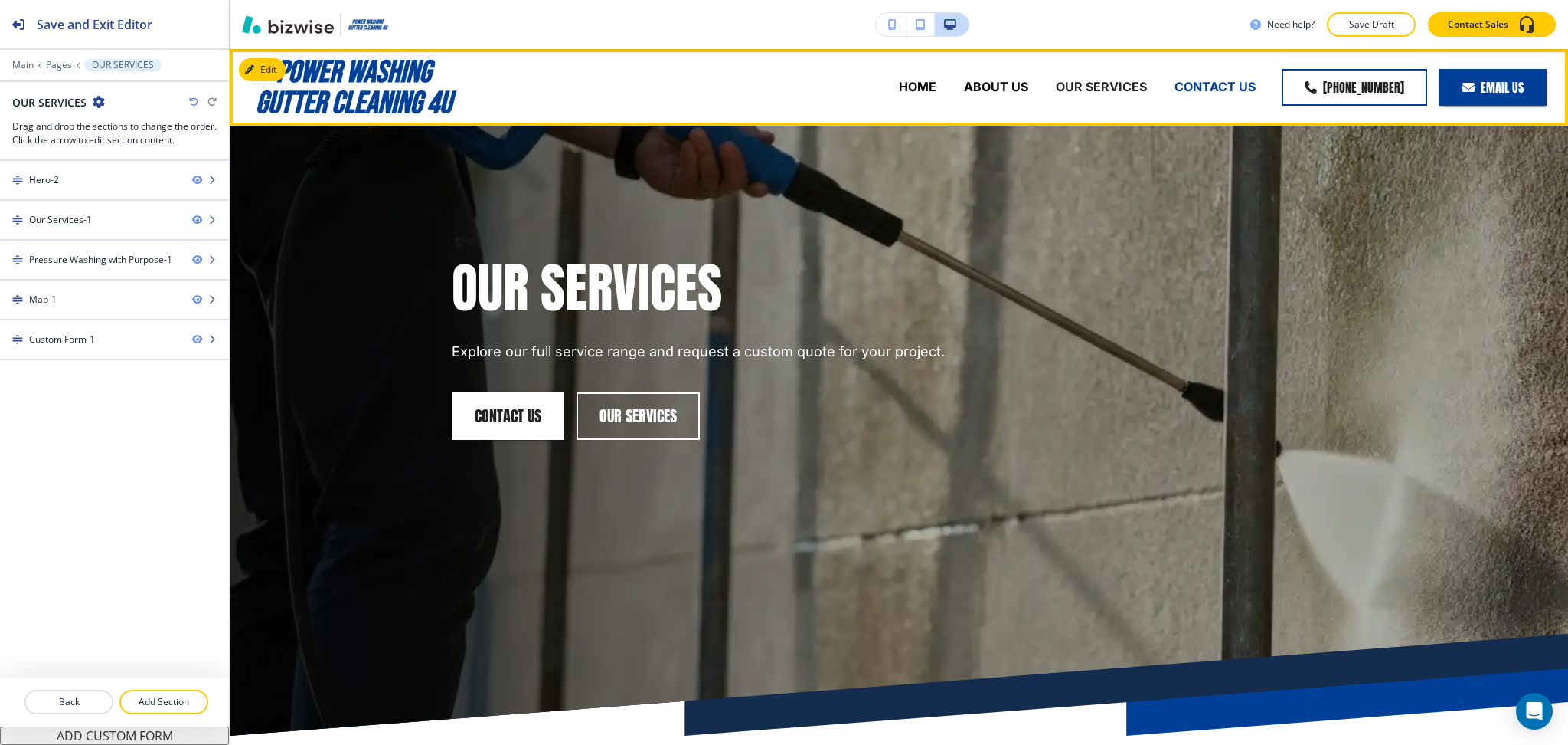
click at [1207, 85] on p "CONTACT US" at bounding box center [1215, 87] width 81 height 18
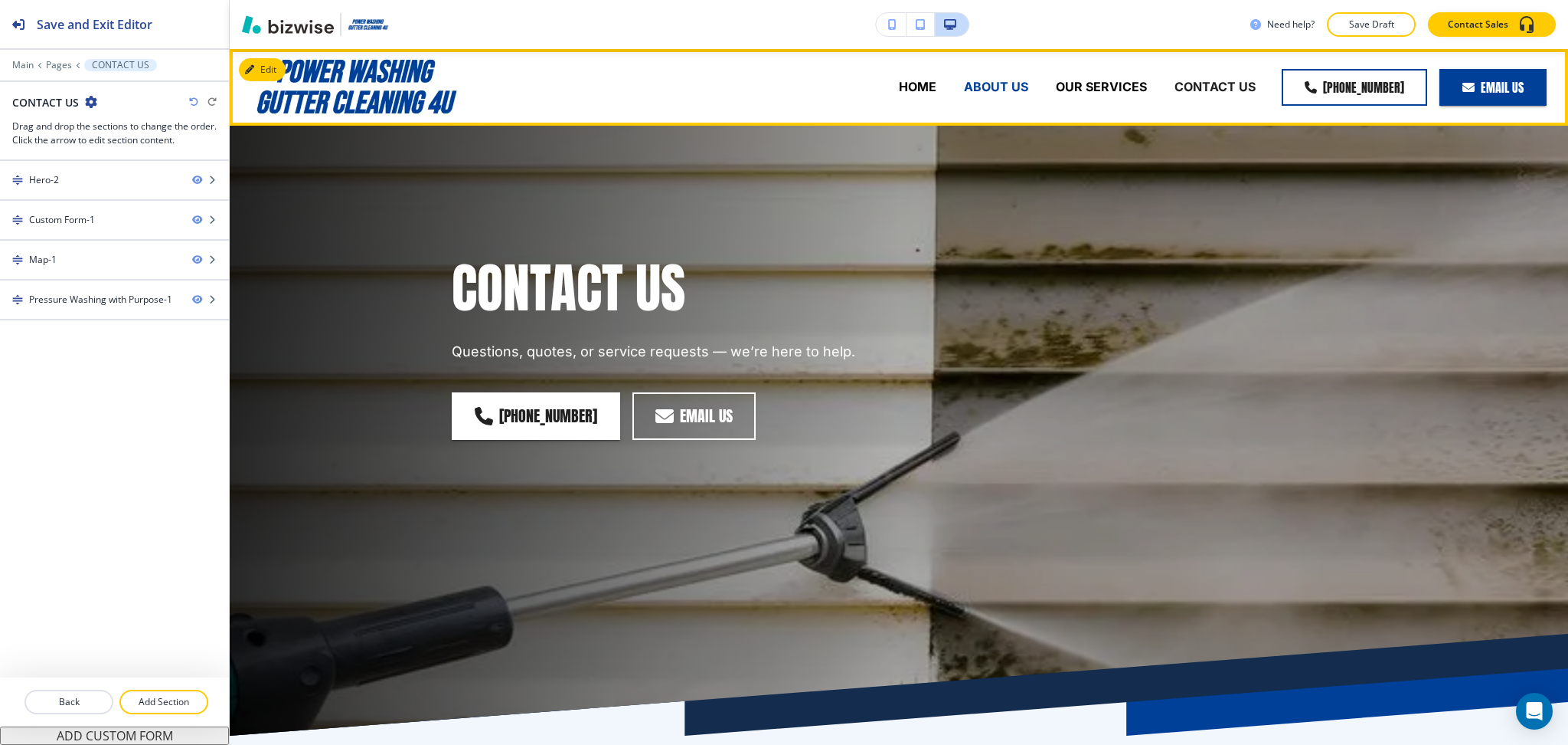
click at [979, 92] on p "ABOUT US" at bounding box center [996, 87] width 64 height 18
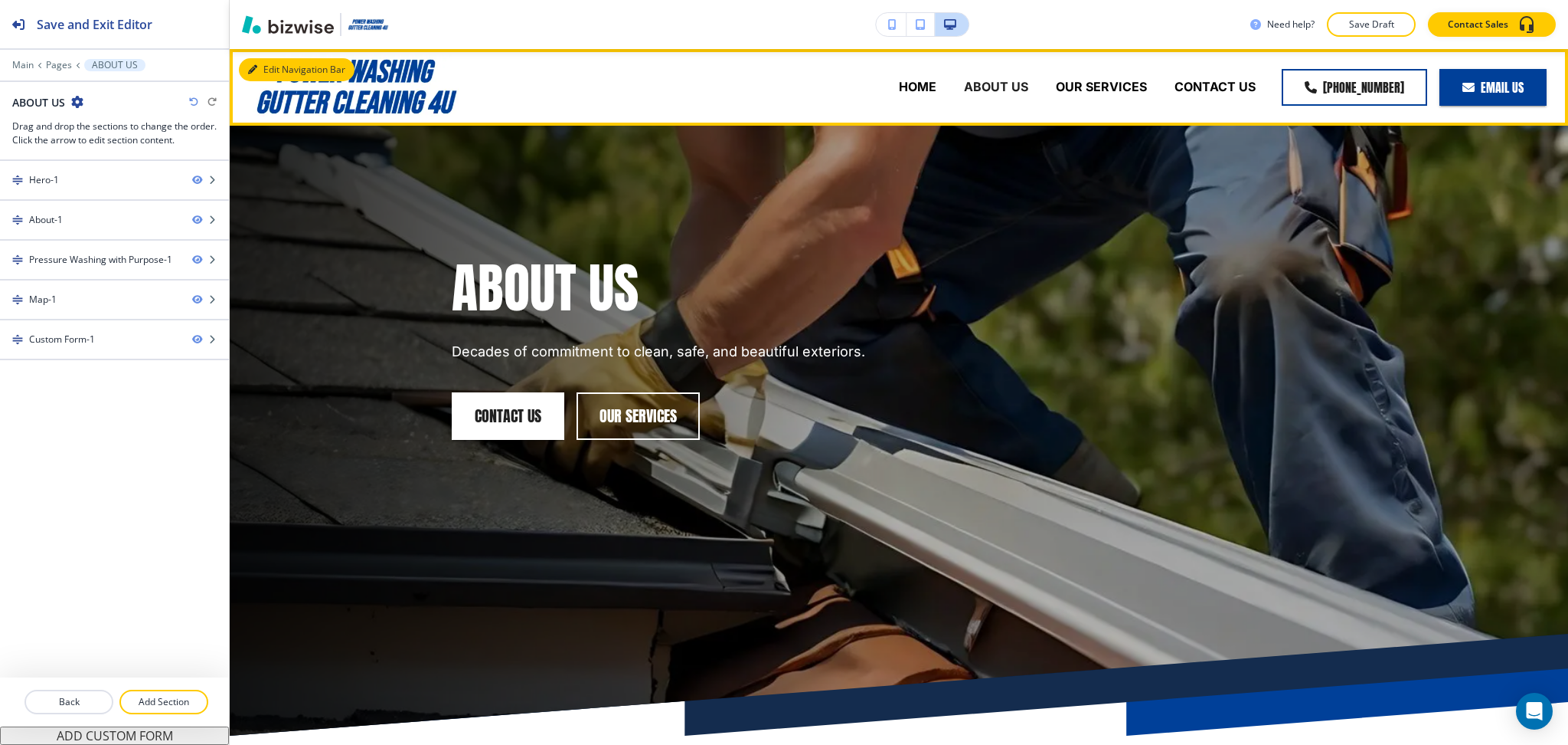
click at [278, 68] on button "Edit Navigation Bar" at bounding box center [296, 70] width 115 height 23
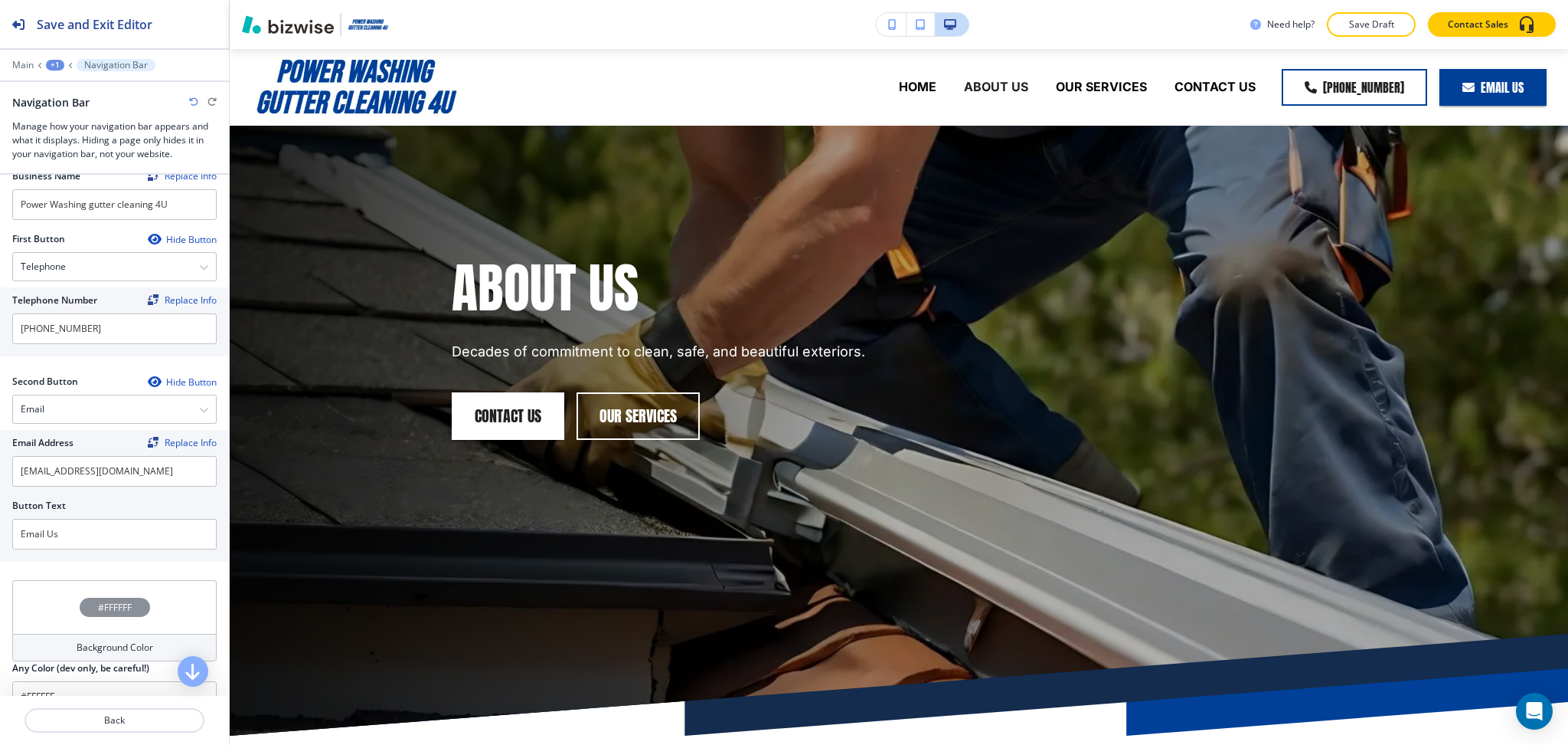
scroll to position [204, 0]
click at [120, 400] on div "Email" at bounding box center [114, 410] width 203 height 28
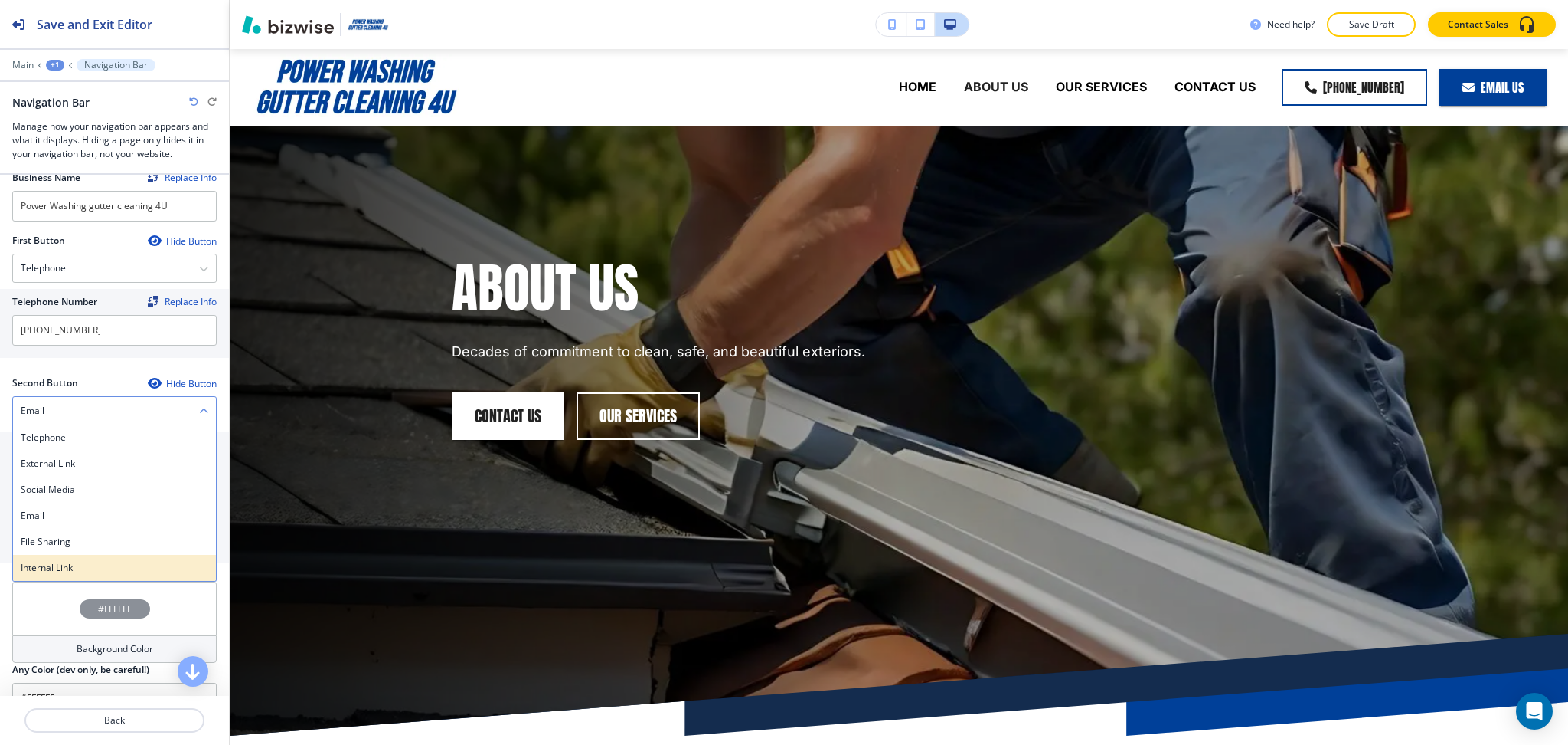
click at [80, 561] on h4 "Internal Link" at bounding box center [114, 568] width 187 height 14
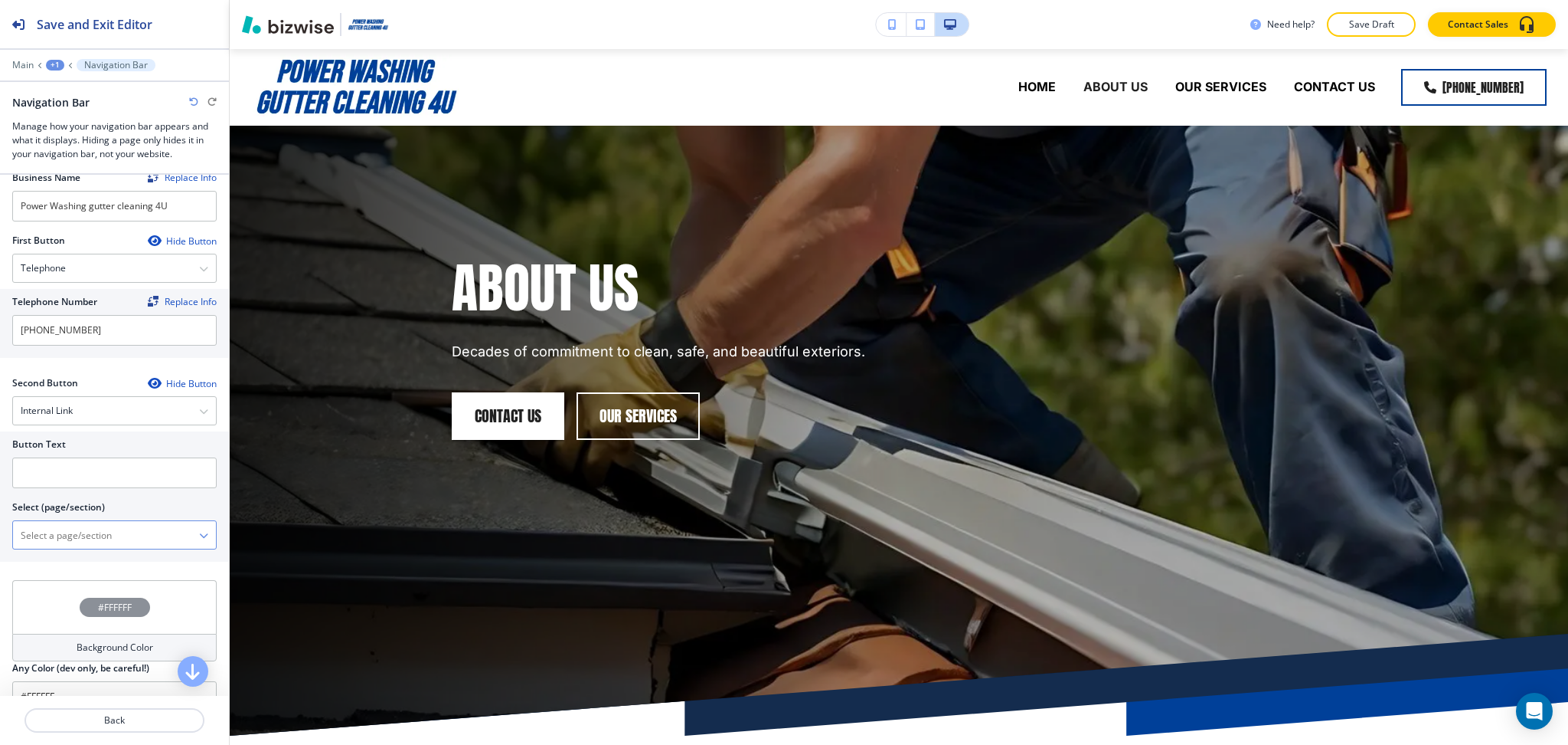
drag, startPoint x: 77, startPoint y: 534, endPoint x: 88, endPoint y: 518, distance: 19.4
click at [77, 534] on \(page\/section\) "Manual Input" at bounding box center [106, 535] width 186 height 26
type \(page\/section\) "CONTACT US"
drag, startPoint x: 87, startPoint y: 528, endPoint x: 0, endPoint y: 519, distance: 87.5
click at [0, 519] on div "Button Text Select (page/section) CONTACT US CONTACT US CONTACT US | Hero CONTA…" at bounding box center [114, 496] width 229 height 131
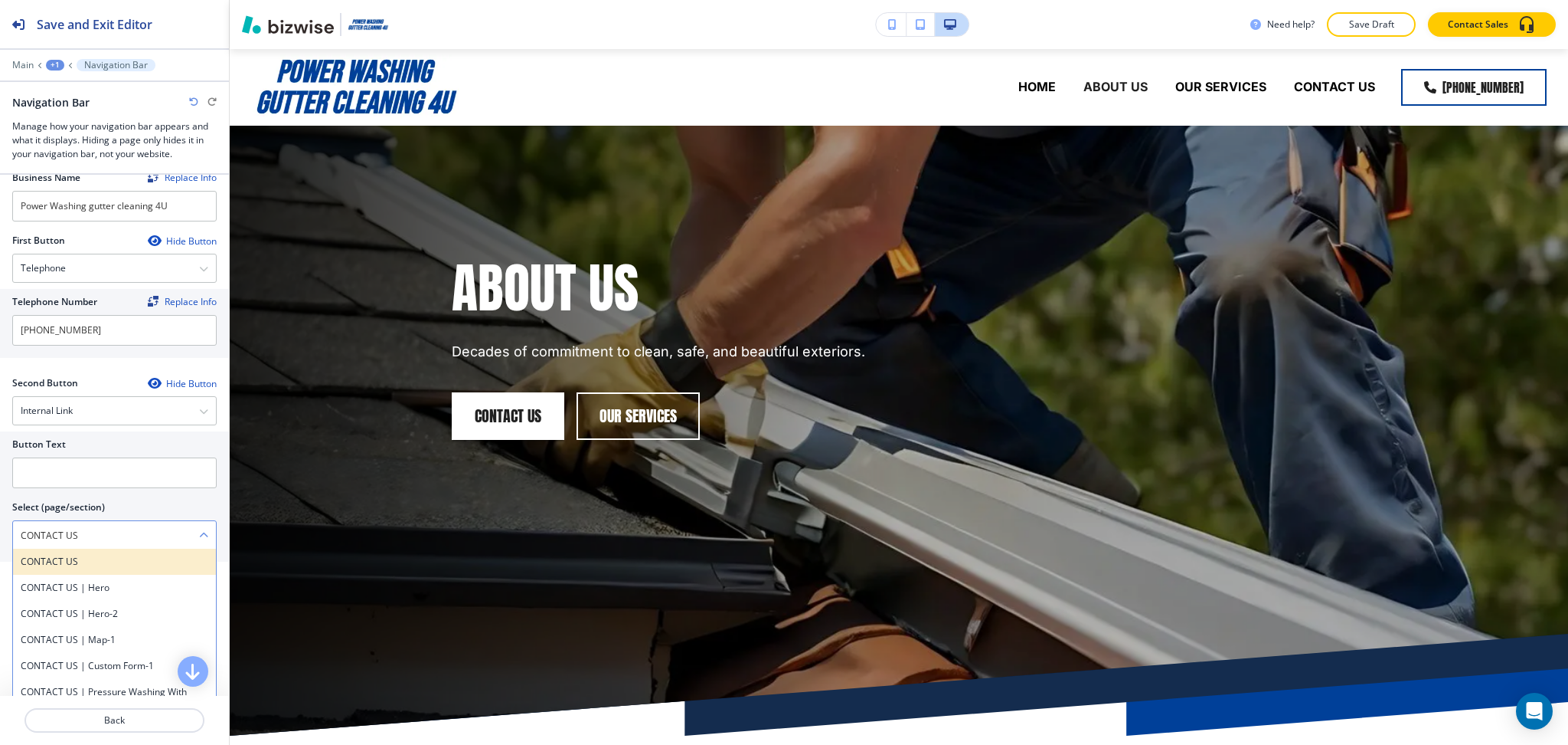
click at [44, 549] on div "CONTACT US" at bounding box center [114, 561] width 203 height 26
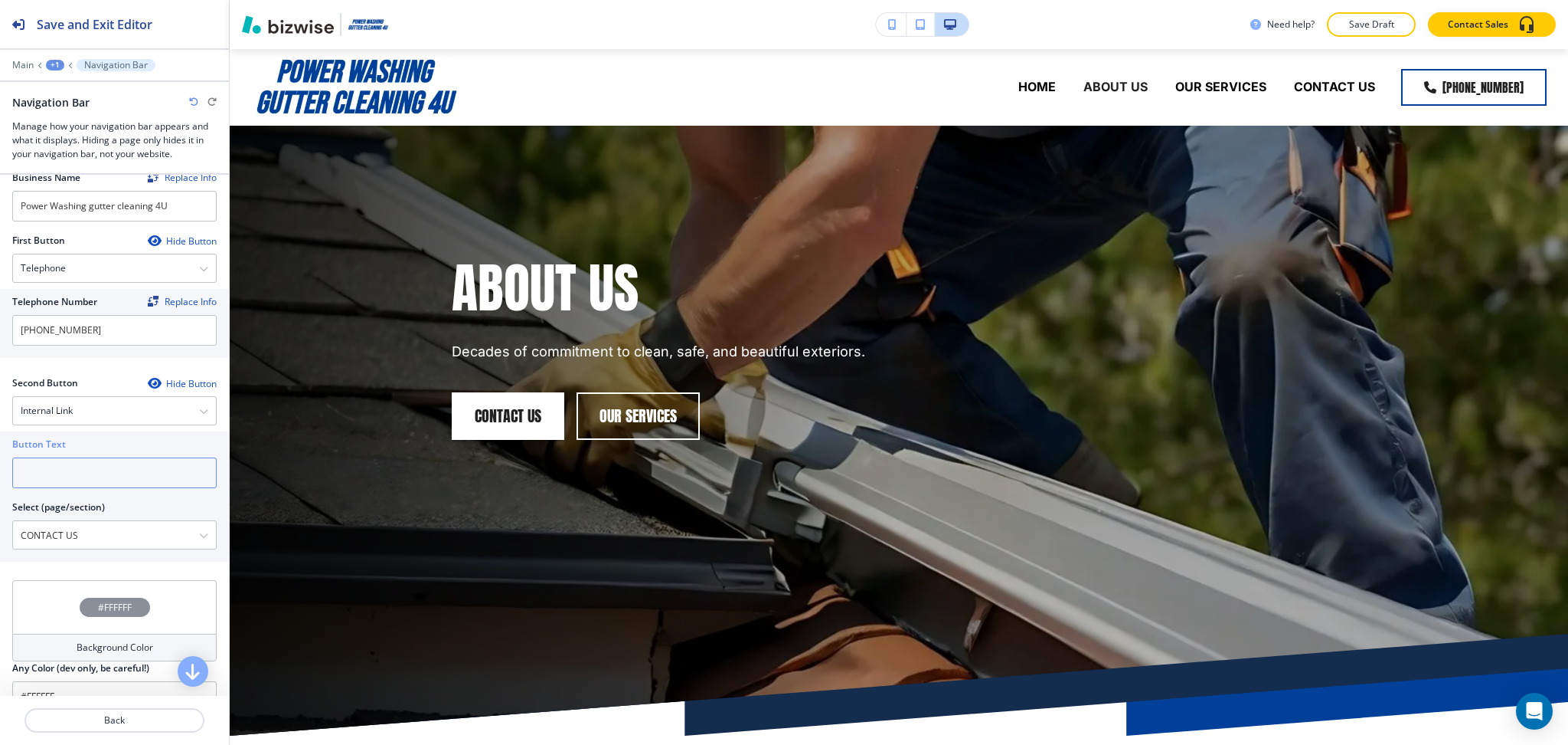
click at [47, 476] on input "text" at bounding box center [114, 472] width 204 height 31
paste input "CONTACT US"
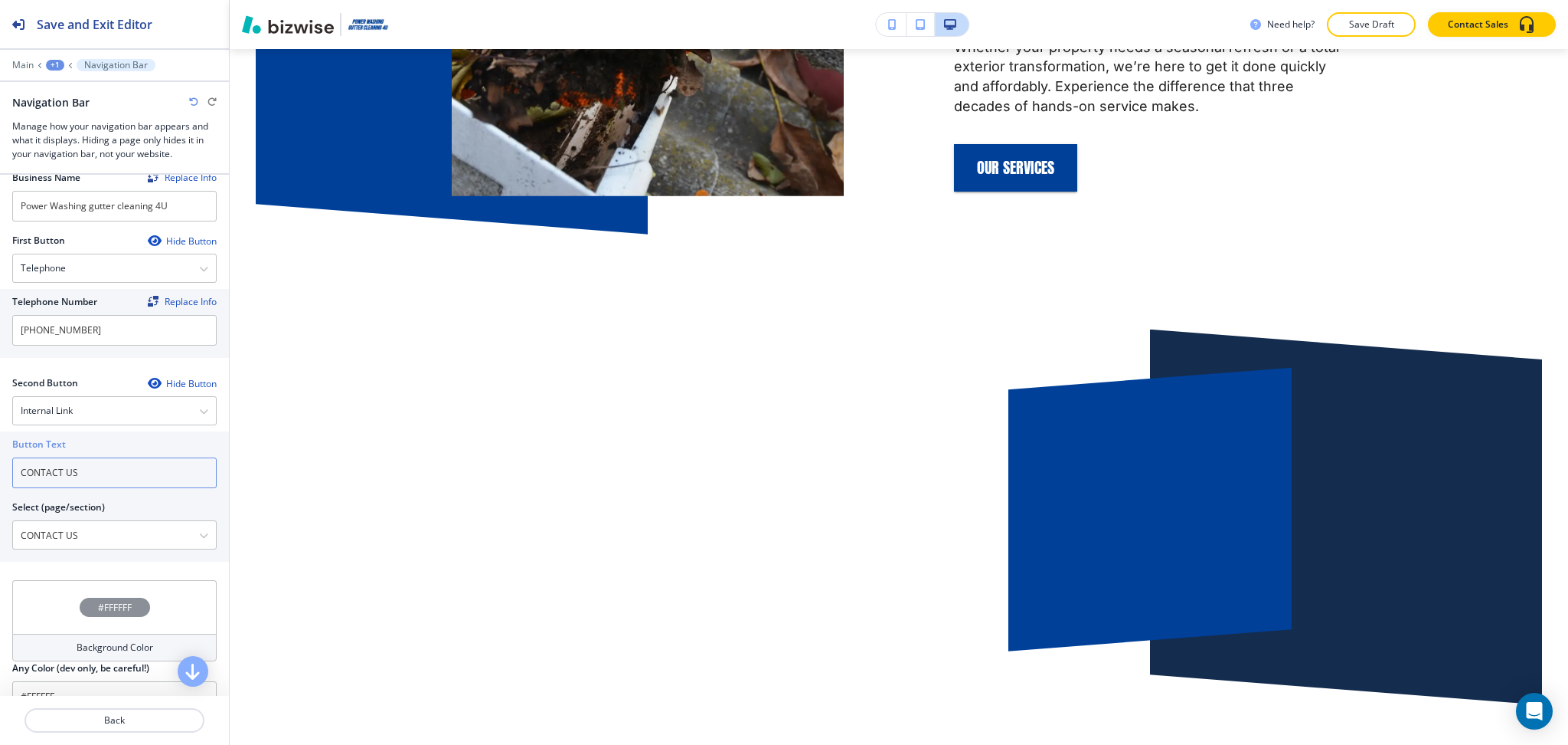
scroll to position [1067, 0]
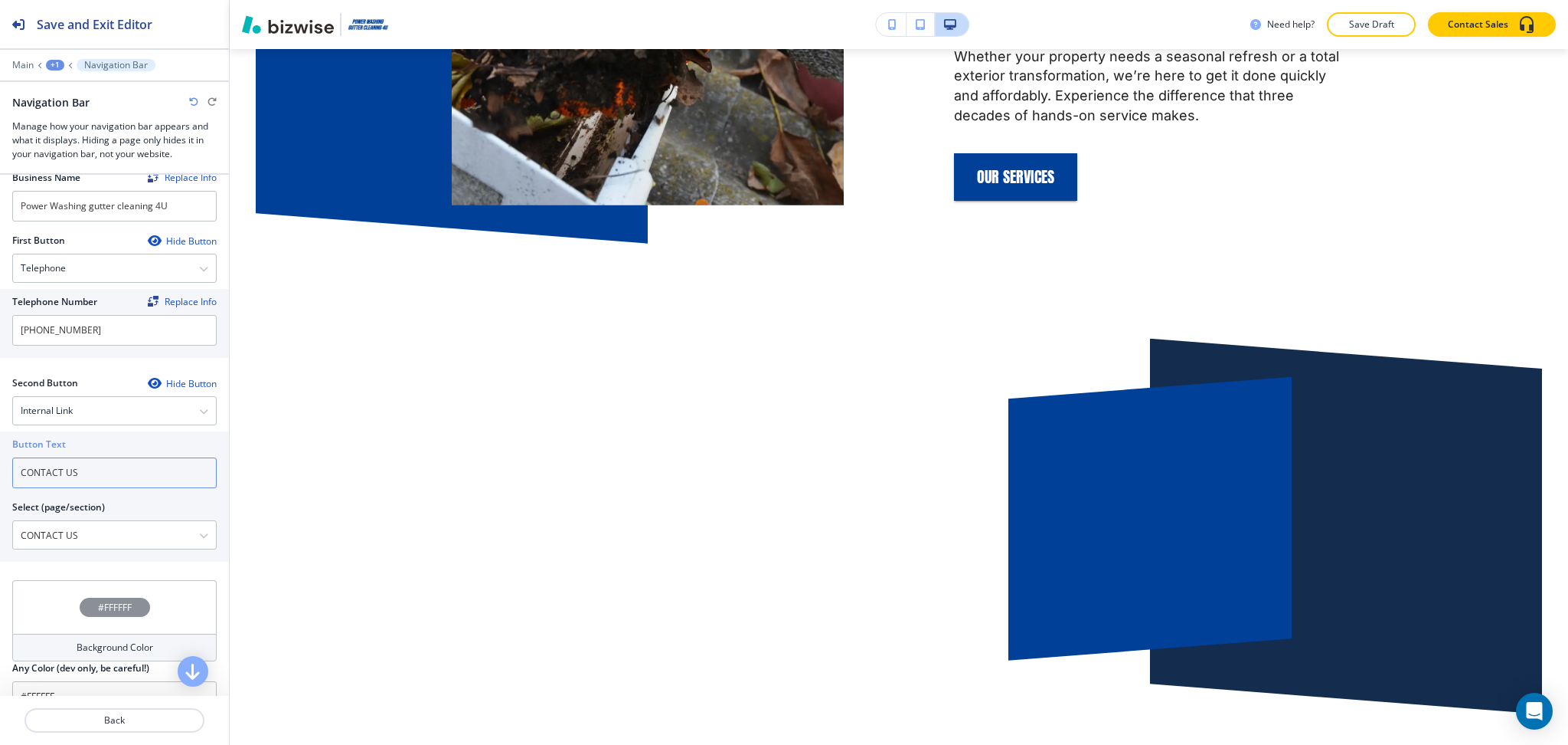
type input "CONTACT US"
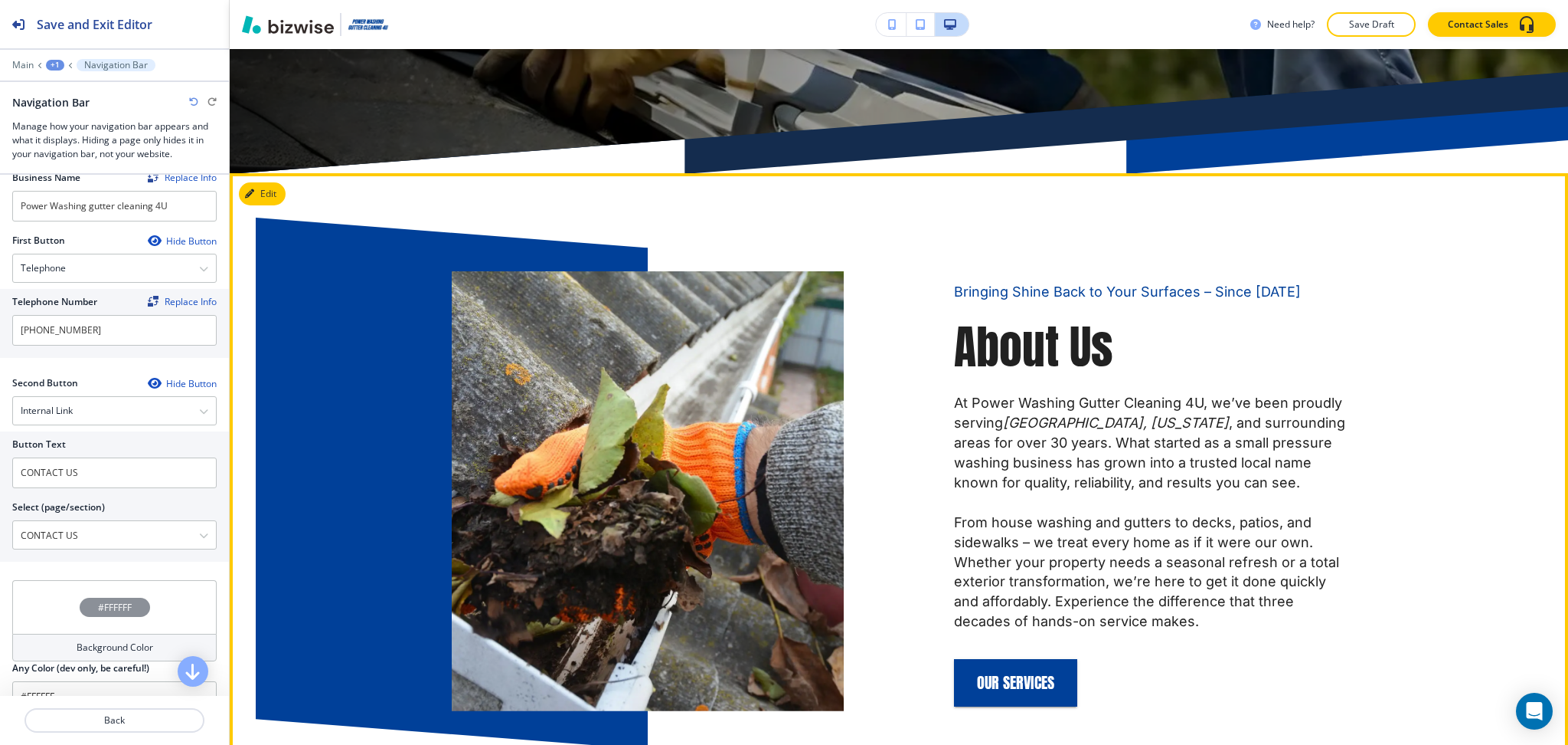
click at [267, 181] on div "Bringing Shine Back to Your Surfaces – Since [DATE] About Us At Power Washing G…" at bounding box center [899, 718] width 1338 height 1091
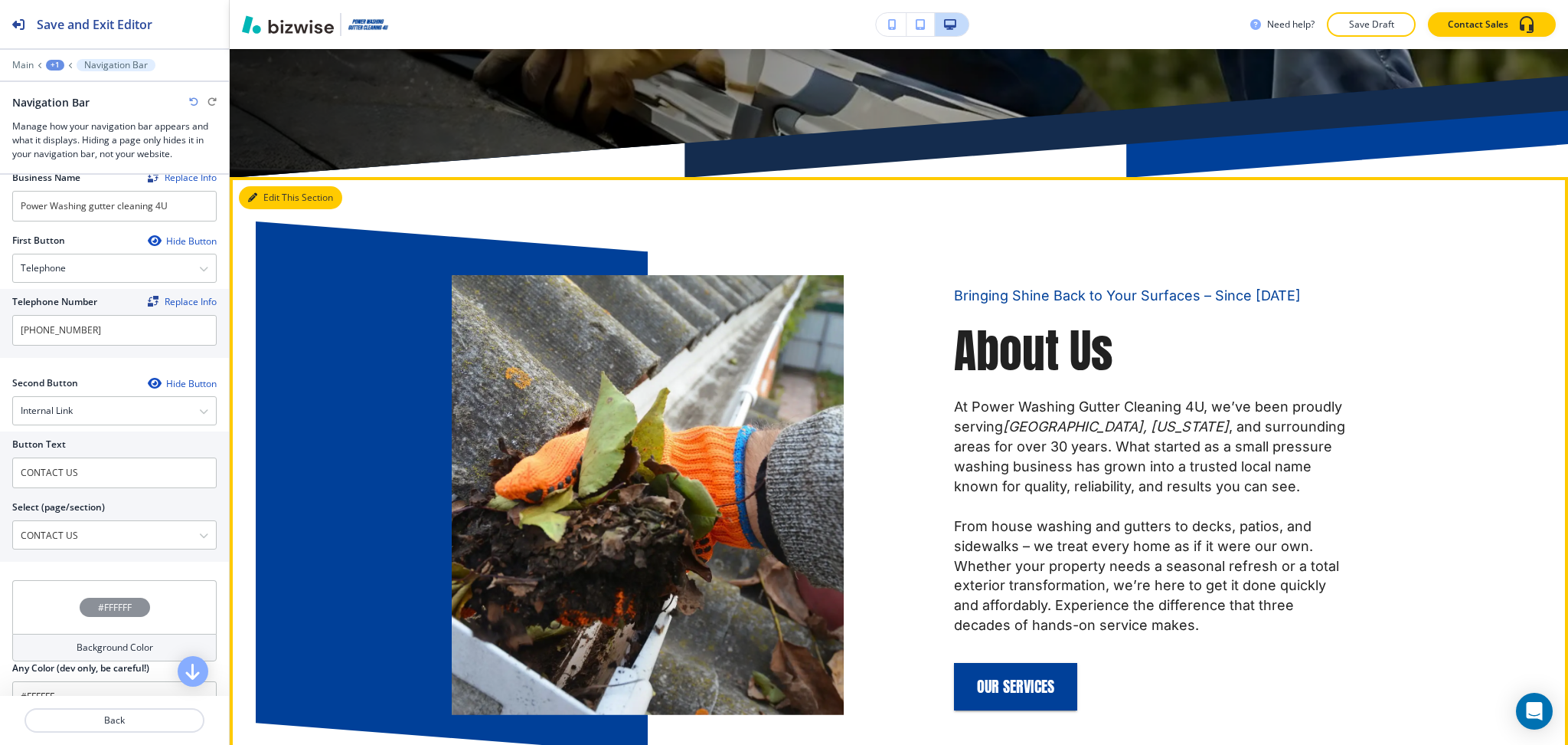
click at [266, 193] on button "Edit This Section" at bounding box center [290, 198] width 103 height 23
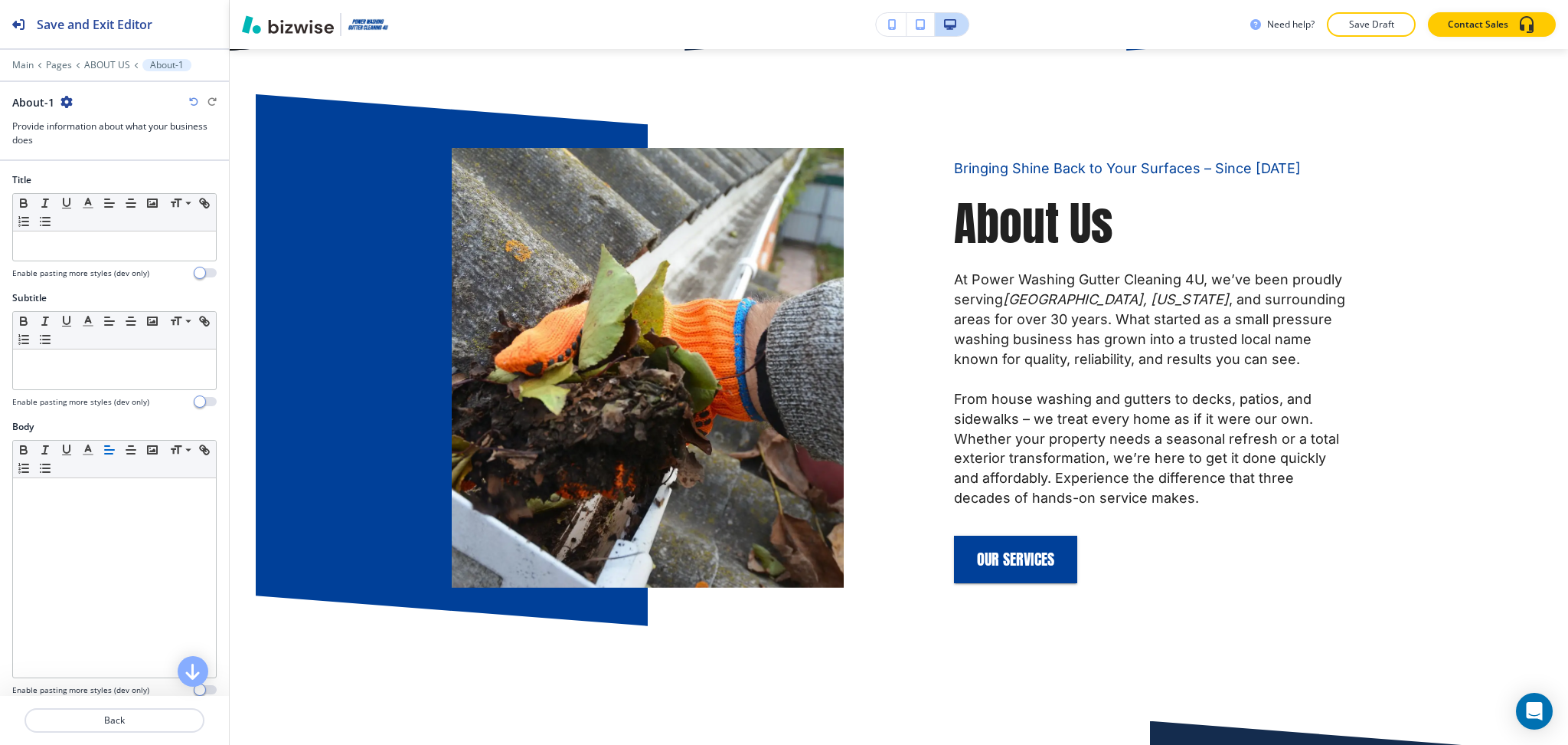
scroll to position [543, 0]
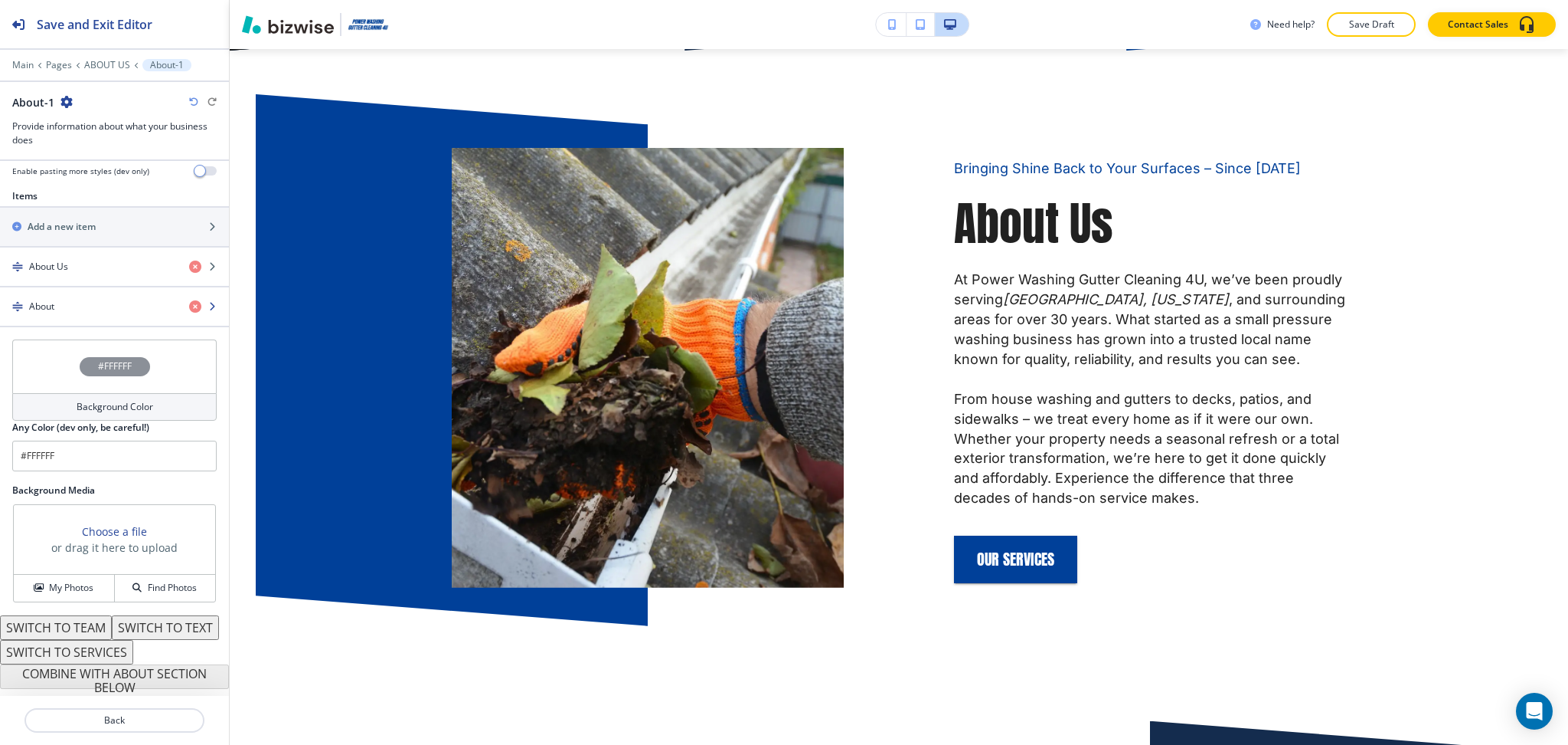
click at [70, 299] on div "About" at bounding box center [88, 306] width 177 height 14
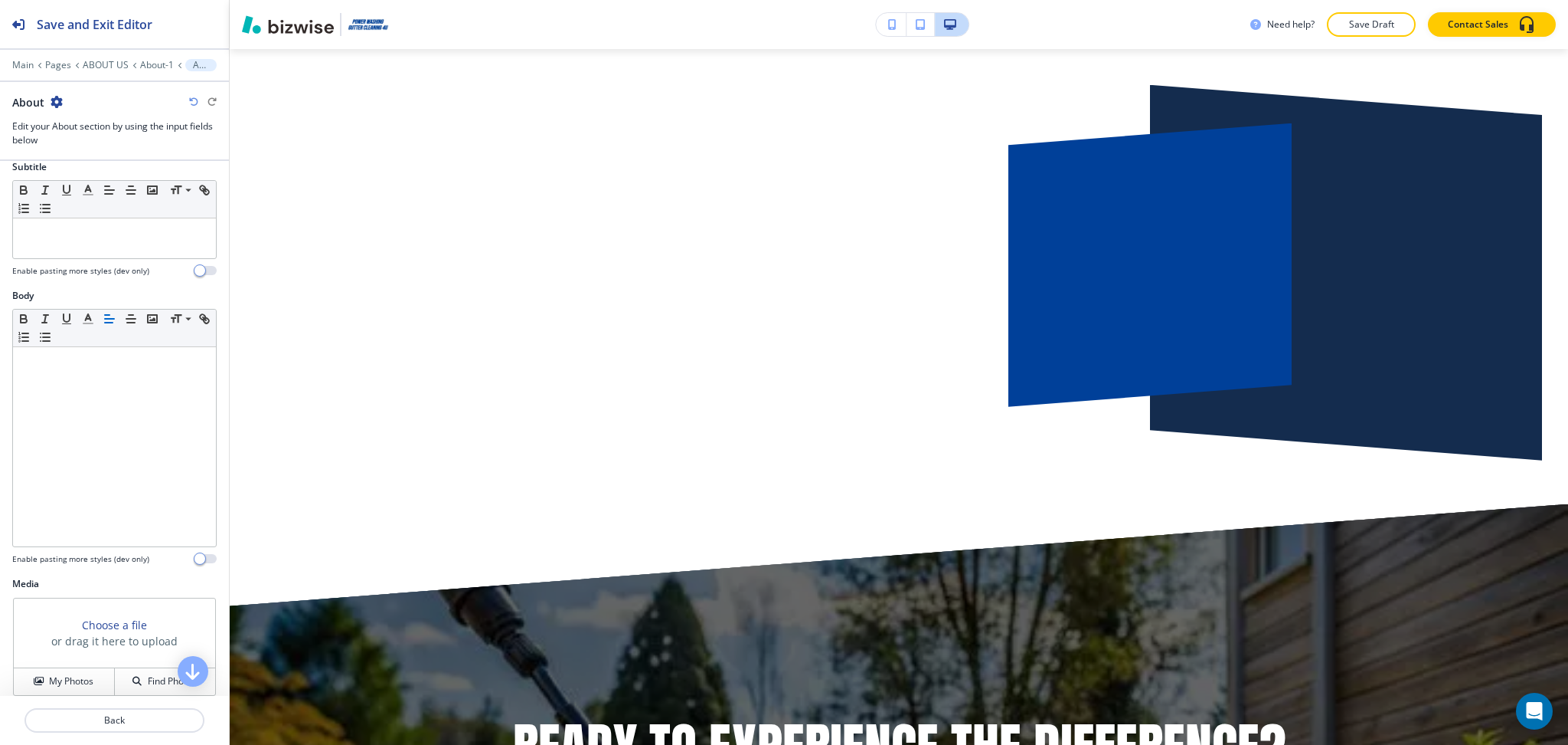
scroll to position [0, 0]
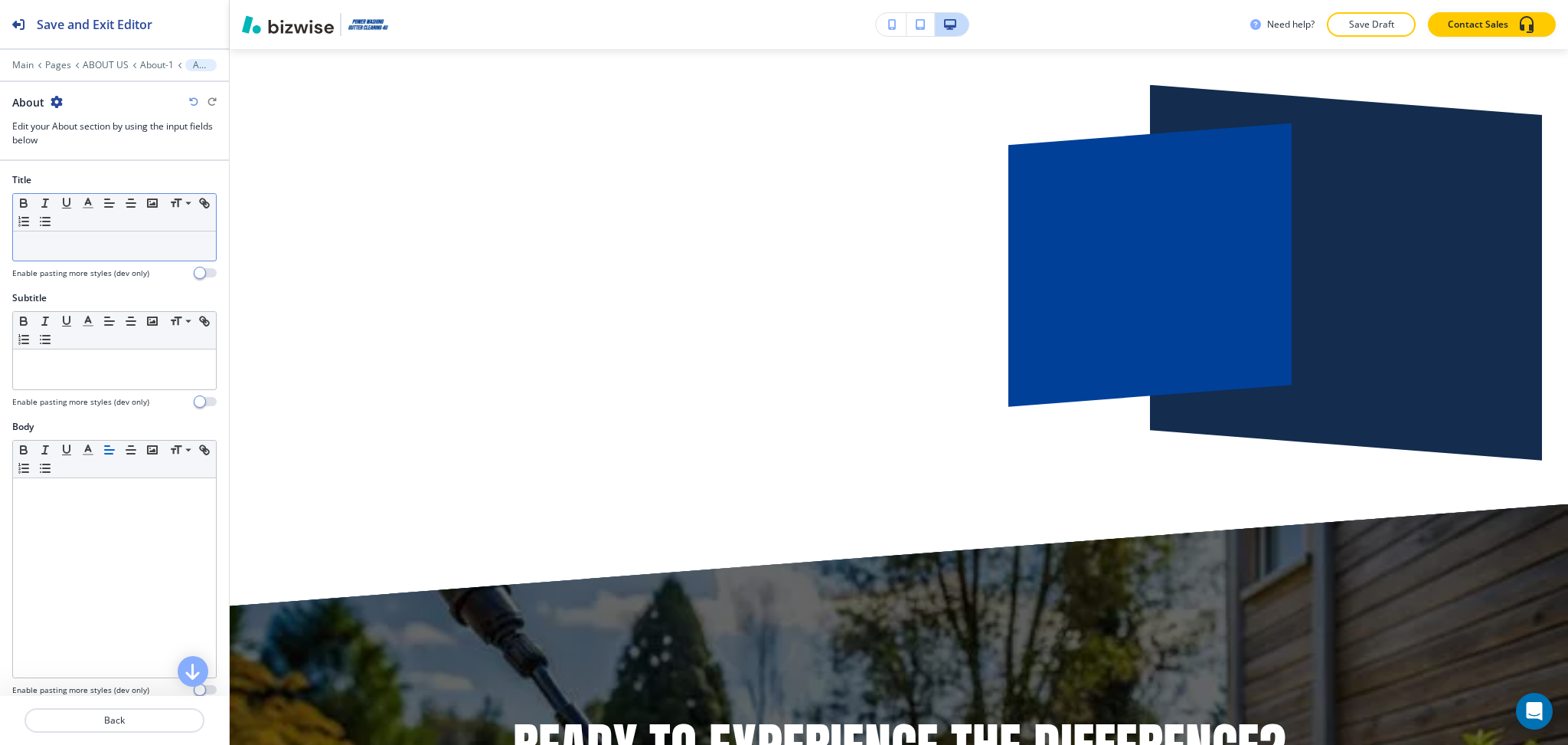
click at [126, 259] on div at bounding box center [114, 246] width 203 height 29
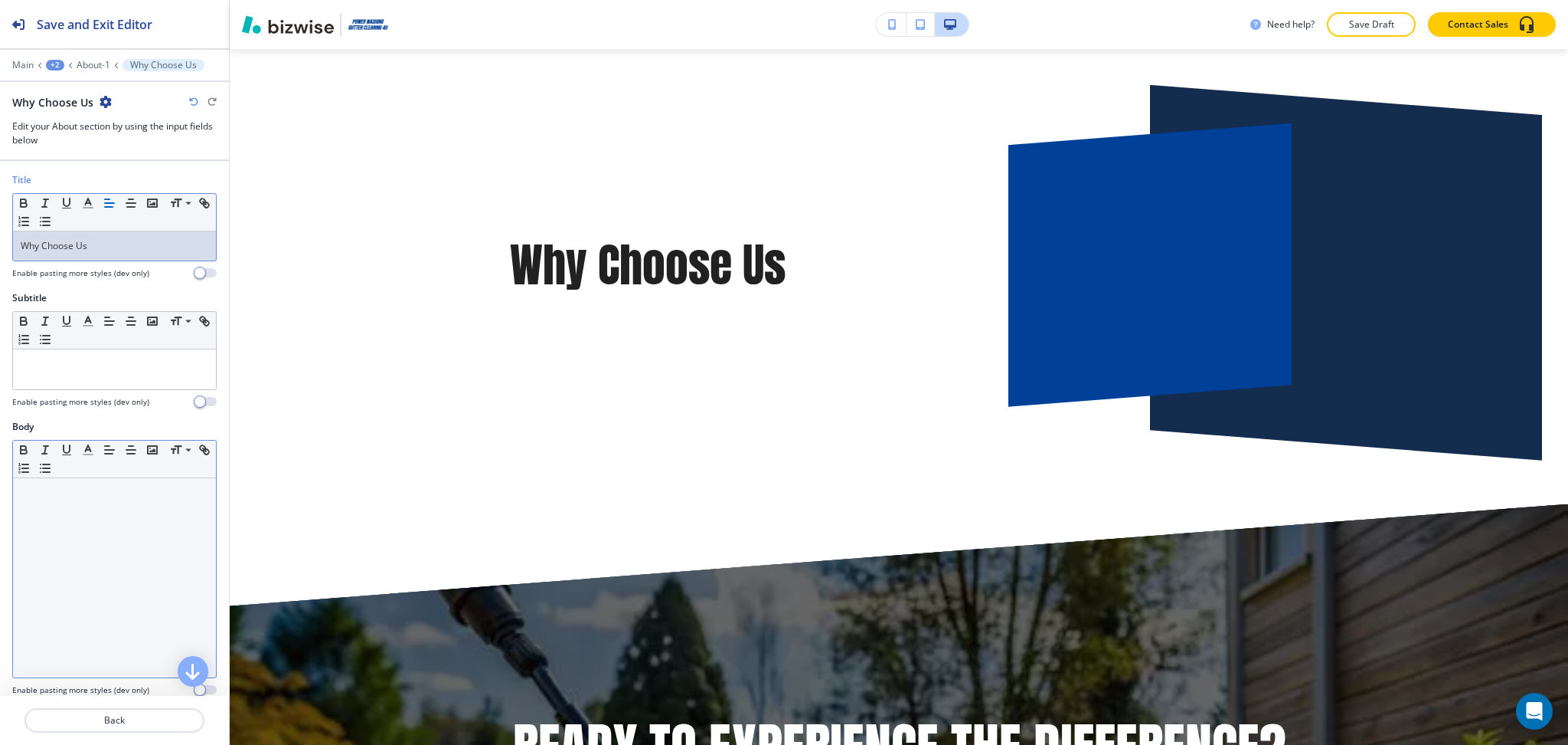
click at [106, 605] on div at bounding box center [114, 577] width 203 height 199
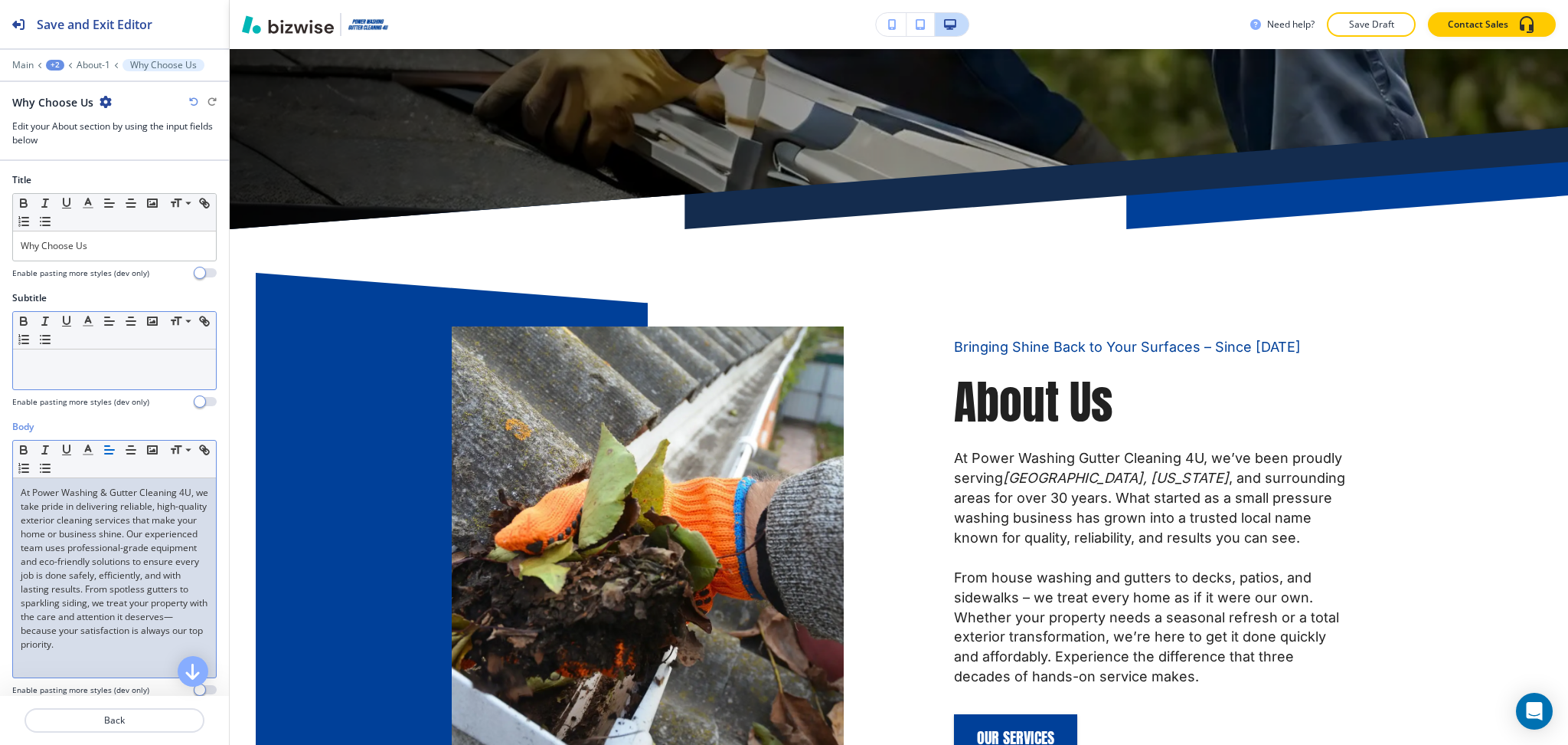
click at [117, 371] on div at bounding box center [114, 369] width 203 height 40
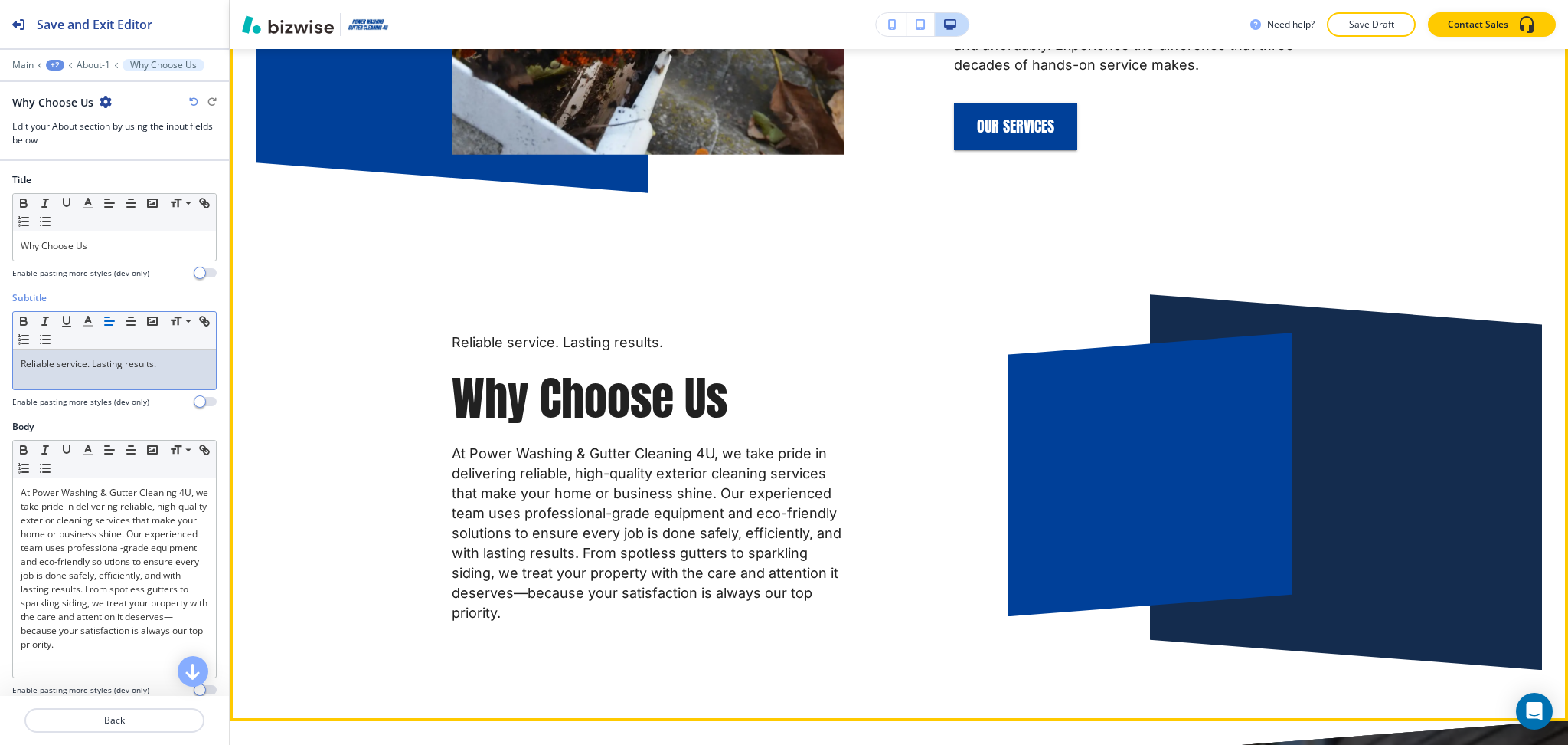
scroll to position [1119, 0]
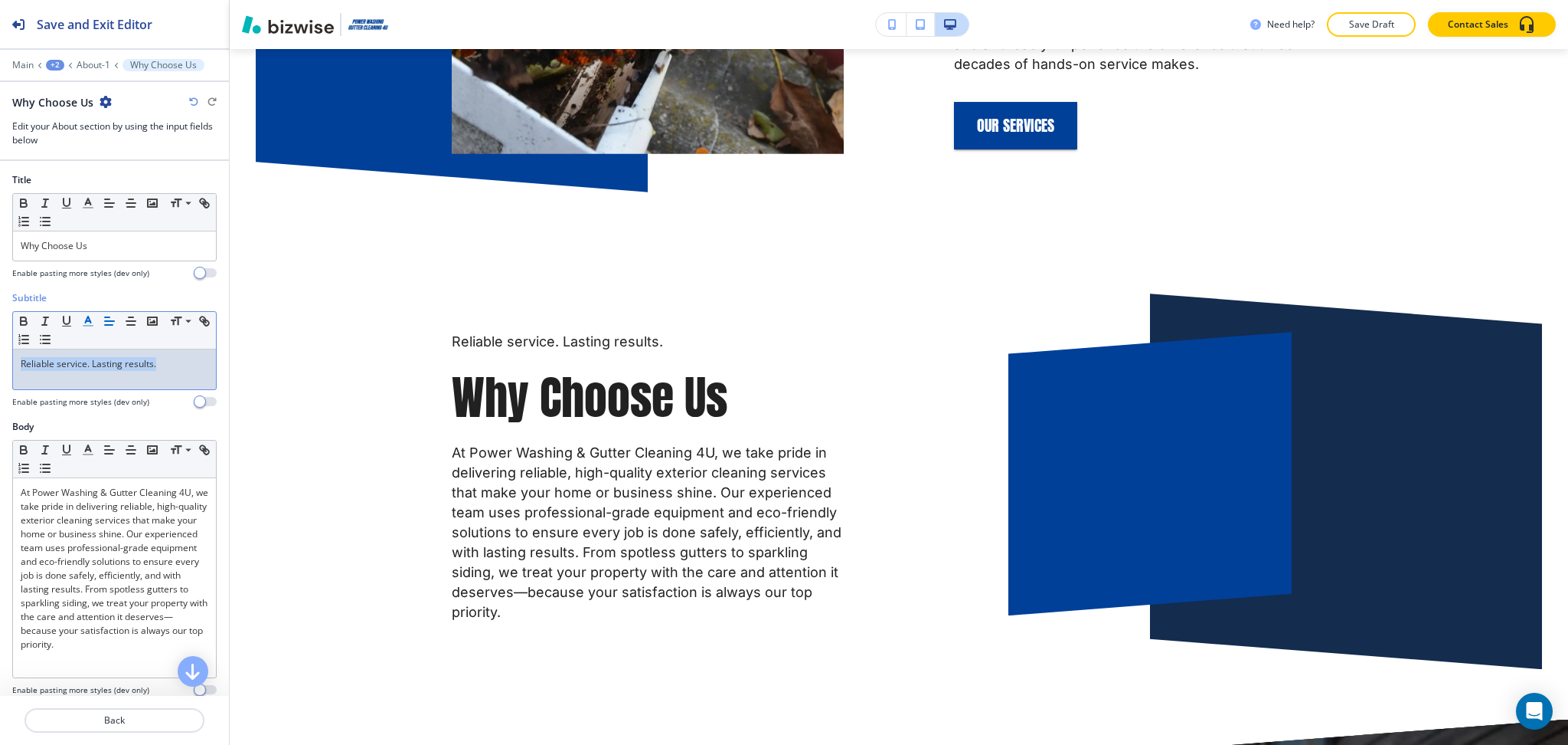
click at [90, 319] on polyline "button" at bounding box center [89, 319] width 5 height 6
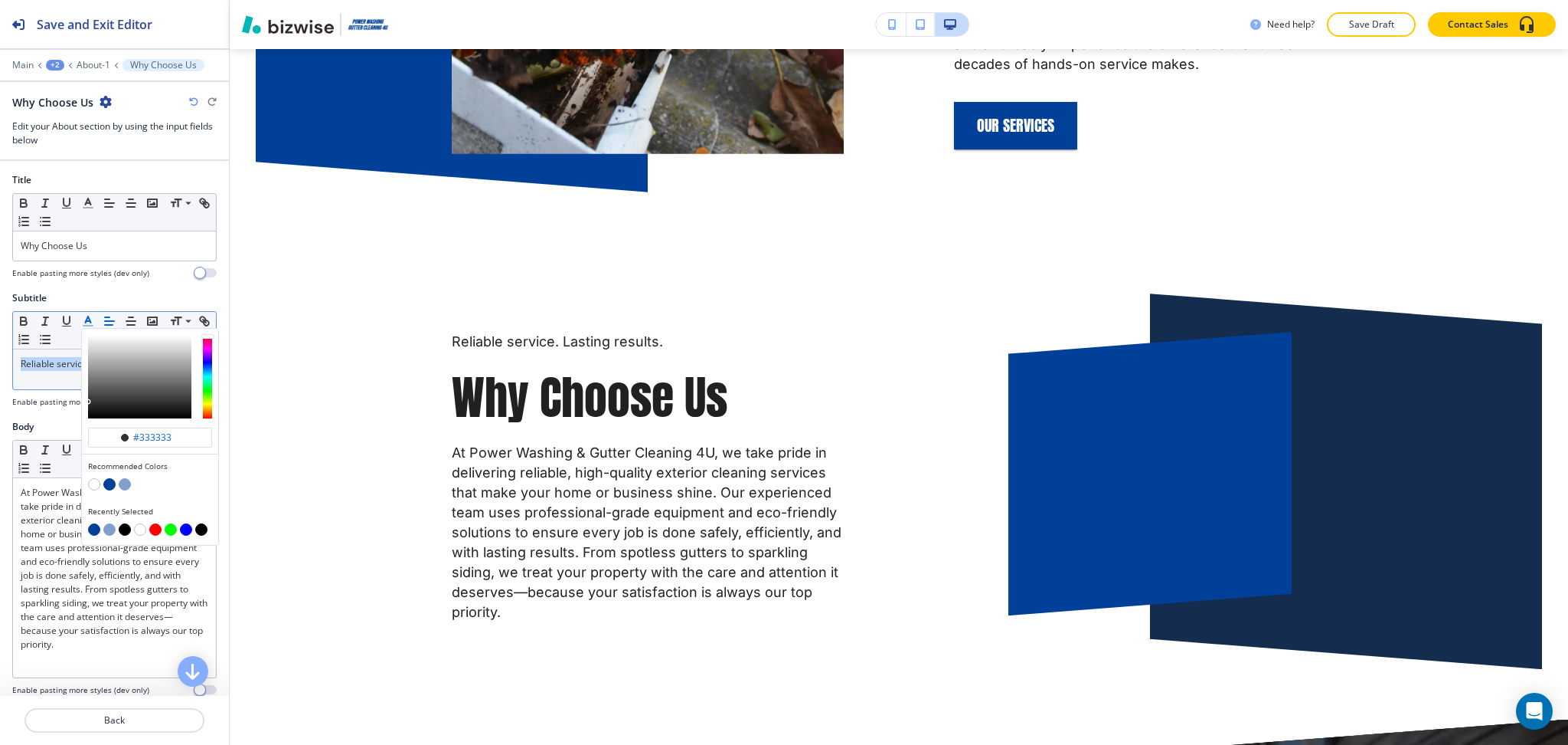
click at [107, 478] on div "button" at bounding box center [150, 474] width 124 height 6
click at [111, 485] on button "button" at bounding box center [109, 484] width 12 height 12
type input "#004099"
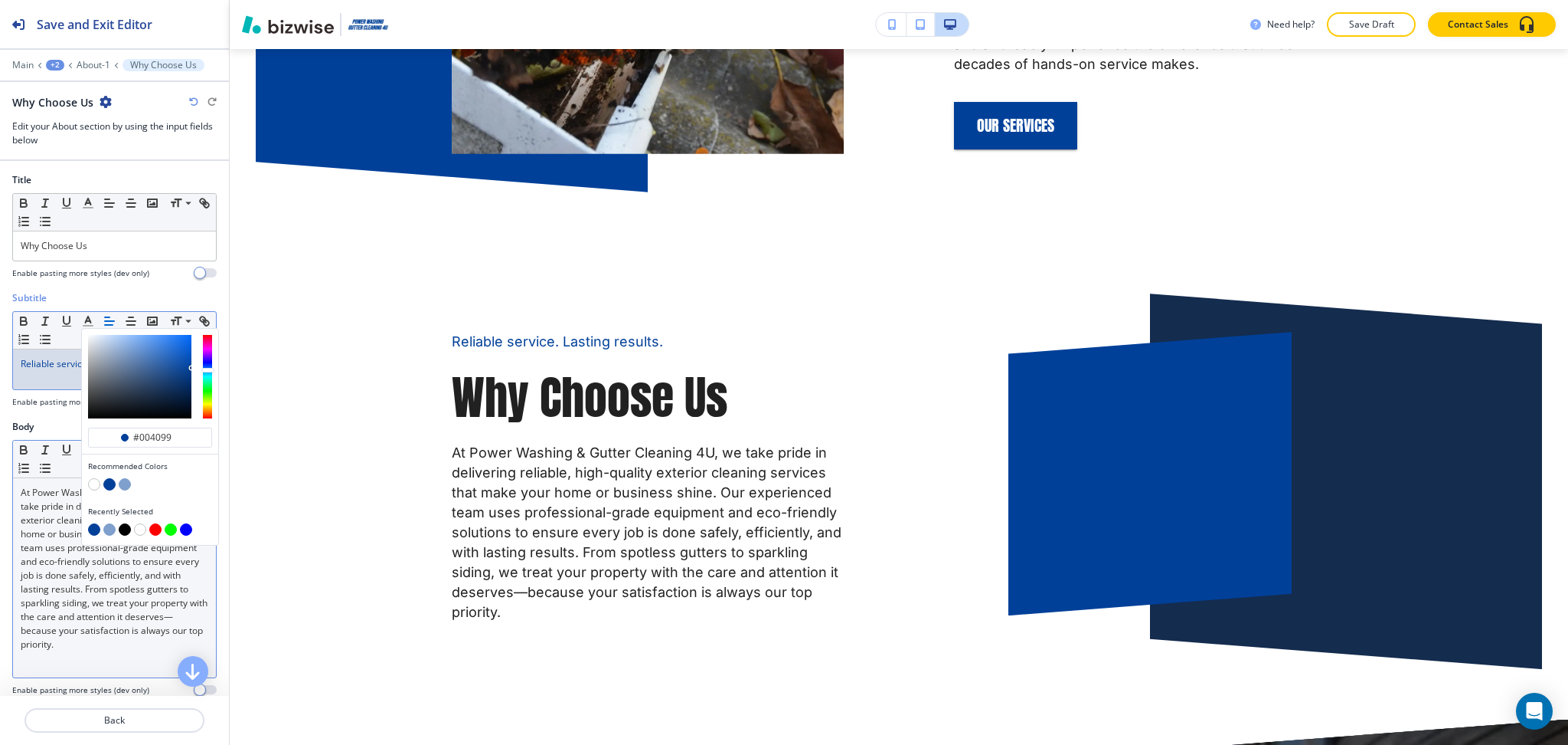
click at [70, 568] on p "At Power Washing & Gutter Cleaning 4U, we take pride in delivering reliable, hi…" at bounding box center [114, 568] width 187 height 165
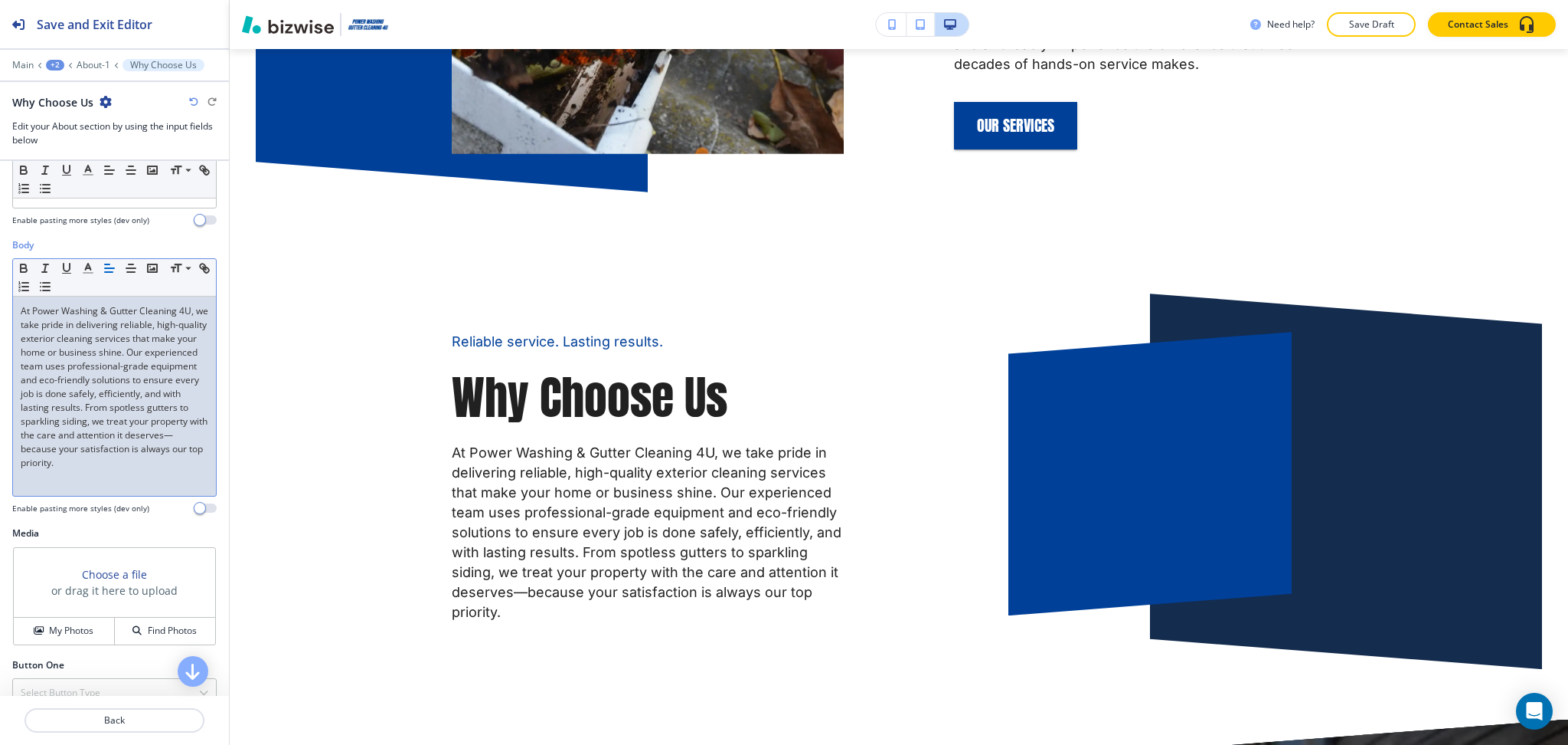
scroll to position [266, 0]
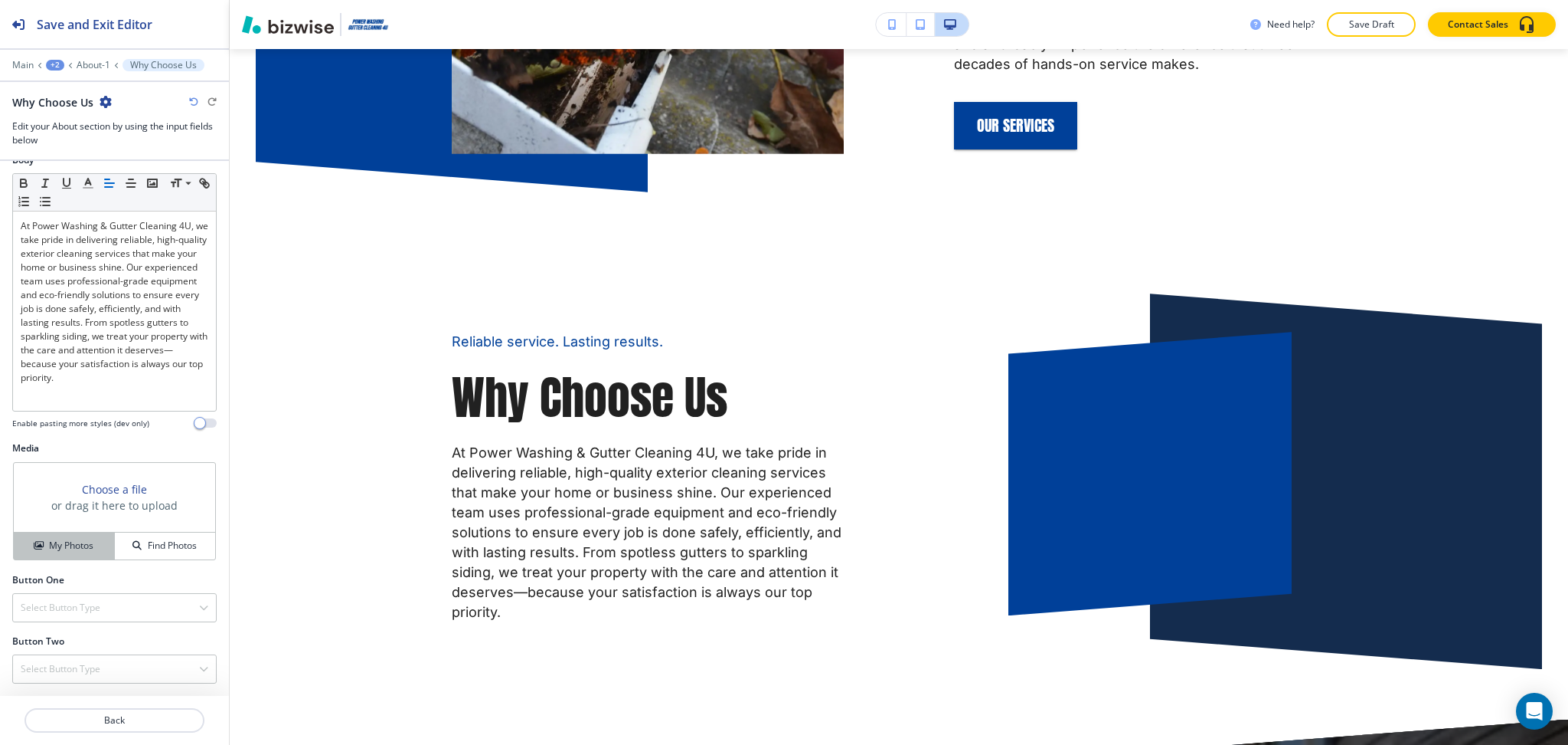
click at [61, 545] on h4 "My Photos" at bounding box center [71, 546] width 44 height 14
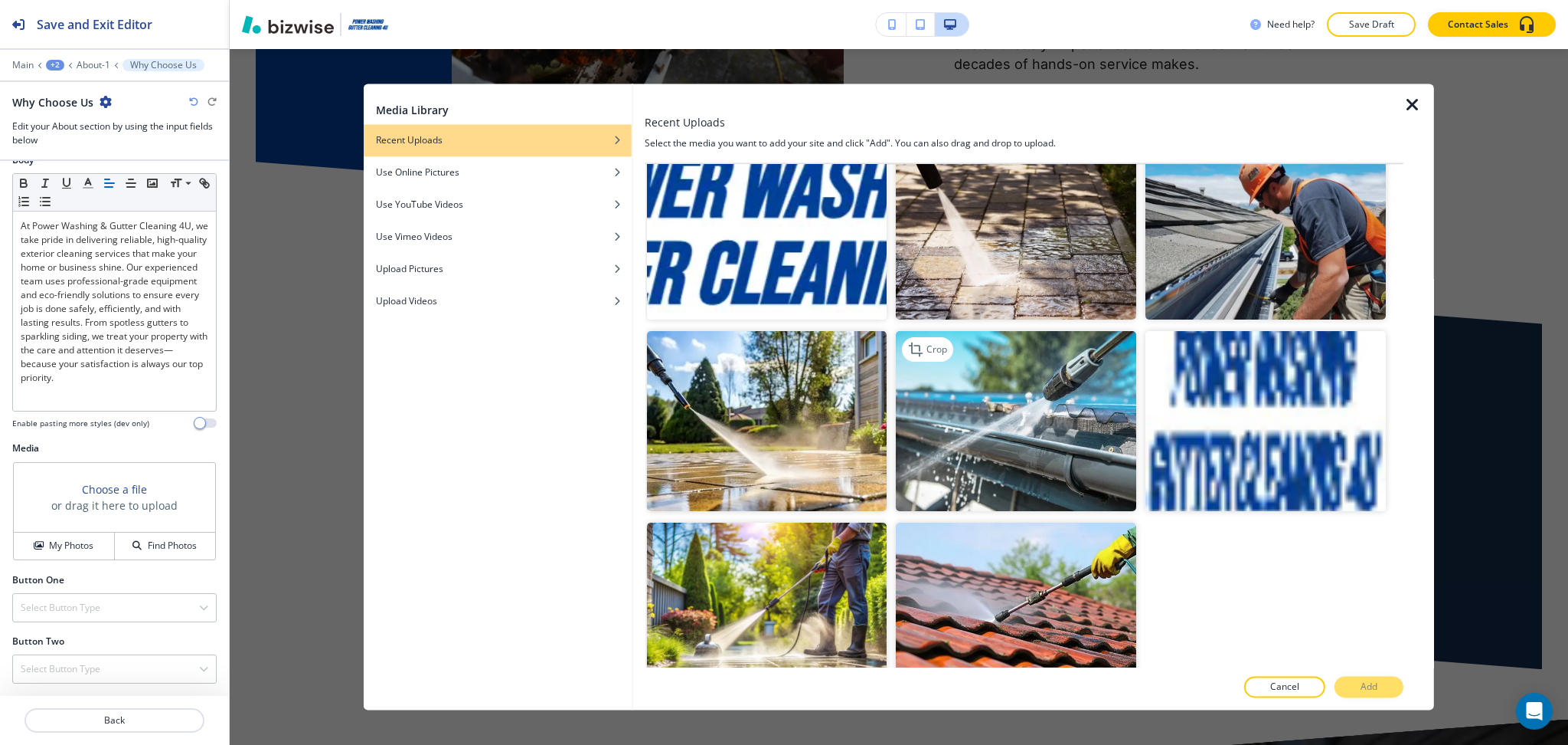
scroll to position [1578, 0]
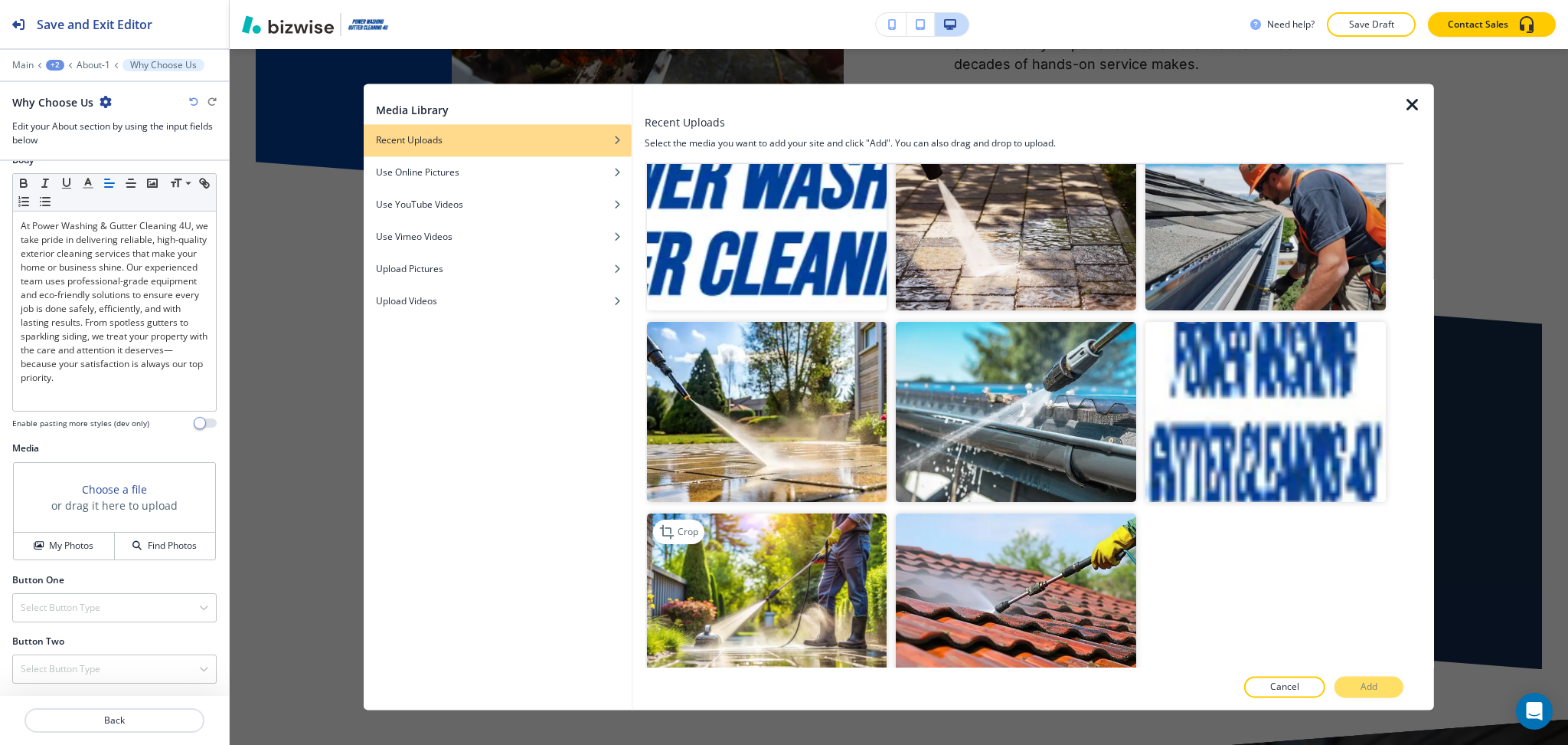
click at [802, 574] on img "button" at bounding box center [766, 604] width 240 height 180
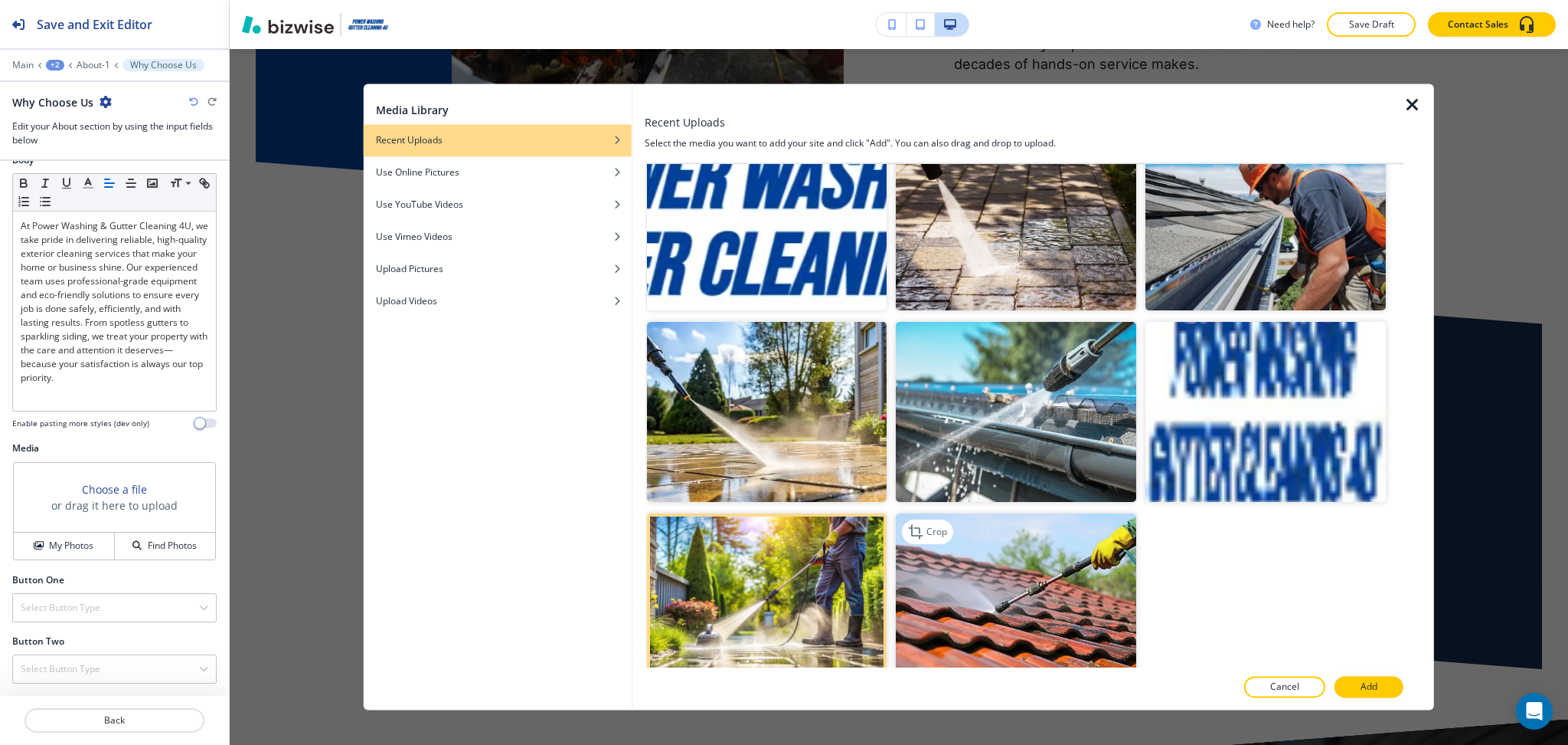
click at [1024, 556] on img "button" at bounding box center [1015, 604] width 240 height 180
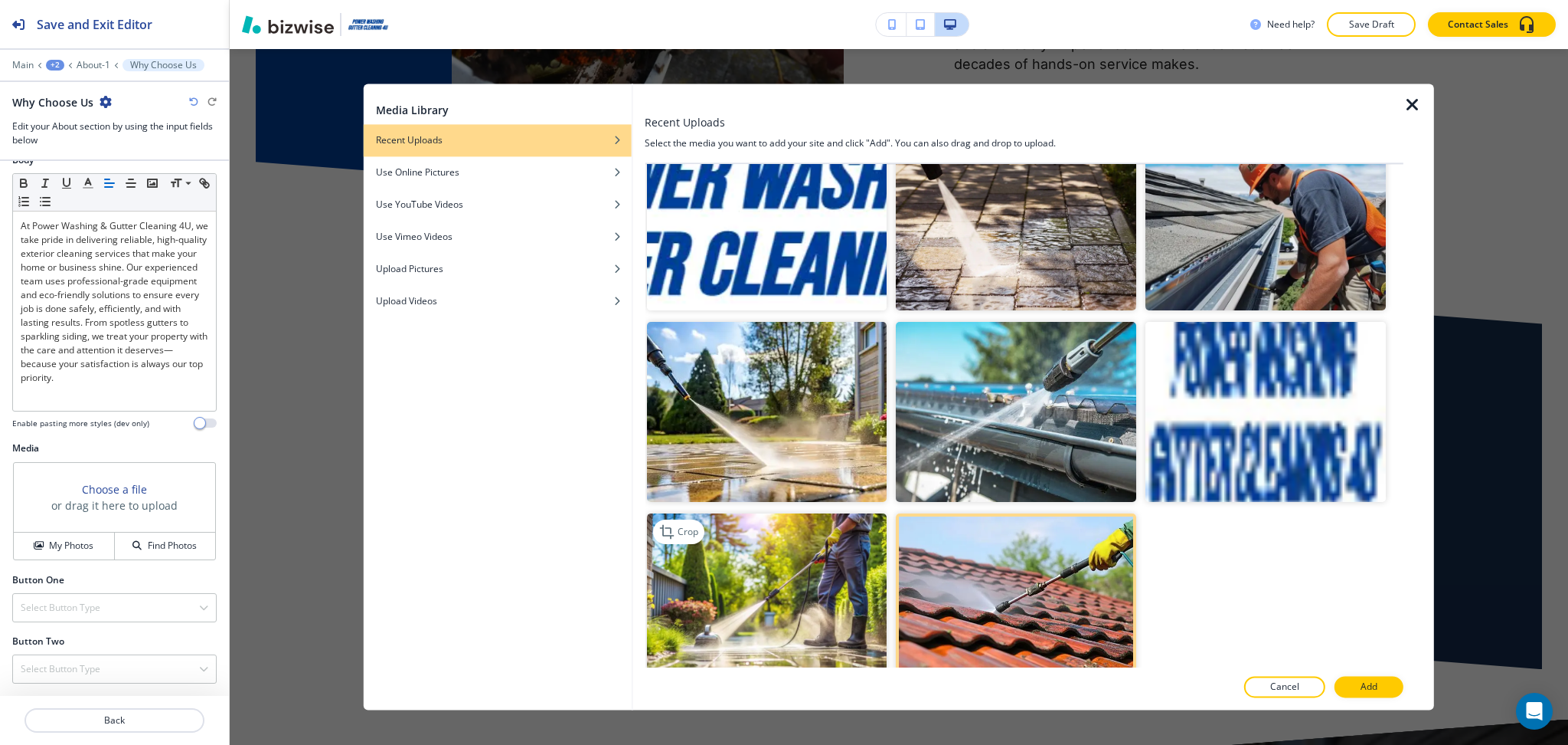
click at [855, 625] on img "button" at bounding box center [766, 604] width 240 height 180
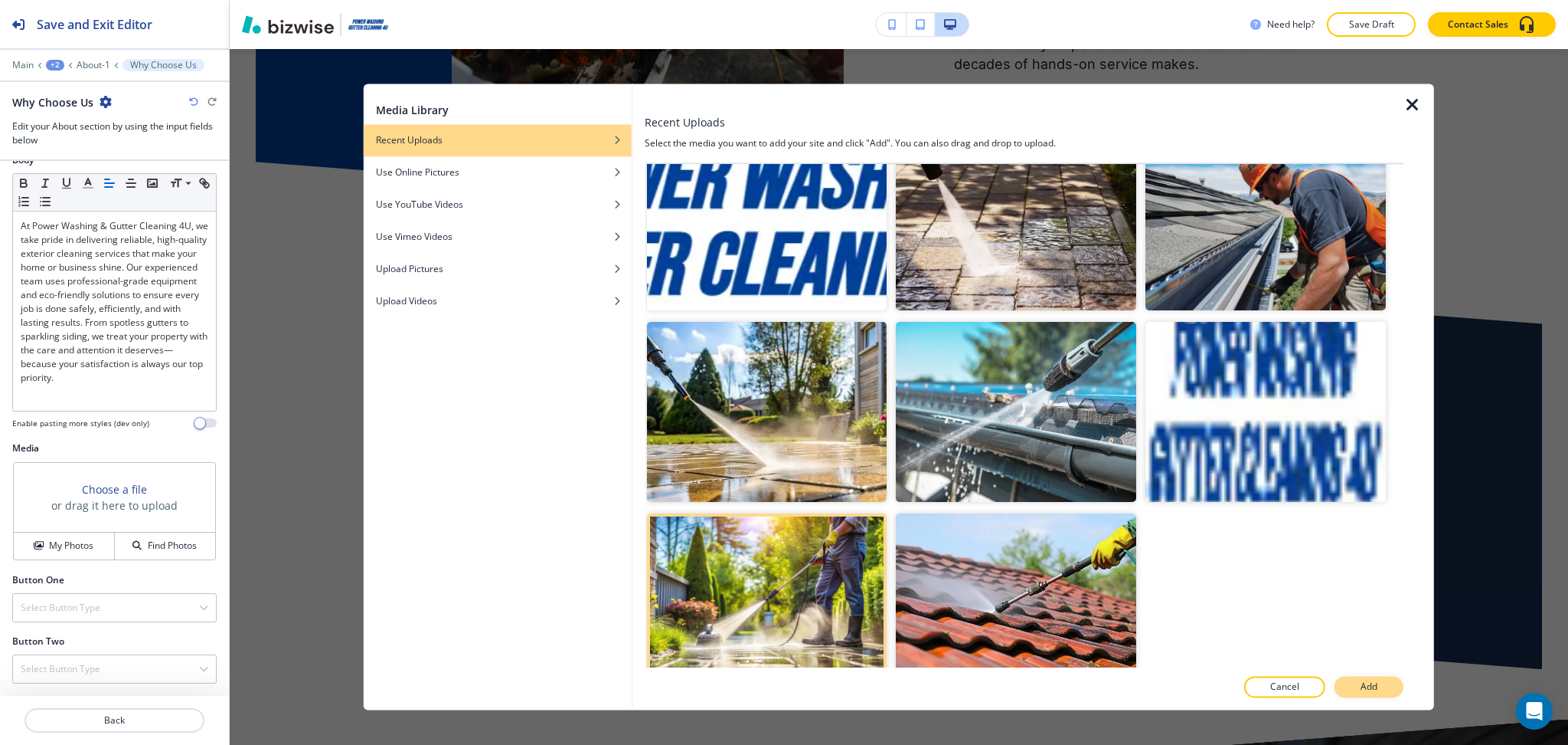
click at [1354, 693] on button "Add" at bounding box center [1369, 687] width 69 height 21
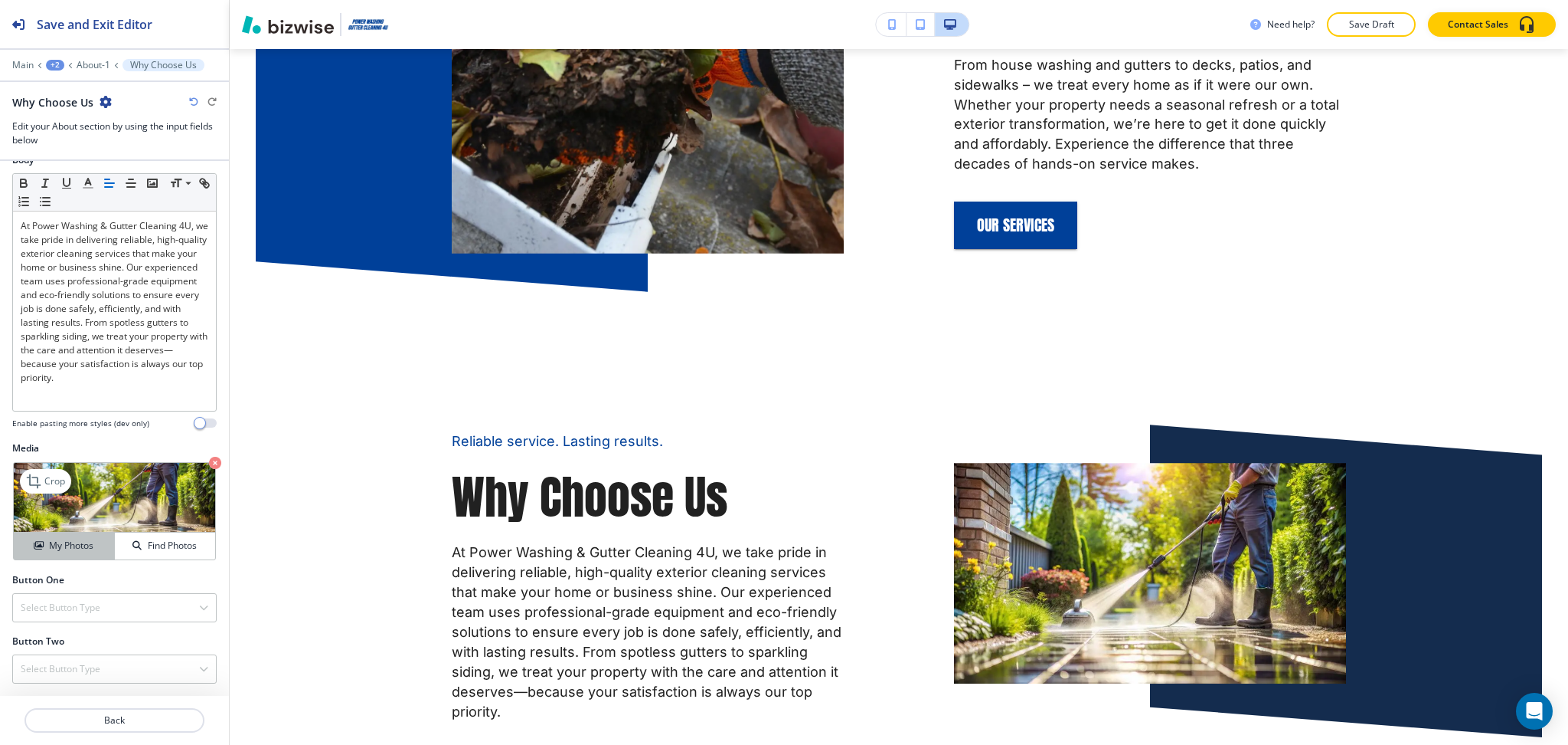
scroll to position [1018, 0]
click at [81, 549] on h4 "My Photos" at bounding box center [71, 546] width 44 height 14
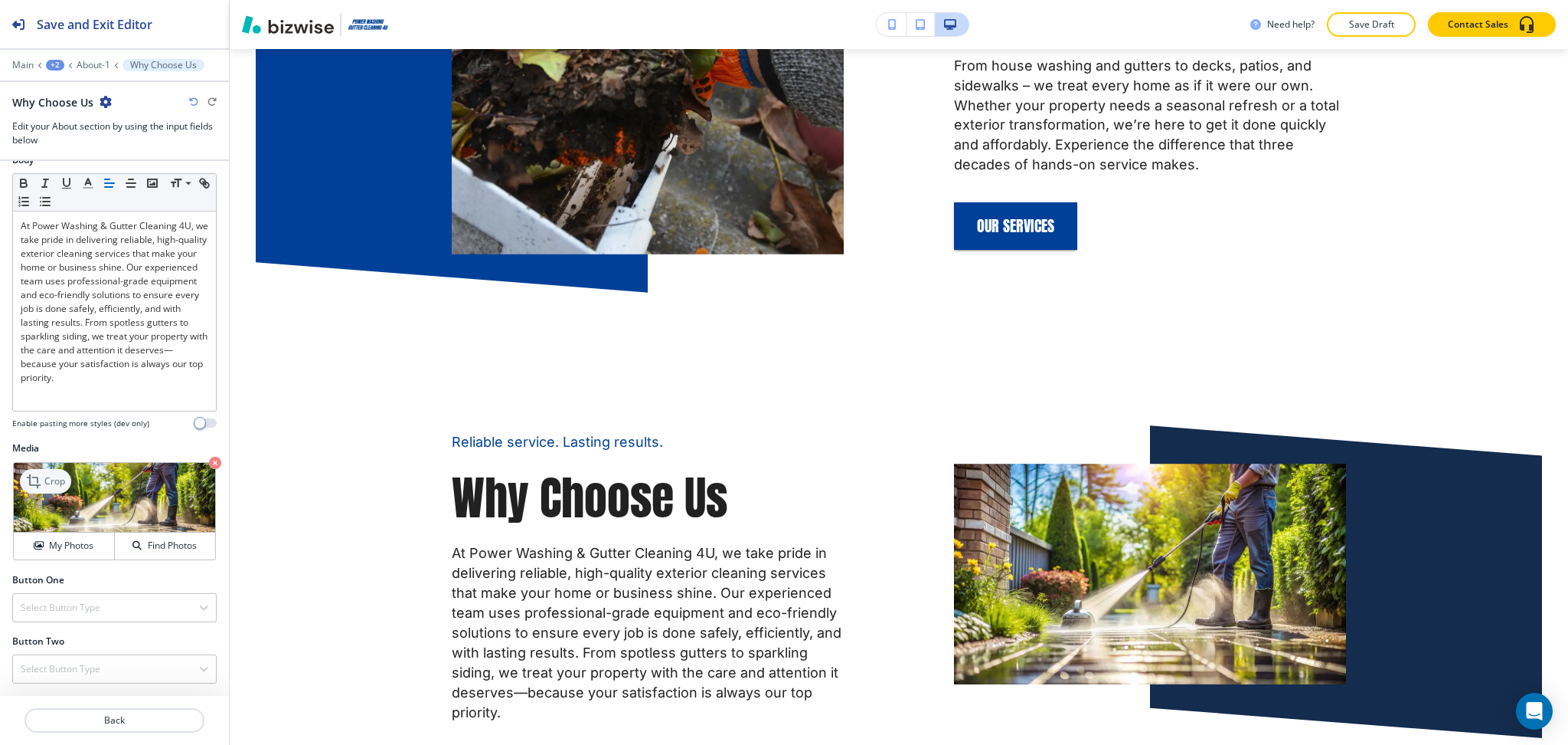
click at [42, 480] on icon at bounding box center [35, 480] width 19 height 19
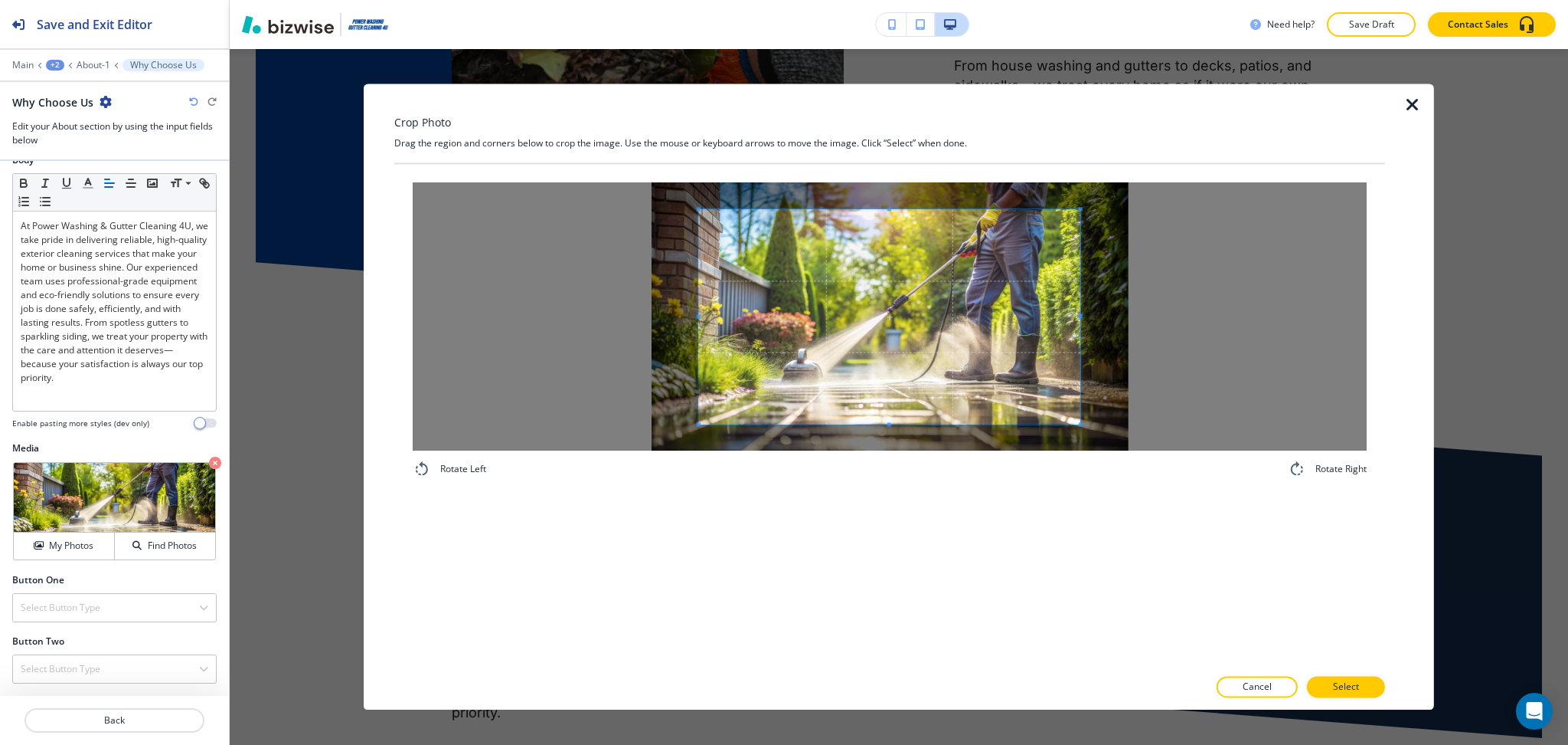
click at [908, 117] on div "Crop Photo Drag the region and corners below to crop the image. Use the mouse o…" at bounding box center [889, 396] width 990 height 626
click at [899, 519] on div "Rotate Left Rotate Right" at bounding box center [889, 416] width 990 height 503
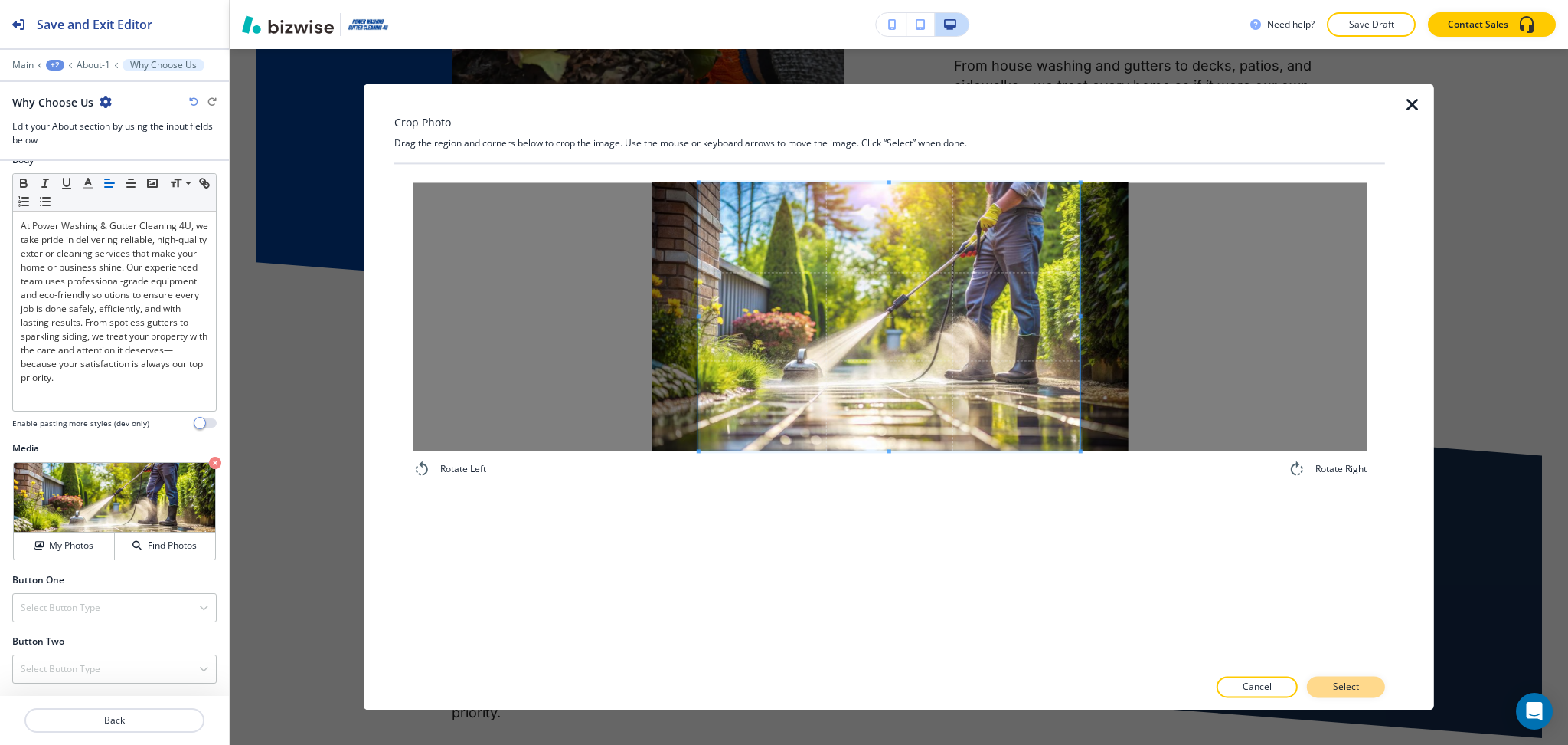
click at [1356, 695] on button "Select" at bounding box center [1346, 687] width 78 height 21
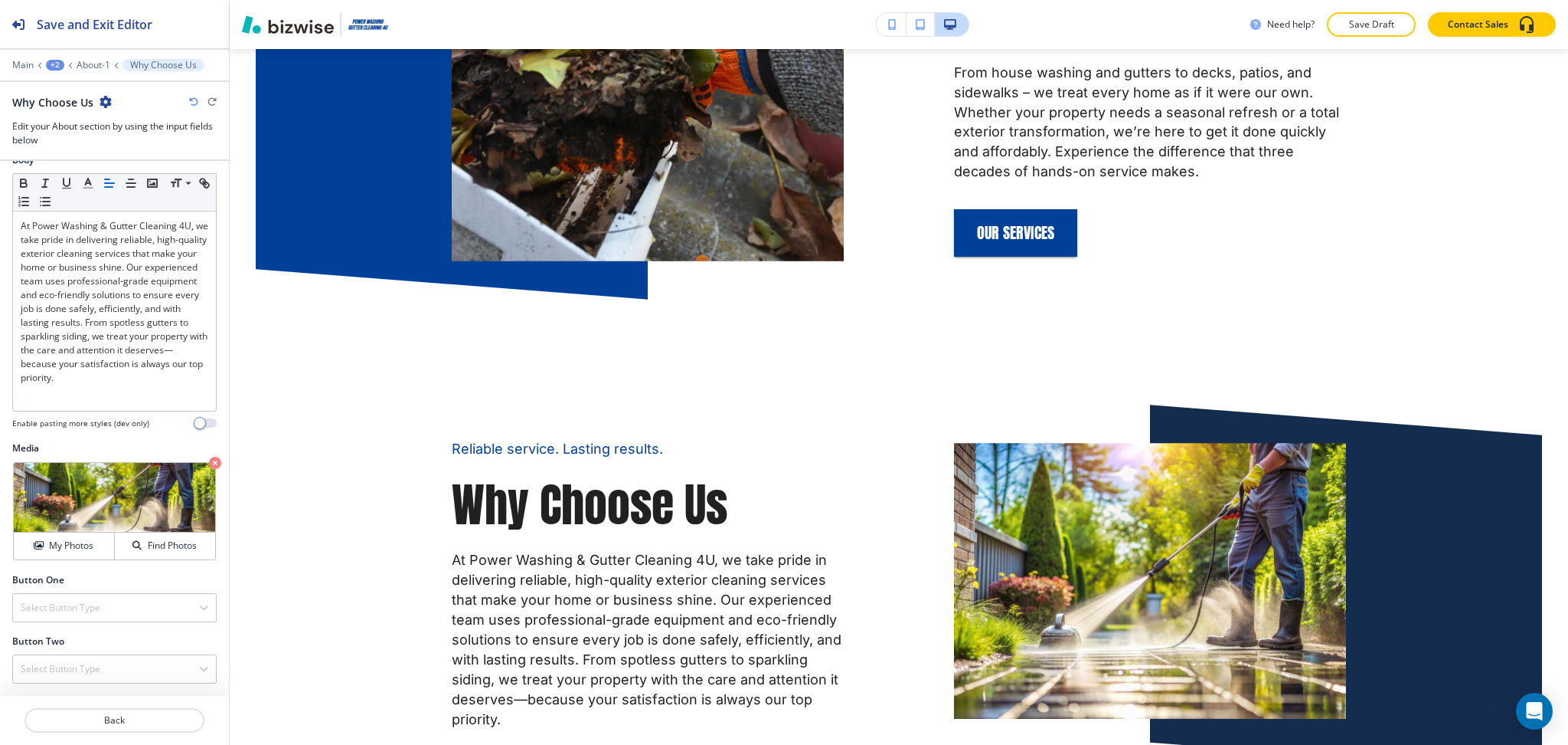
scroll to position [1013, 0]
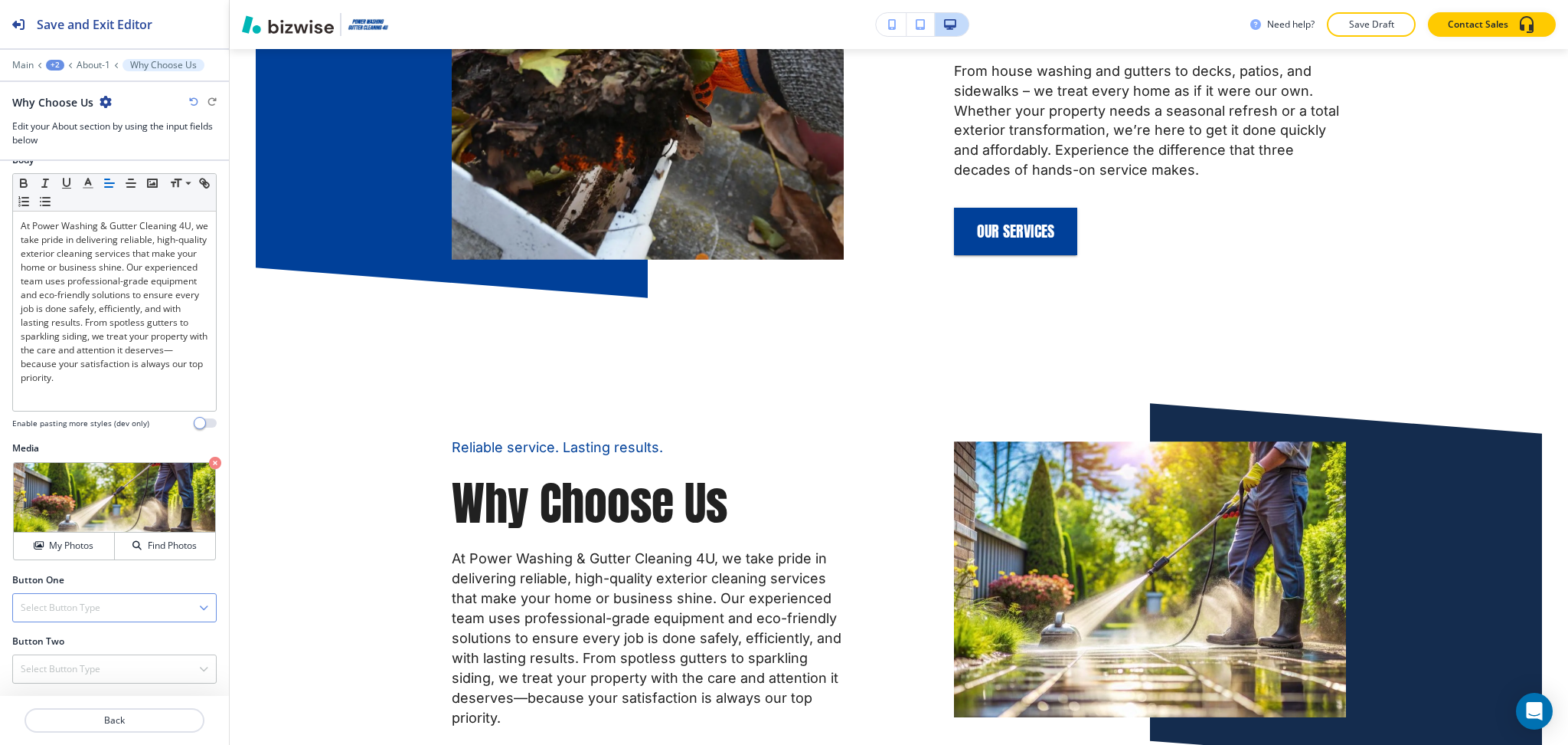
click at [138, 606] on div "Select Button Type" at bounding box center [114, 607] width 203 height 28
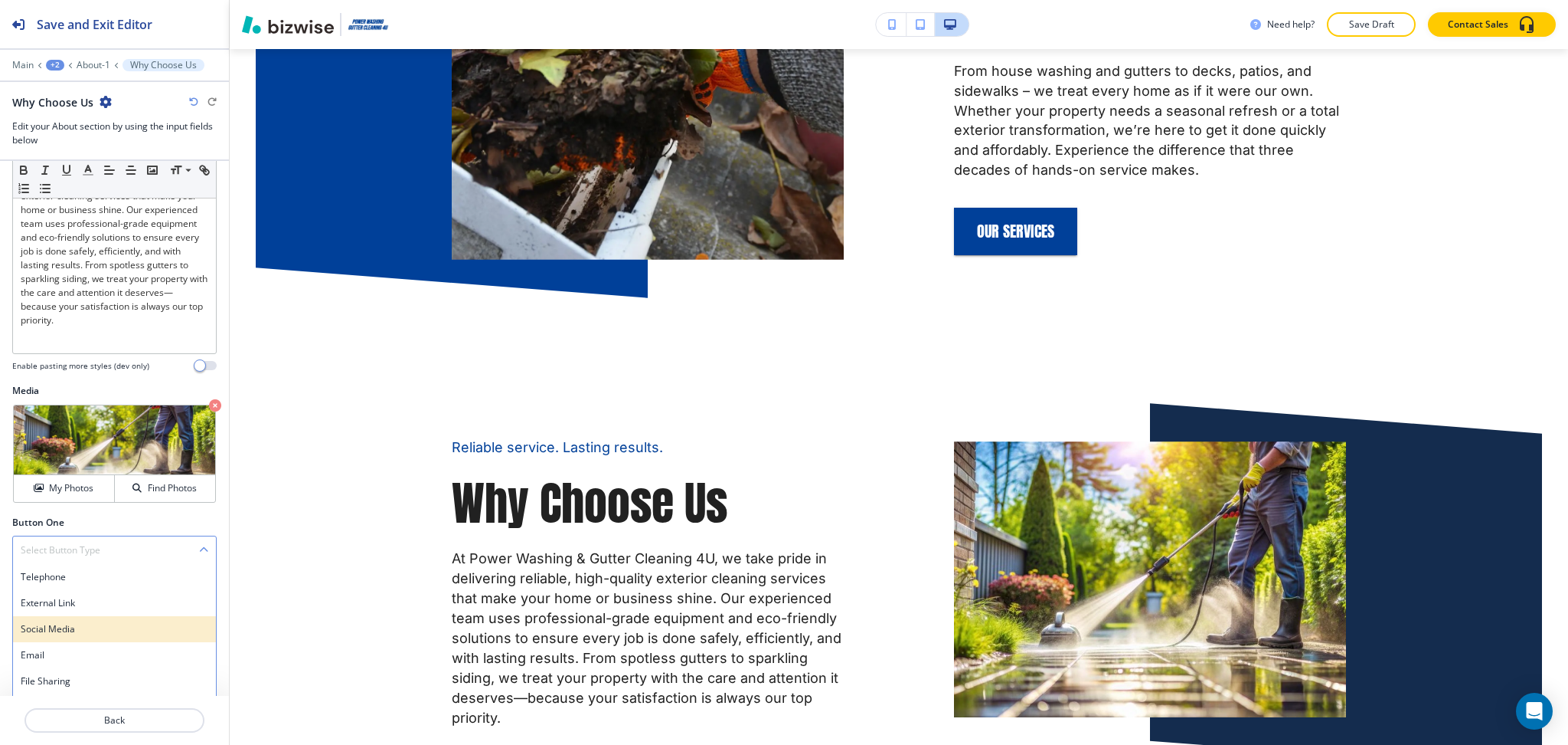
scroll to position [349, 0]
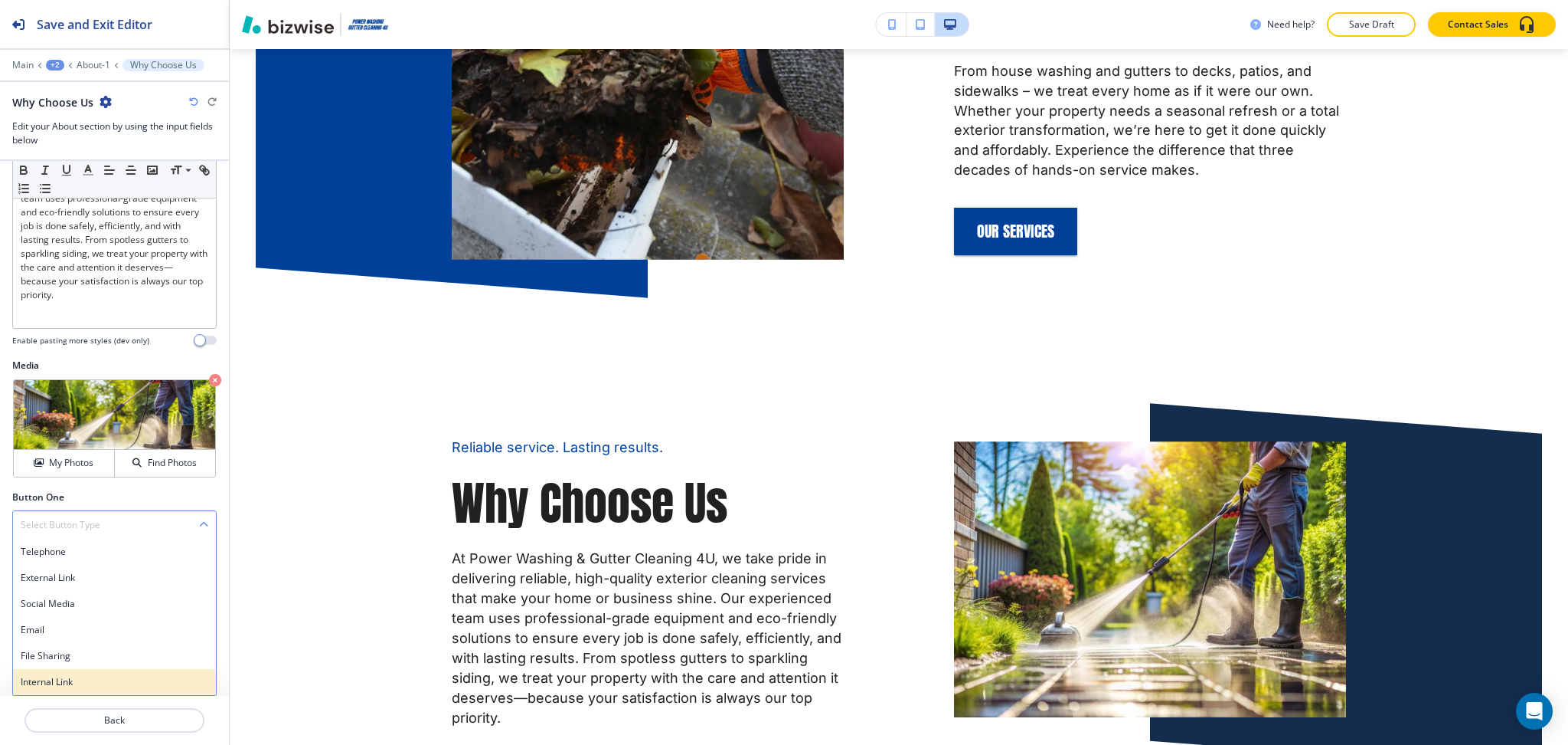
click at [103, 673] on div "Internal Link" at bounding box center [114, 681] width 203 height 26
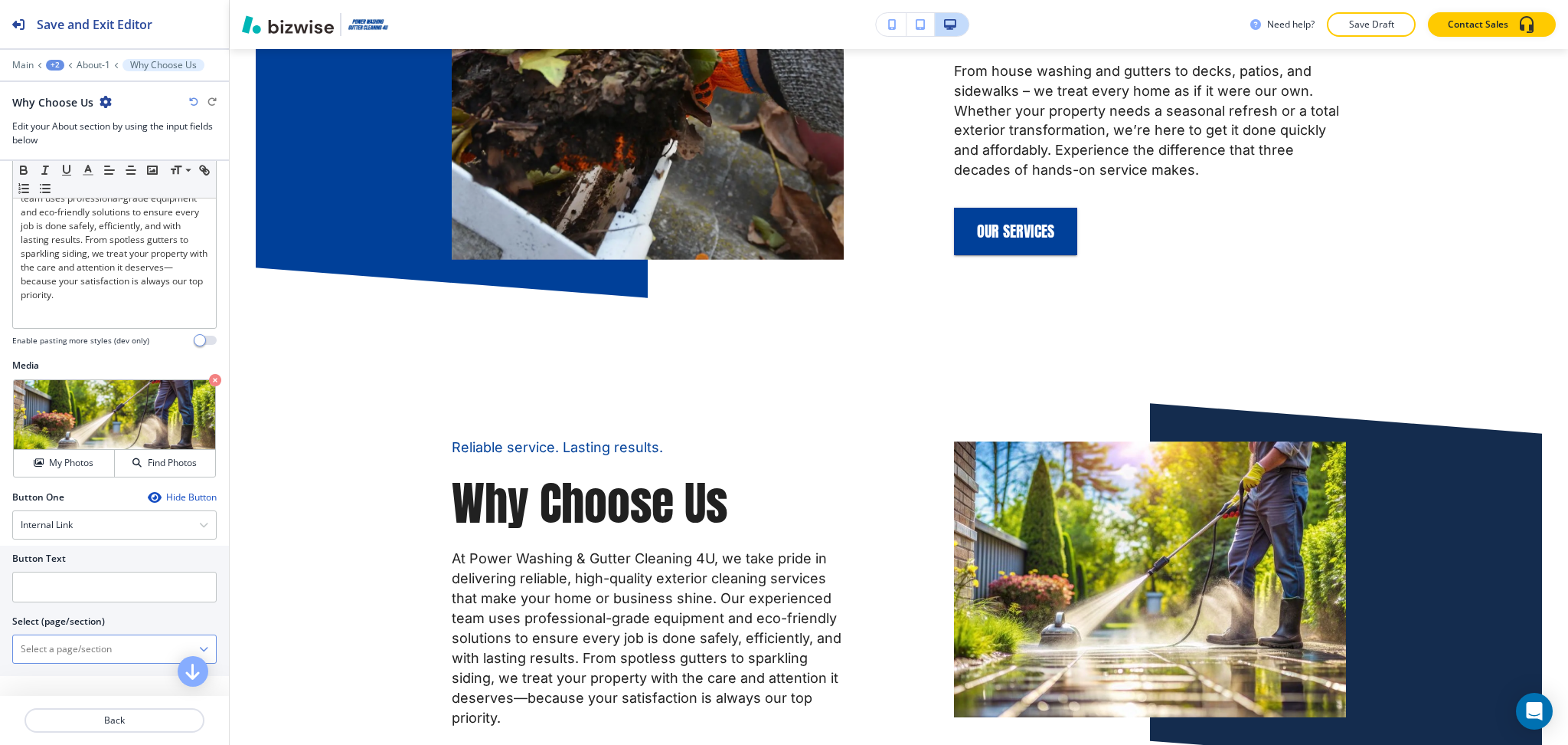
click at [89, 654] on \(page\/section\) "Manual Input" at bounding box center [106, 648] width 186 height 26
type \(page\/section\) "CONTACT US"
drag, startPoint x: 99, startPoint y: 639, endPoint x: 5, endPoint y: 645, distance: 94.2
click at [0, 640] on div "Button Text Select (page/section) CONTACT US CONTACT US CONTACT US | Hero CONTA…" at bounding box center [114, 610] width 229 height 131
click at [46, 671] on h4 "CONTACT US" at bounding box center [114, 676] width 187 height 14
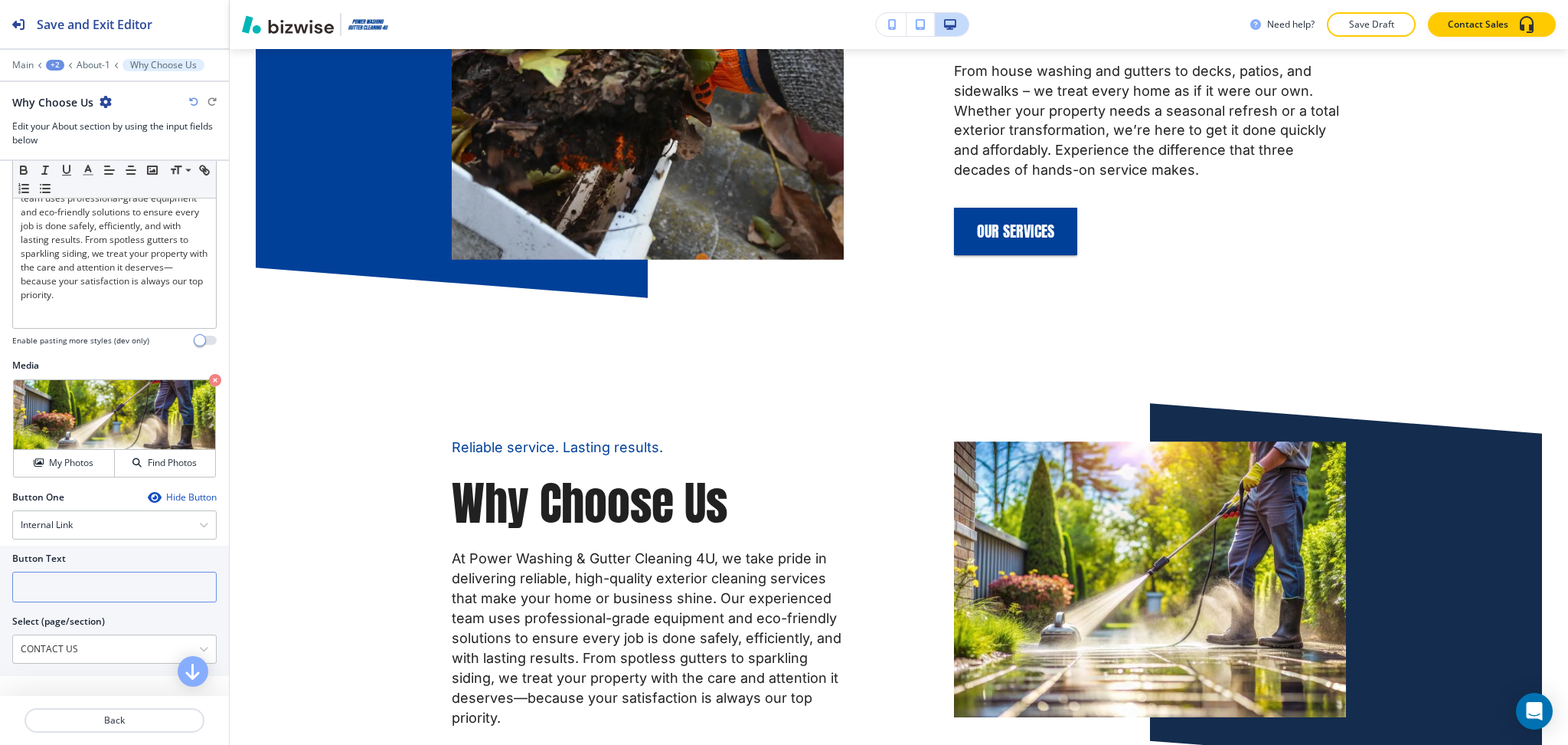
click at [59, 582] on input "text" at bounding box center [114, 587] width 204 height 31
paste input "CONTACT US"
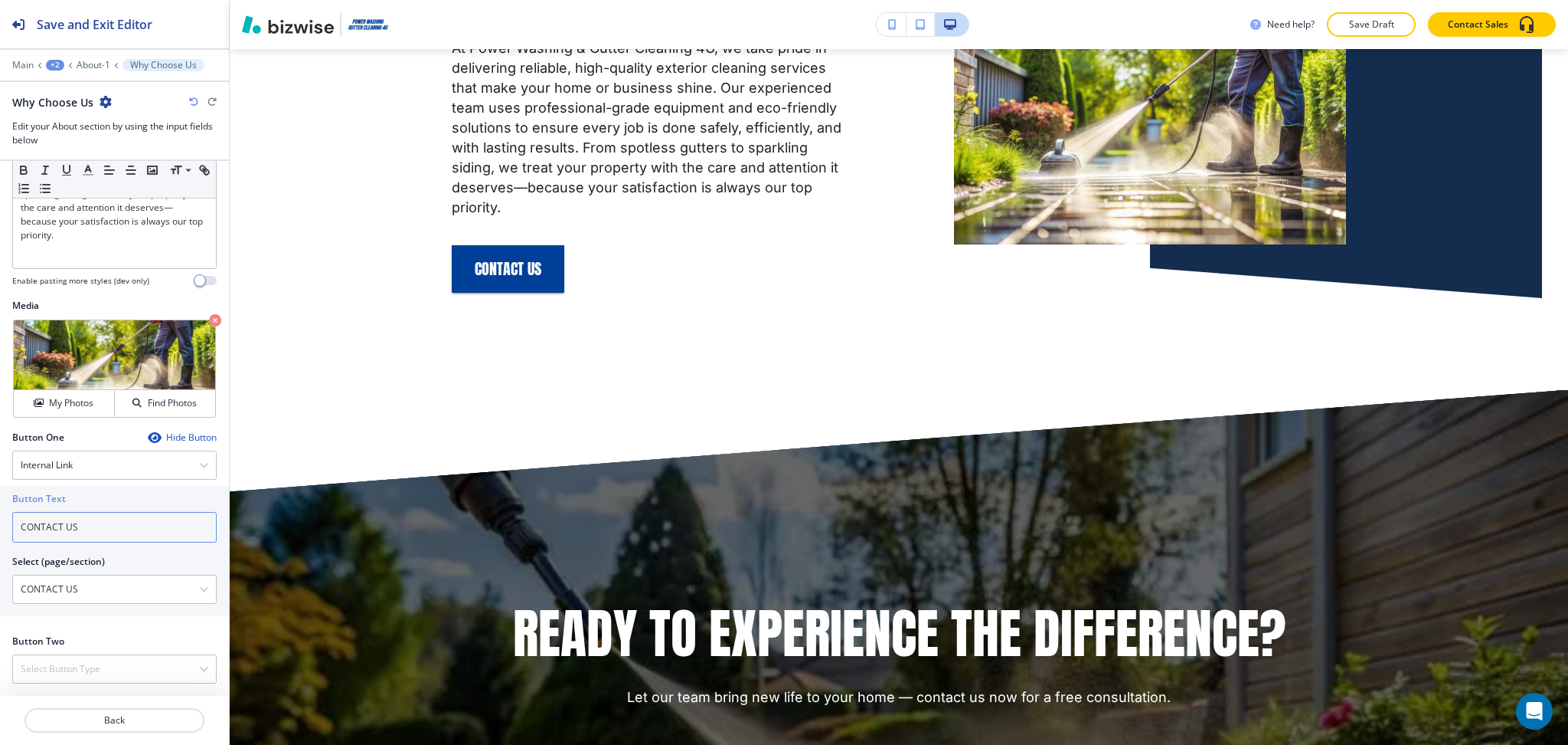
scroll to position [1525, 0]
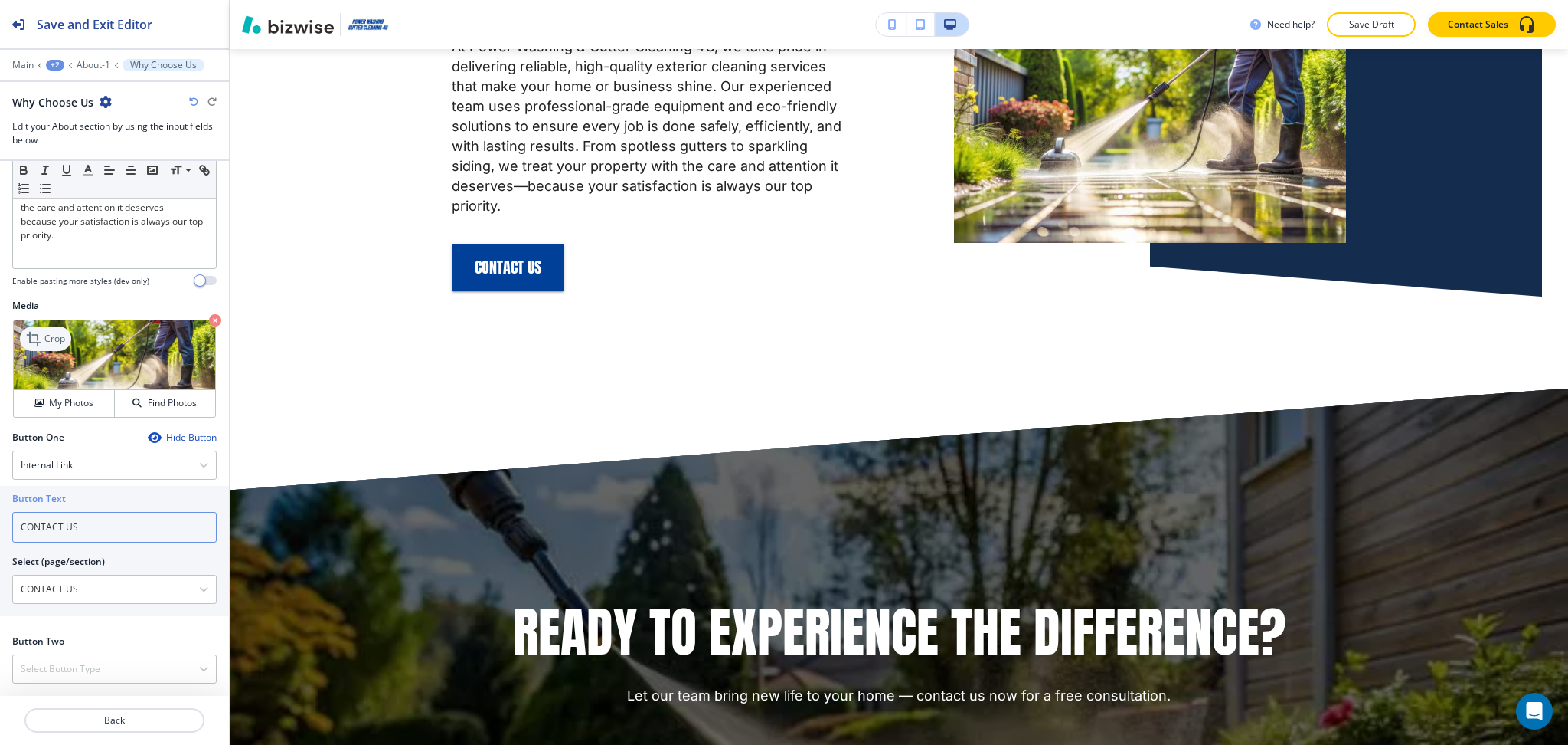
type input "CONTACT US"
click at [32, 341] on icon at bounding box center [35, 338] width 19 height 19
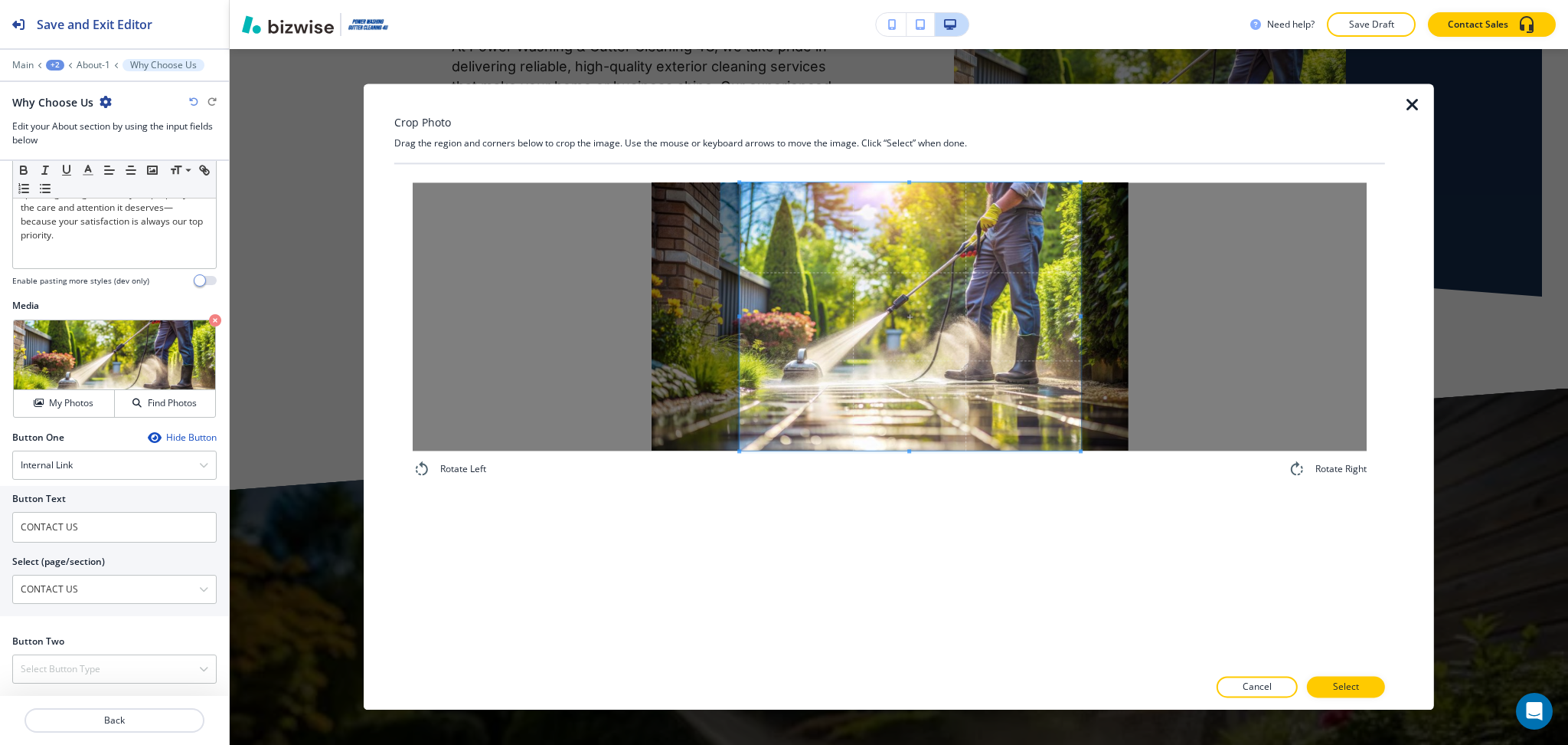
click at [739, 328] on div at bounding box center [910, 316] width 341 height 268
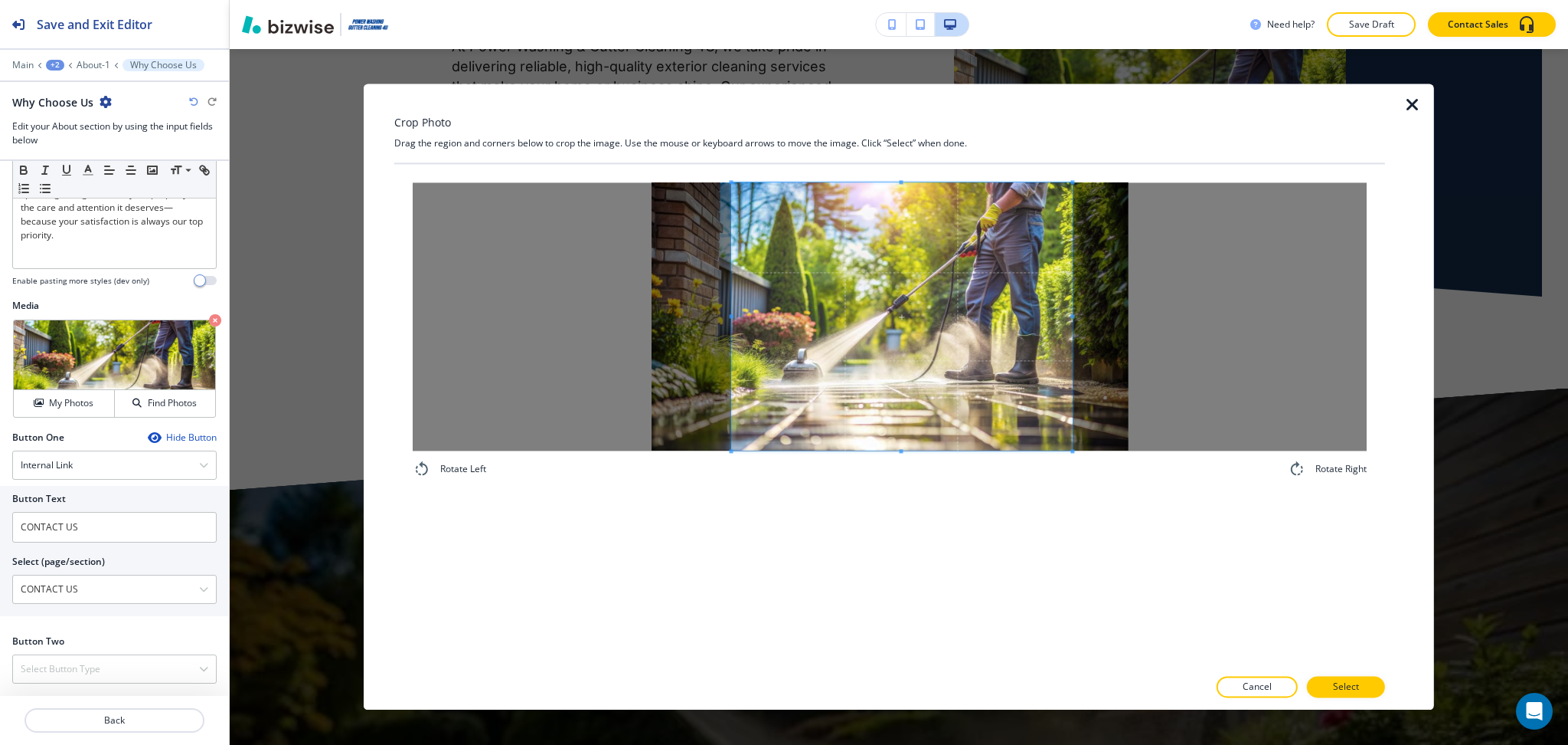
click at [879, 345] on span at bounding box center [902, 316] width 341 height 268
click at [739, 314] on div at bounding box center [902, 316] width 327 height 268
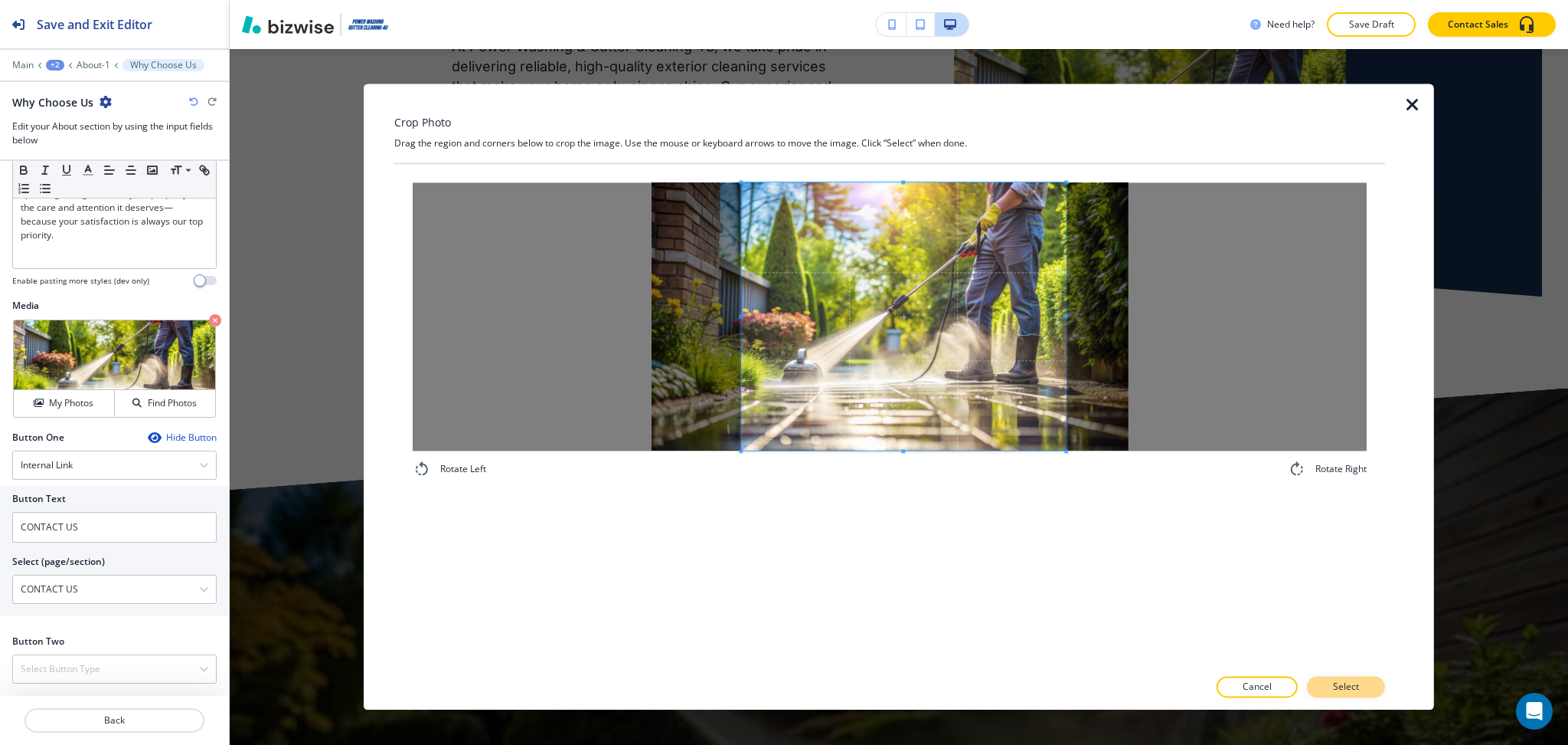
click at [1331, 680] on button "Select" at bounding box center [1346, 687] width 78 height 21
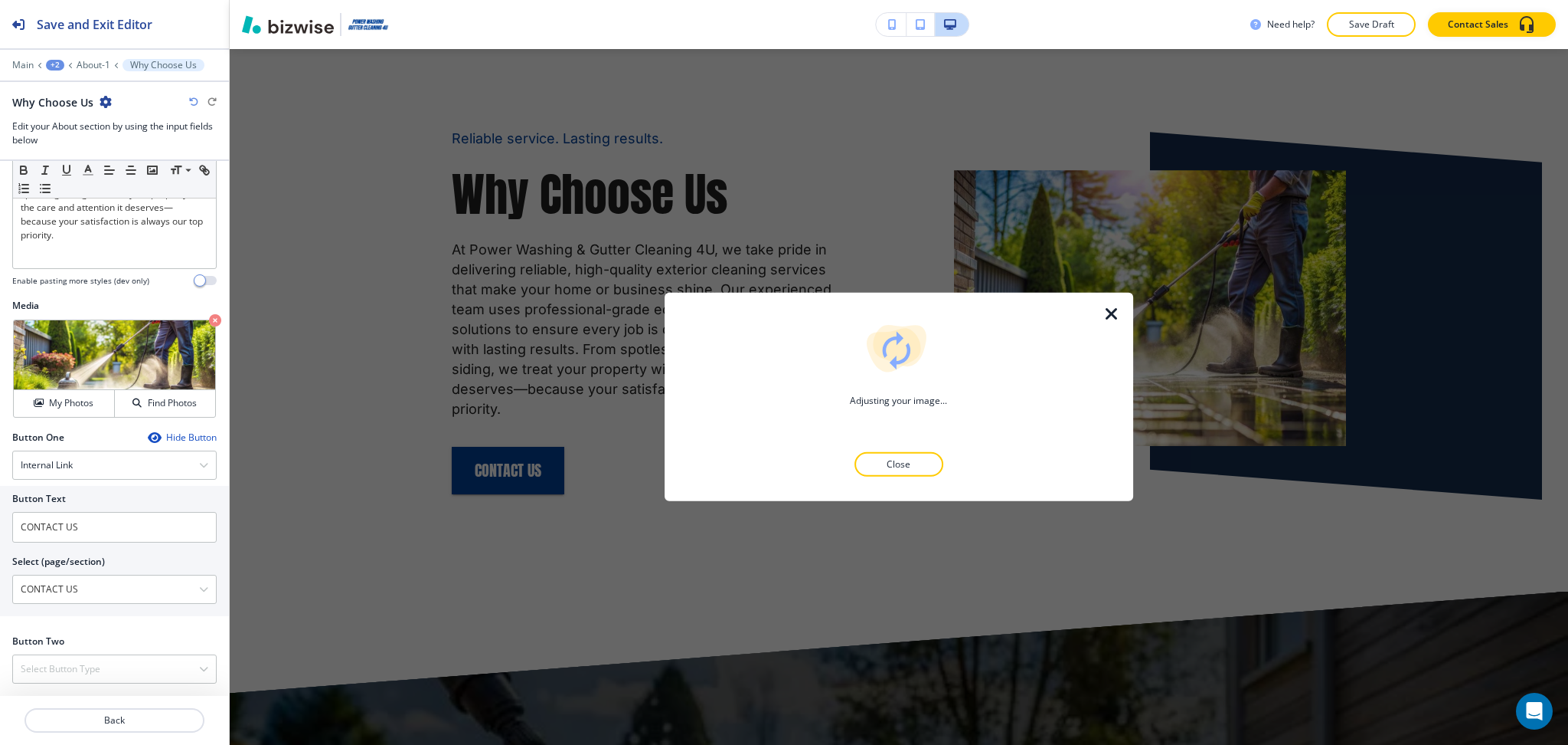
scroll to position [1320, 0]
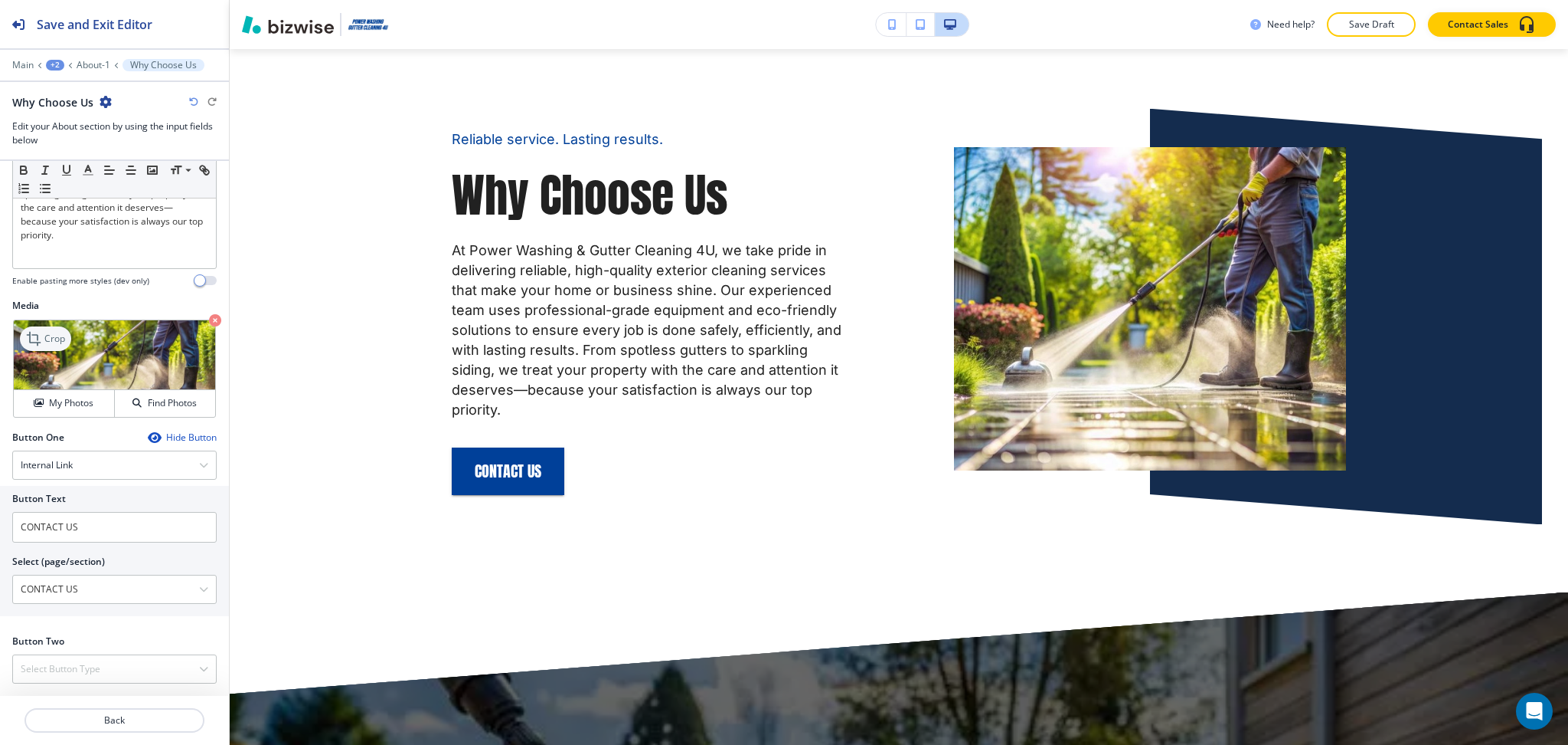
click at [53, 337] on p "Crop" at bounding box center [54, 339] width 20 height 14
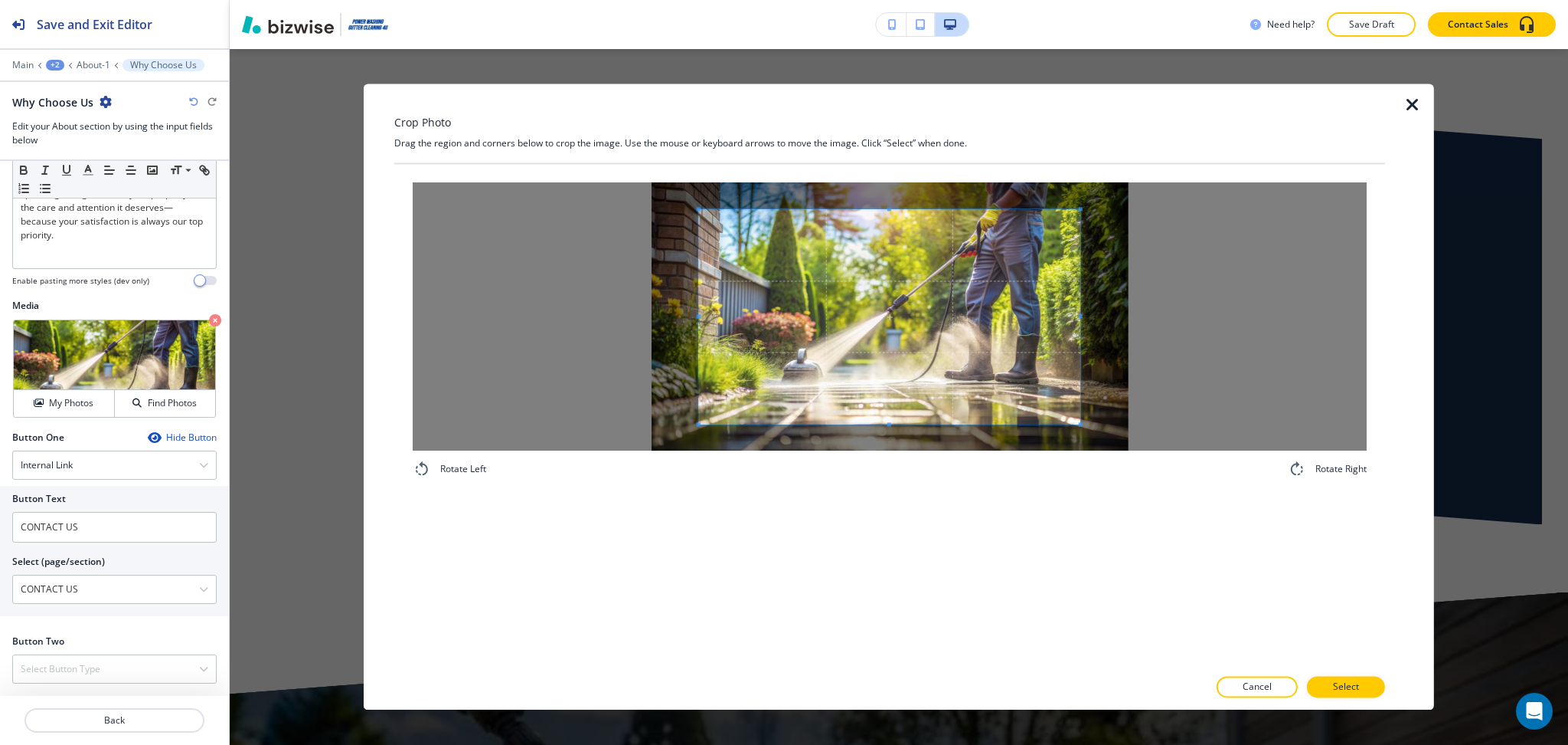
click at [901, 206] on div at bounding box center [889, 316] width 954 height 268
click at [890, 147] on div "Crop Photo Drag the region and corners below to crop the image. Use the mouse o…" at bounding box center [889, 396] width 990 height 626
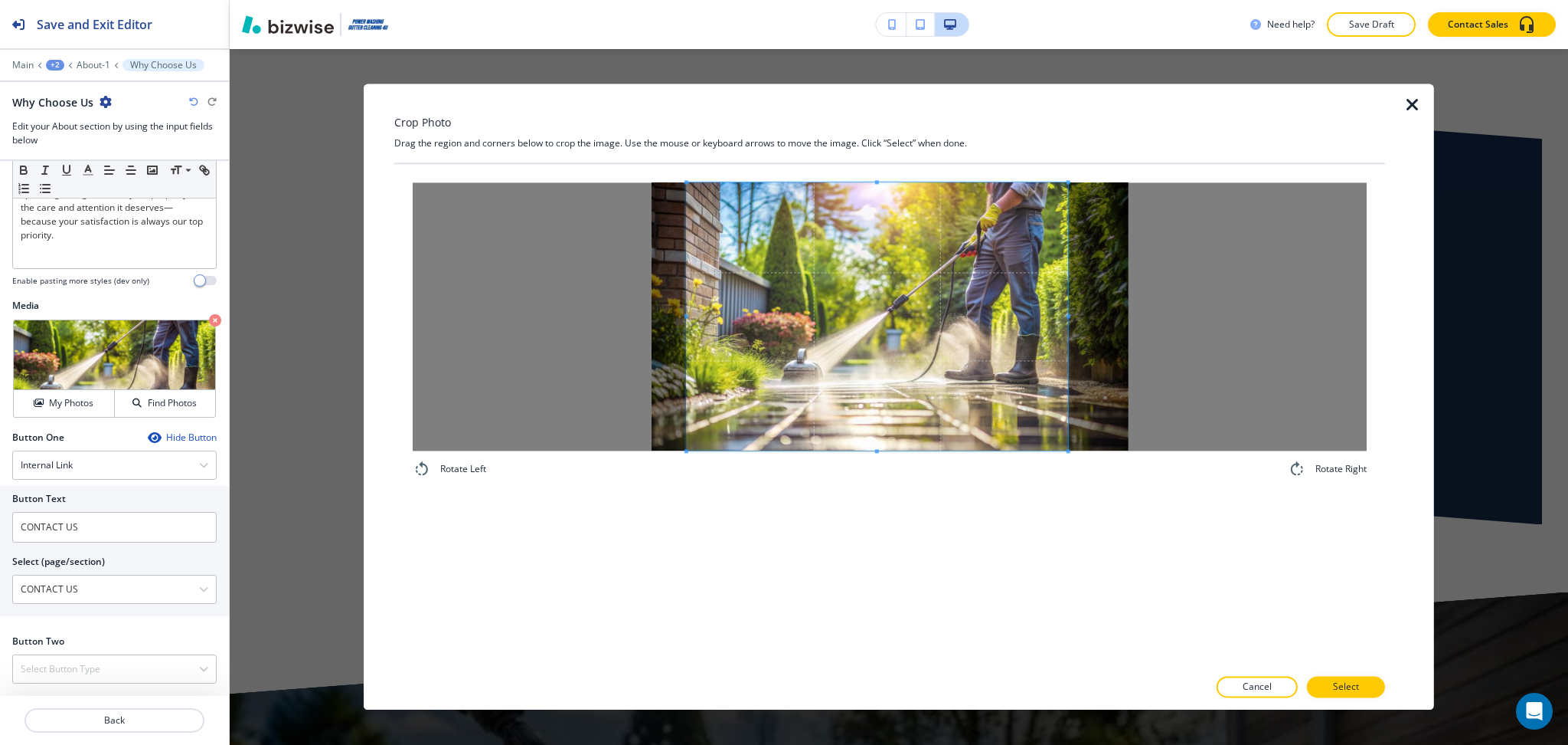
click at [902, 607] on div "Rotate Left Rotate Right" at bounding box center [889, 416] width 990 height 503
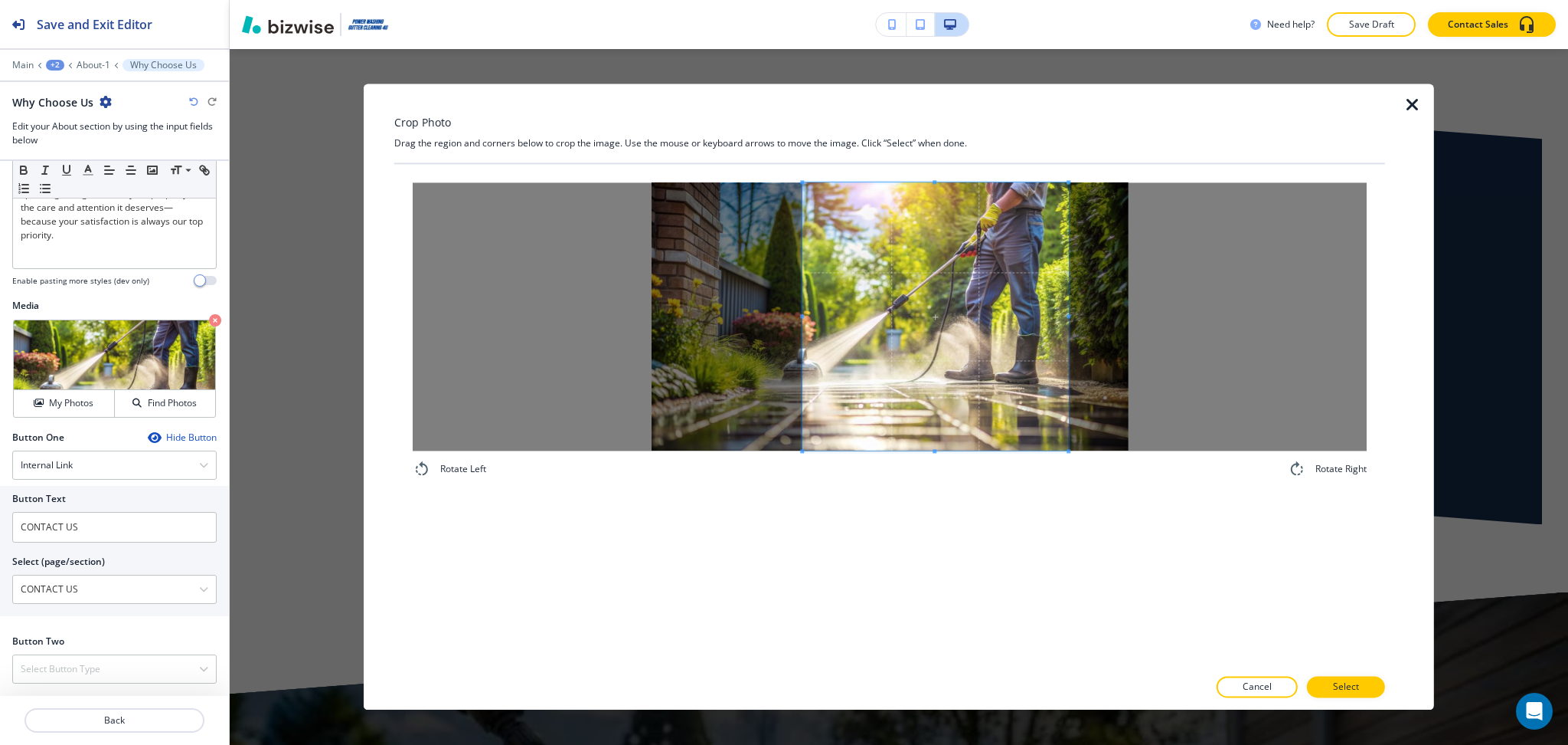
click at [800, 286] on span at bounding box center [802, 316] width 4 height 268
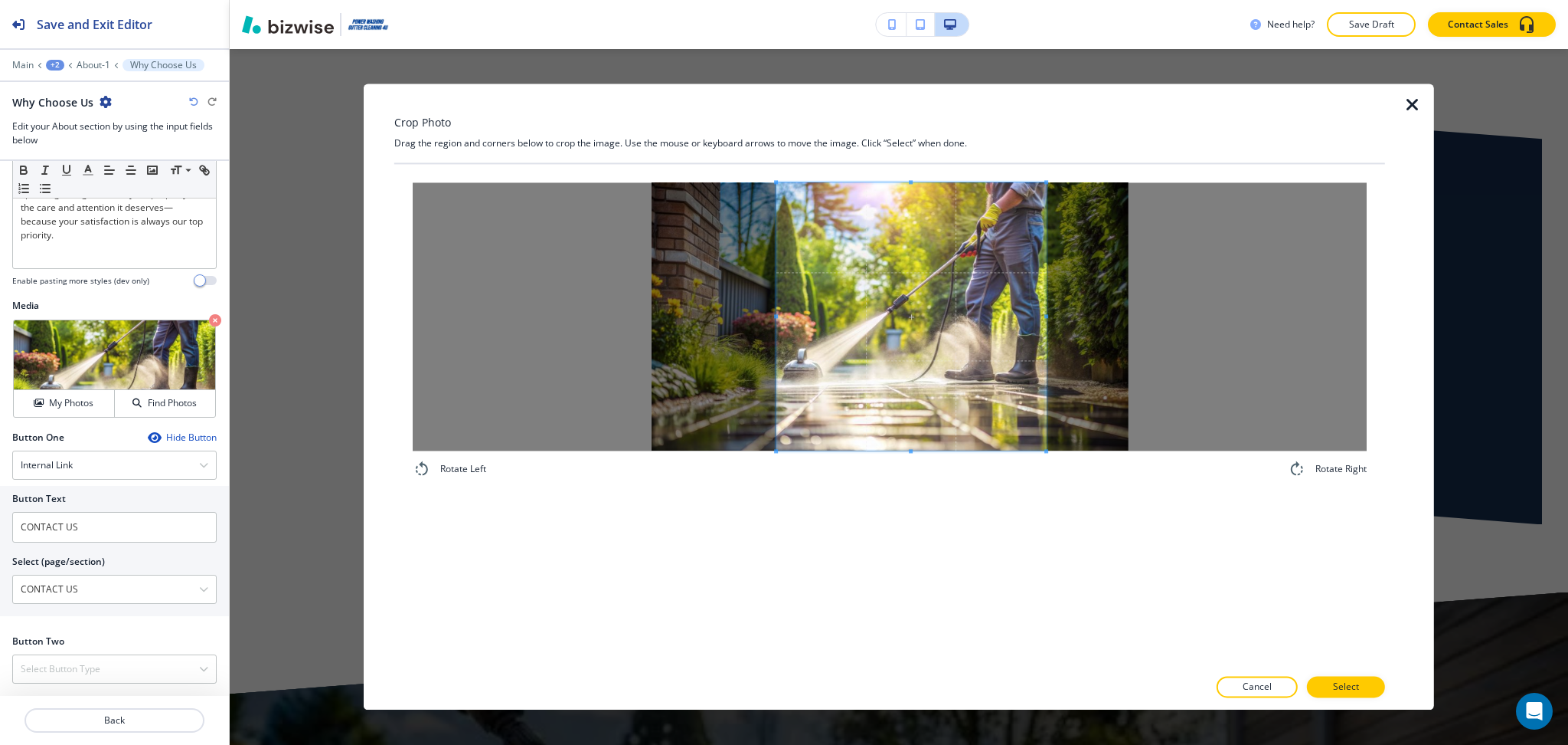
click at [893, 337] on span at bounding box center [911, 316] width 270 height 268
click at [1367, 685] on button "Select" at bounding box center [1346, 687] width 78 height 21
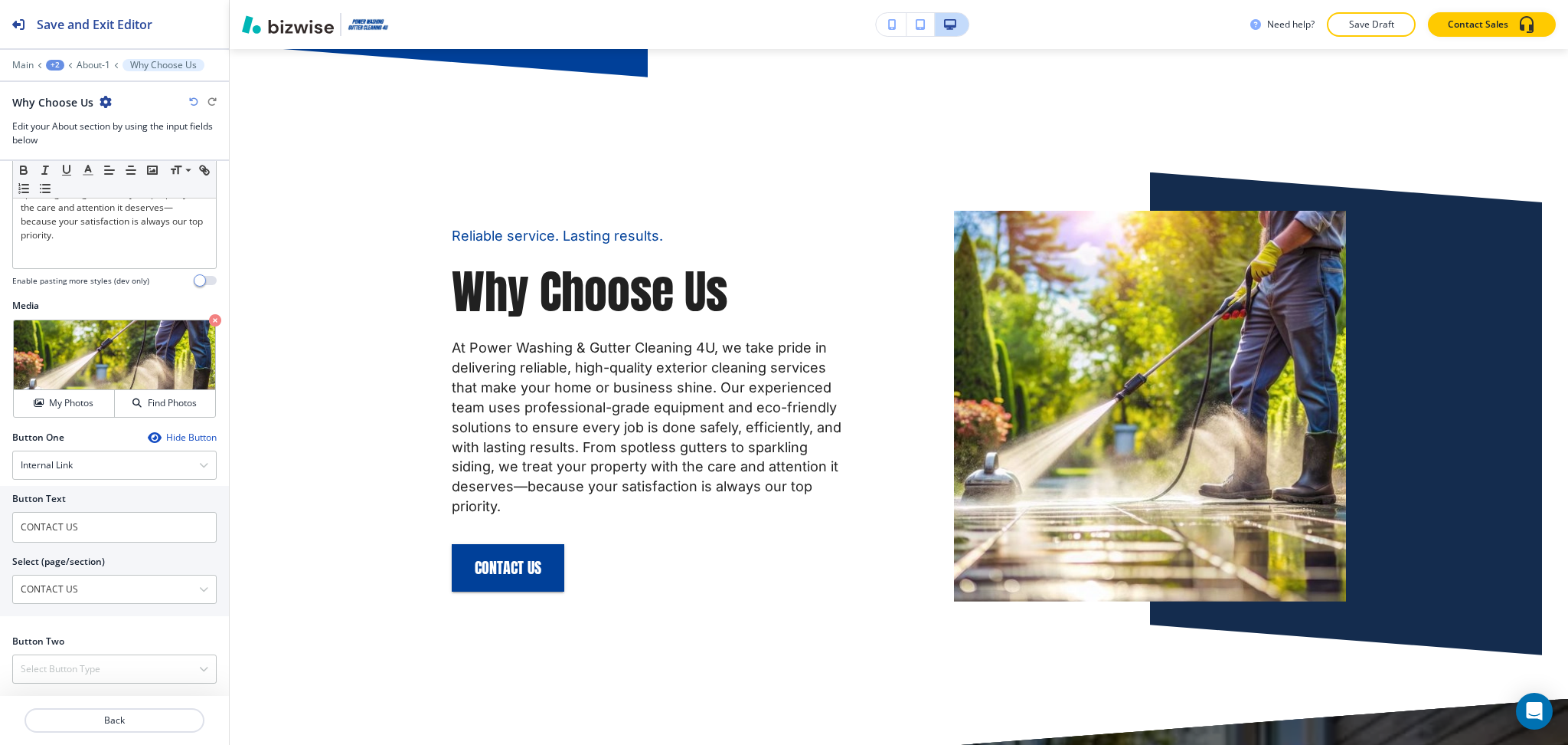
scroll to position [0, 0]
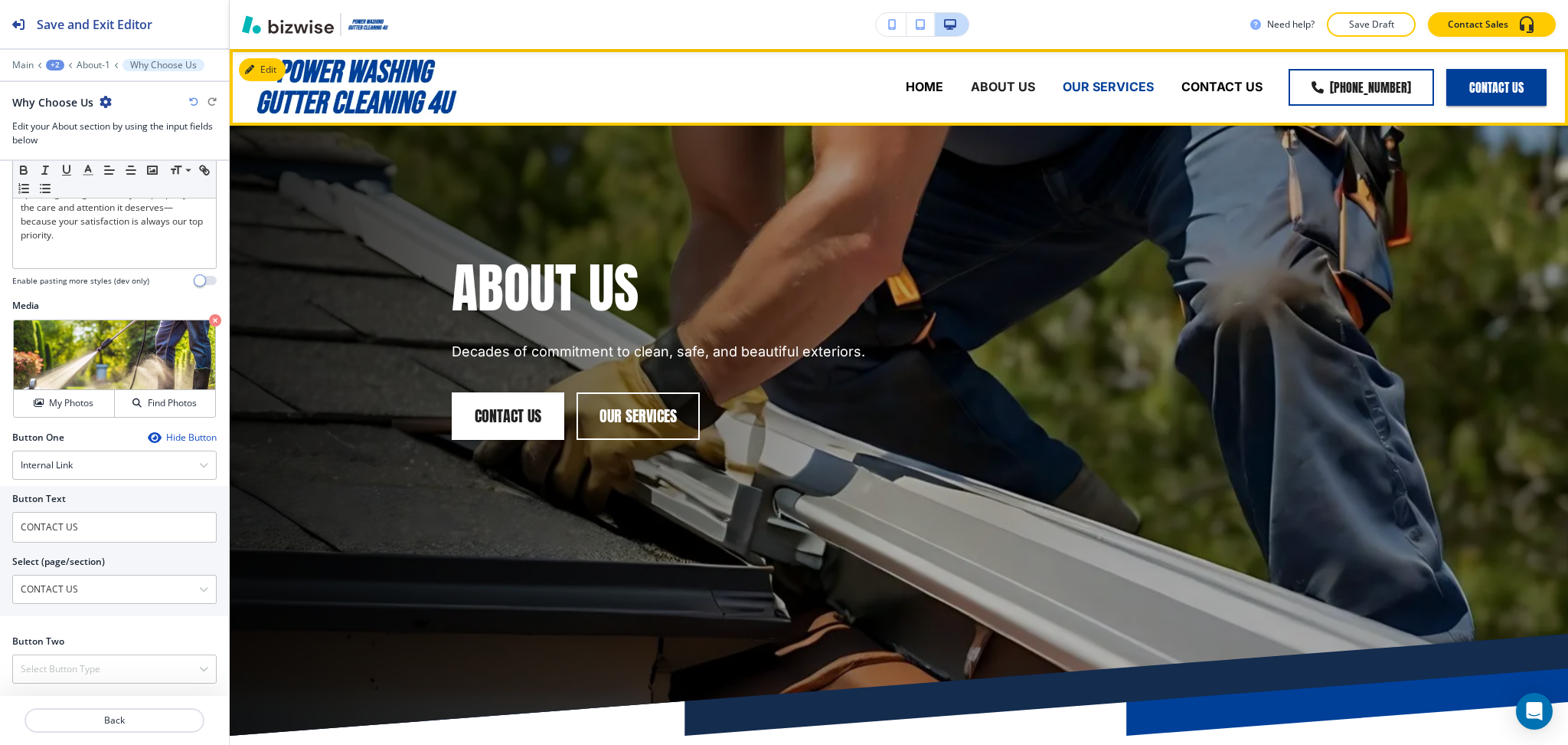
click at [1113, 85] on p "OUR SERVICES" at bounding box center [1108, 87] width 91 height 18
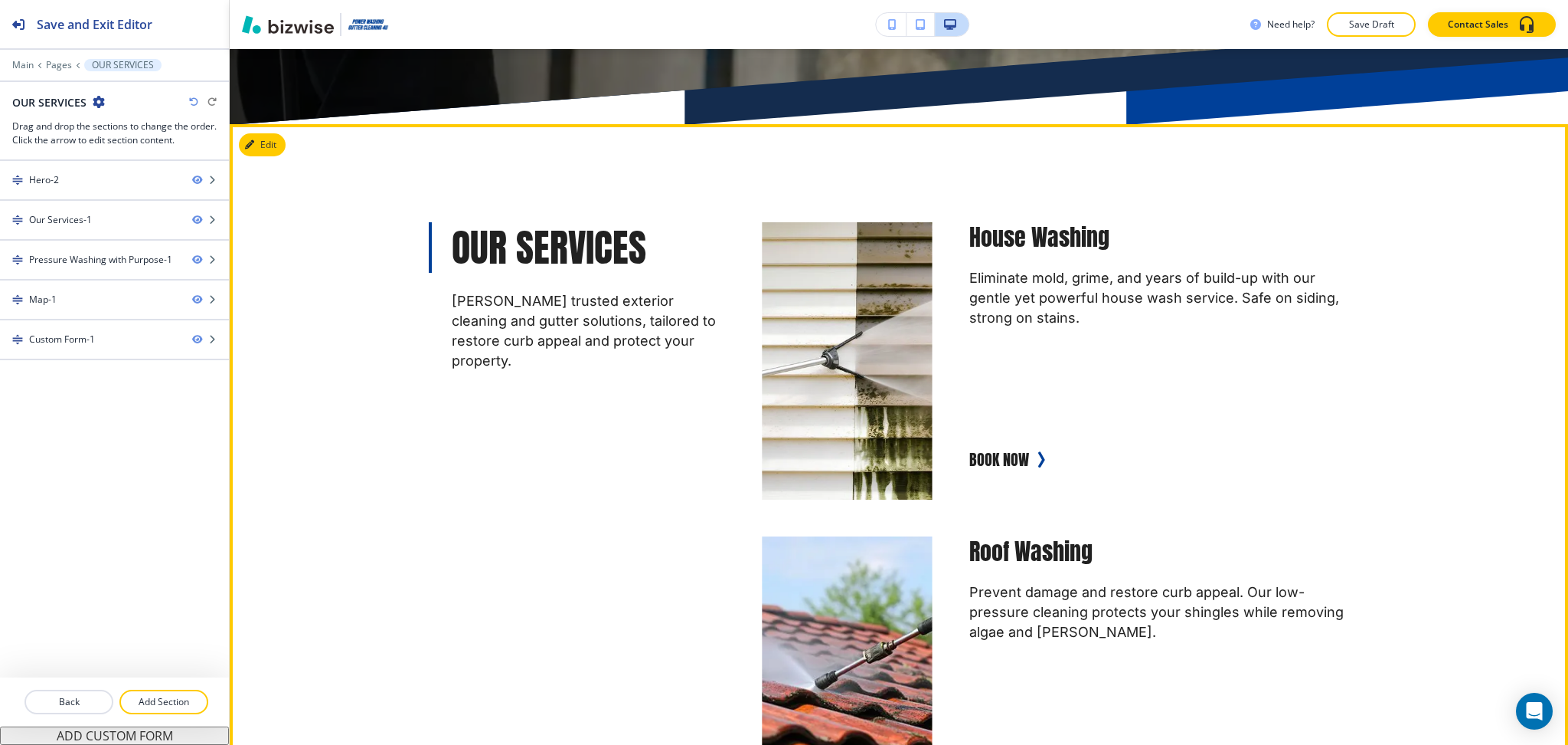
scroll to position [612, 0]
click at [259, 142] on button "Edit This Section" at bounding box center [290, 144] width 103 height 23
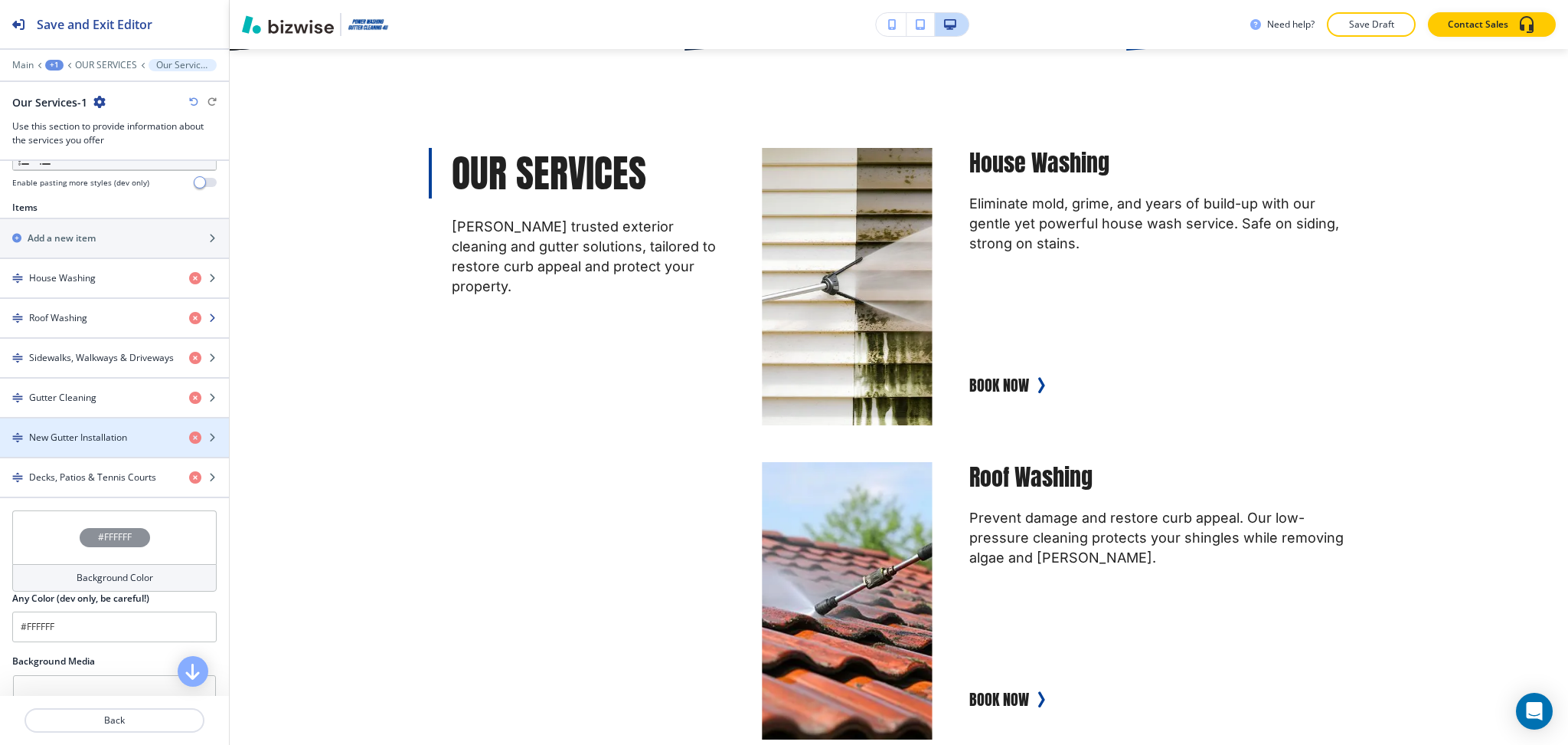
scroll to position [508, 0]
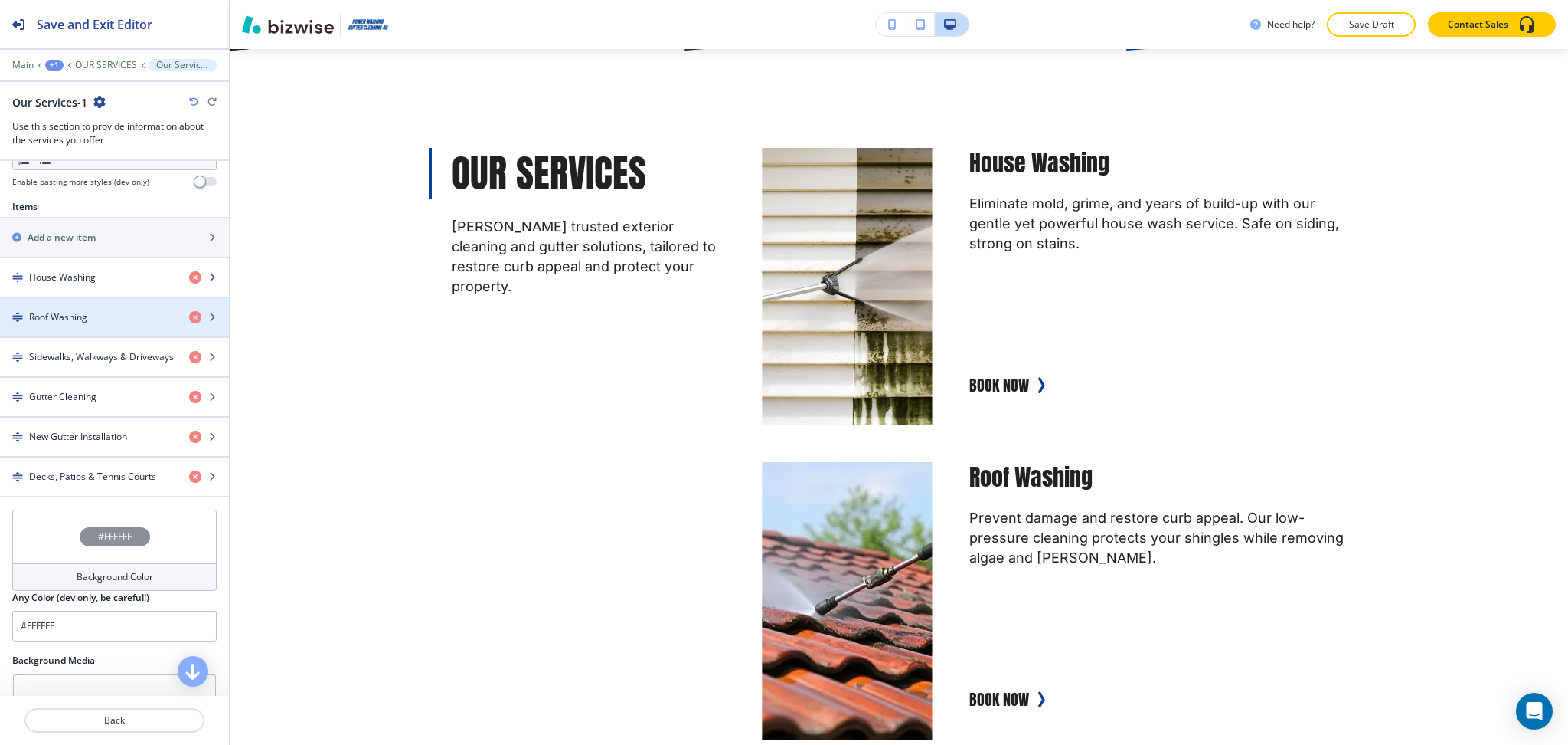
click at [68, 279] on h4 "House Washing" at bounding box center [62, 278] width 67 height 14
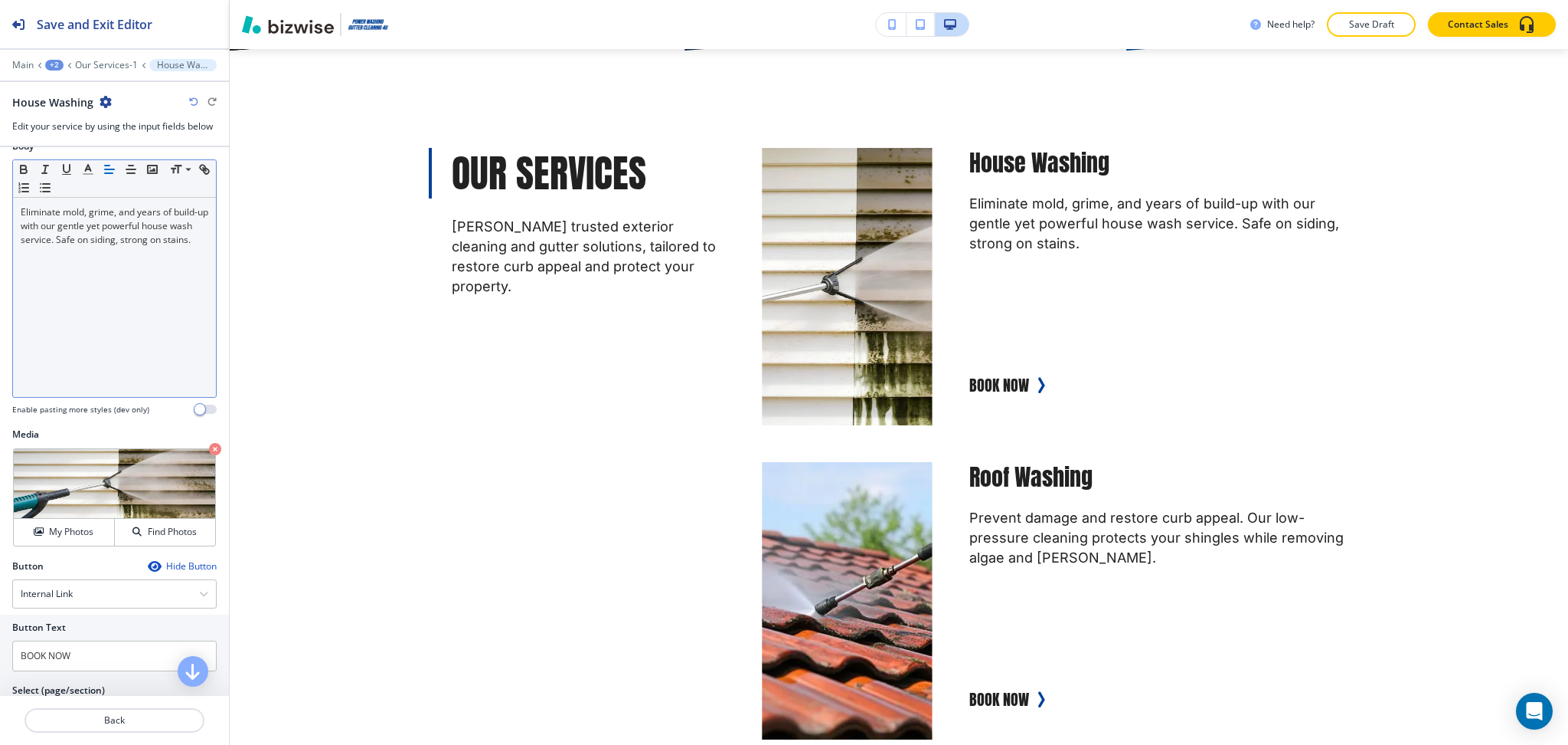
scroll to position [334, 0]
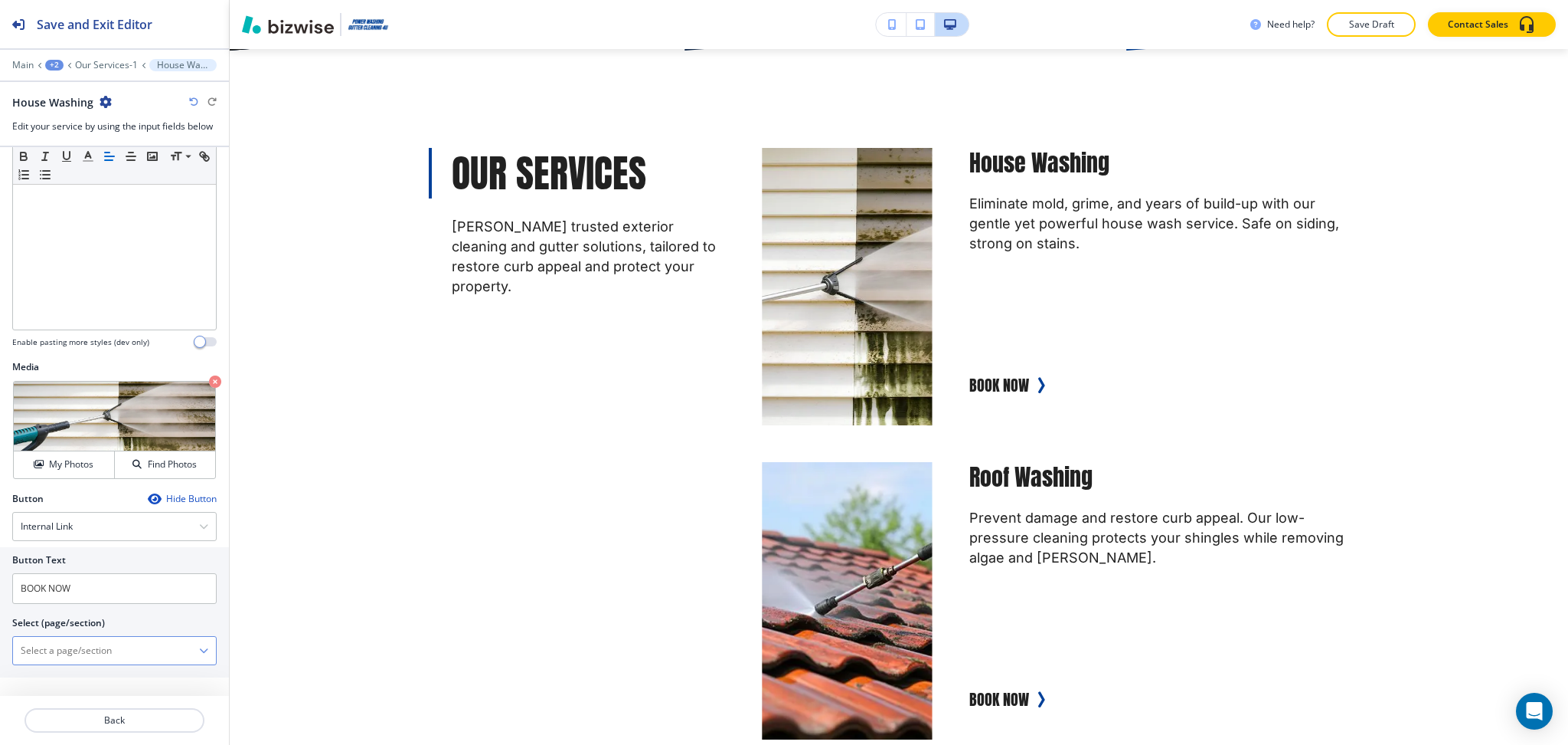
click at [92, 650] on \(page\/section\) "Manual Input" at bounding box center [106, 650] width 186 height 26
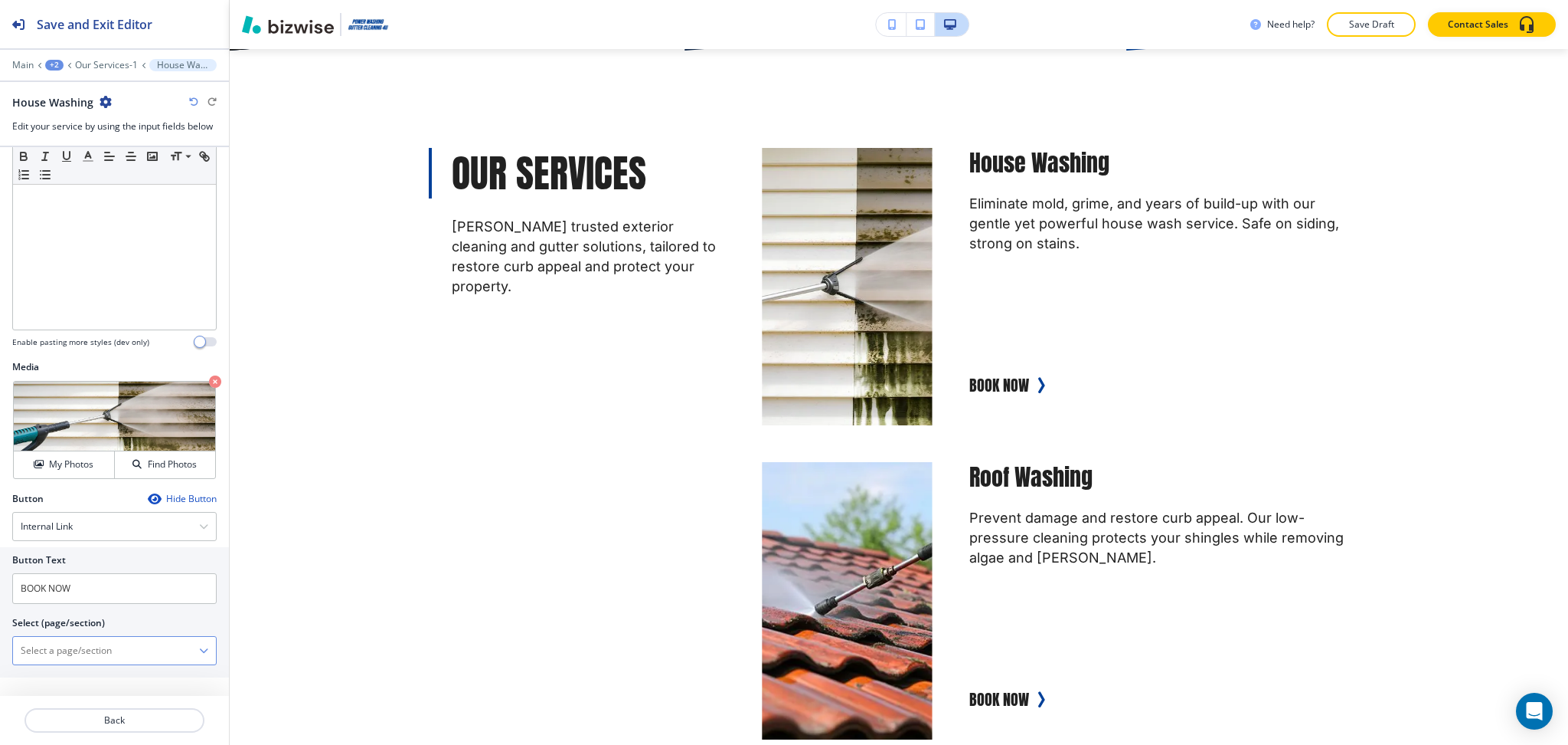
click at [121, 645] on \(page\/section\) "Manual Input" at bounding box center [106, 650] width 186 height 26
click at [59, 675] on h4 "CONTACT US" at bounding box center [114, 678] width 187 height 14
type \(page\/section\) "CONTACT US"
click at [127, 729] on button "Back" at bounding box center [114, 720] width 180 height 25
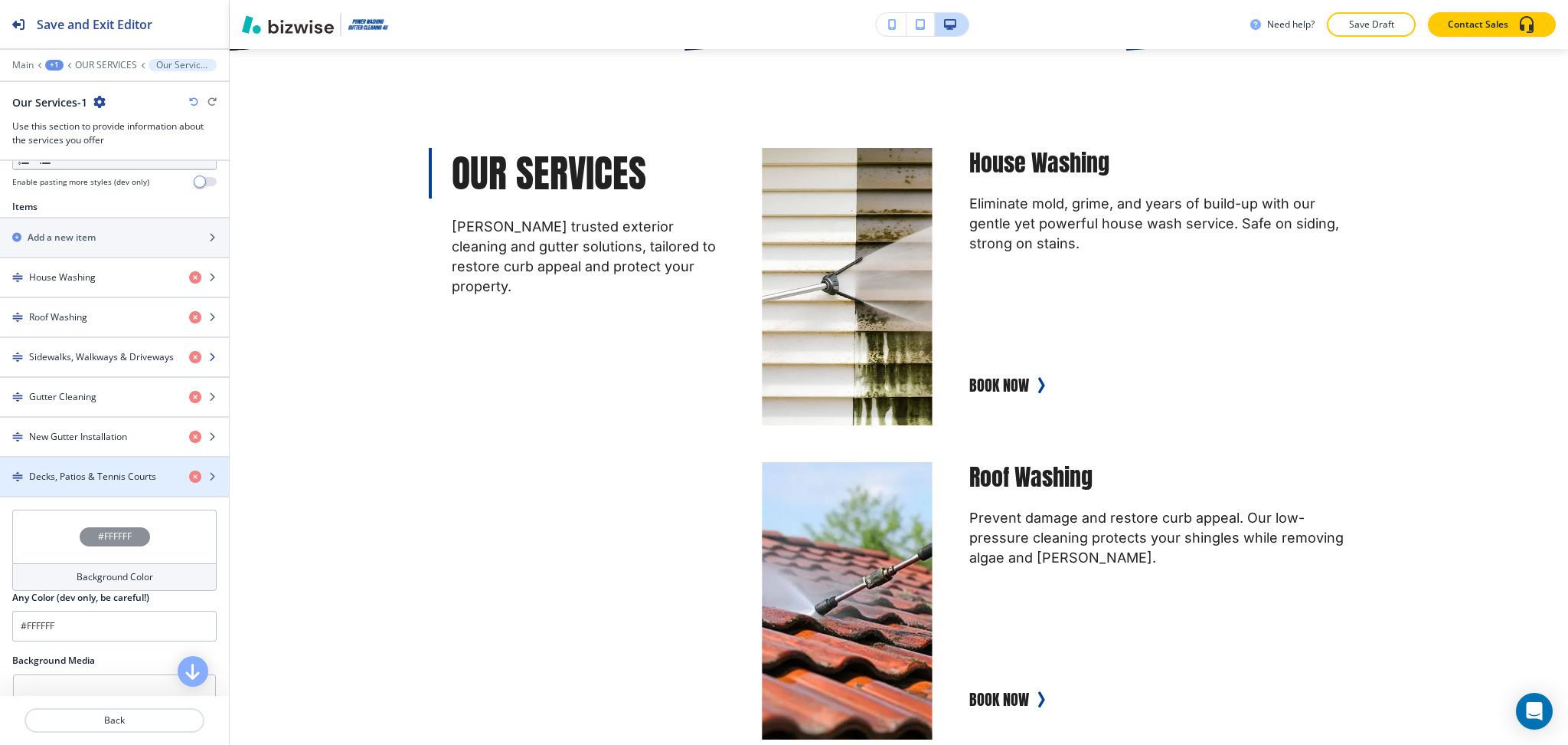
scroll to position [511, 0]
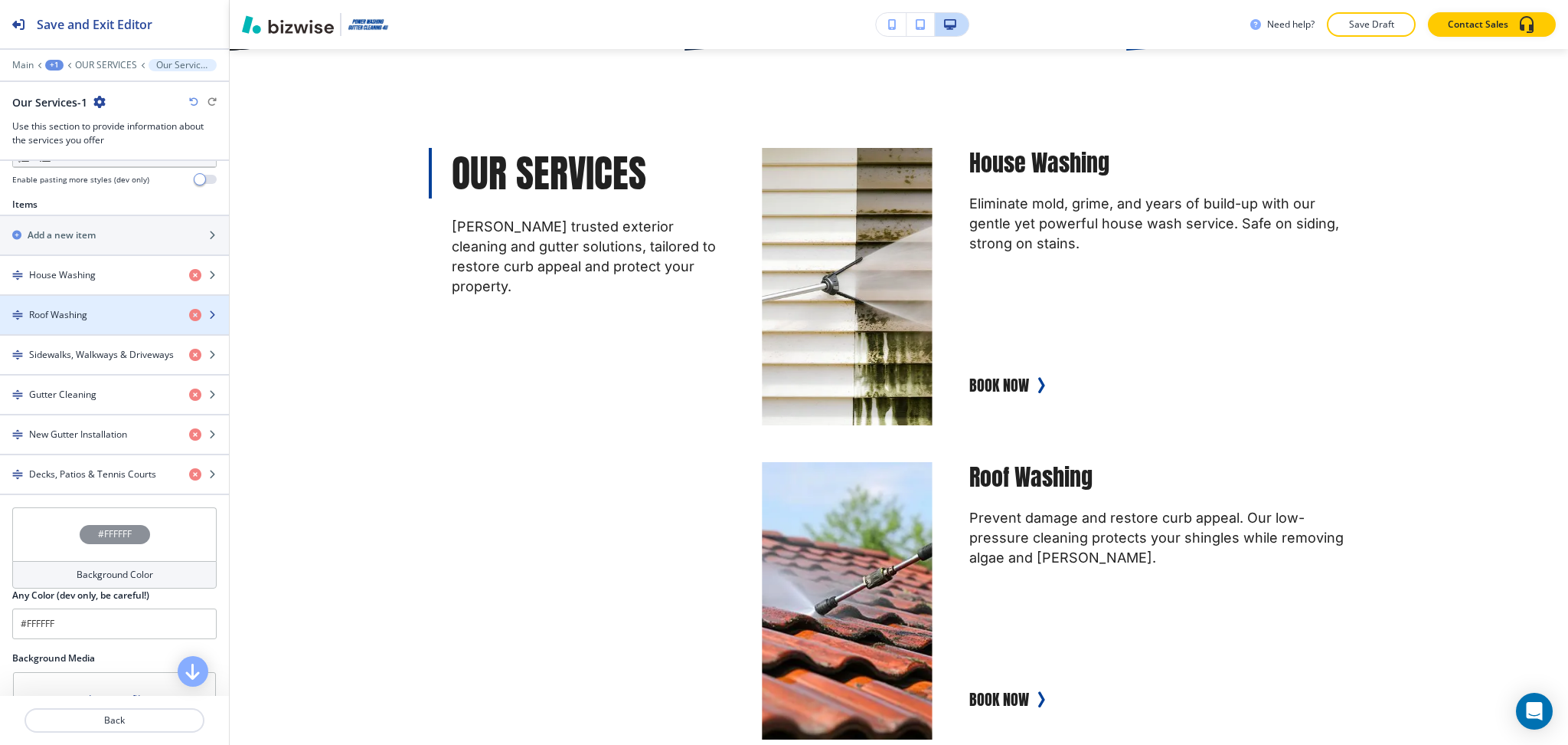
click at [66, 311] on h4 "Roof Washing" at bounding box center [59, 315] width 59 height 14
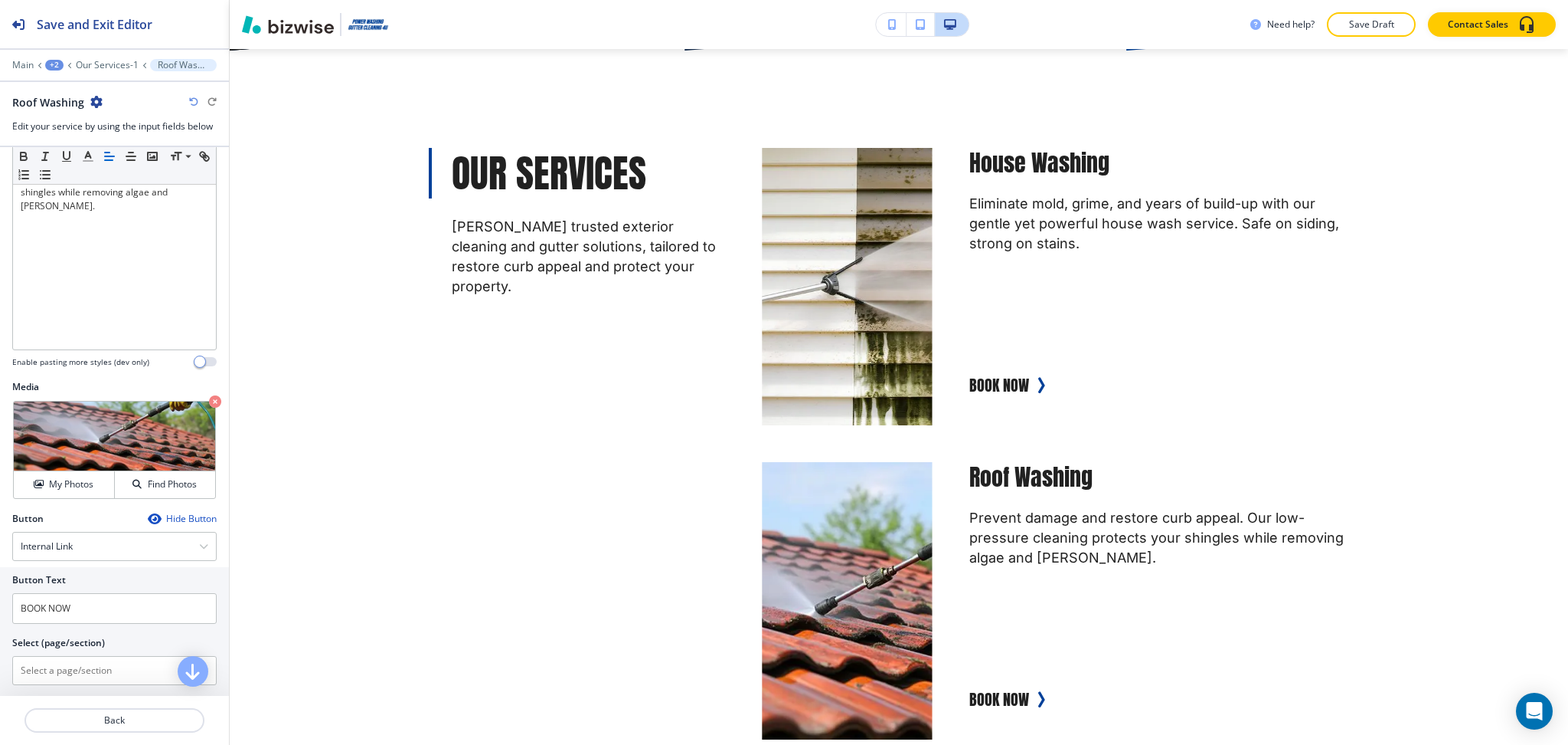
scroll to position [334, 0]
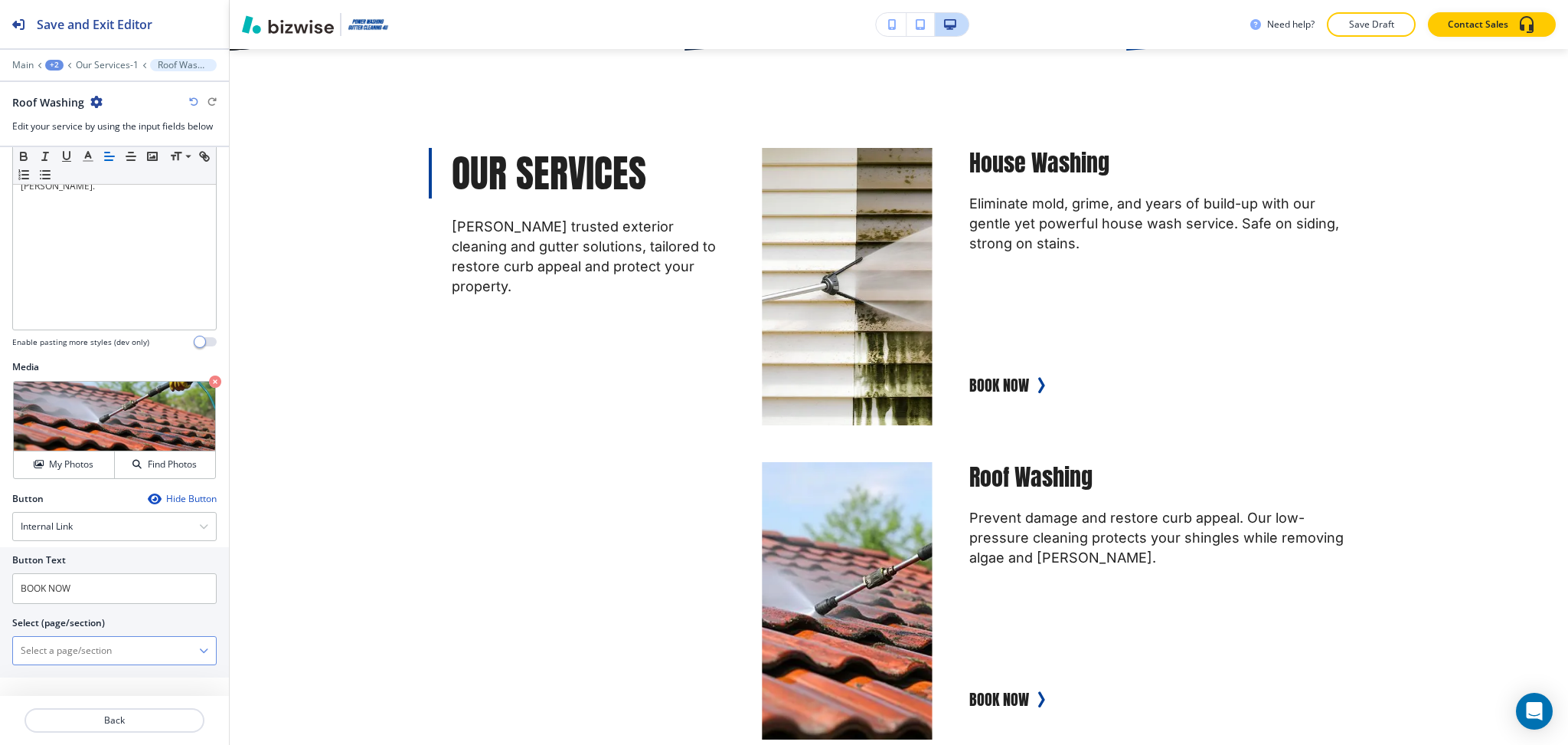
click at [98, 646] on \(page\/section\) "Manual Input" at bounding box center [106, 650] width 186 height 26
click at [69, 680] on h4 "CONTACT US" at bounding box center [114, 678] width 187 height 14
type \(page\/section\) "CONTACT US"
click at [103, 722] on p "Back" at bounding box center [114, 720] width 177 height 14
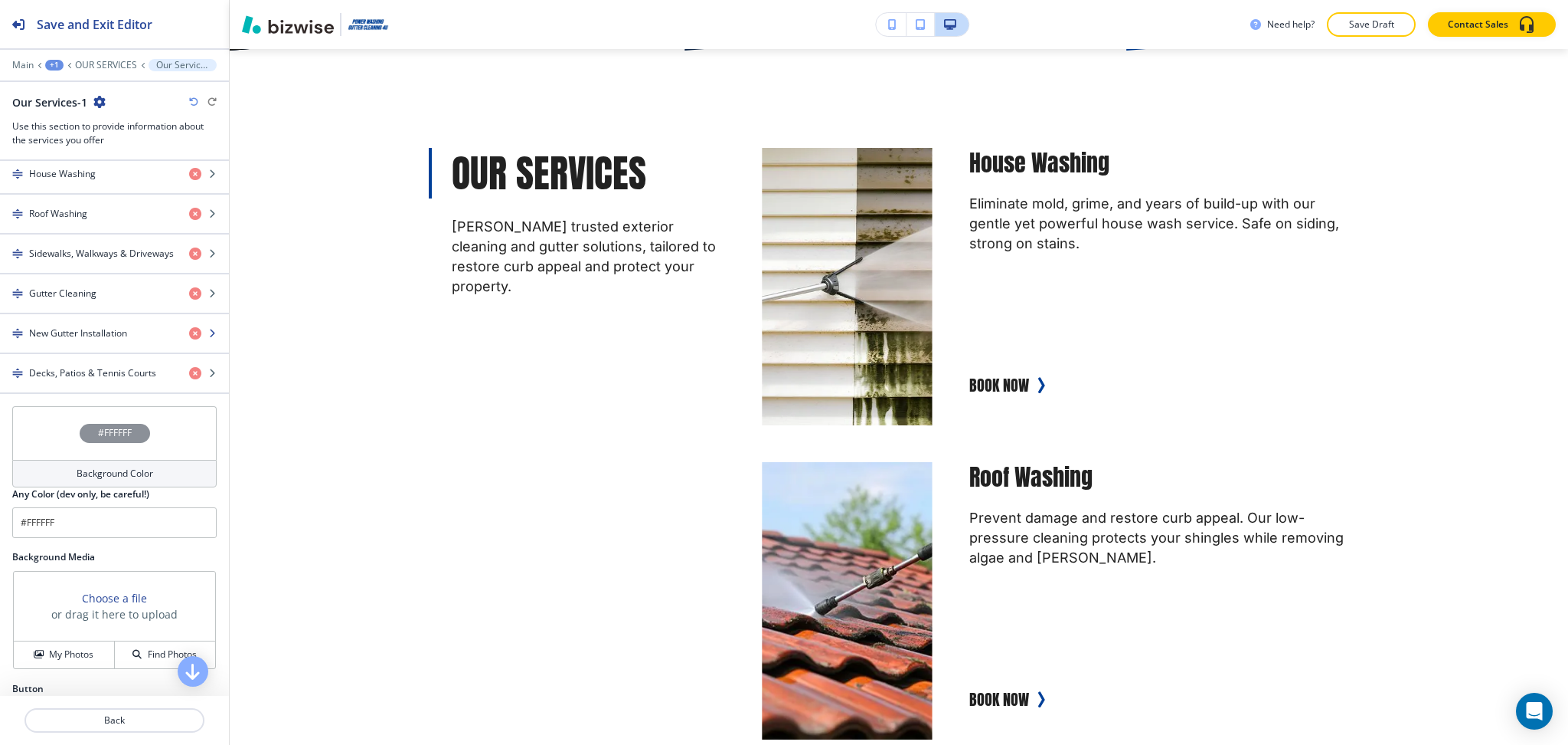
scroll to position [613, 0]
click at [70, 258] on h4 "Sidewalks, Walkways & Driveways" at bounding box center [101, 252] width 145 height 14
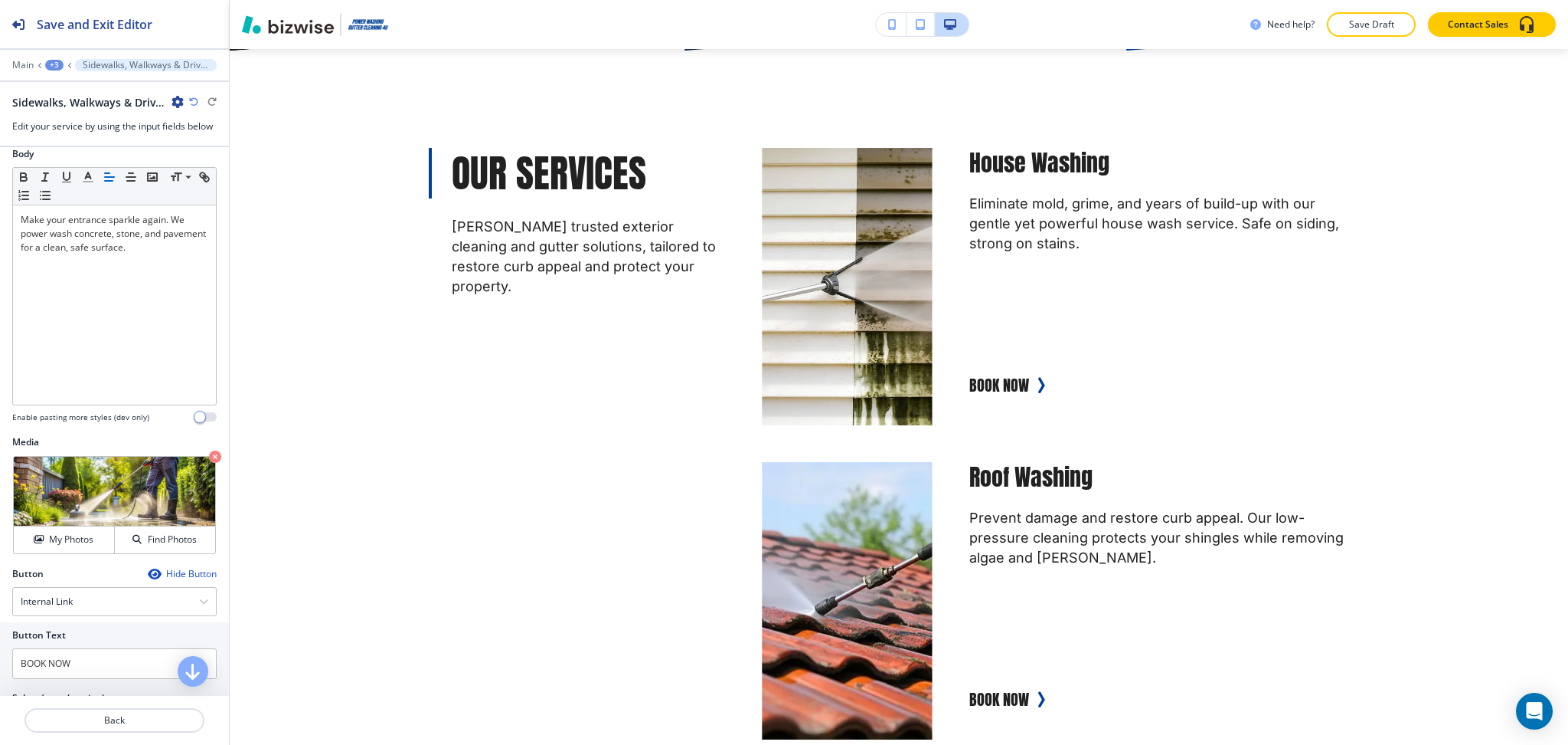
scroll to position [334, 0]
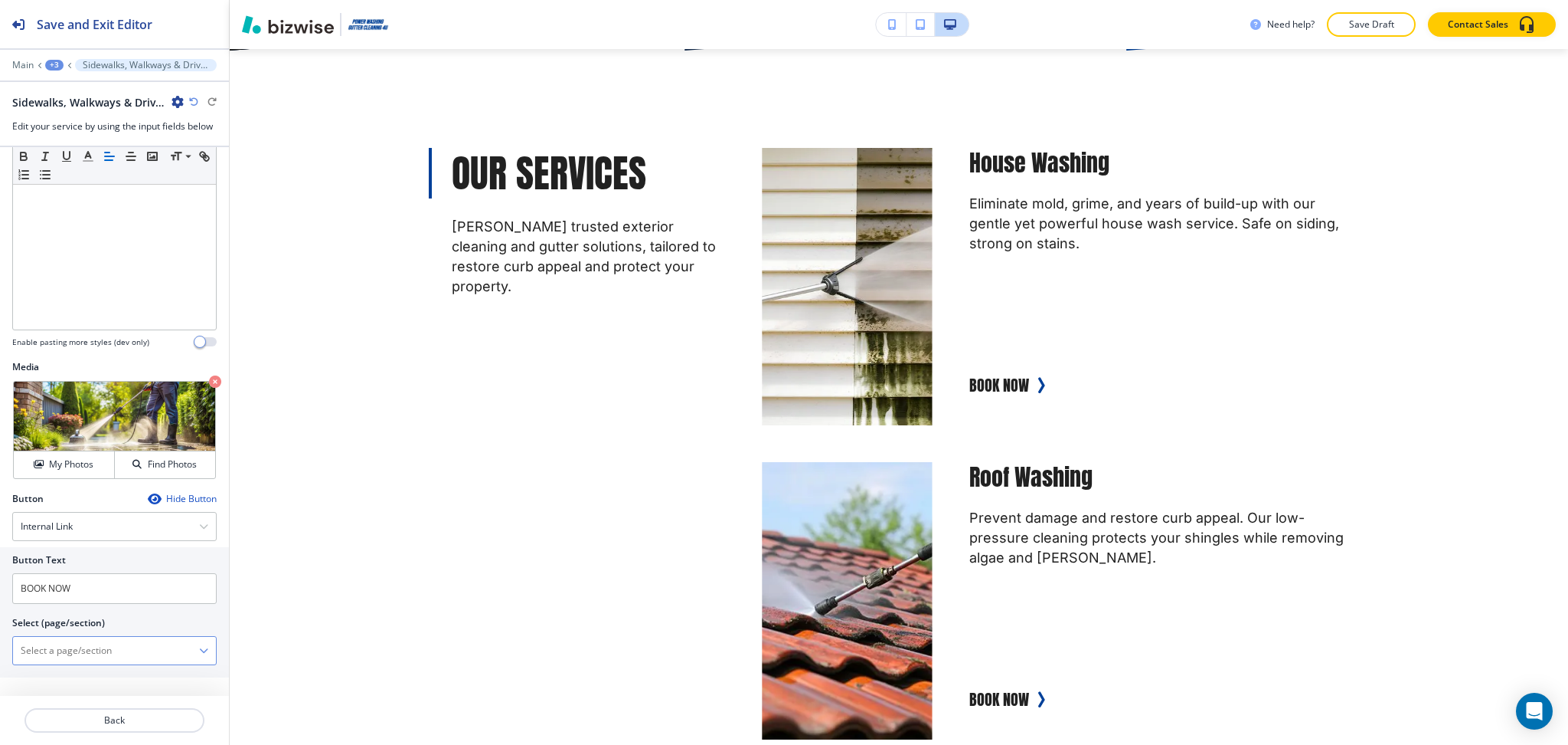
click at [110, 652] on \(page\/section\) "Manual Input" at bounding box center [106, 650] width 186 height 26
click at [91, 679] on h4 "CONTACT US" at bounding box center [114, 678] width 187 height 14
type \(page\/section\) "CONTACT US"
click at [106, 714] on p "Back" at bounding box center [114, 720] width 177 height 14
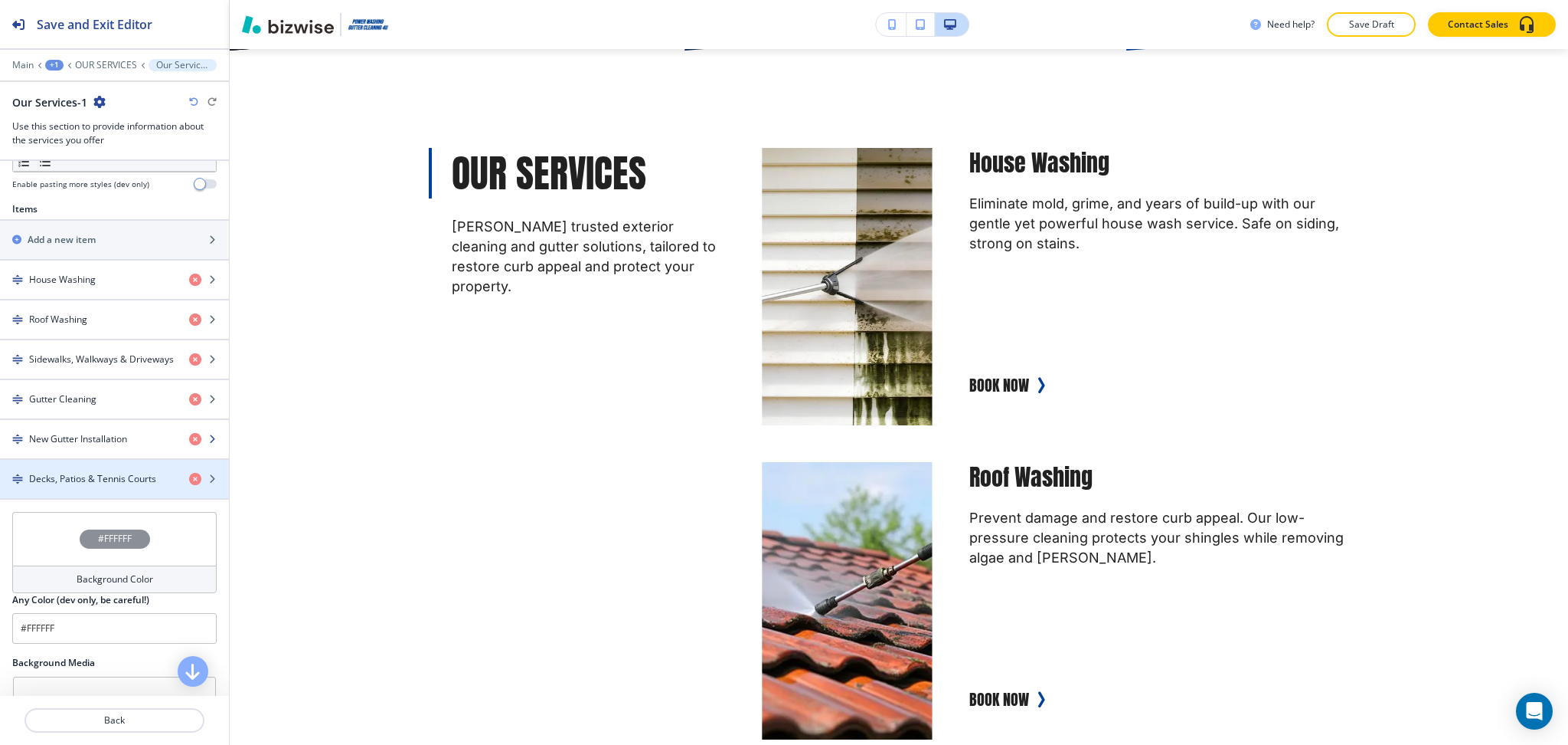
scroll to position [510, 0]
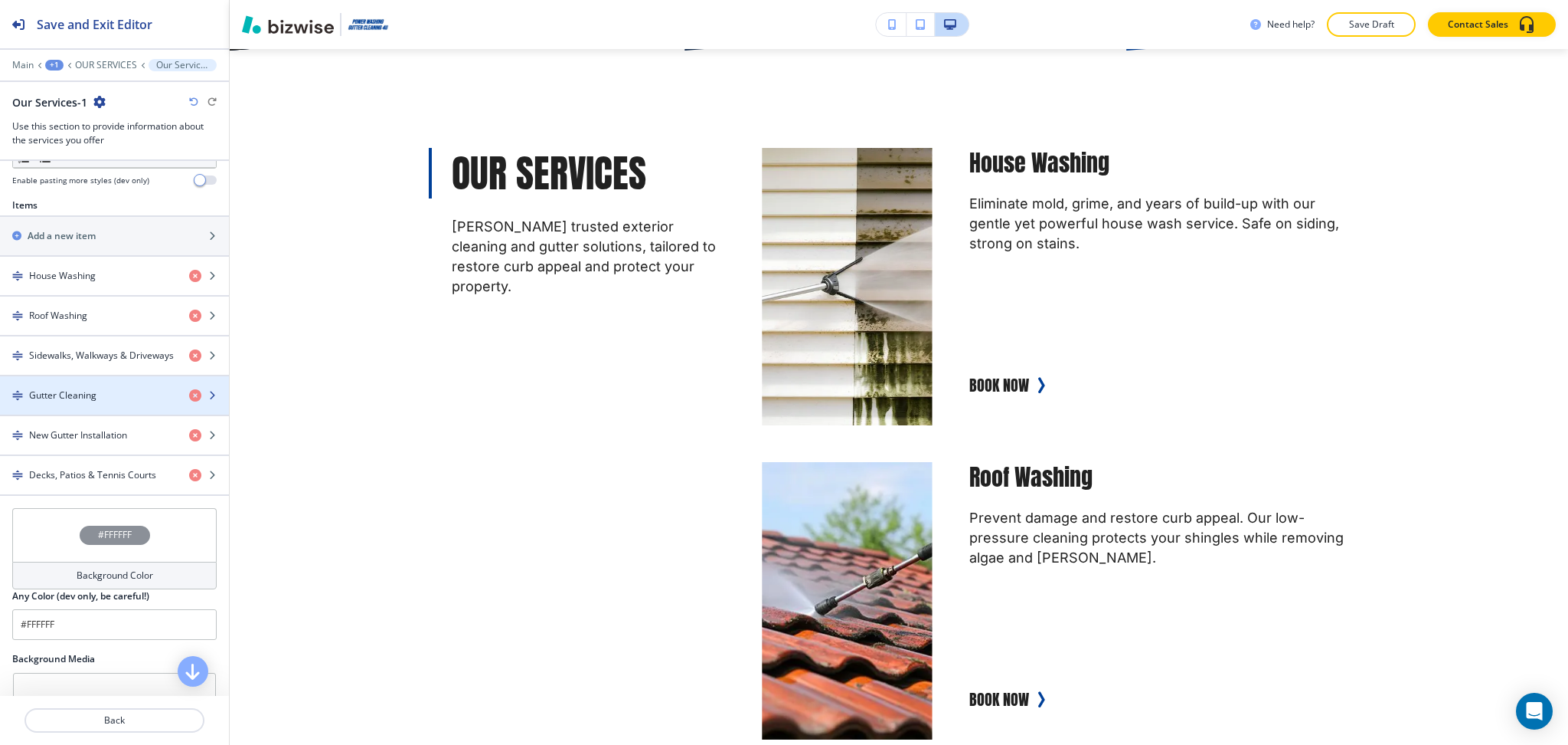
click at [68, 378] on div "button" at bounding box center [114, 383] width 229 height 12
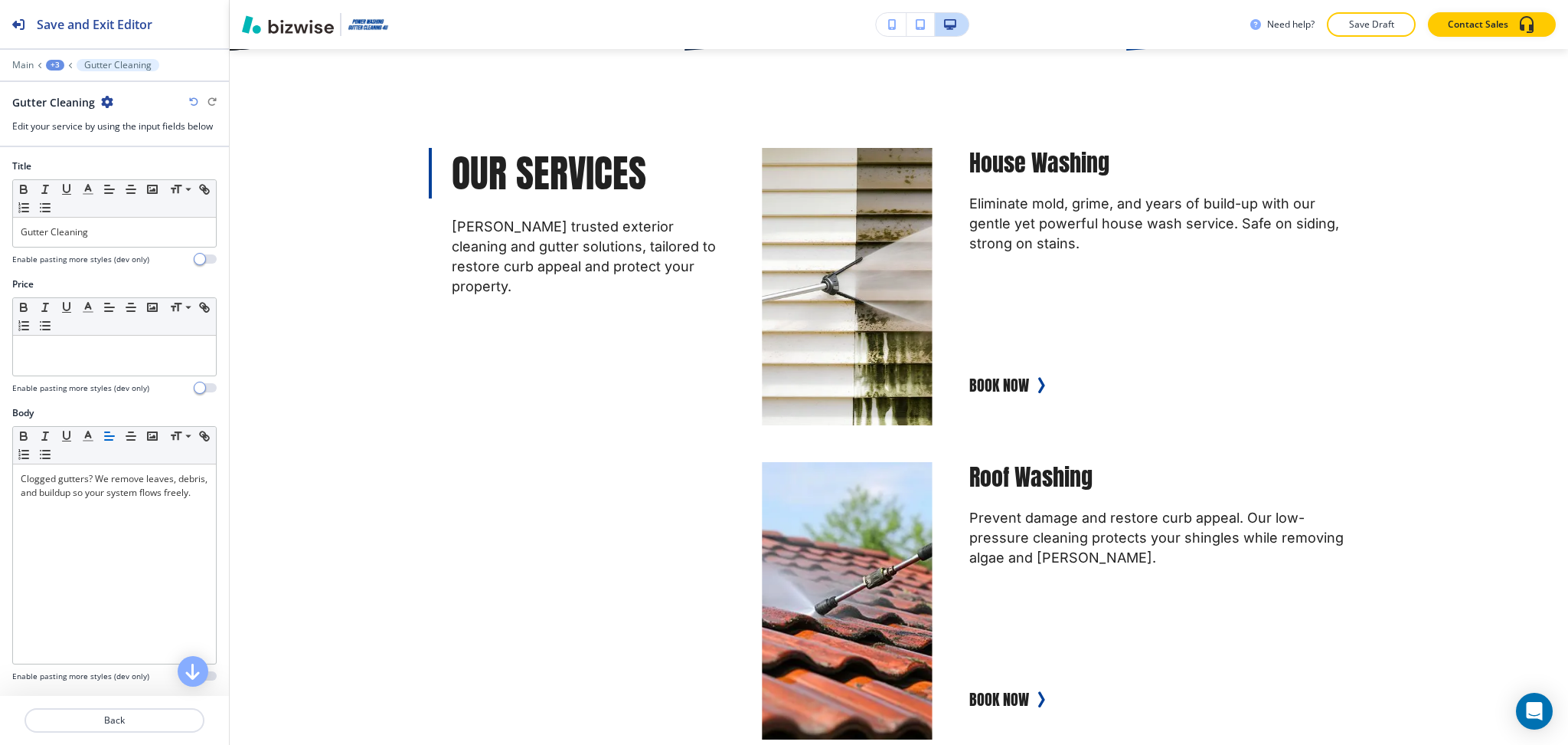
scroll to position [334, 0]
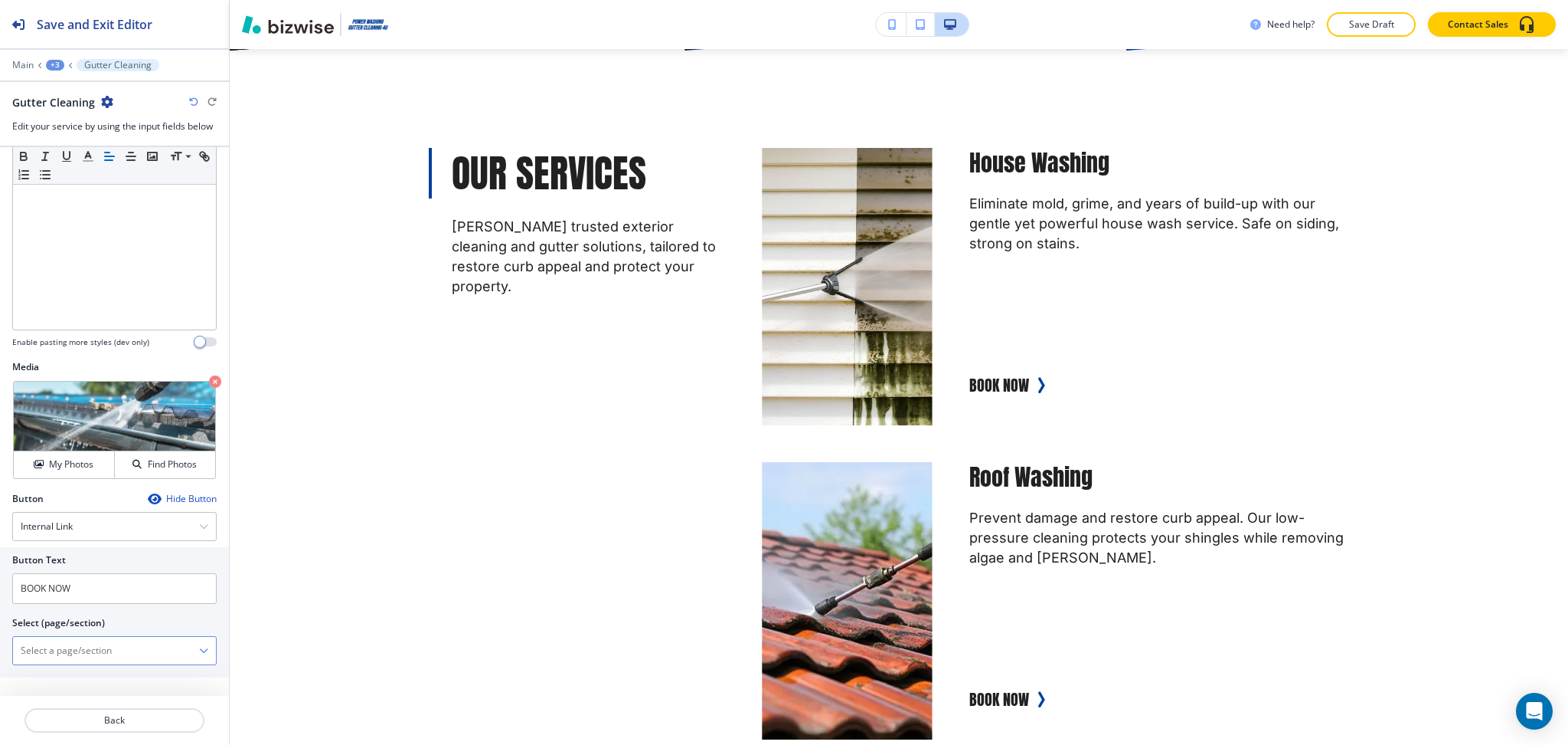
click at [95, 655] on \(page\/section\) "Manual Input" at bounding box center [106, 650] width 186 height 26
click at [91, 677] on h4 "CONTACT US" at bounding box center [114, 678] width 187 height 14
type \(page\/section\) "CONTACT US"
click at [106, 717] on p "Back" at bounding box center [114, 720] width 177 height 14
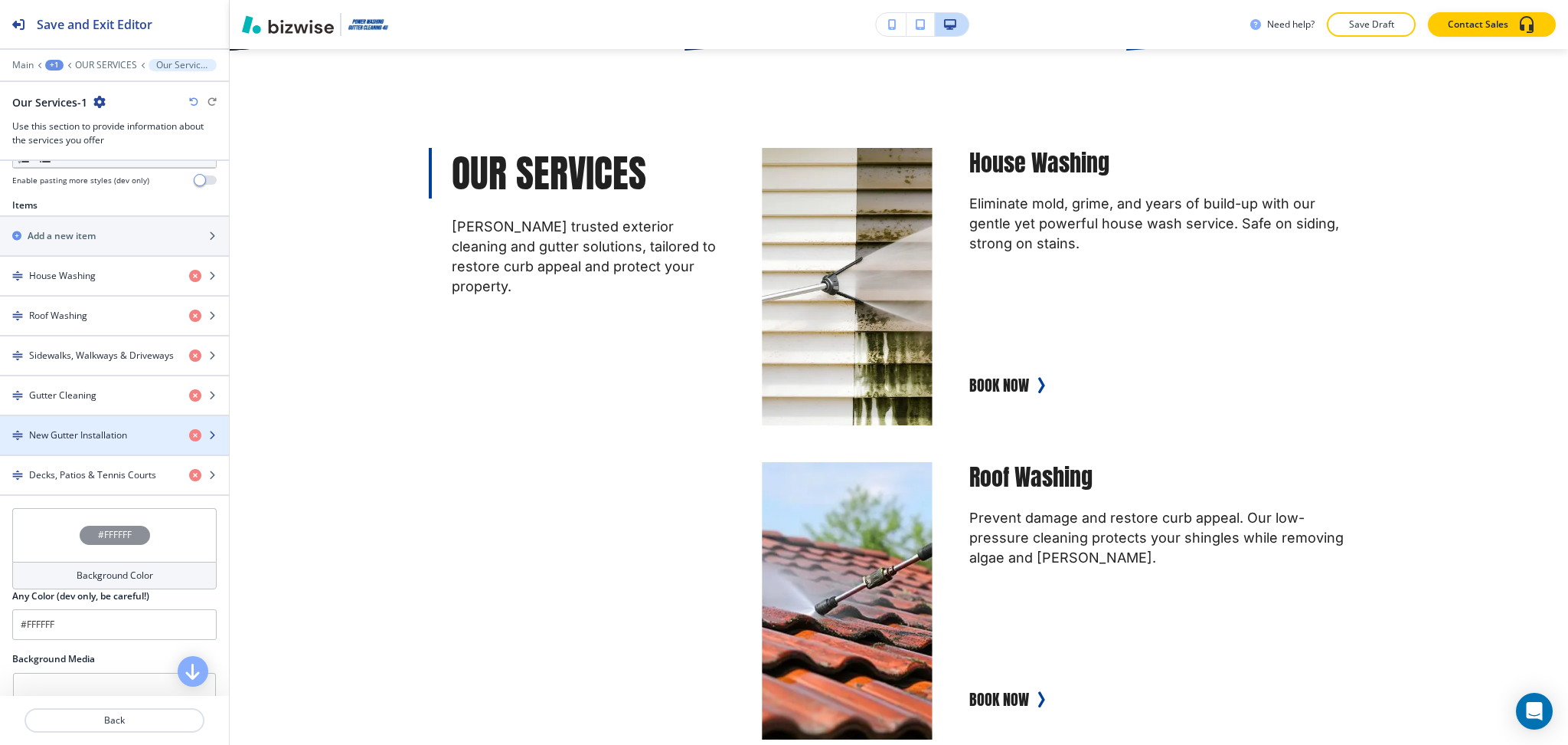
scroll to position [511, 0]
click at [74, 444] on div "button" at bounding box center [114, 448] width 229 height 12
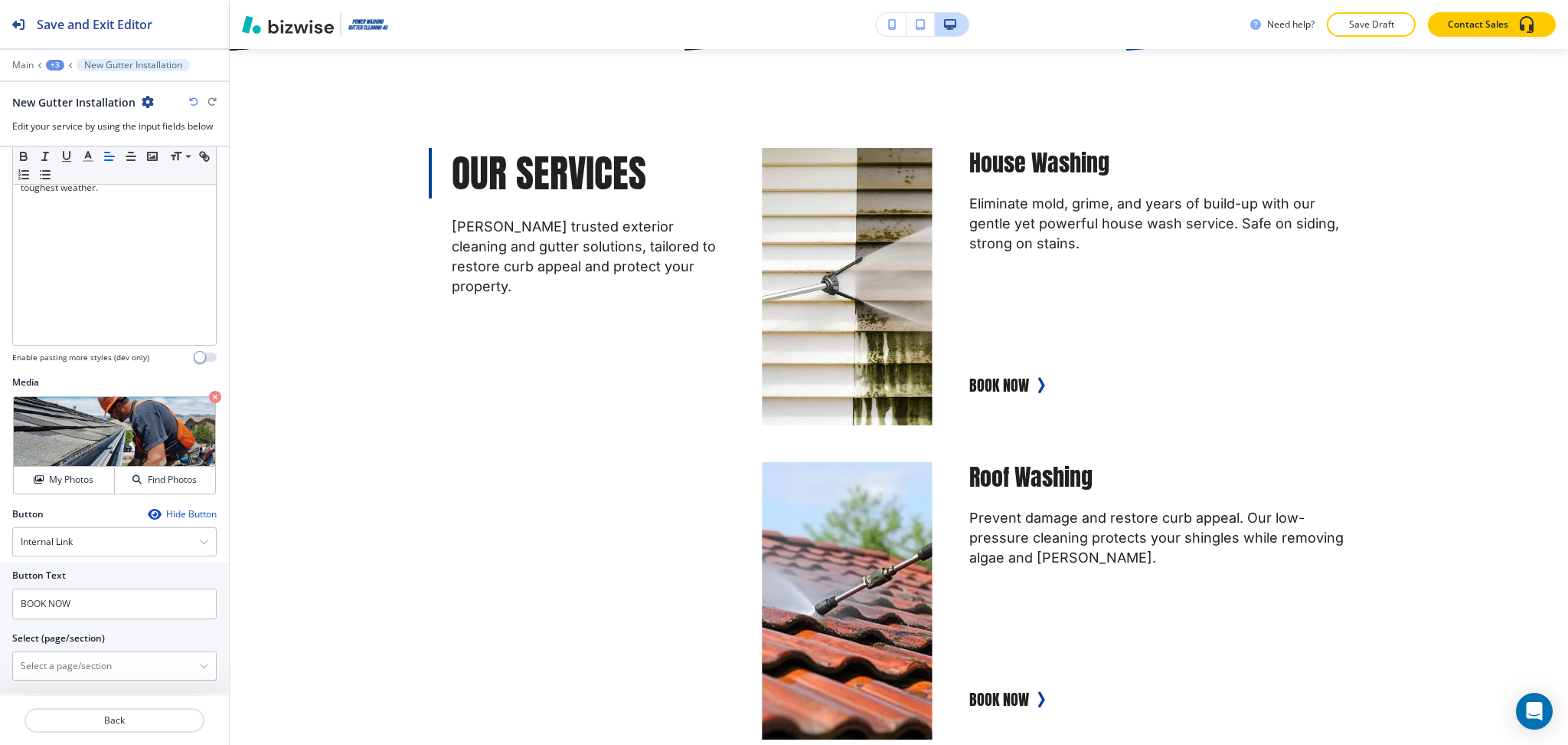
scroll to position [334, 0]
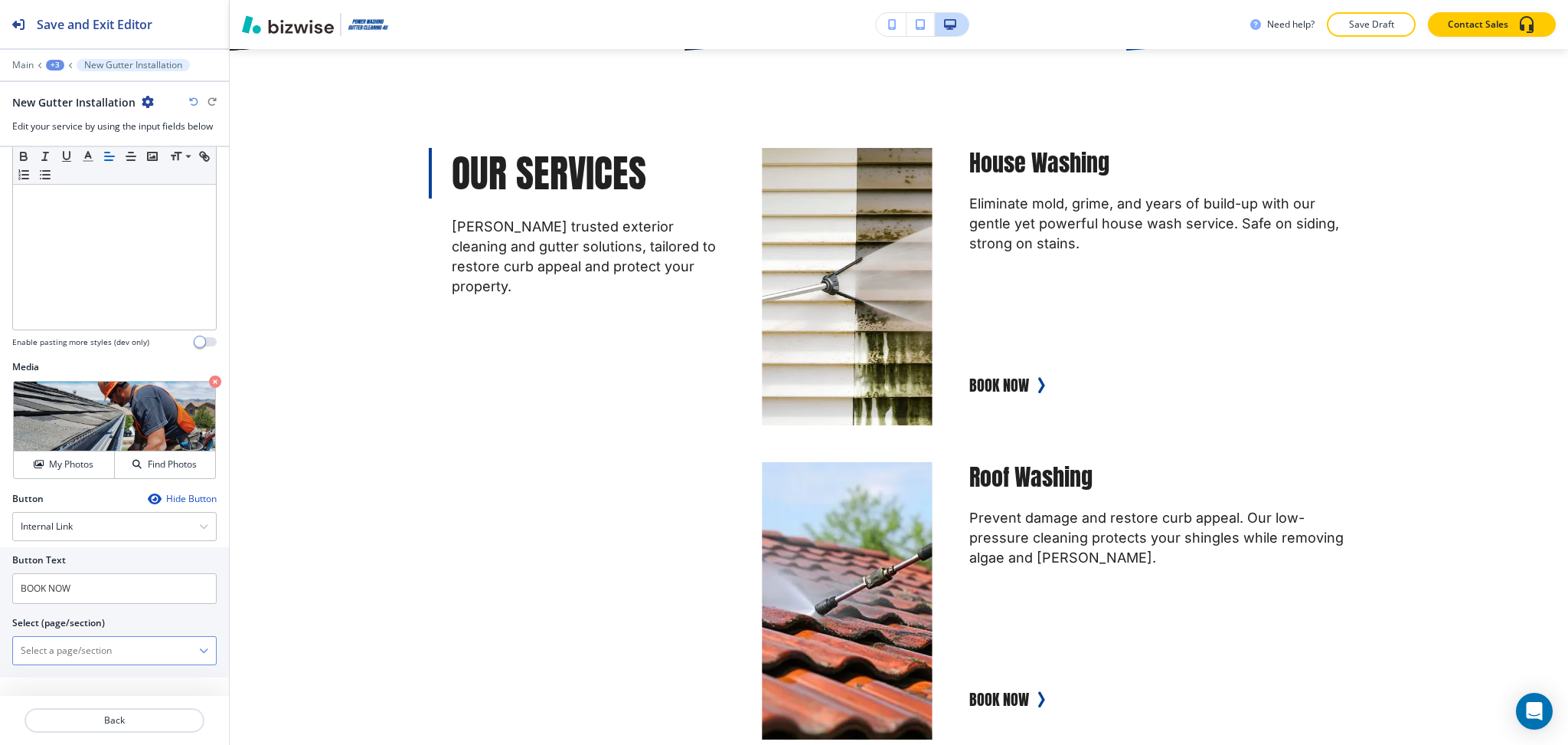
click at [98, 652] on \(page\/section\) "Manual Input" at bounding box center [106, 650] width 186 height 26
click at [91, 684] on h4 "CONTACT US" at bounding box center [114, 678] width 187 height 14
type \(page\/section\) "CONTACT US"
click at [107, 726] on p "Back" at bounding box center [114, 720] width 177 height 14
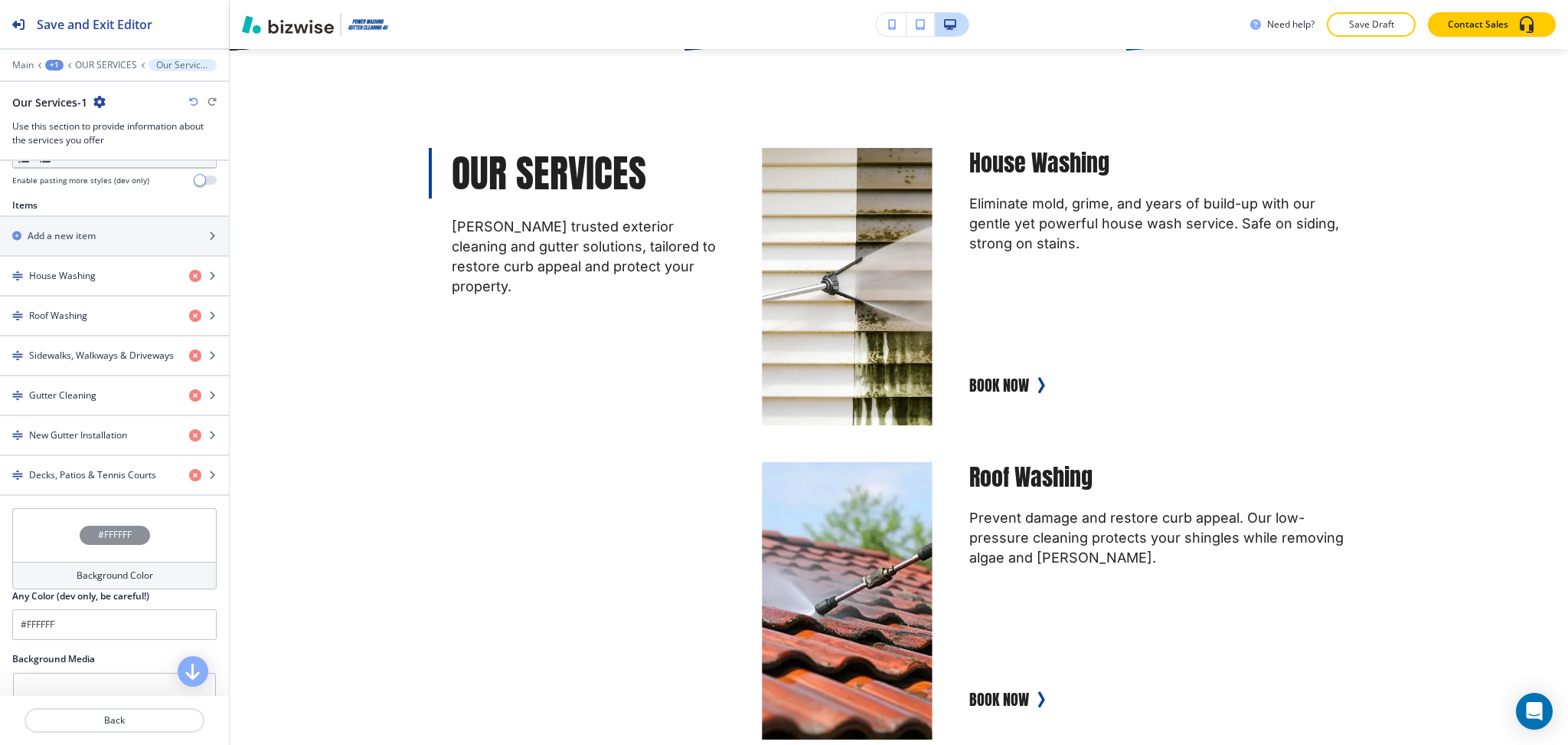
scroll to position [511, 0]
click at [75, 476] on h4 "Decks, Patios & Tennis Courts" at bounding box center [92, 474] width 127 height 14
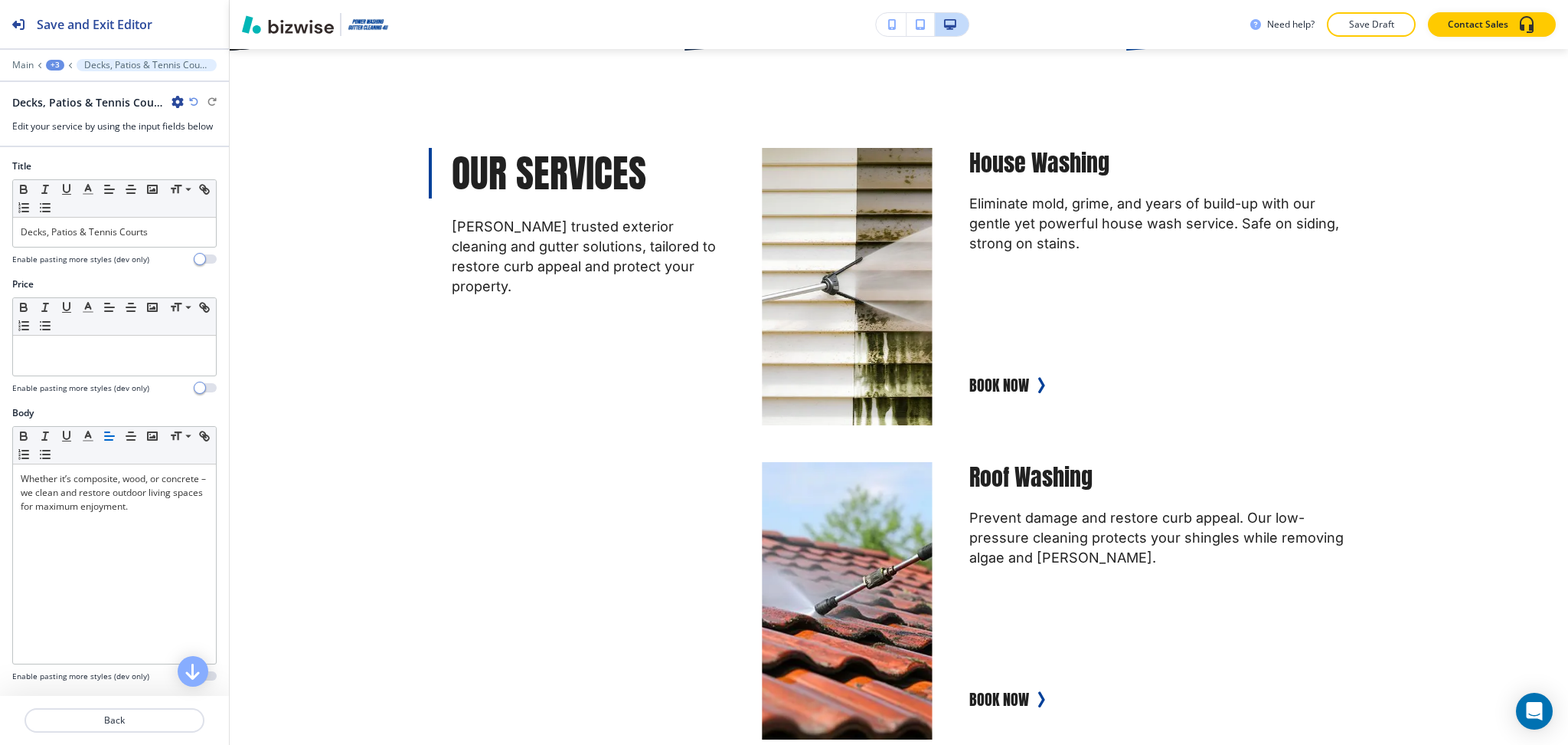
scroll to position [334, 0]
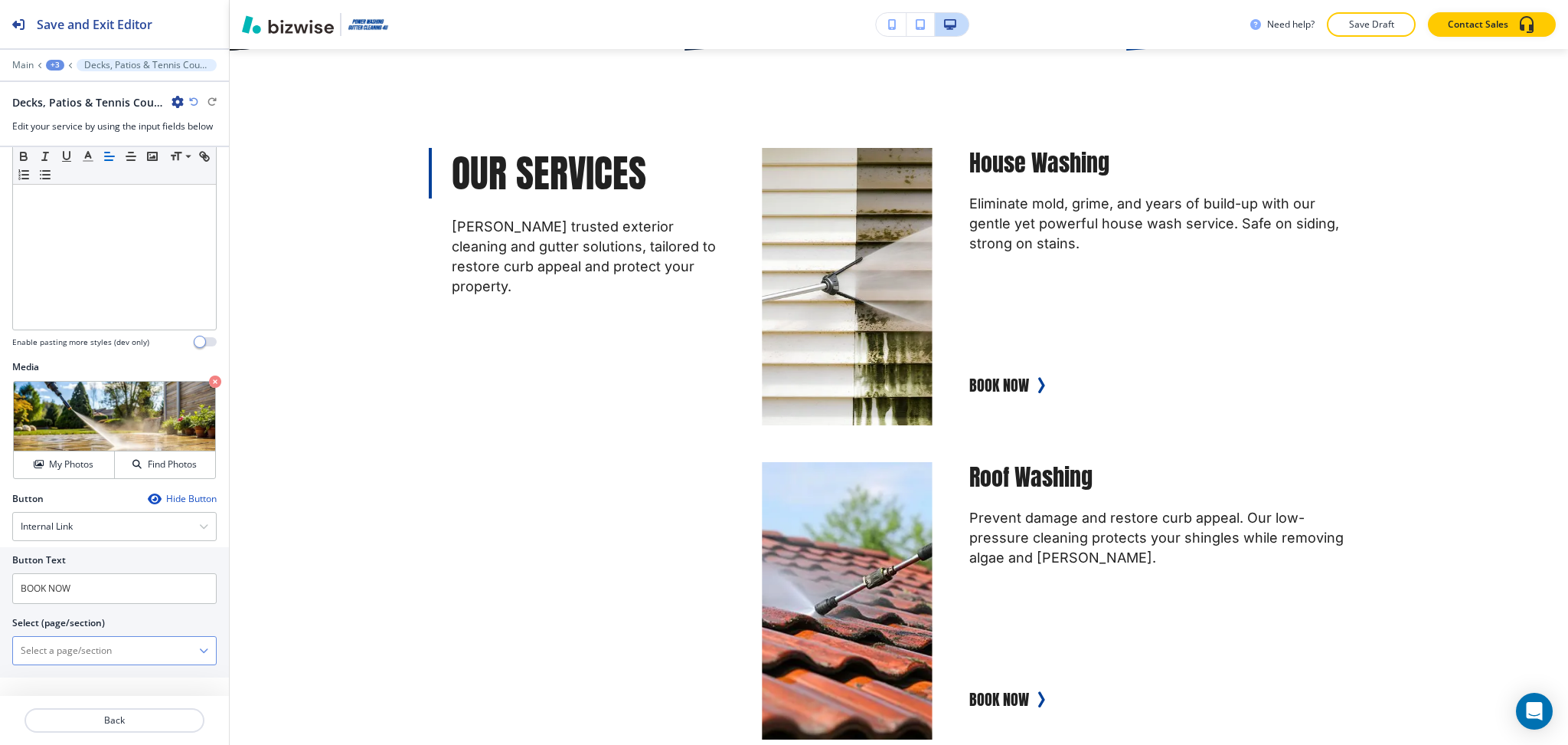
click at [91, 651] on \(page\/section\) "Manual Input" at bounding box center [106, 650] width 186 height 26
click at [75, 672] on h4 "CONTACT US" at bounding box center [114, 678] width 187 height 14
type \(page\/section\) "CONTACT US"
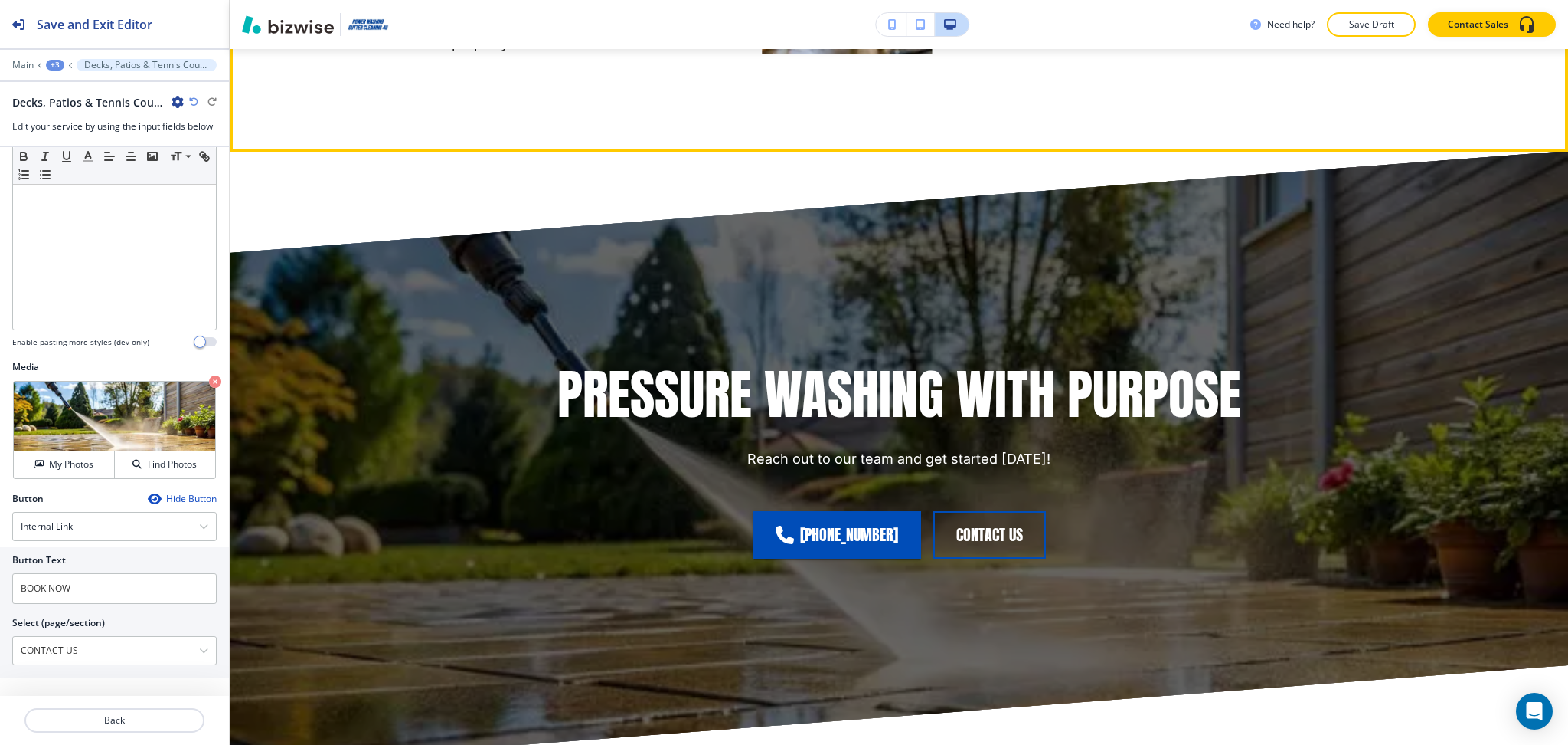
scroll to position [2631, 0]
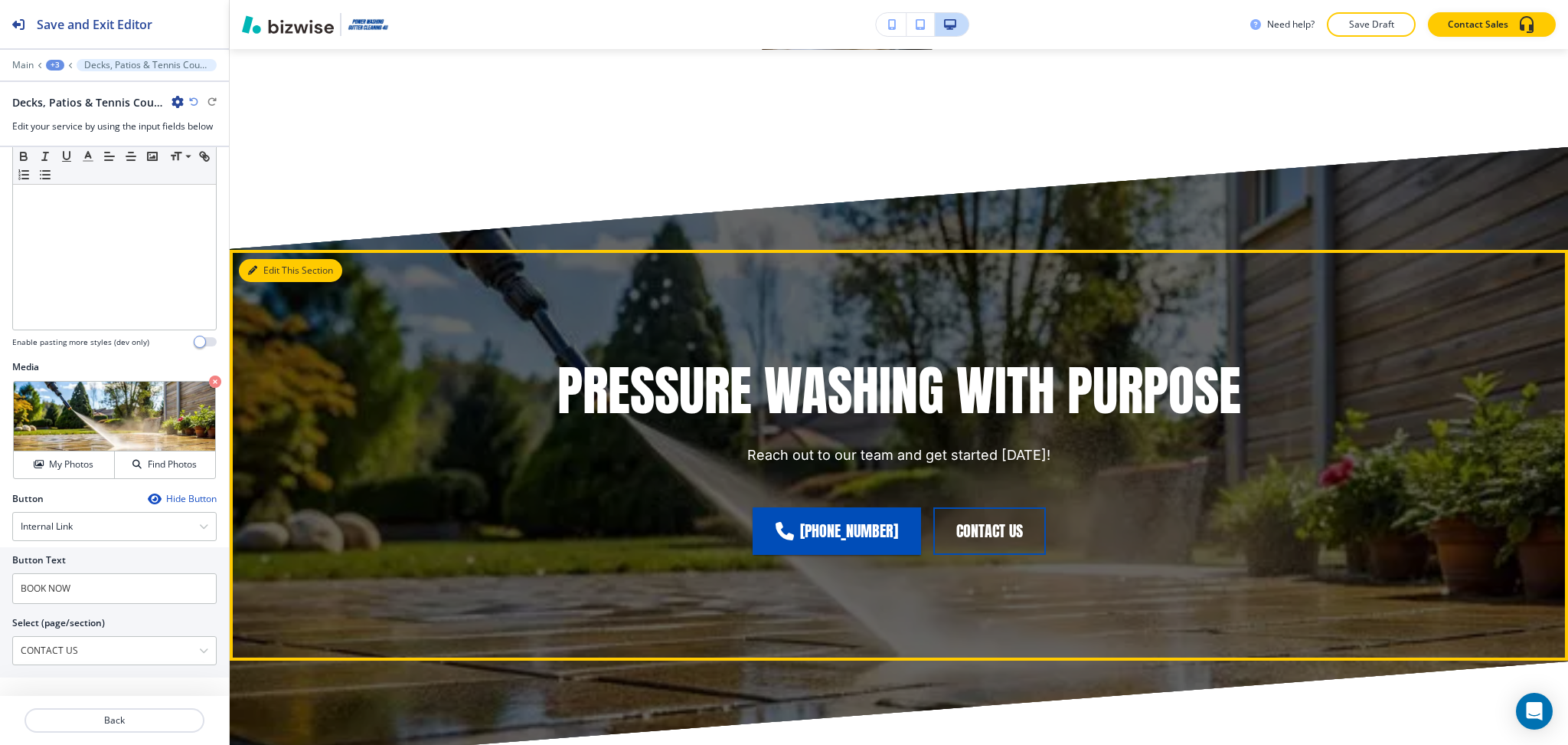
click at [268, 269] on button "Edit This Section" at bounding box center [290, 271] width 103 height 23
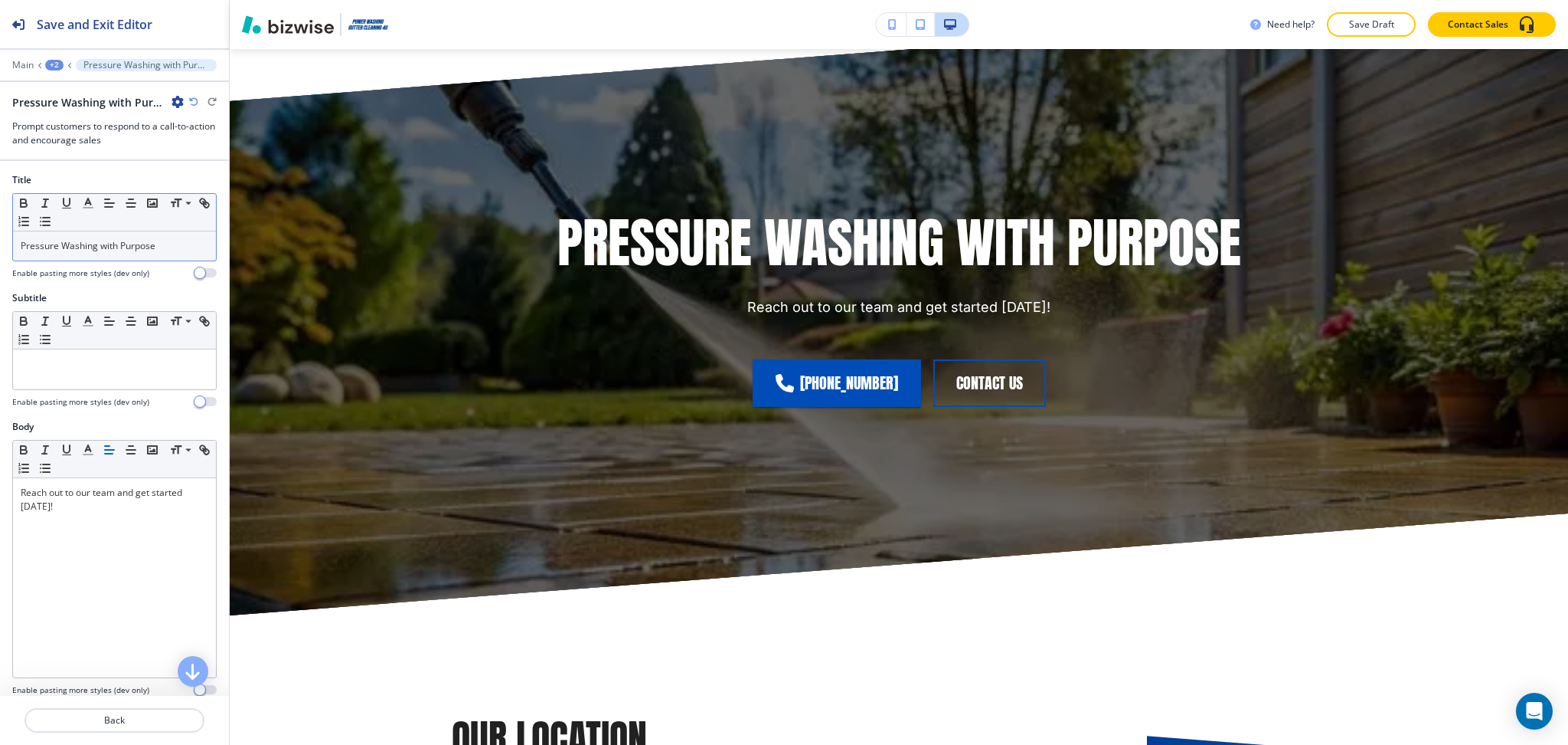
scroll to position [2832, 0]
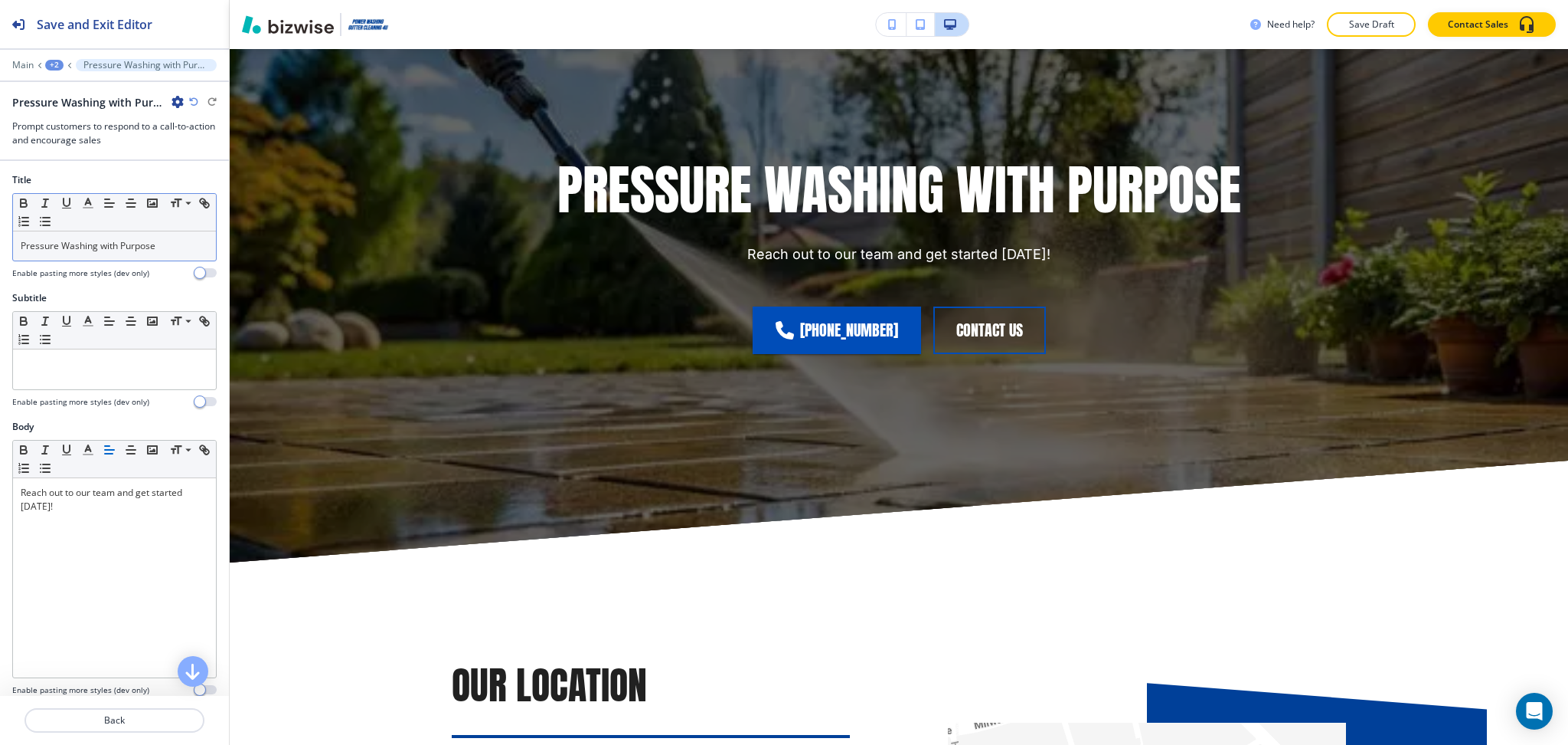
click at [172, 254] on div "Pressure Washing with Purpose" at bounding box center [114, 246] width 203 height 29
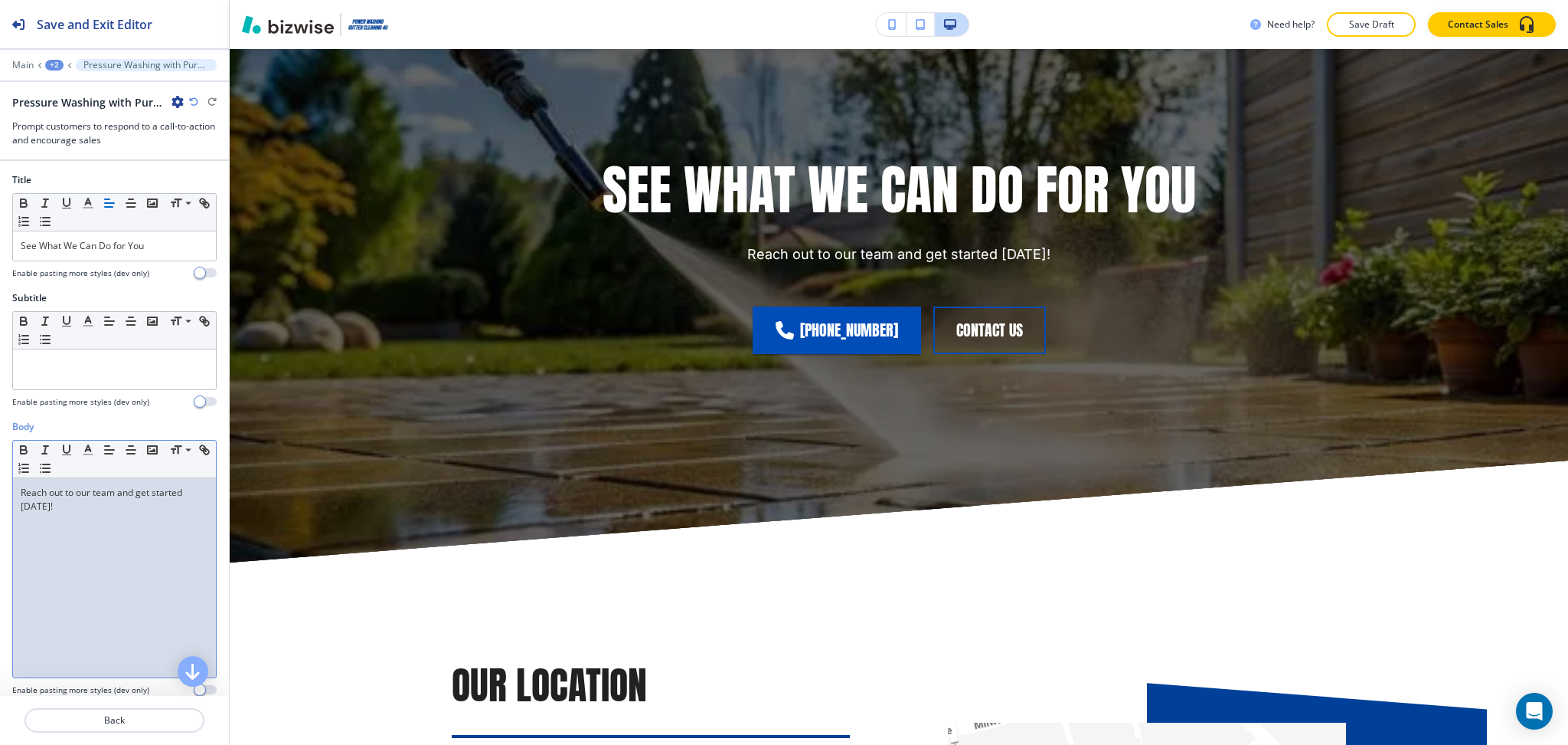
click at [98, 555] on div "Reach out to our team and get started [DATE]!" at bounding box center [114, 577] width 203 height 199
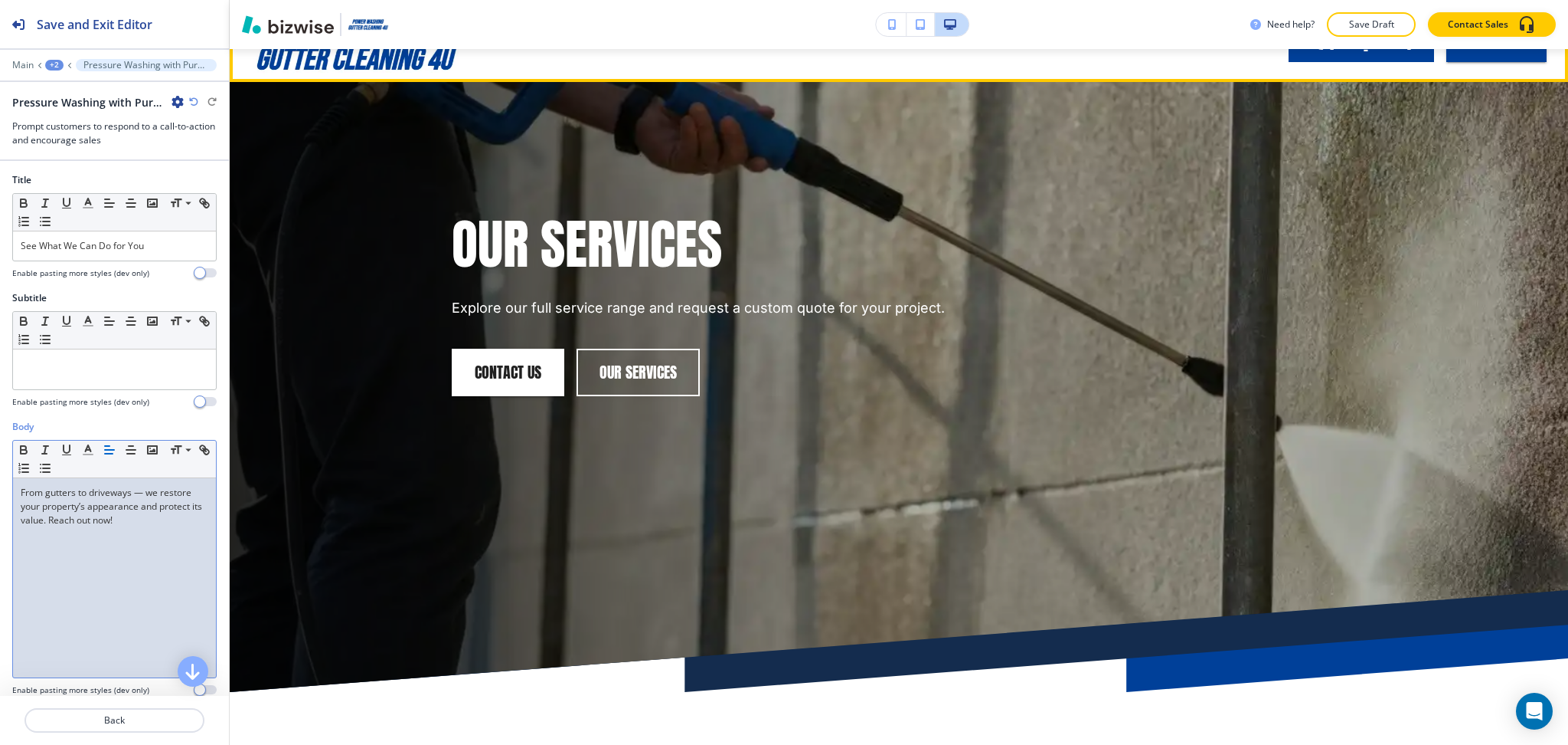
scroll to position [0, 0]
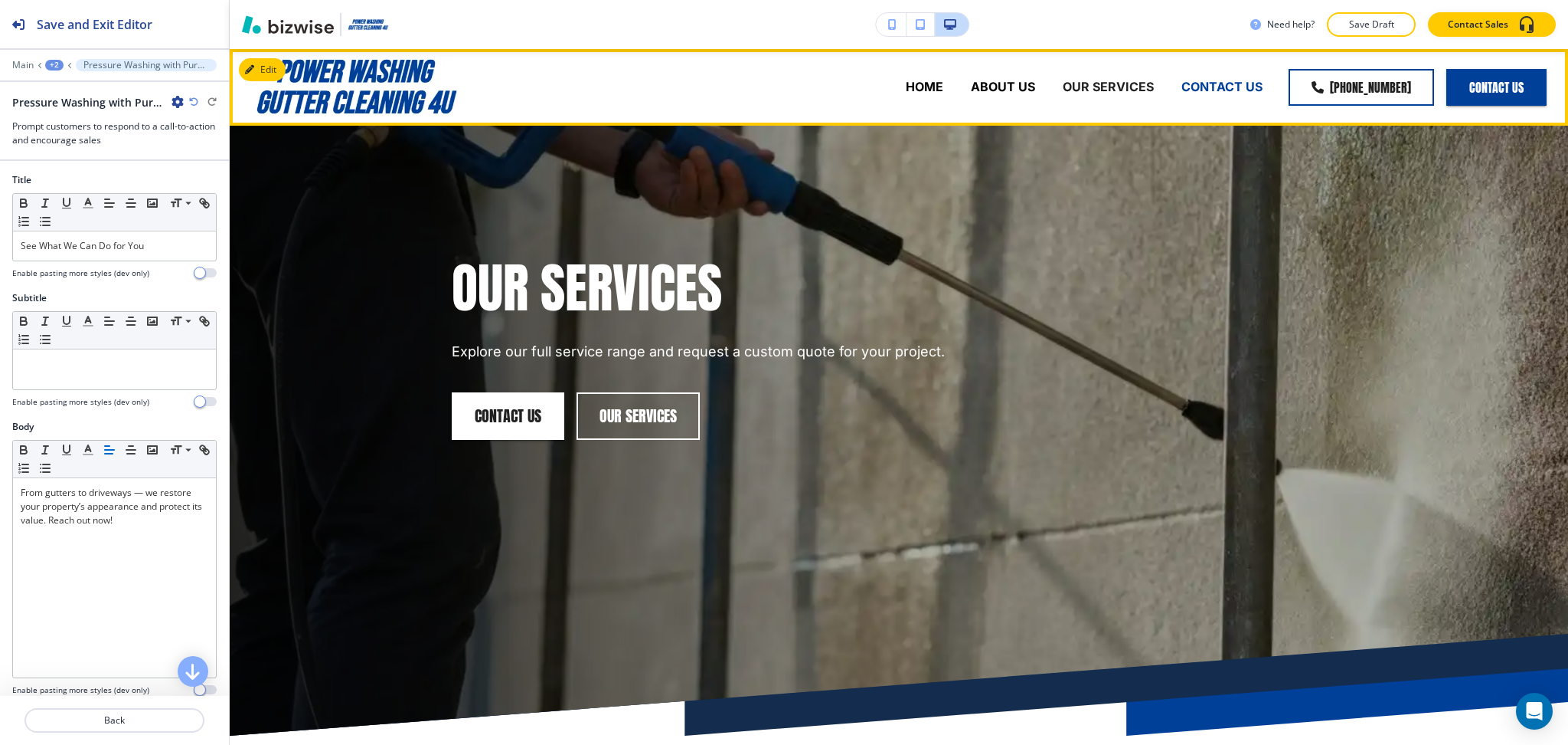
click at [1227, 83] on p "CONTACT US" at bounding box center [1221, 87] width 81 height 18
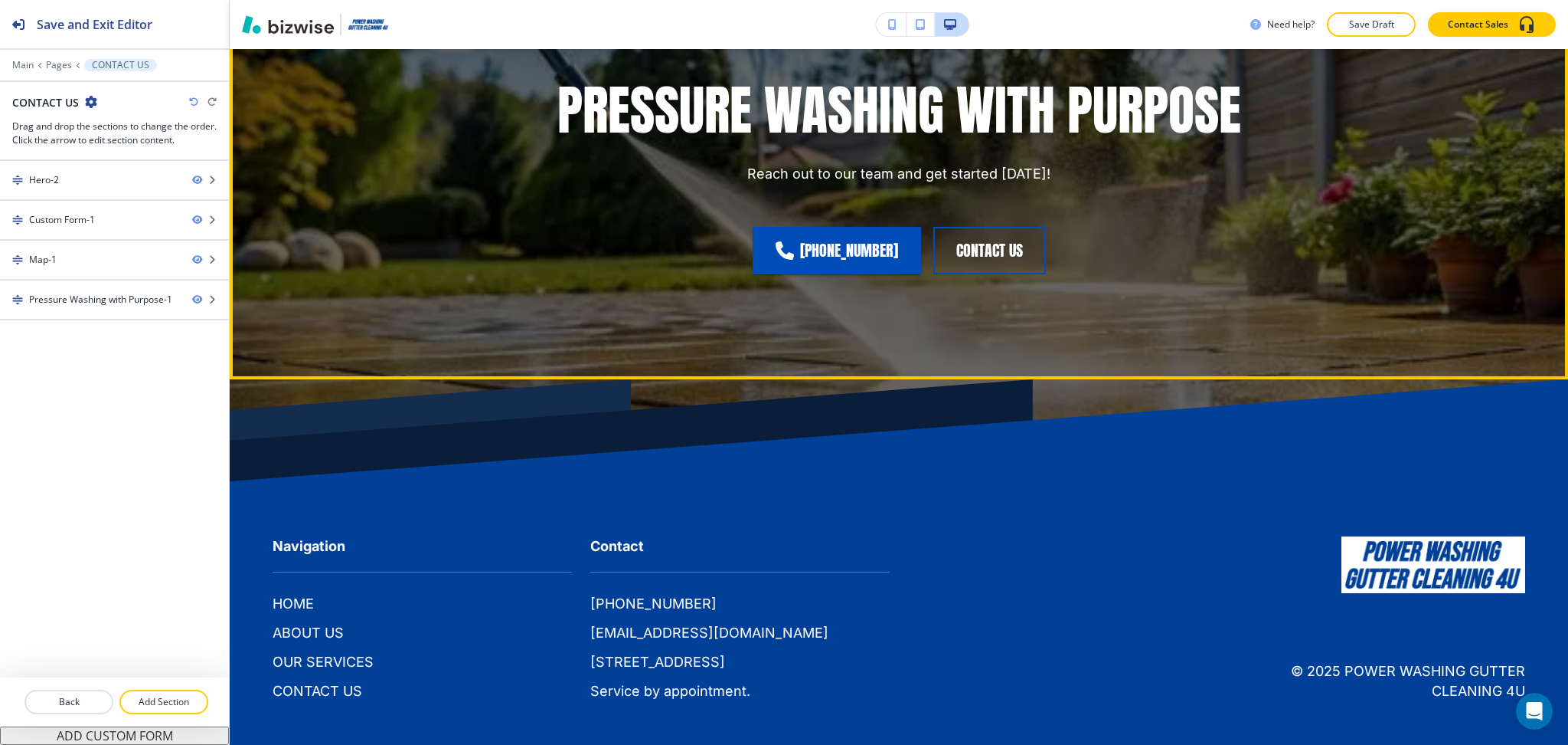
scroll to position [2434, 0]
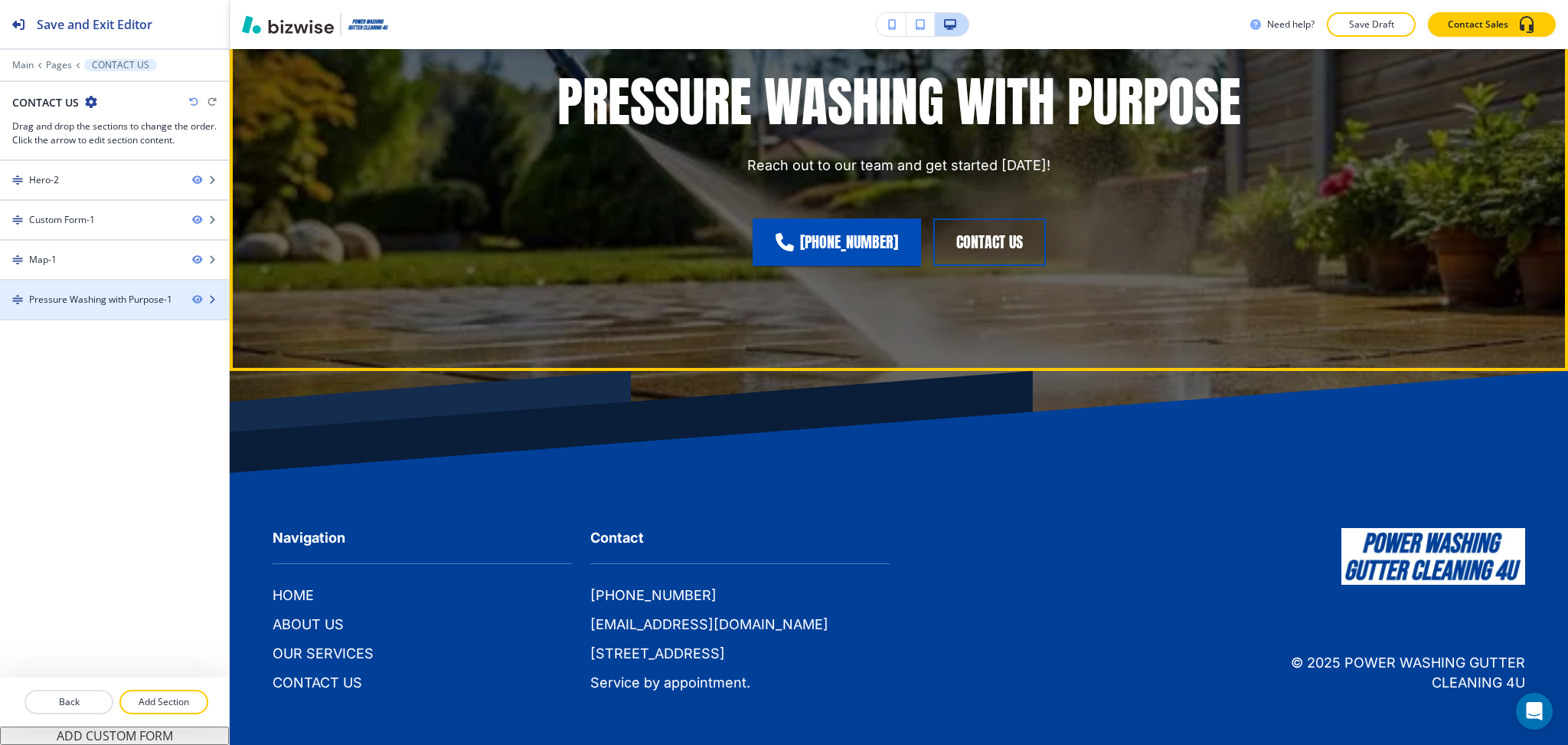
click at [95, 298] on div "Pressure Washing with Purpose-1" at bounding box center [100, 300] width 143 height 14
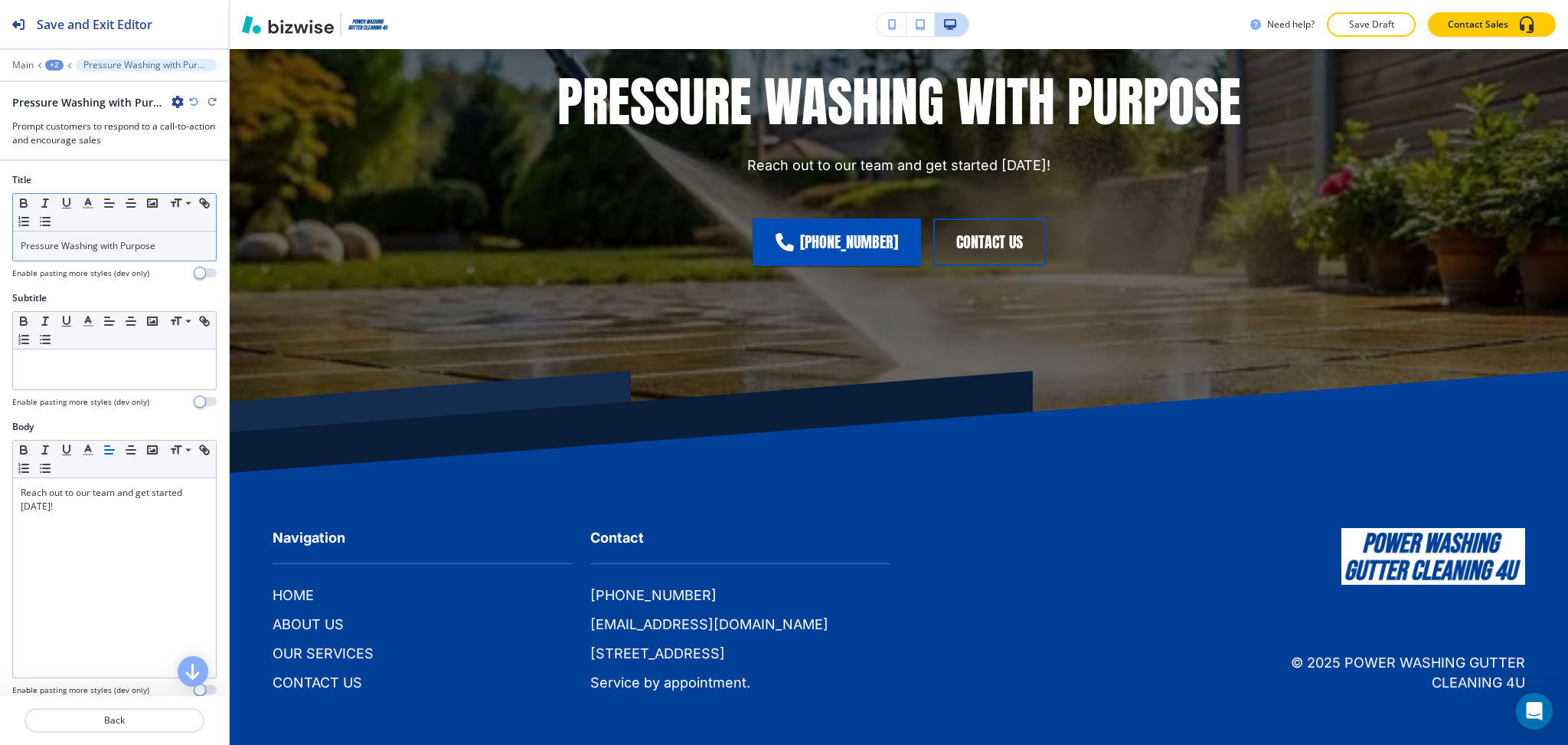
scroll to position [2342, 0]
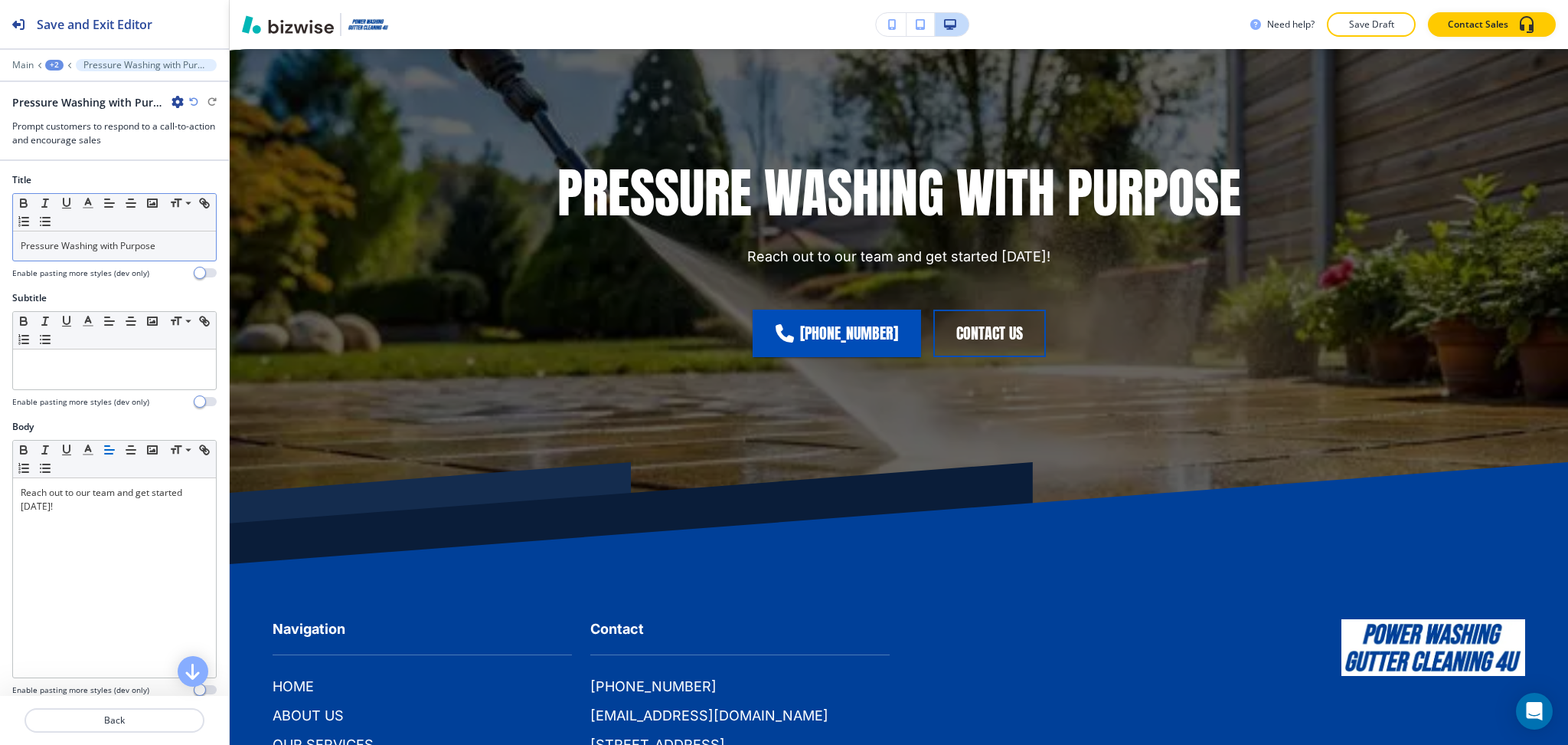
click at [119, 248] on p "Pressure Washing with Purpose" at bounding box center [114, 246] width 187 height 14
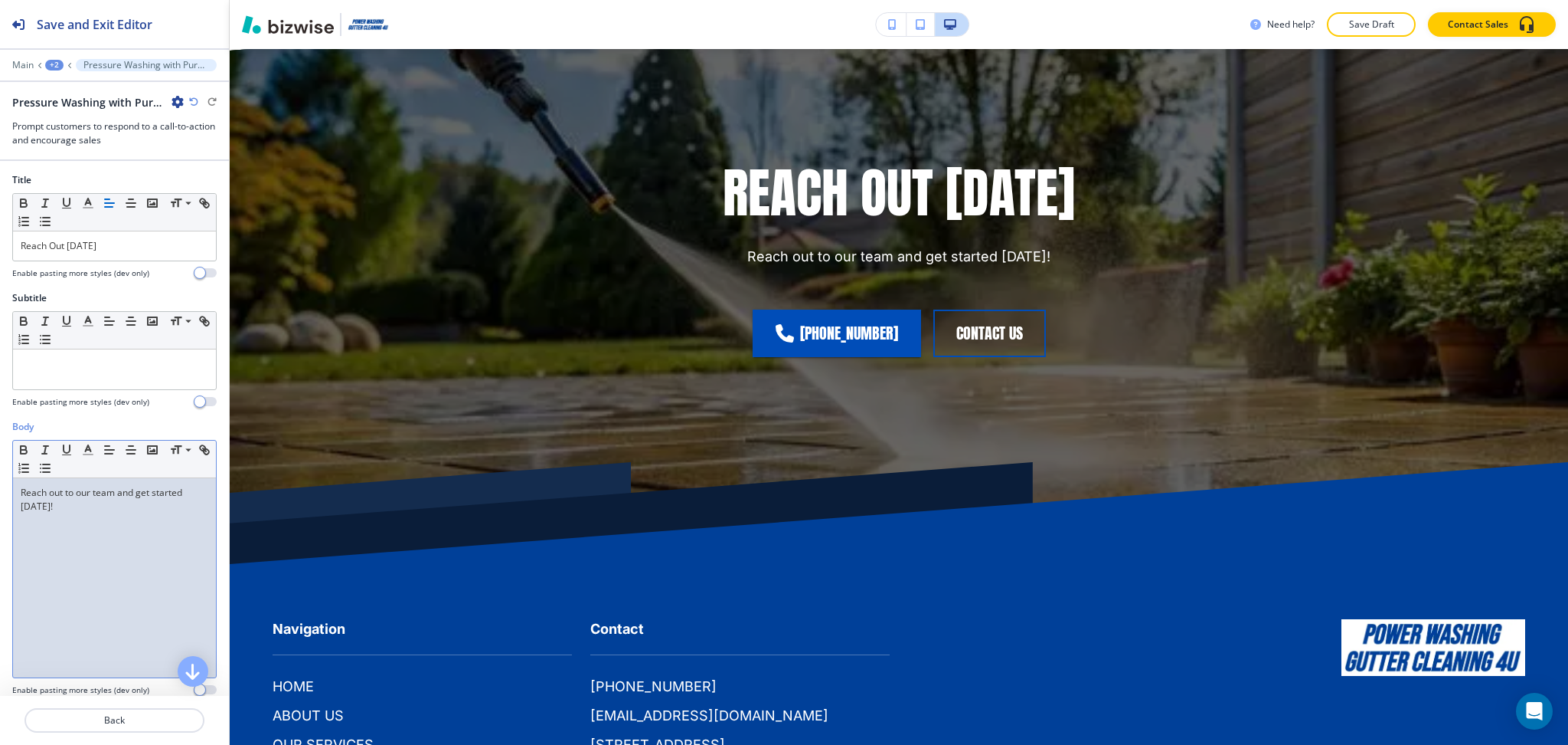
click at [172, 539] on div "Reach out to our team and get started [DATE]!" at bounding box center [114, 577] width 203 height 199
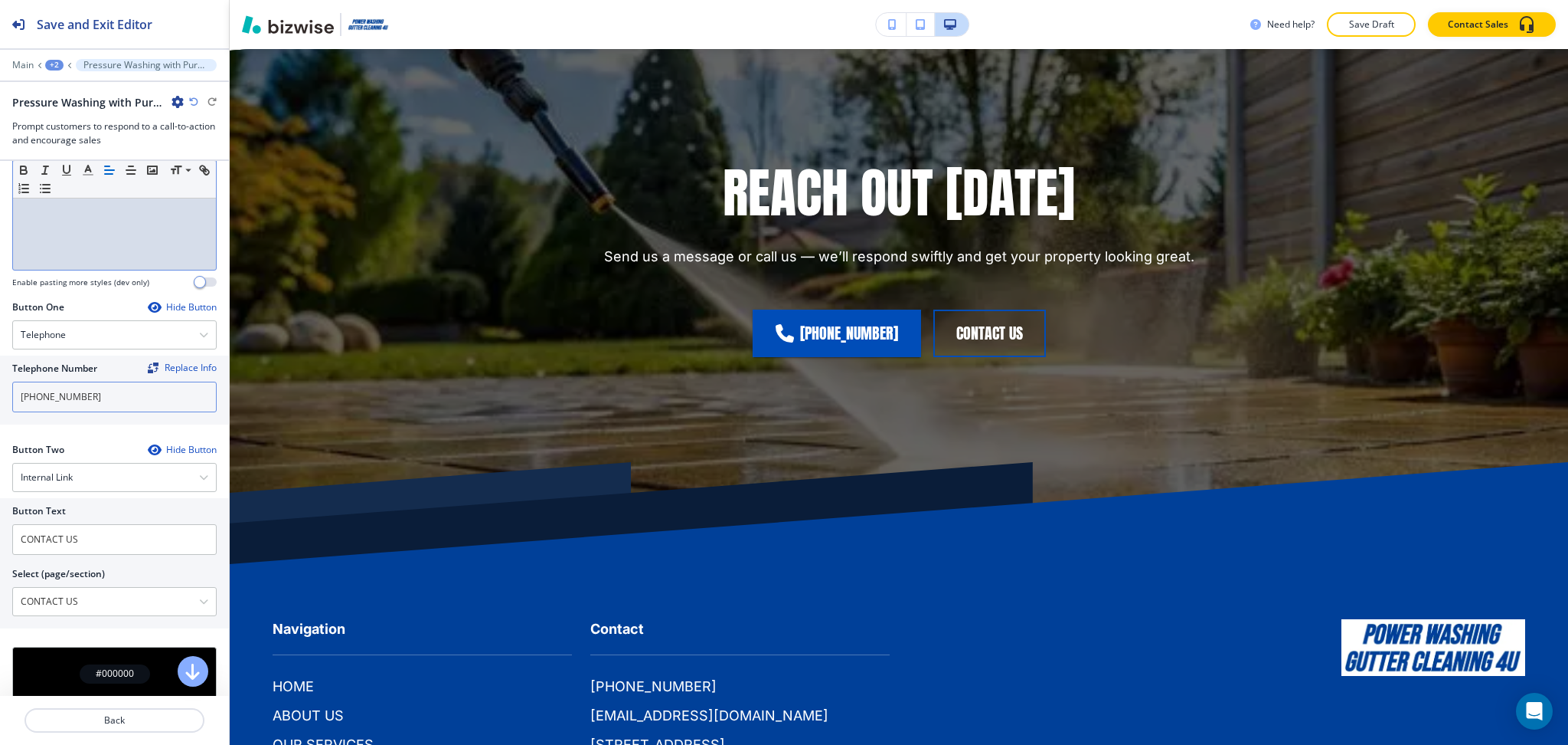
scroll to position [408, 0]
click at [80, 487] on div "Internal Link" at bounding box center [114, 476] width 203 height 28
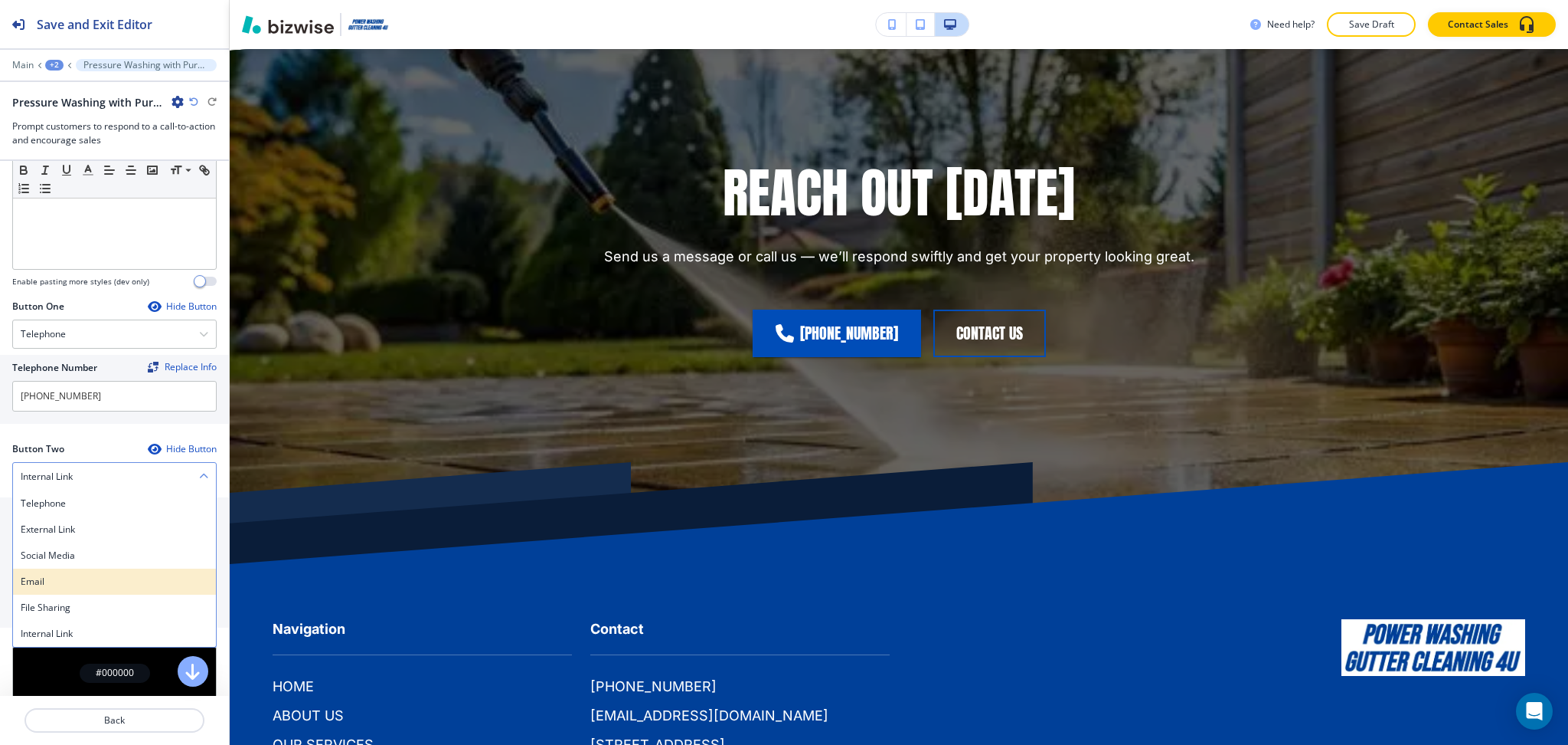
click at [70, 583] on h4 "Email" at bounding box center [114, 582] width 187 height 14
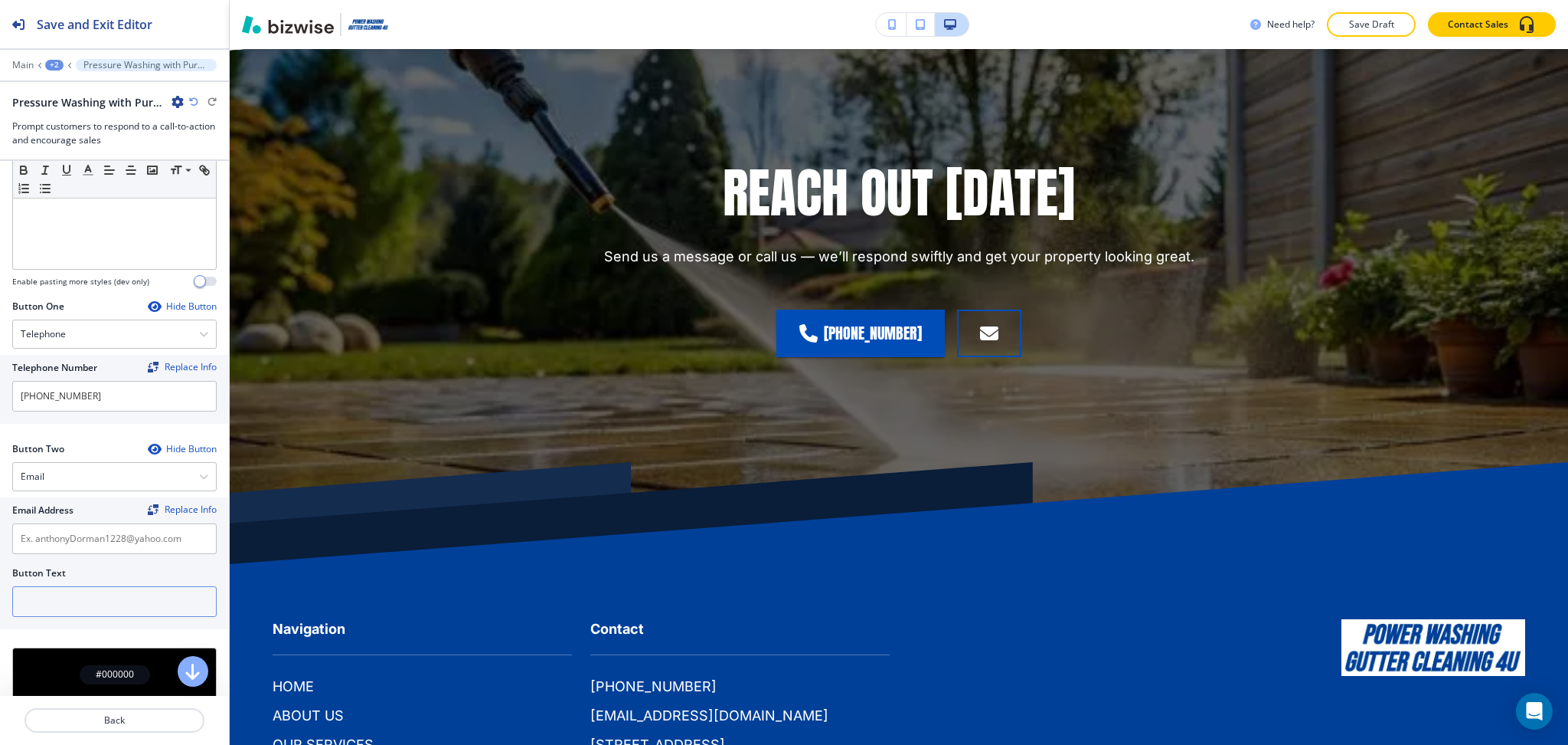
click at [86, 608] on input "text" at bounding box center [114, 601] width 204 height 31
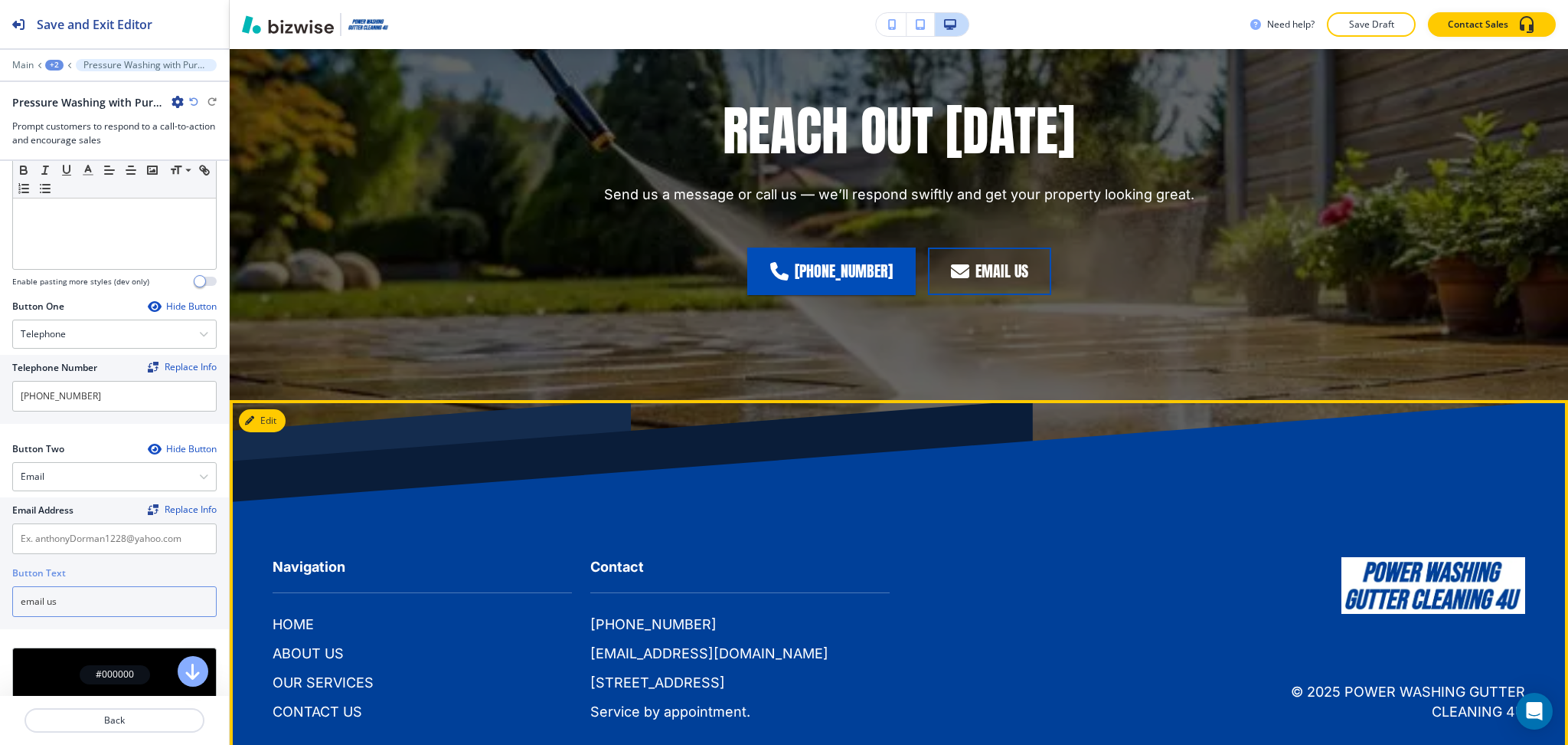
scroll to position [2434, 0]
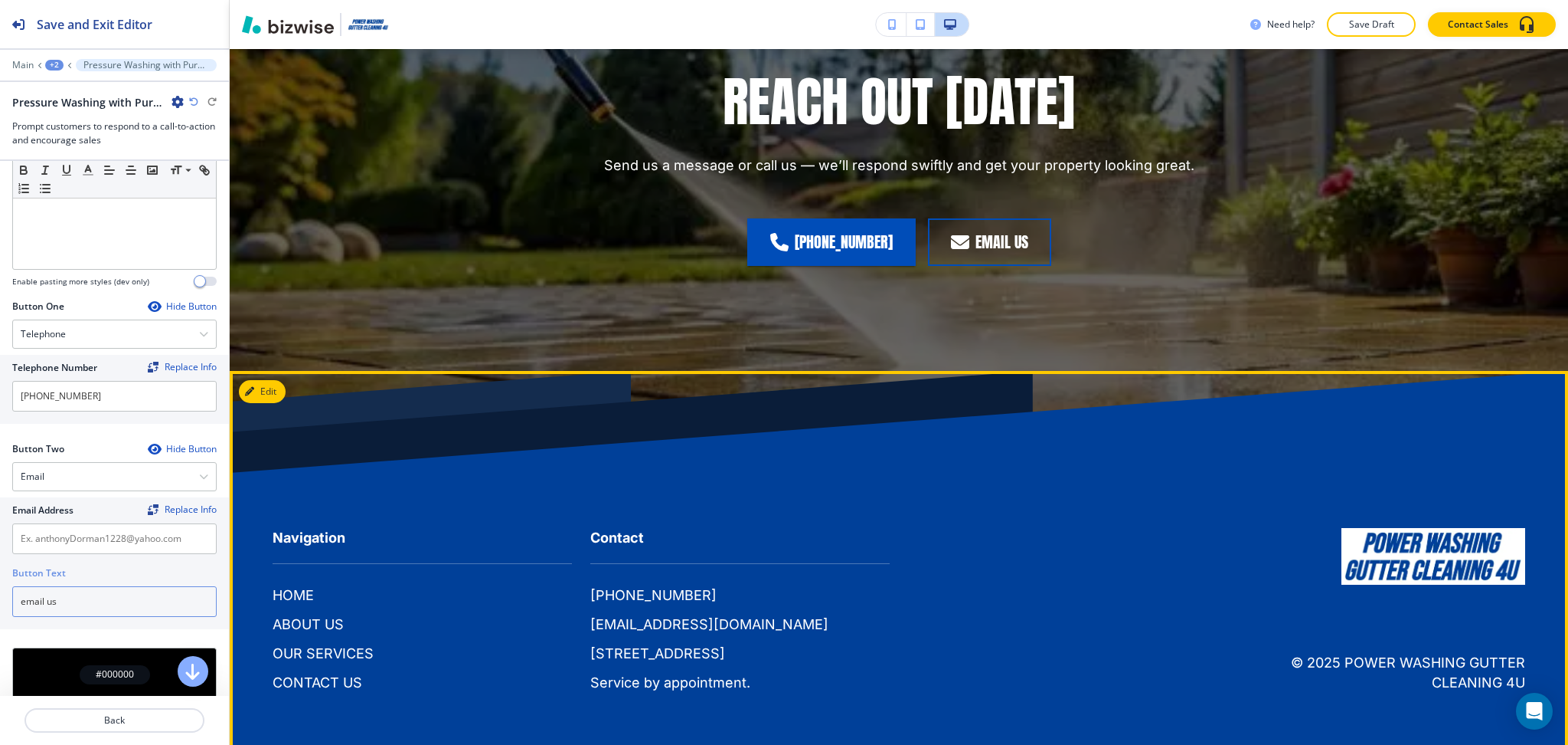
type input "email us"
drag, startPoint x: 821, startPoint y: 629, endPoint x: 560, endPoint y: 620, distance: 261.2
click at [560, 620] on div "Navigation HOME ABOUT US OUR SERVICES CONTACT US Contact [PHONE_NUMBER] [EMAIL_…" at bounding box center [889, 595] width 1271 height 195
click at [539, 622] on div "HOME ABOUT US OUR SERVICES CONTACT US" at bounding box center [422, 638] width 299 height 107
click at [565, 616] on div "HOME ABOUT US OUR SERVICES CONTACT US" at bounding box center [422, 638] width 299 height 107
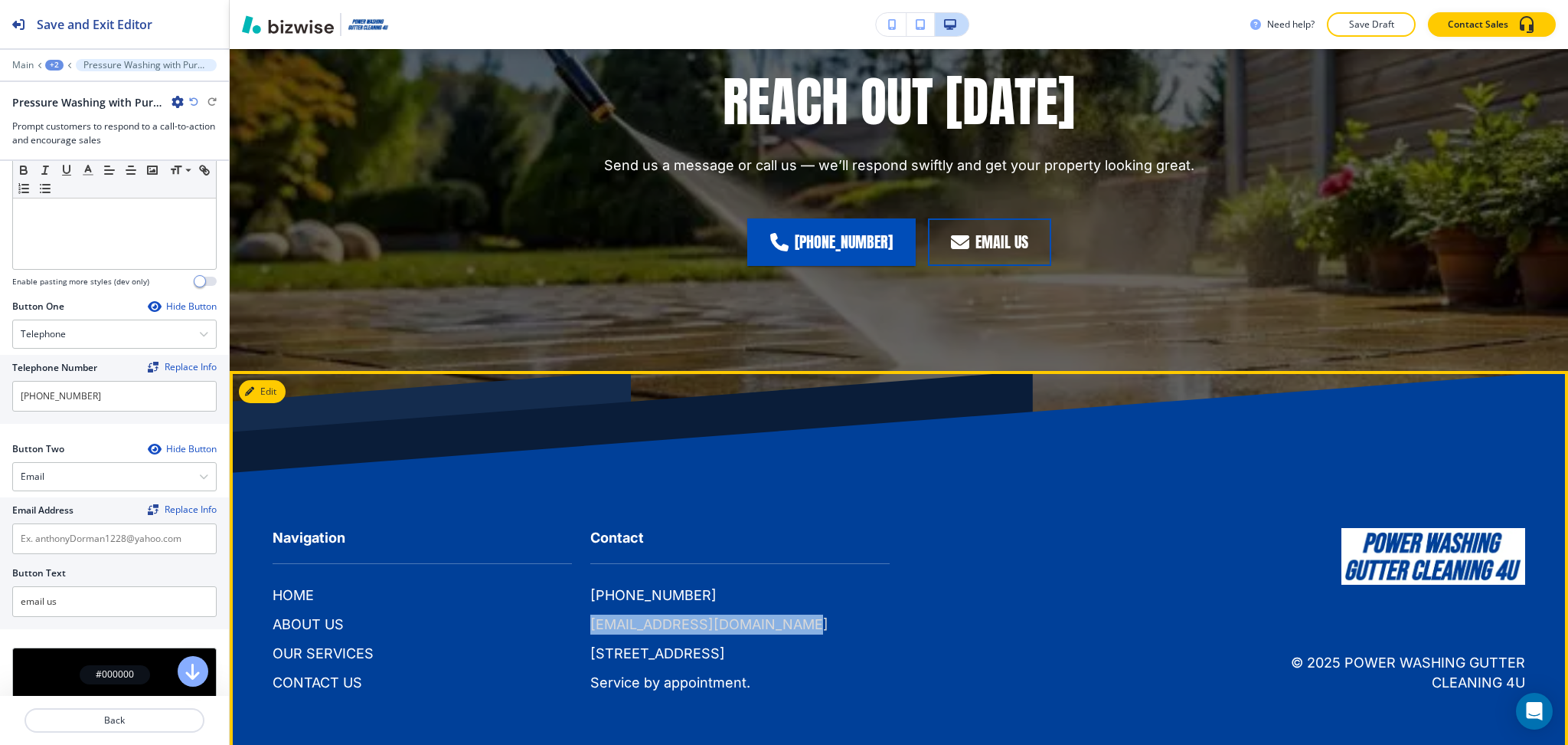
drag, startPoint x: 615, startPoint y: 624, endPoint x: 803, endPoint y: 622, distance: 188.0
click at [803, 622] on div "Contact [PHONE_NUMBER] [EMAIL_ADDRESS][DOMAIN_NAME] [STREET_ADDRESS] Service by…" at bounding box center [731, 595] width 318 height 195
copy p "[EMAIL_ADDRESS][DOMAIN_NAME]"
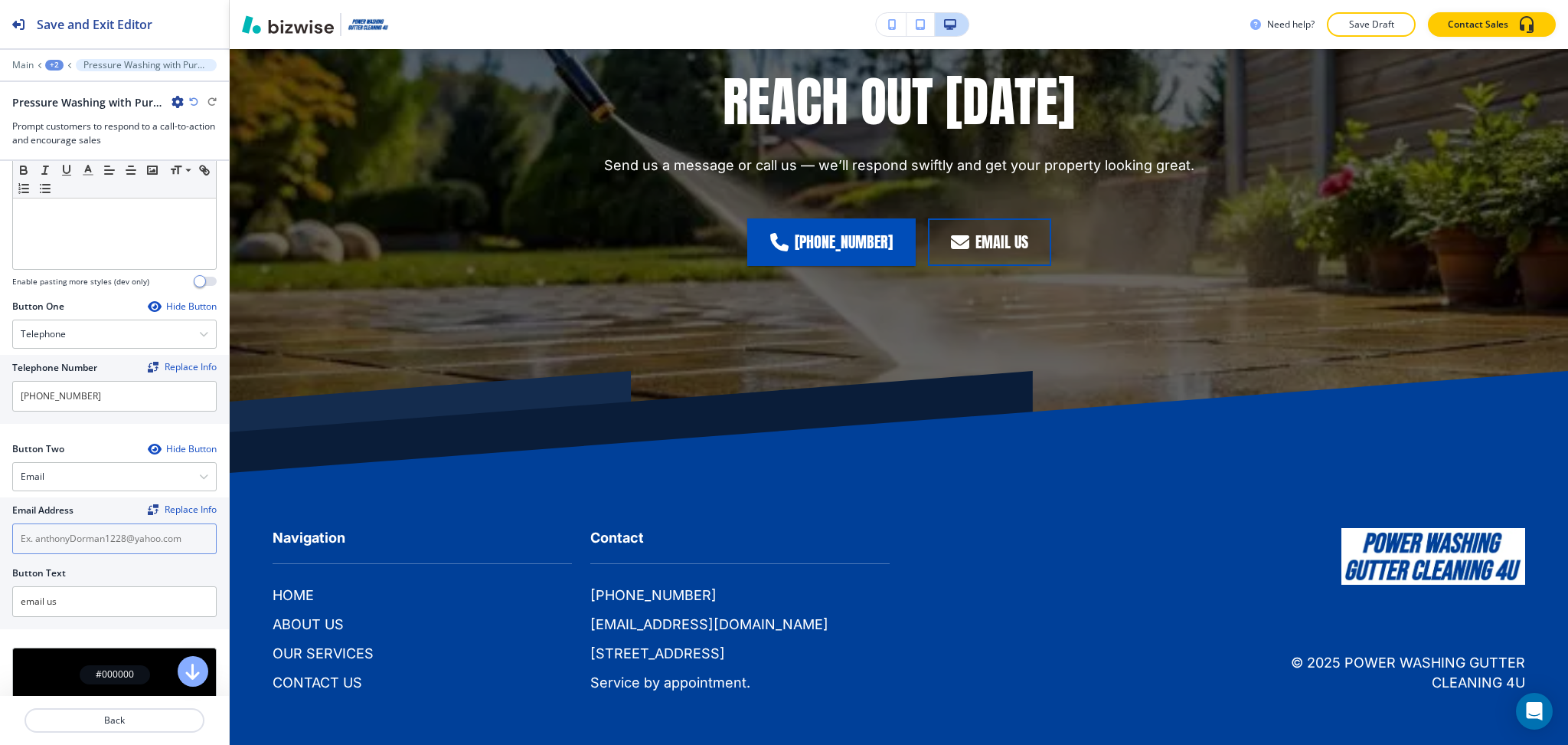
click at [89, 538] on input "text" at bounding box center [114, 538] width 204 height 31
paste input "[EMAIL_ADDRESS][DOMAIN_NAME]"
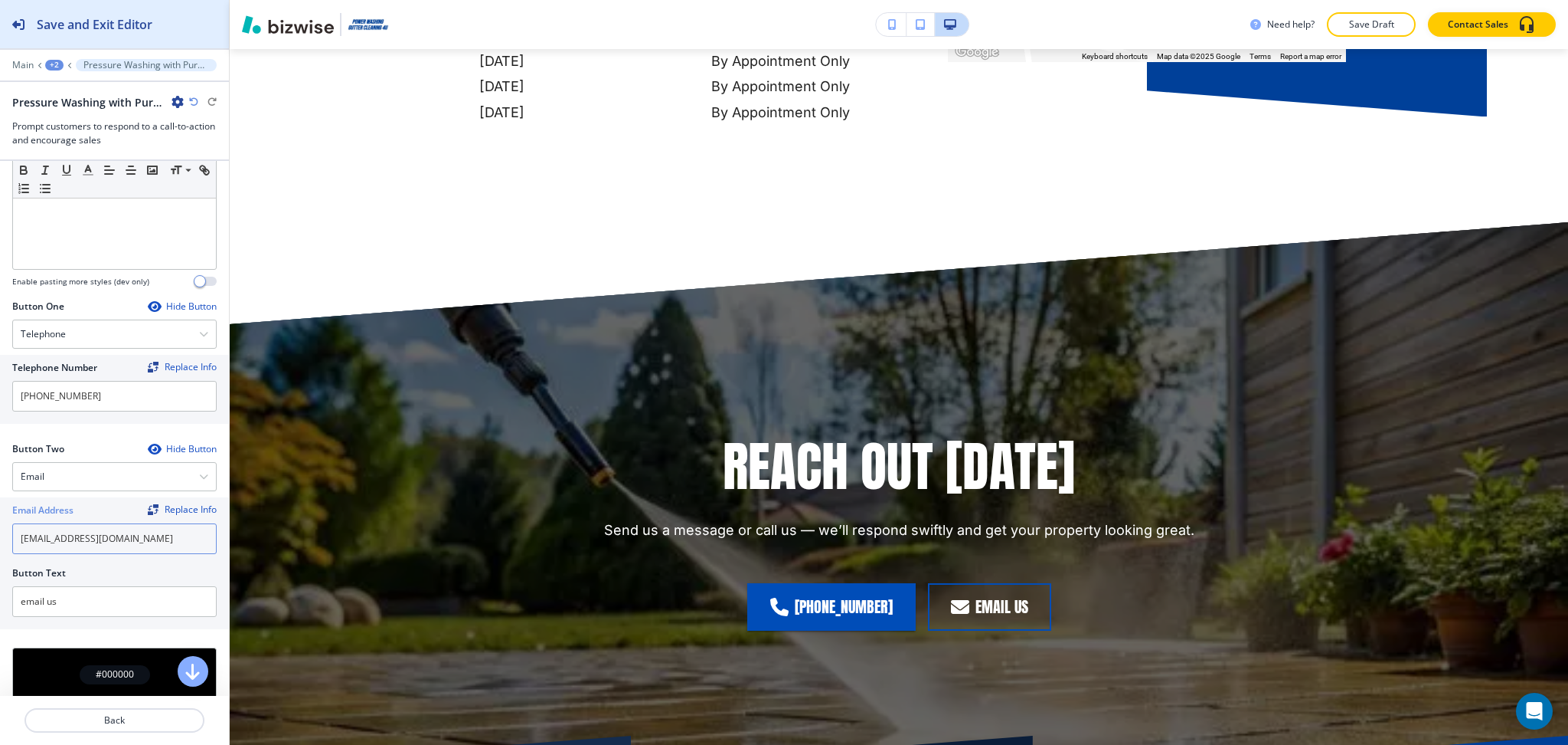
scroll to position [2064, 0]
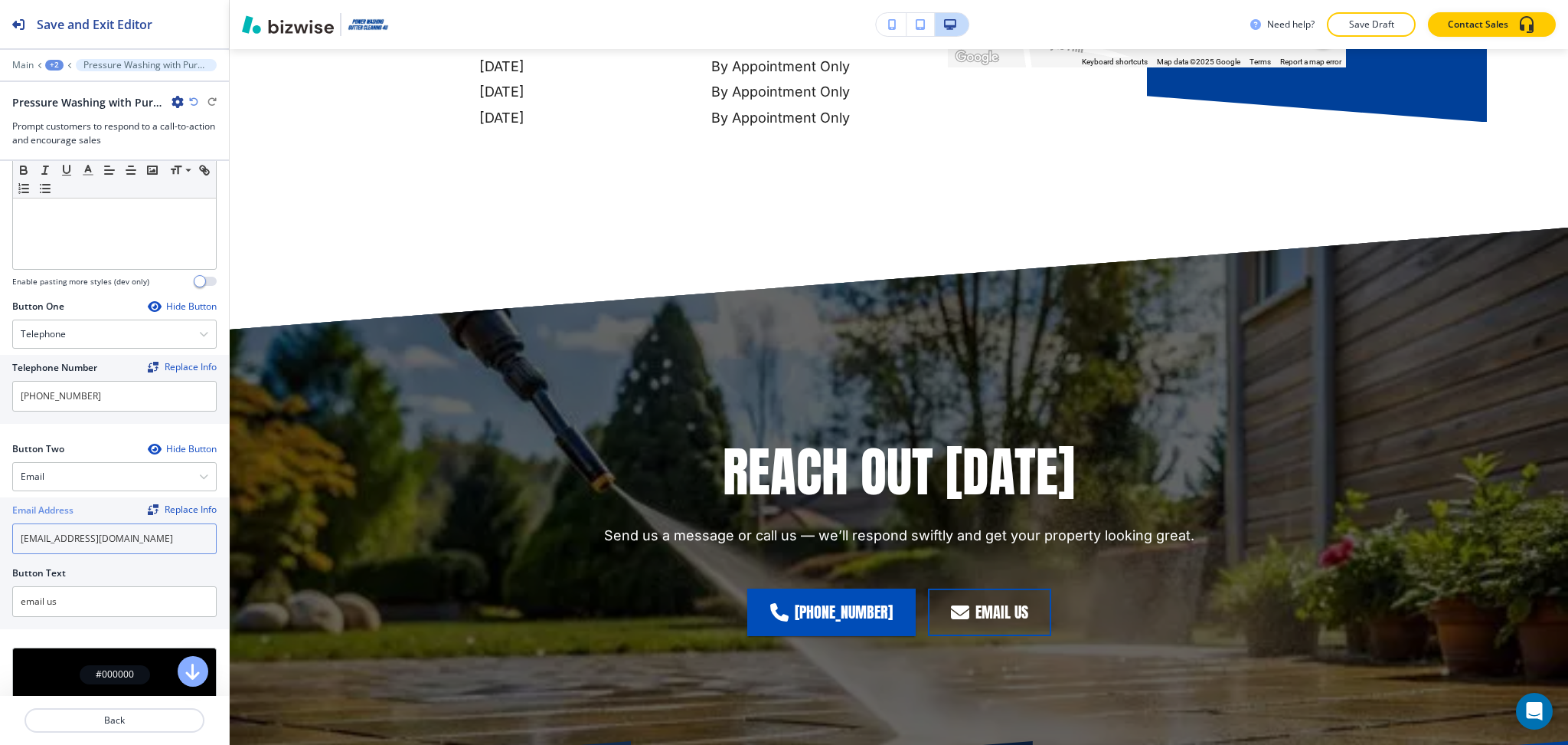
type input "[EMAIL_ADDRESS][DOMAIN_NAME]"
click at [51, 56] on div at bounding box center [114, 54] width 229 height 9
click at [59, 64] on div "+2" at bounding box center [54, 65] width 19 height 11
click at [75, 112] on p "CONTACT US" at bounding box center [94, 117] width 78 height 14
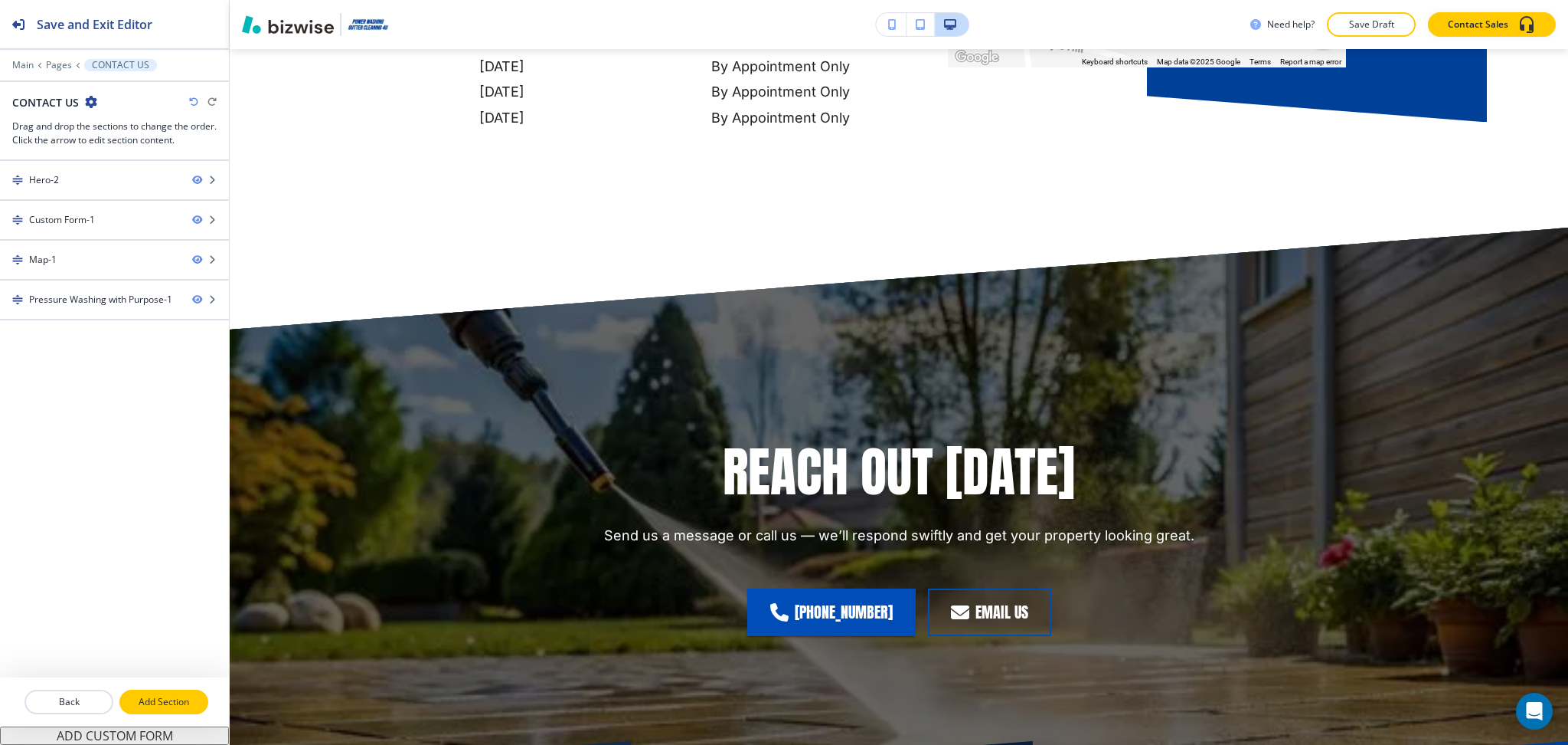
click at [148, 698] on p "Add Section" at bounding box center [163, 702] width 86 height 14
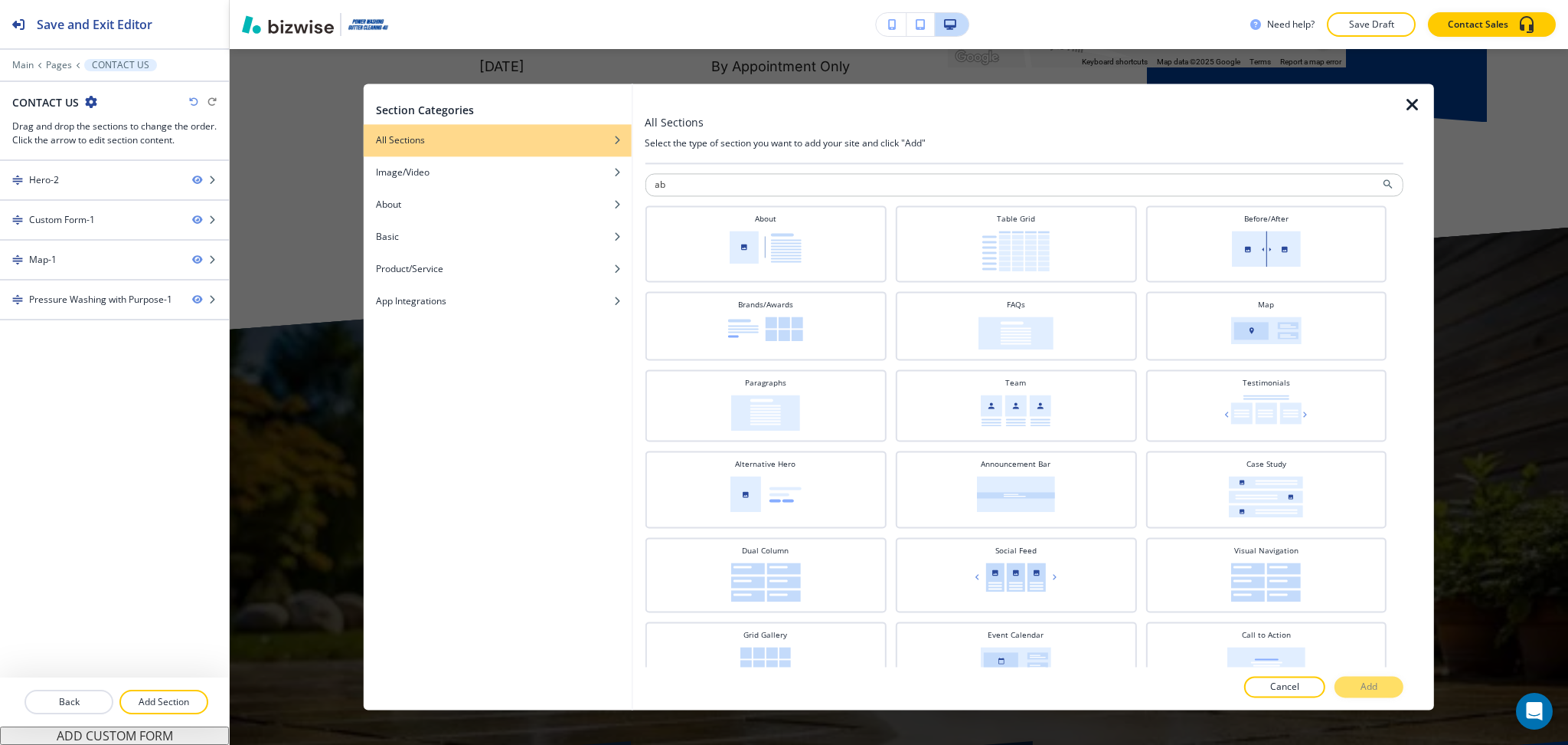
type input "ab"
click at [794, 202] on div at bounding box center [1023, 201] width 759 height 9
click at [829, 234] on div "About" at bounding box center [765, 242] width 226 height 59
click at [1382, 691] on button "Add" at bounding box center [1369, 687] width 69 height 21
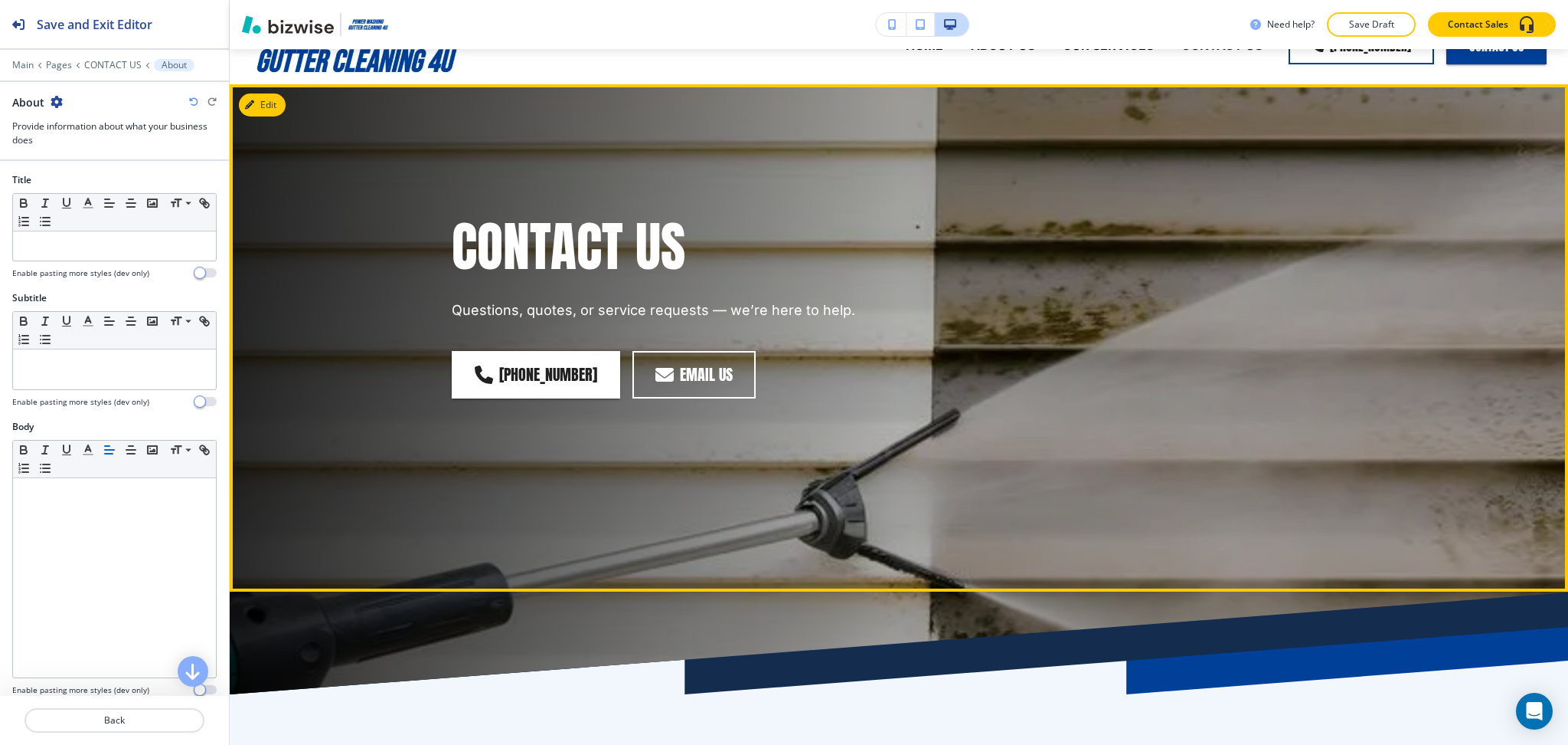
scroll to position [0, 0]
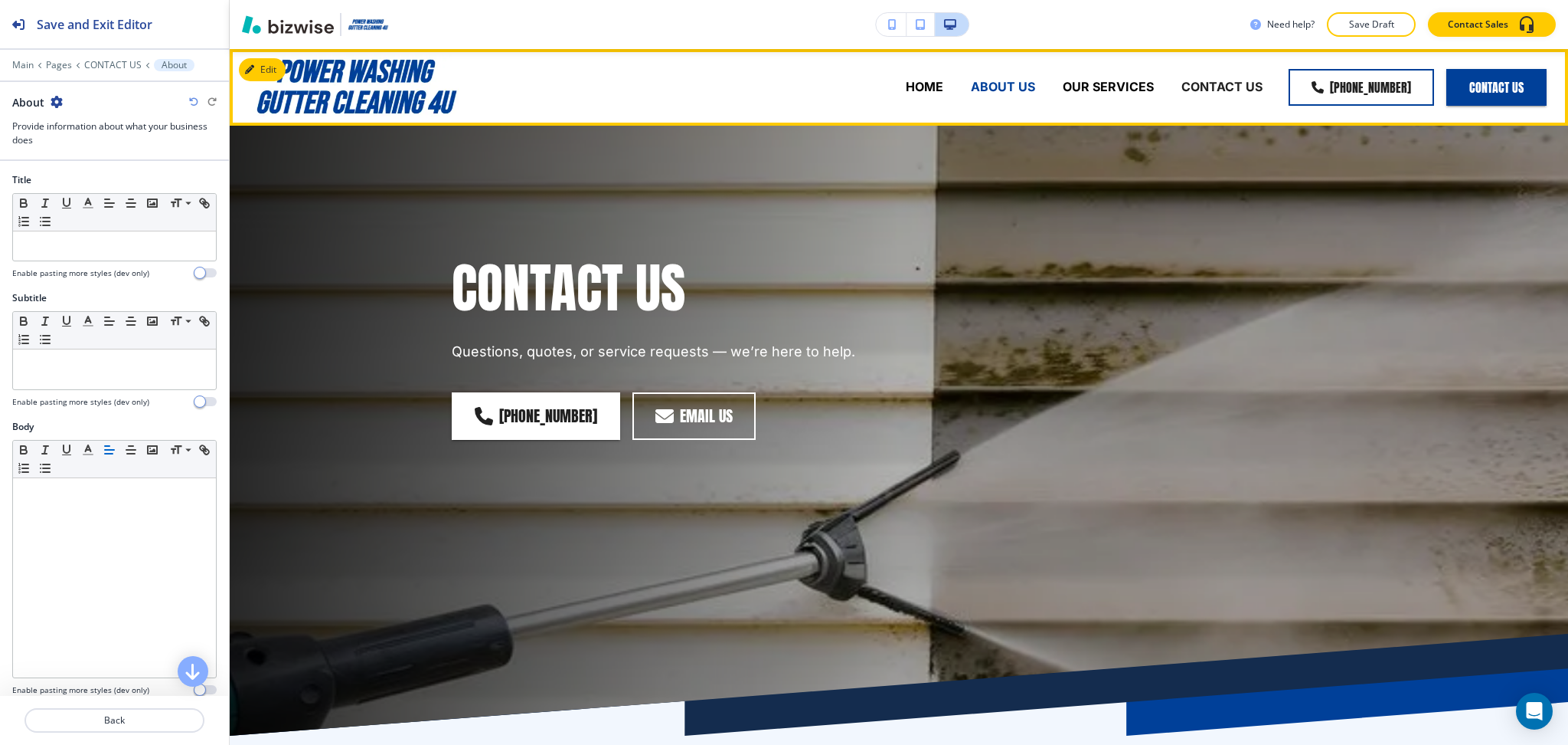
click at [997, 80] on p "ABOUT US" at bounding box center [1003, 87] width 64 height 18
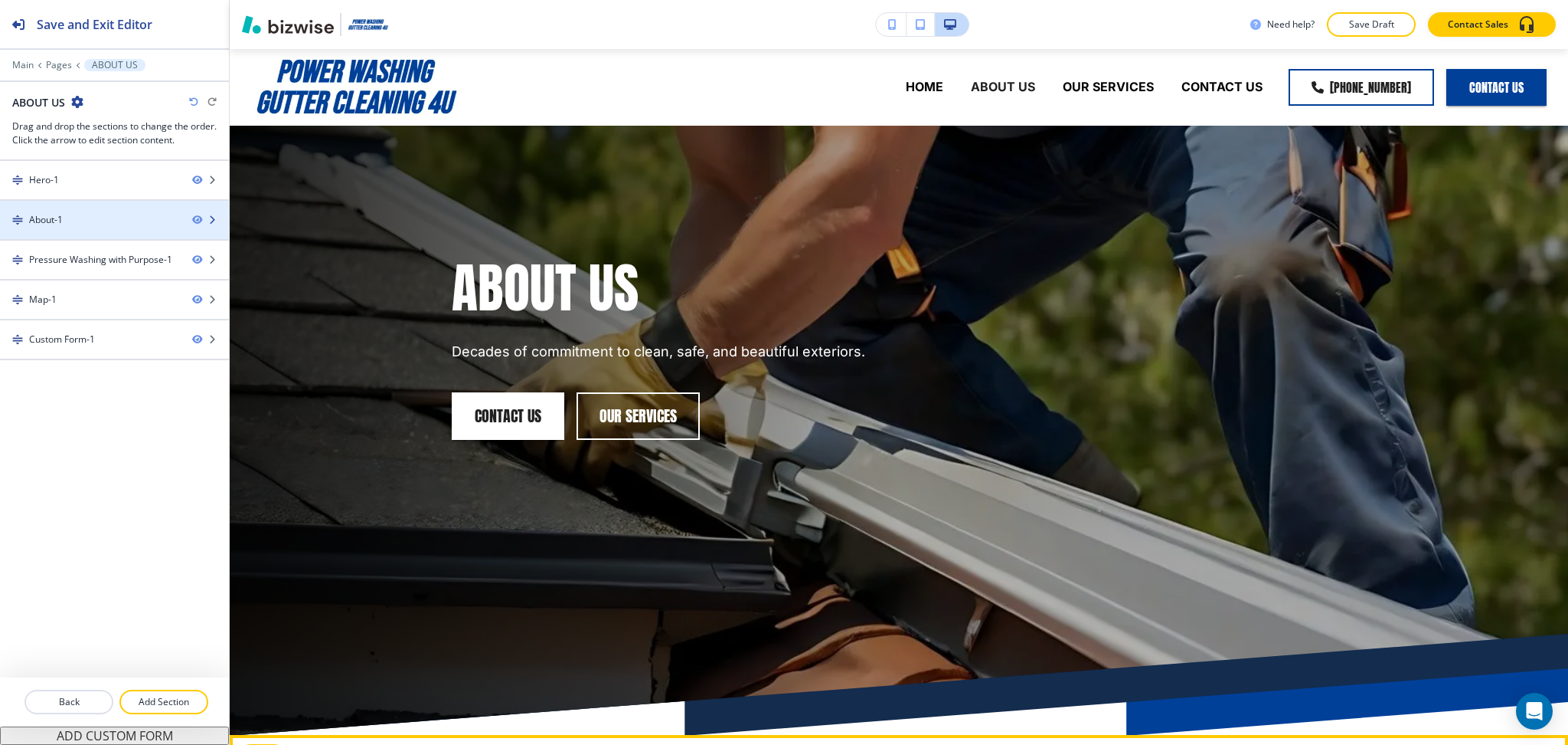
click at [109, 224] on div "About-1" at bounding box center [90, 220] width 180 height 14
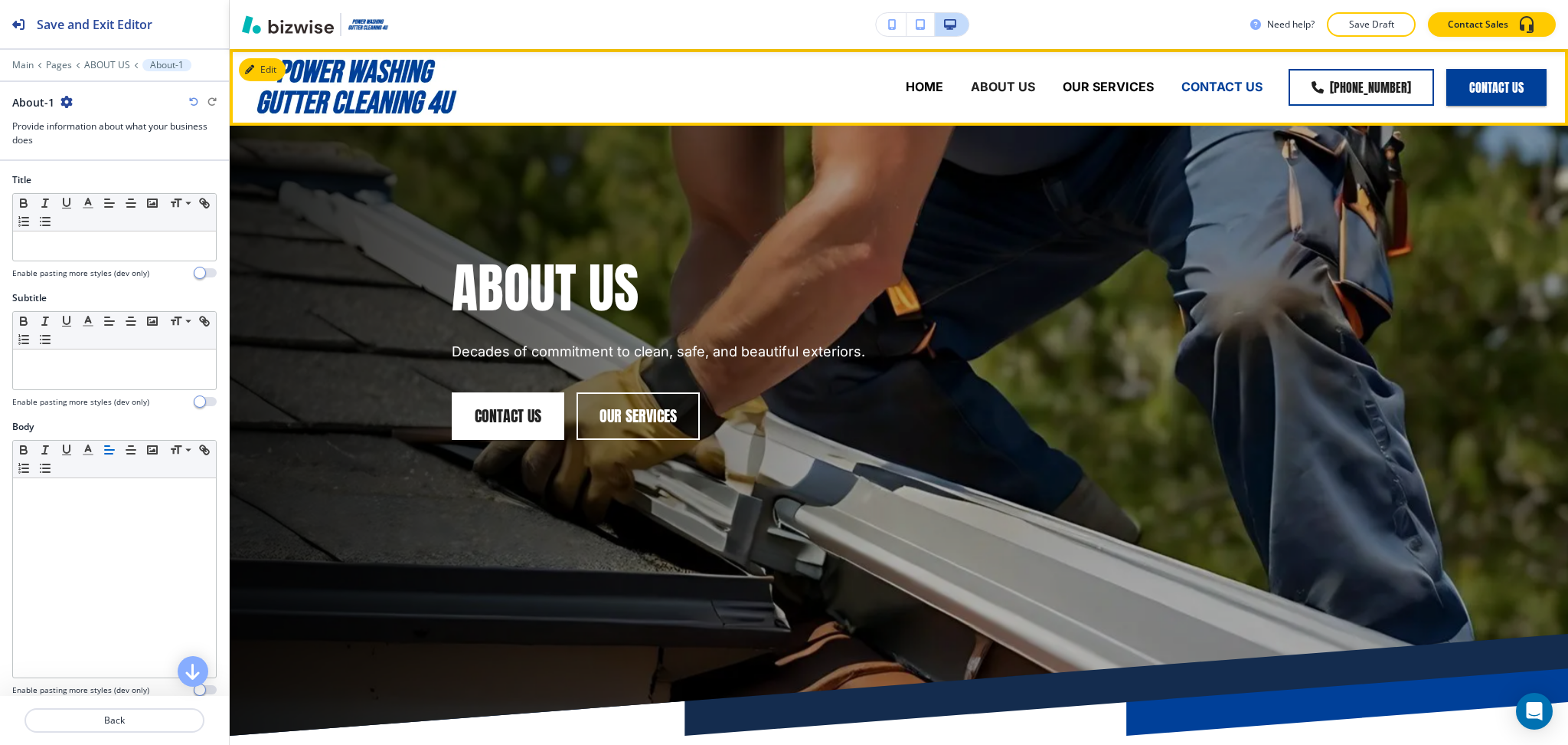
click at [1226, 87] on p "CONTACT US" at bounding box center [1221, 87] width 81 height 18
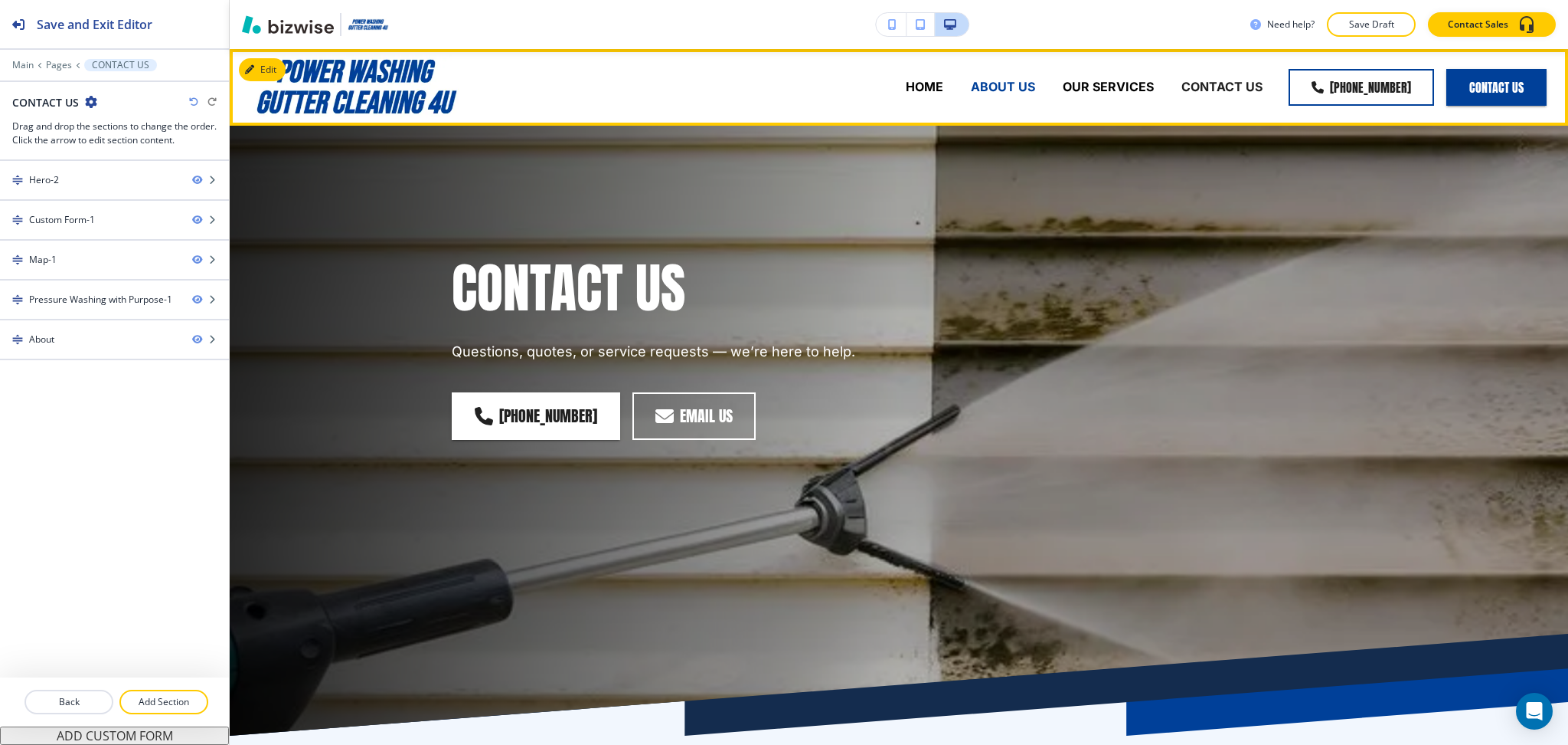
click at [1001, 89] on p "ABOUT US" at bounding box center [1003, 87] width 64 height 18
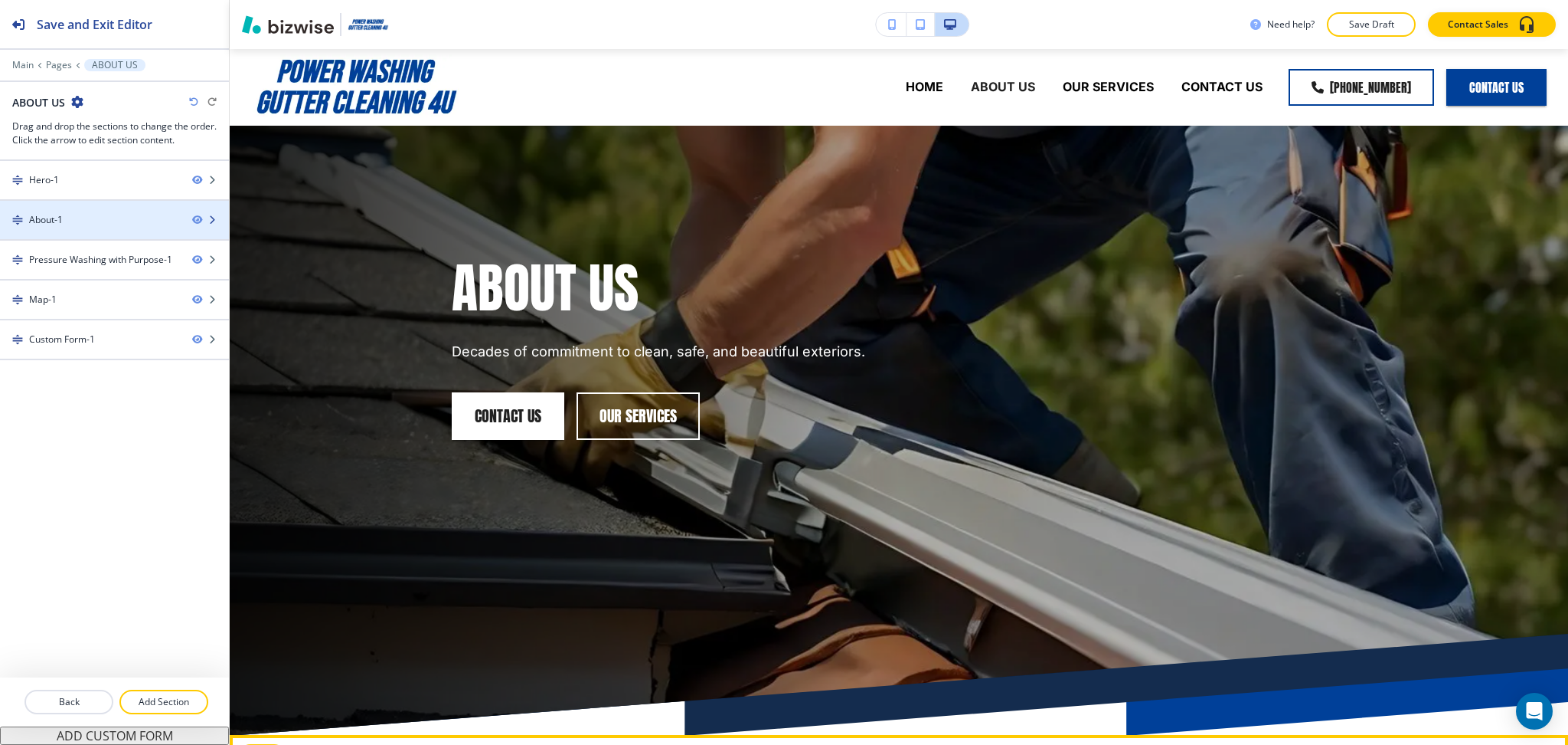
click at [88, 228] on div at bounding box center [114, 233] width 229 height 12
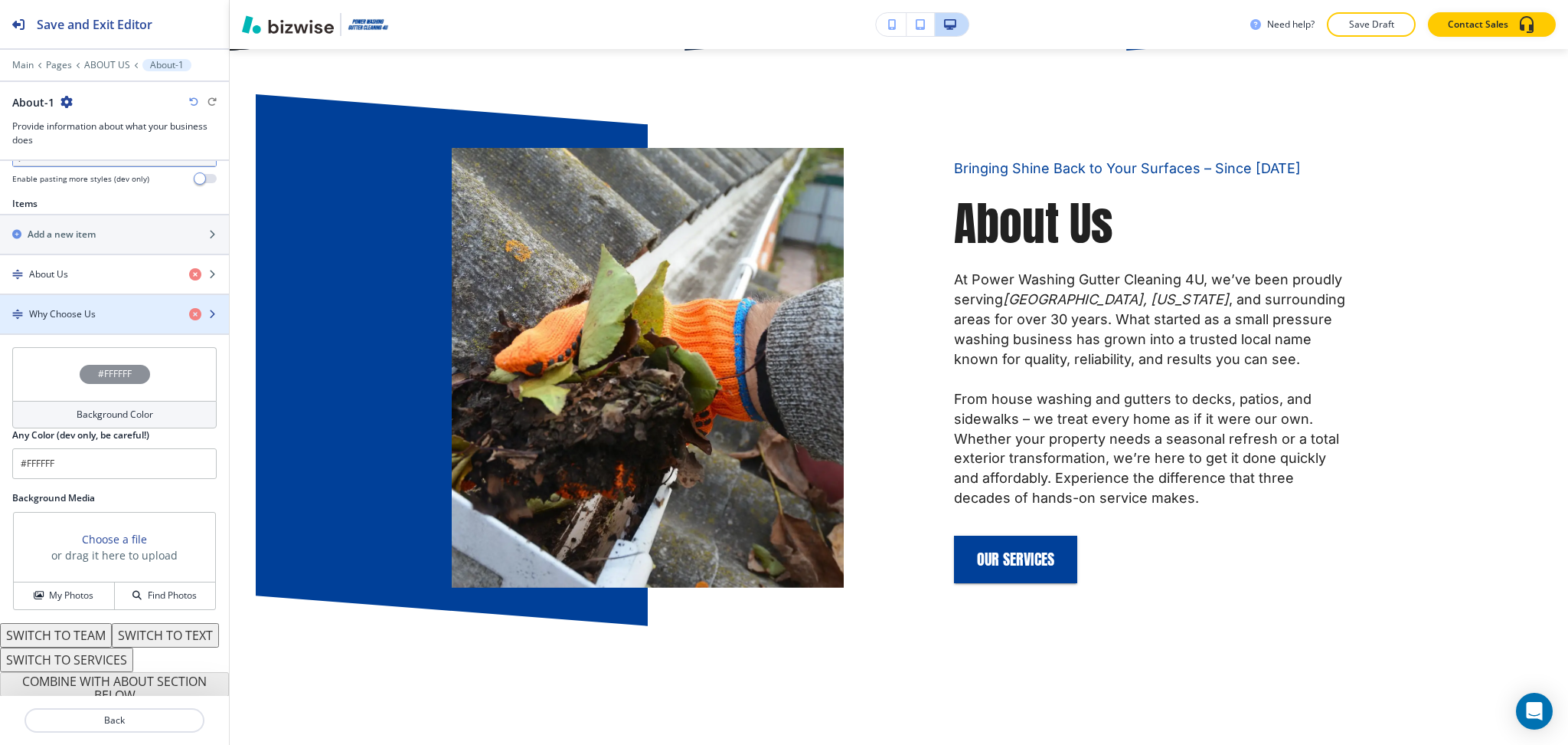
scroll to position [543, 0]
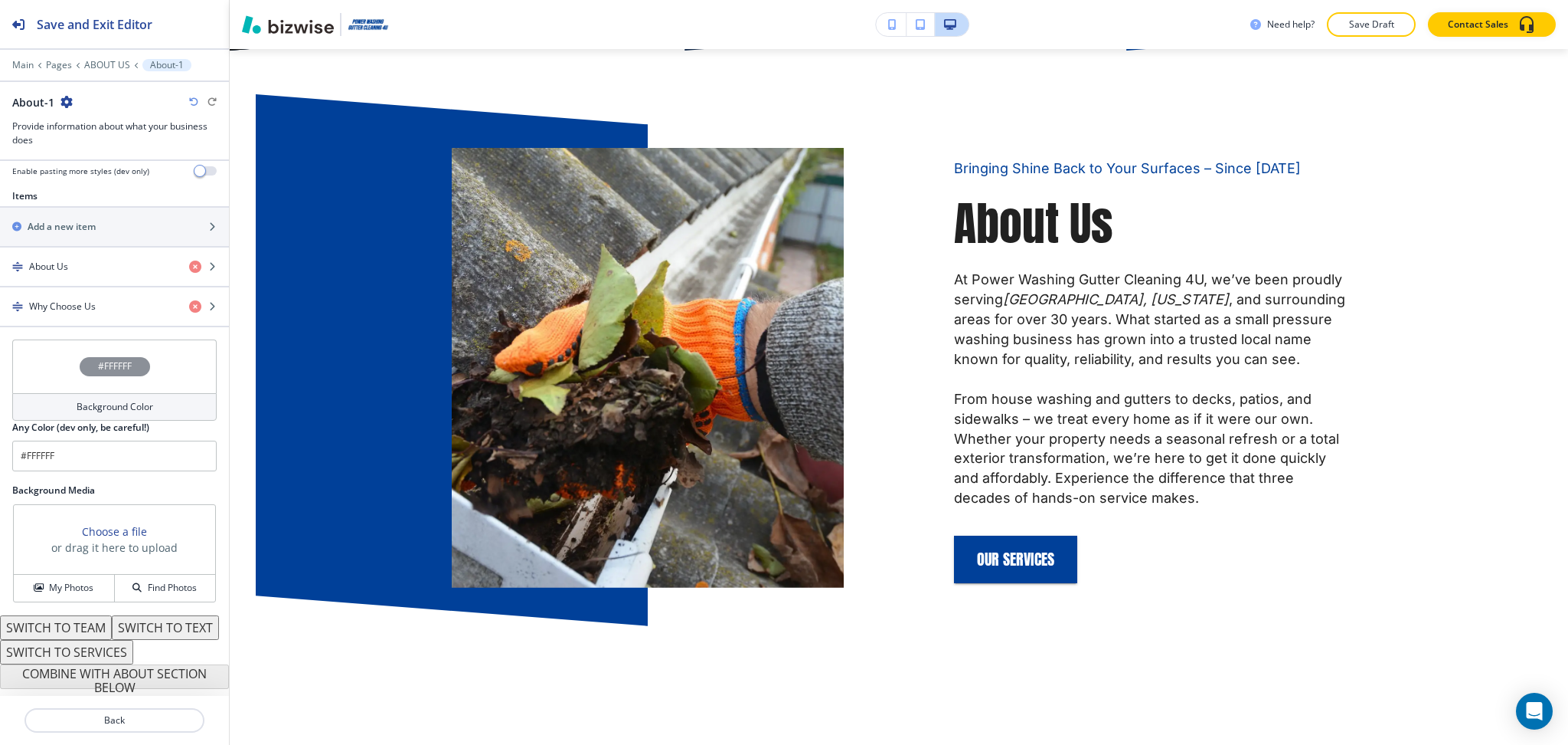
click at [64, 101] on icon "button" at bounding box center [67, 102] width 12 height 12
click at [101, 152] on p "Duplicate Section" at bounding box center [109, 155] width 78 height 14
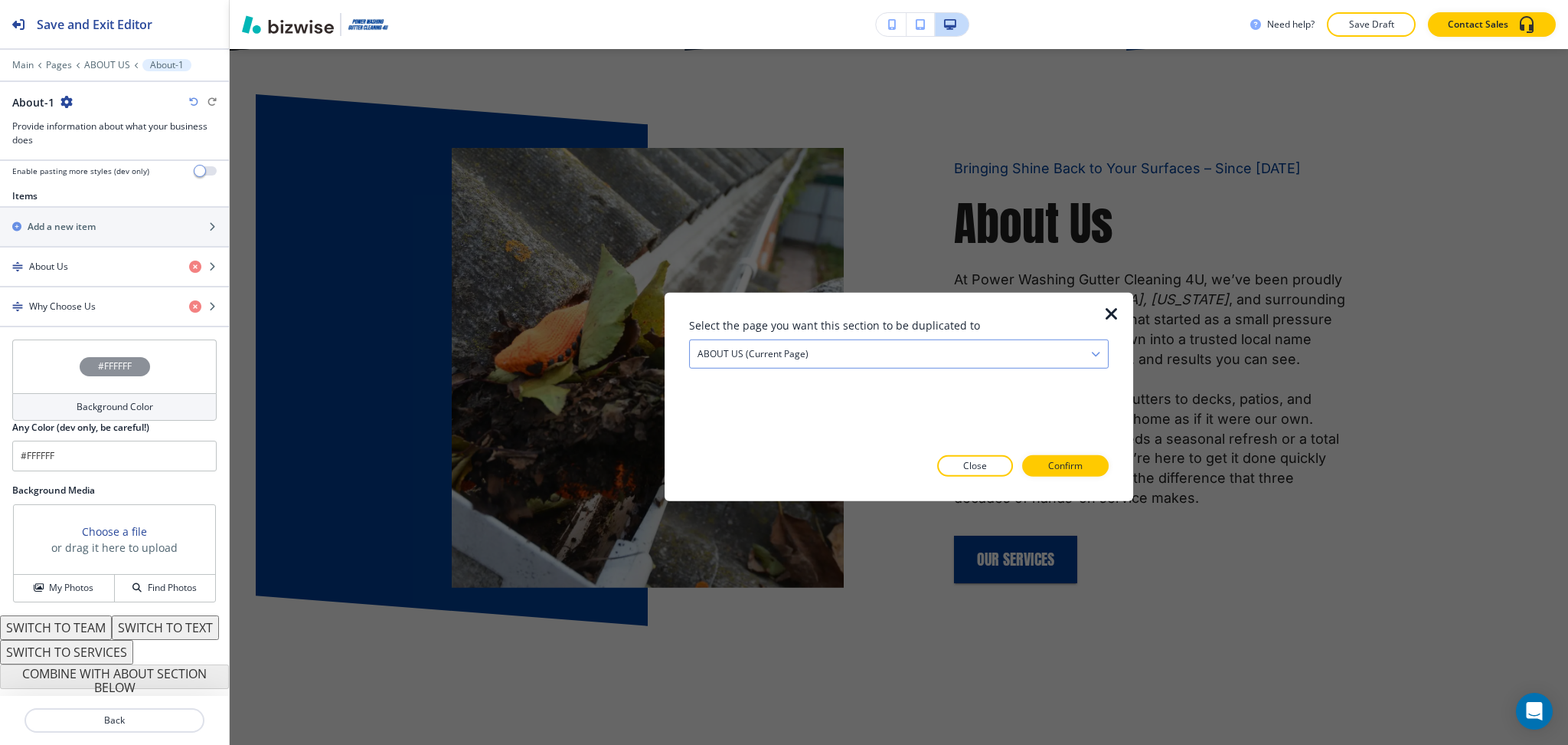
click at [790, 355] on h4 "ABOUT US (current page)" at bounding box center [752, 354] width 111 height 14
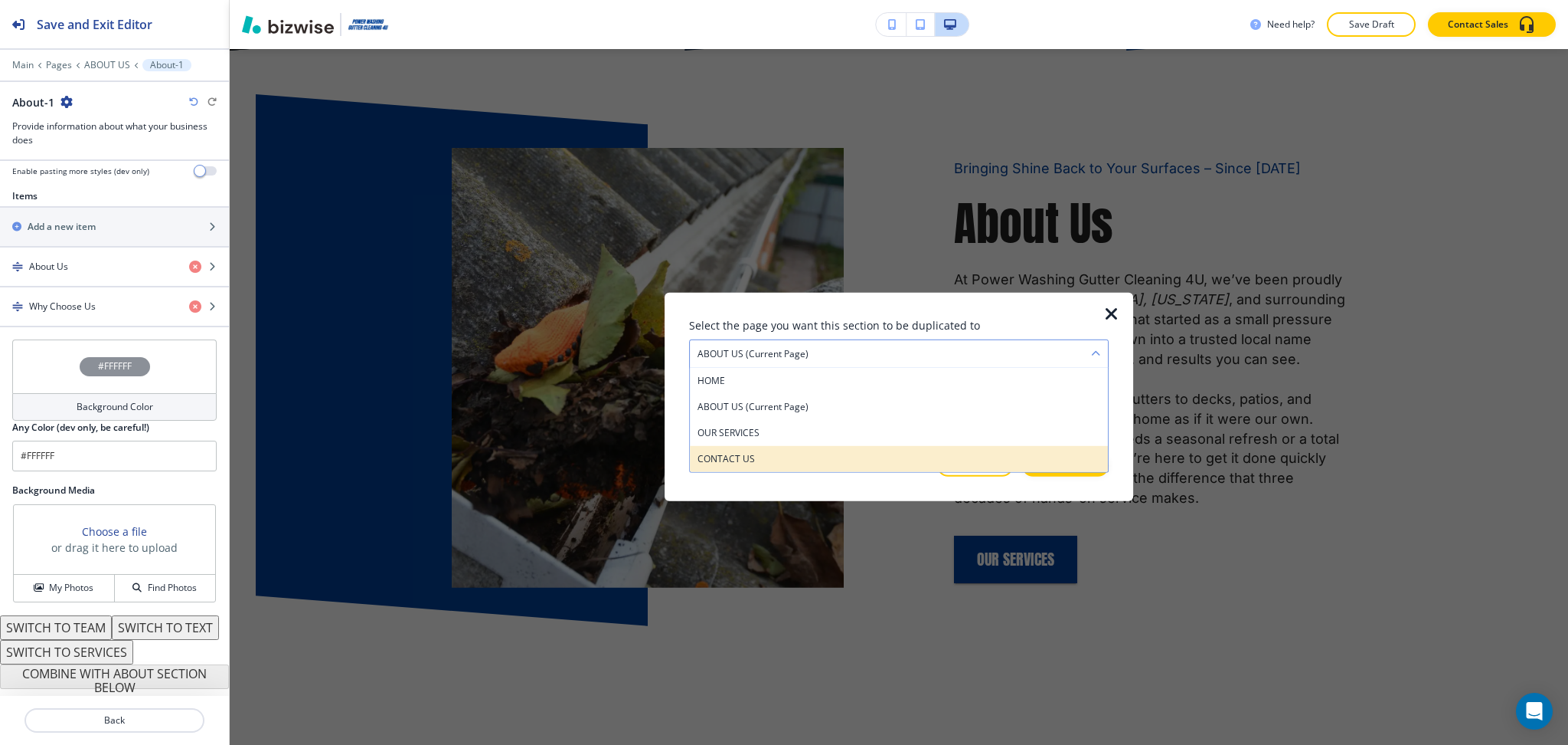
click at [774, 461] on h4 "CONTACT US" at bounding box center [899, 459] width 403 height 14
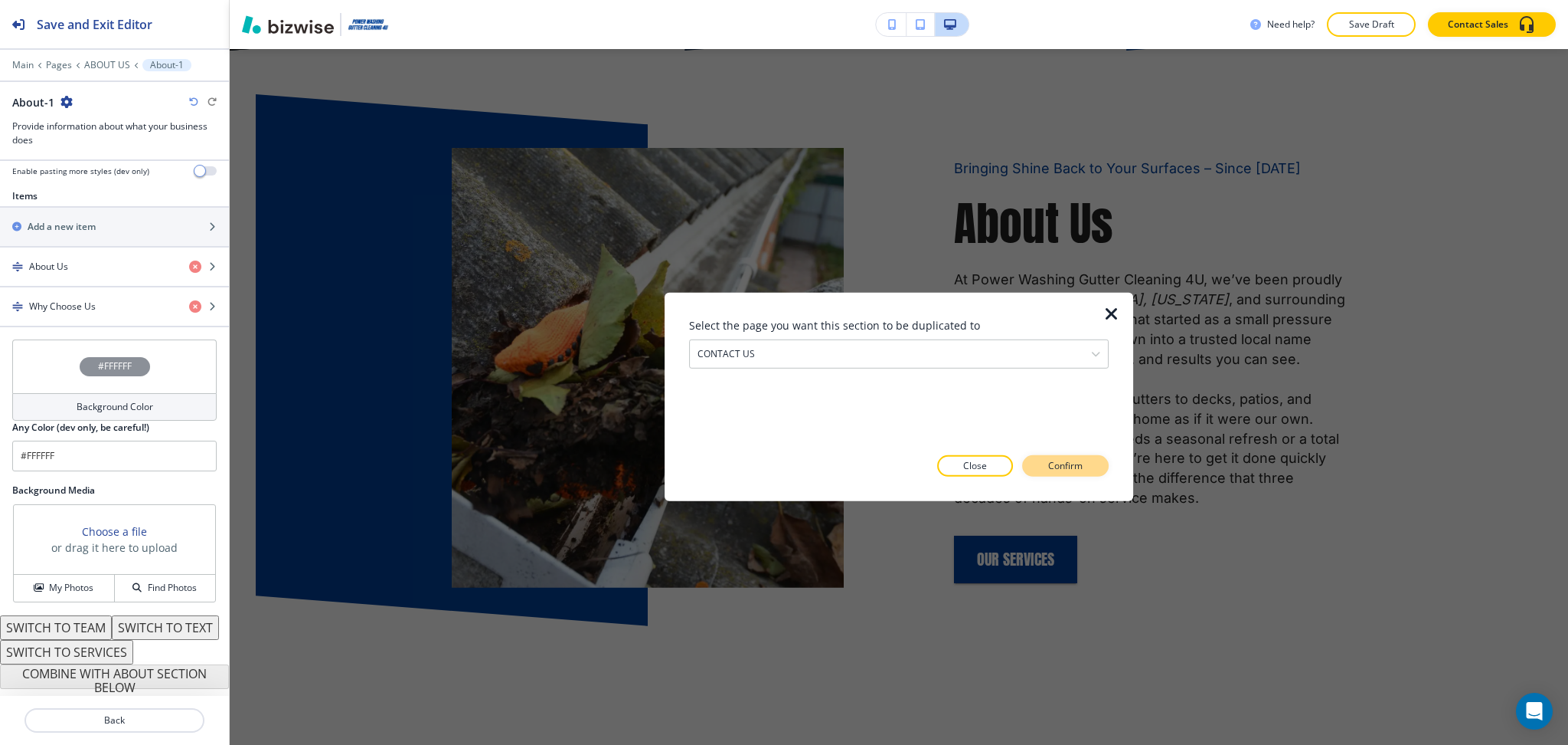
click at [1048, 469] on p "Confirm" at bounding box center [1065, 466] width 35 height 14
click at [1058, 468] on p "Take me there" at bounding box center [1052, 466] width 62 height 14
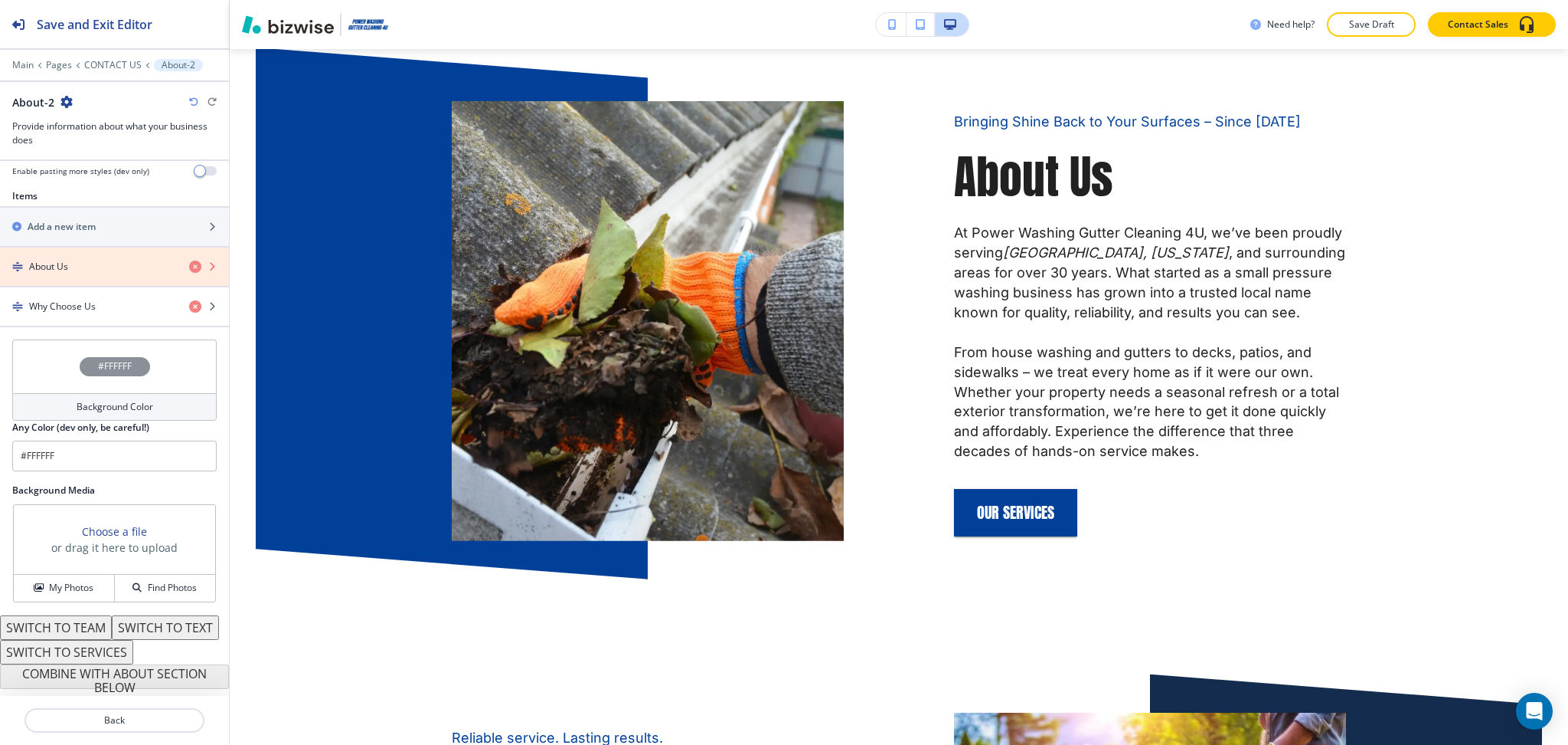
click at [189, 260] on icon "button" at bounding box center [195, 266] width 12 height 12
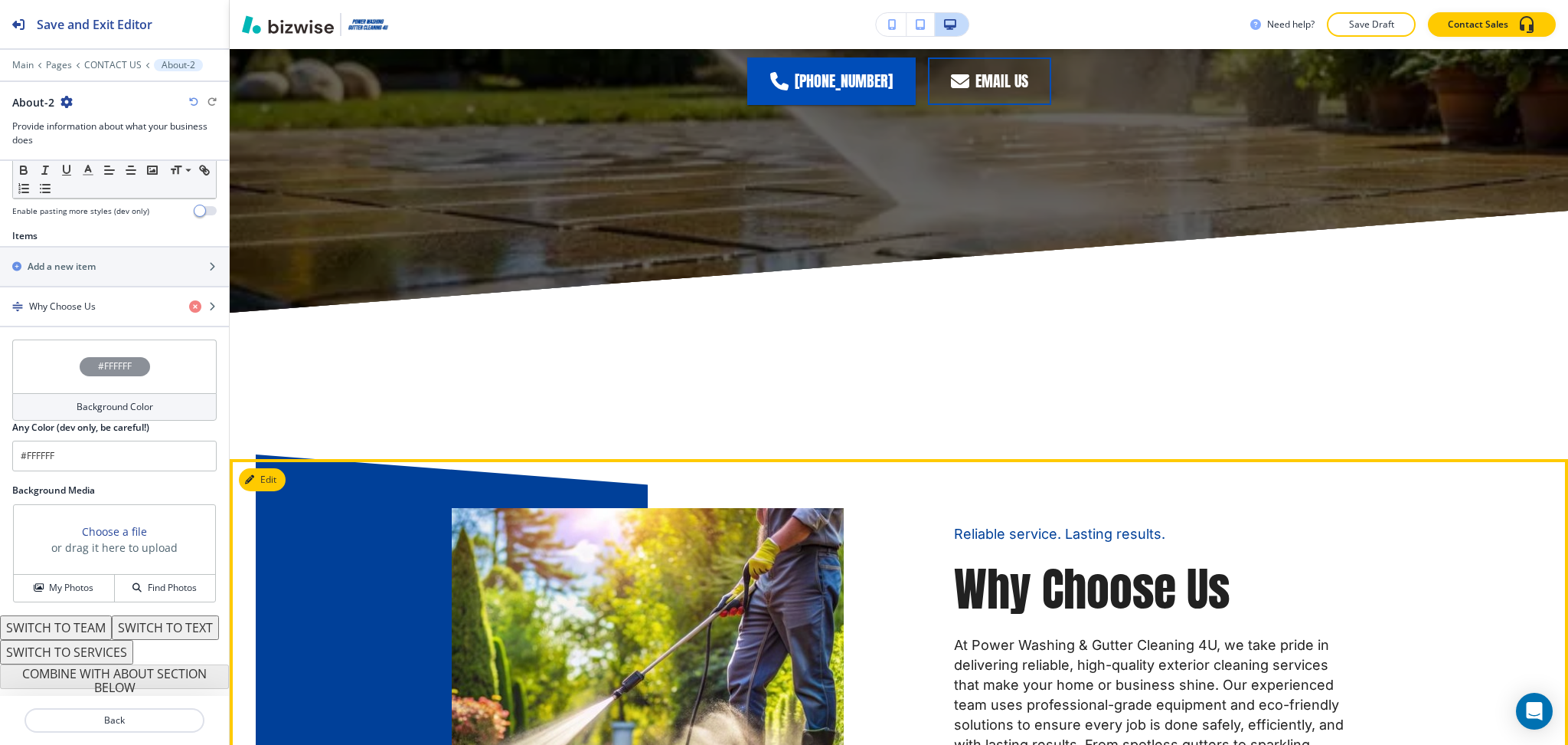
scroll to position [2594, 0]
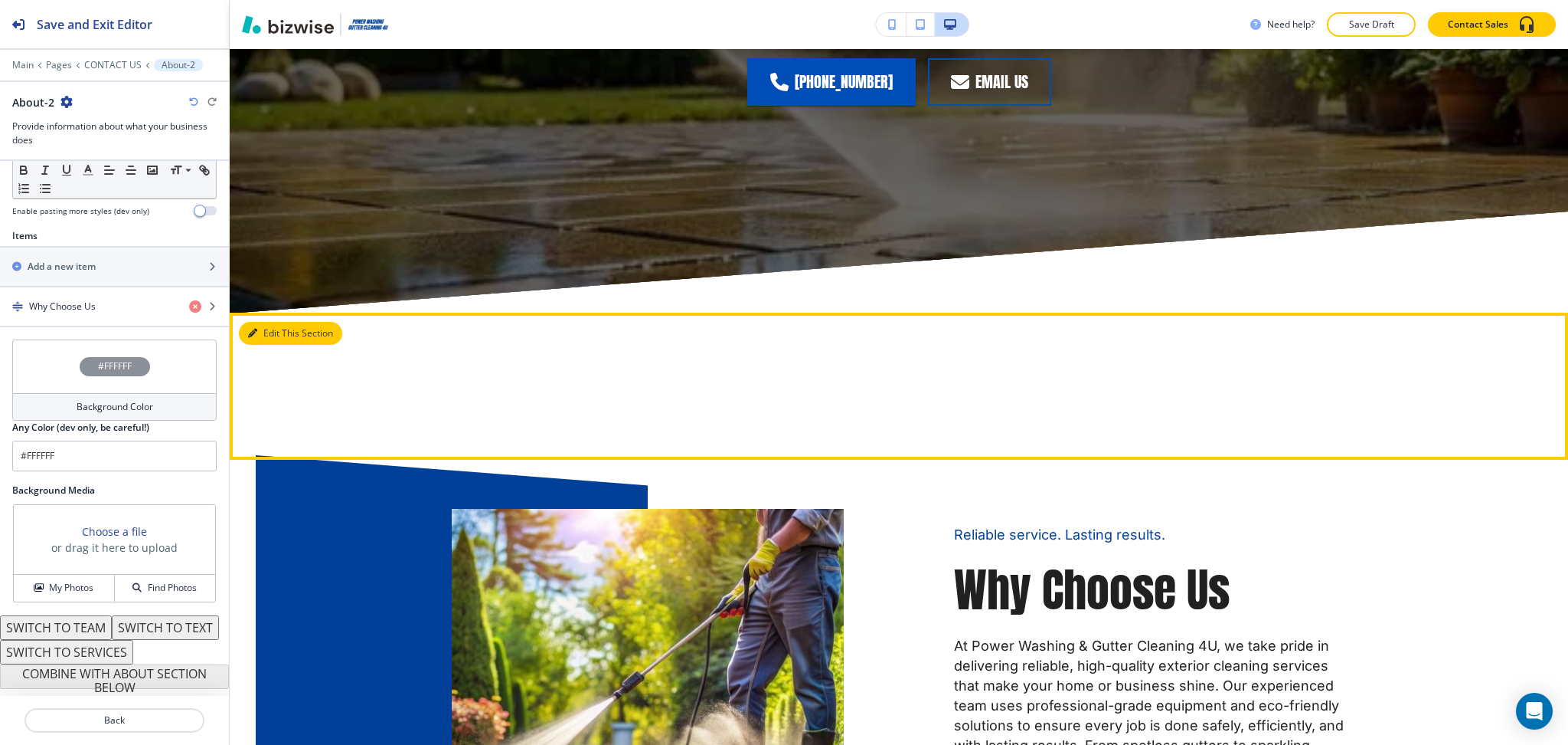
click at [280, 326] on button "Edit This Section" at bounding box center [290, 333] width 103 height 23
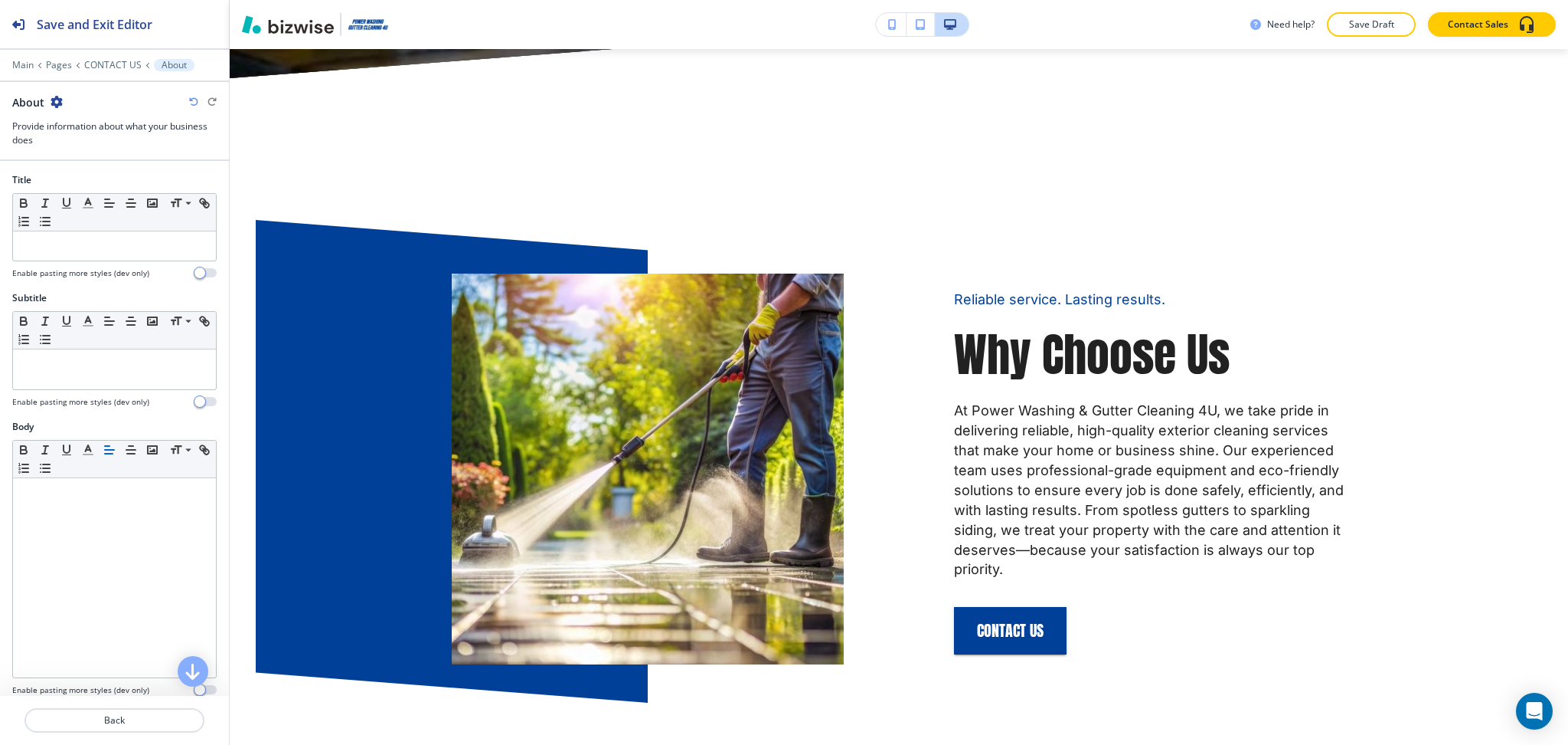
scroll to position [2855, 0]
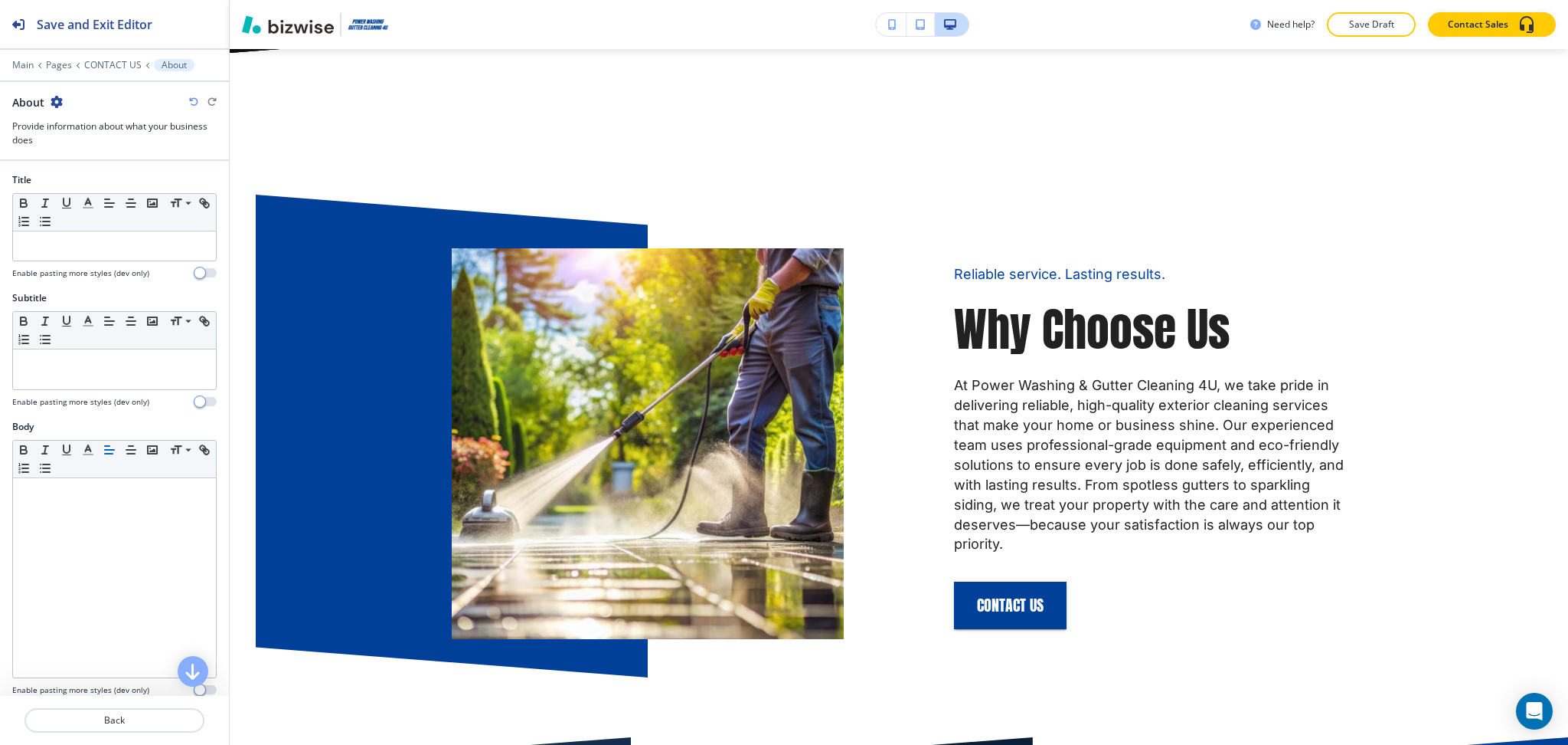
click at [57, 92] on div at bounding box center [114, 88] width 229 height 12
click at [57, 97] on icon "button" at bounding box center [57, 102] width 12 height 12
click at [82, 181] on p "Delete Section" at bounding box center [98, 183] width 78 height 14
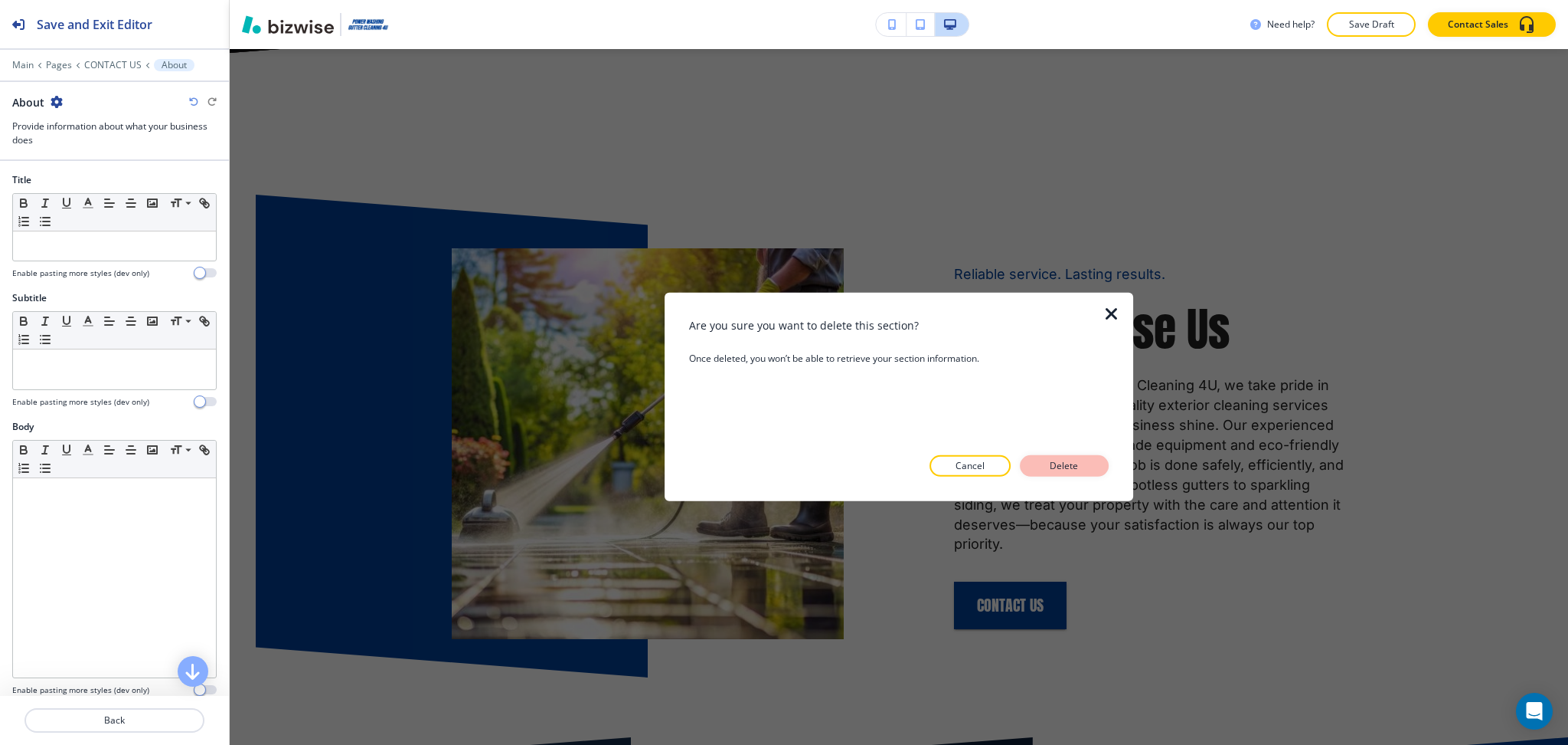
click at [1075, 461] on p "Delete" at bounding box center [1064, 466] width 36 height 14
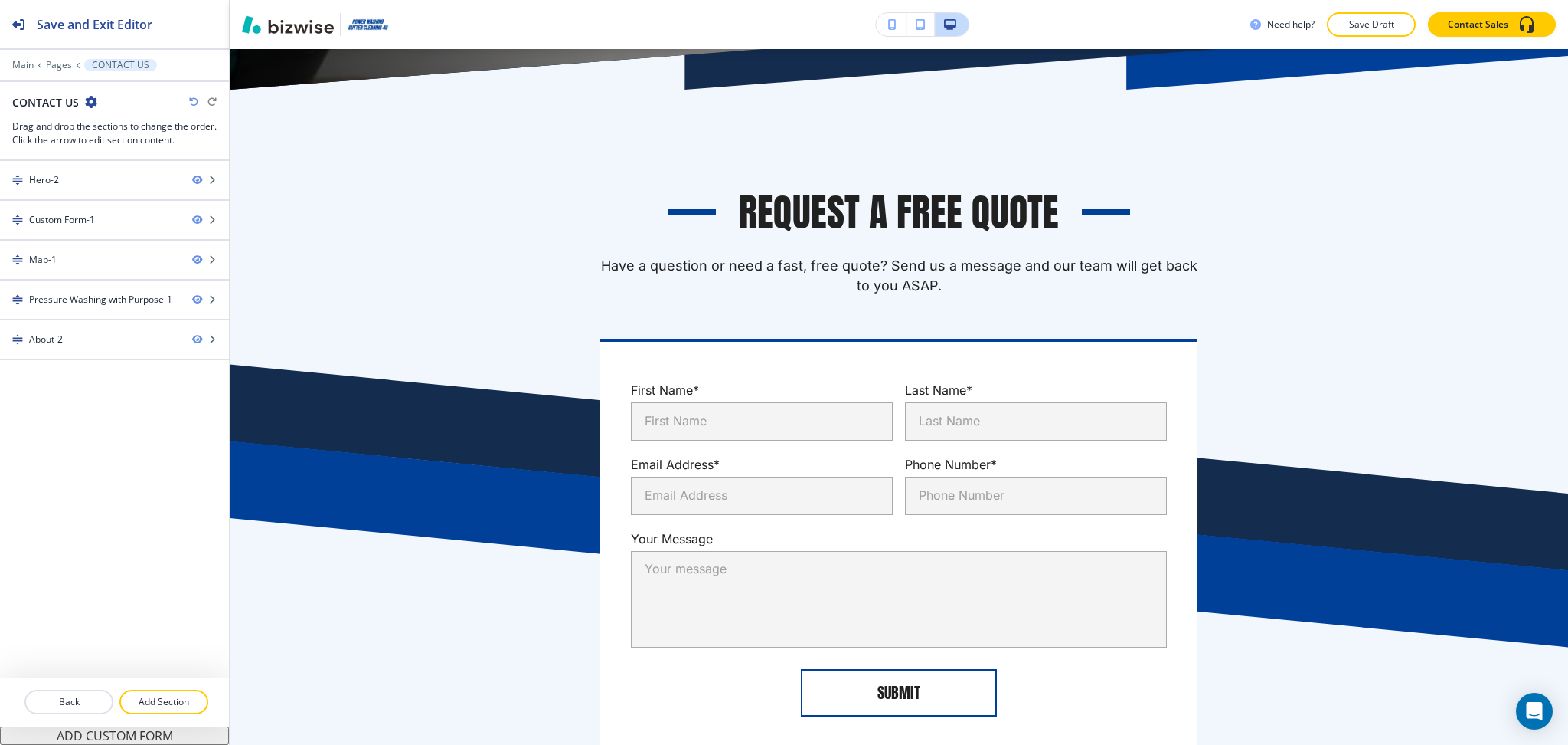
scroll to position [0, 0]
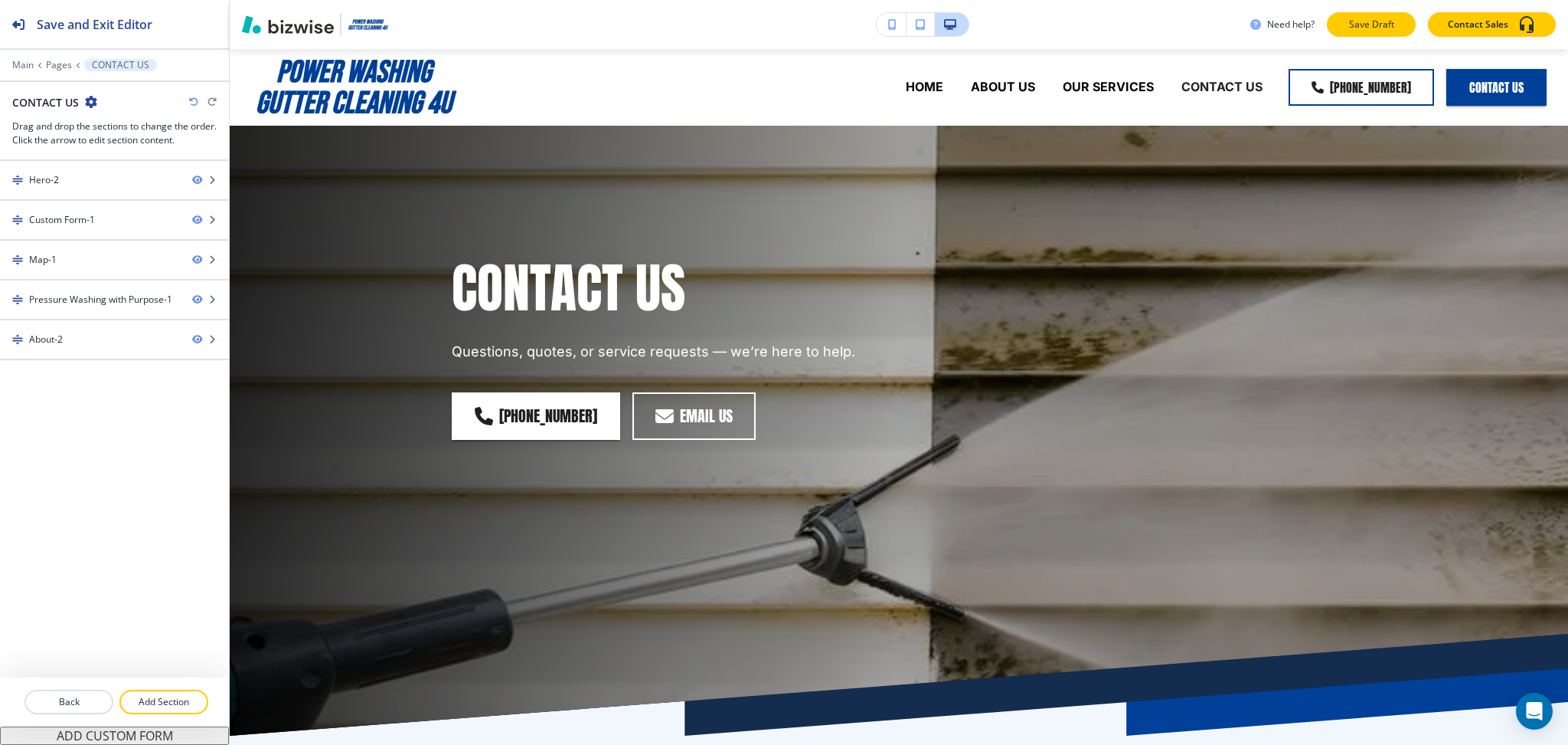
click at [1381, 21] on p "Save Draft" at bounding box center [1371, 25] width 49 height 14
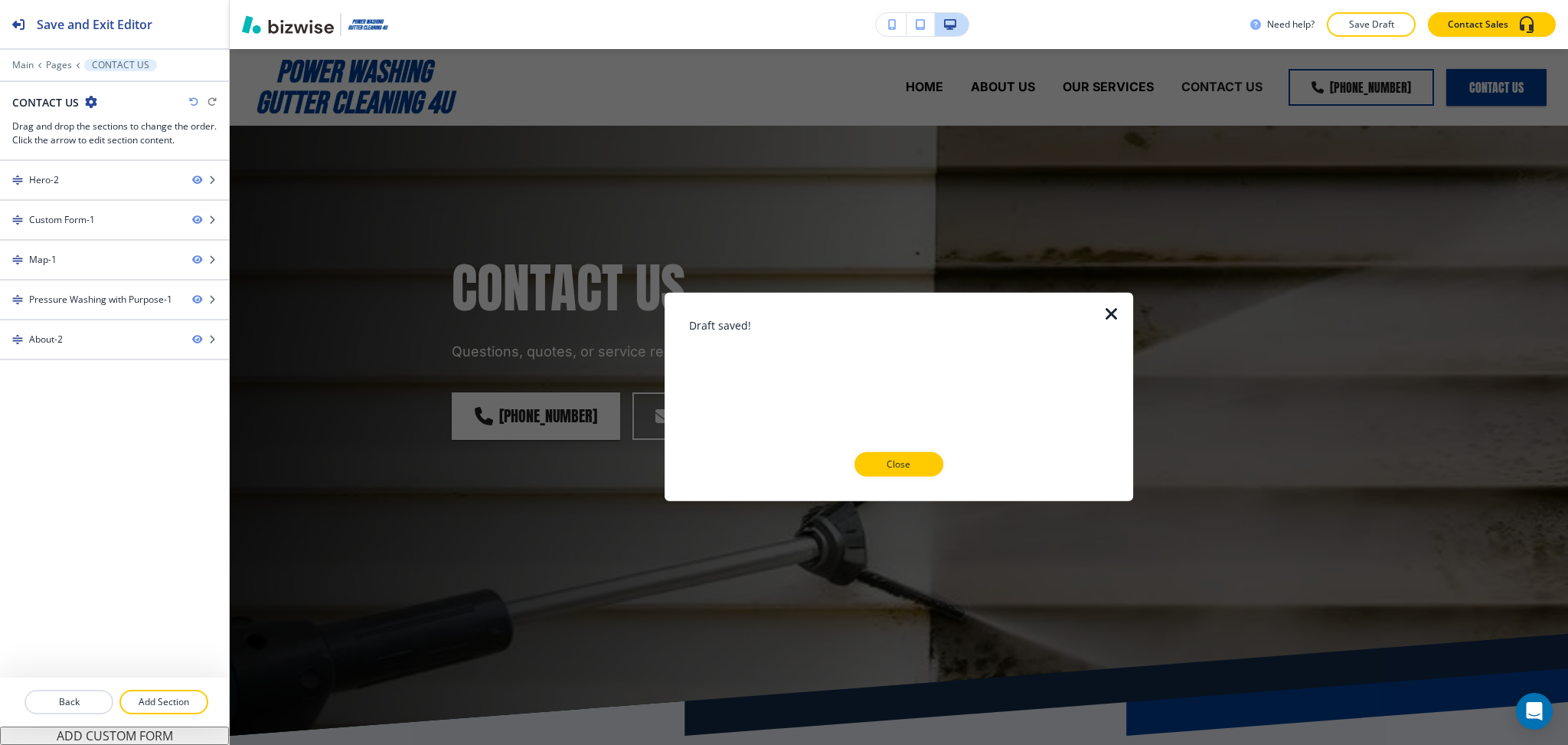
click at [1104, 317] on icon "button" at bounding box center [1111, 313] width 19 height 19
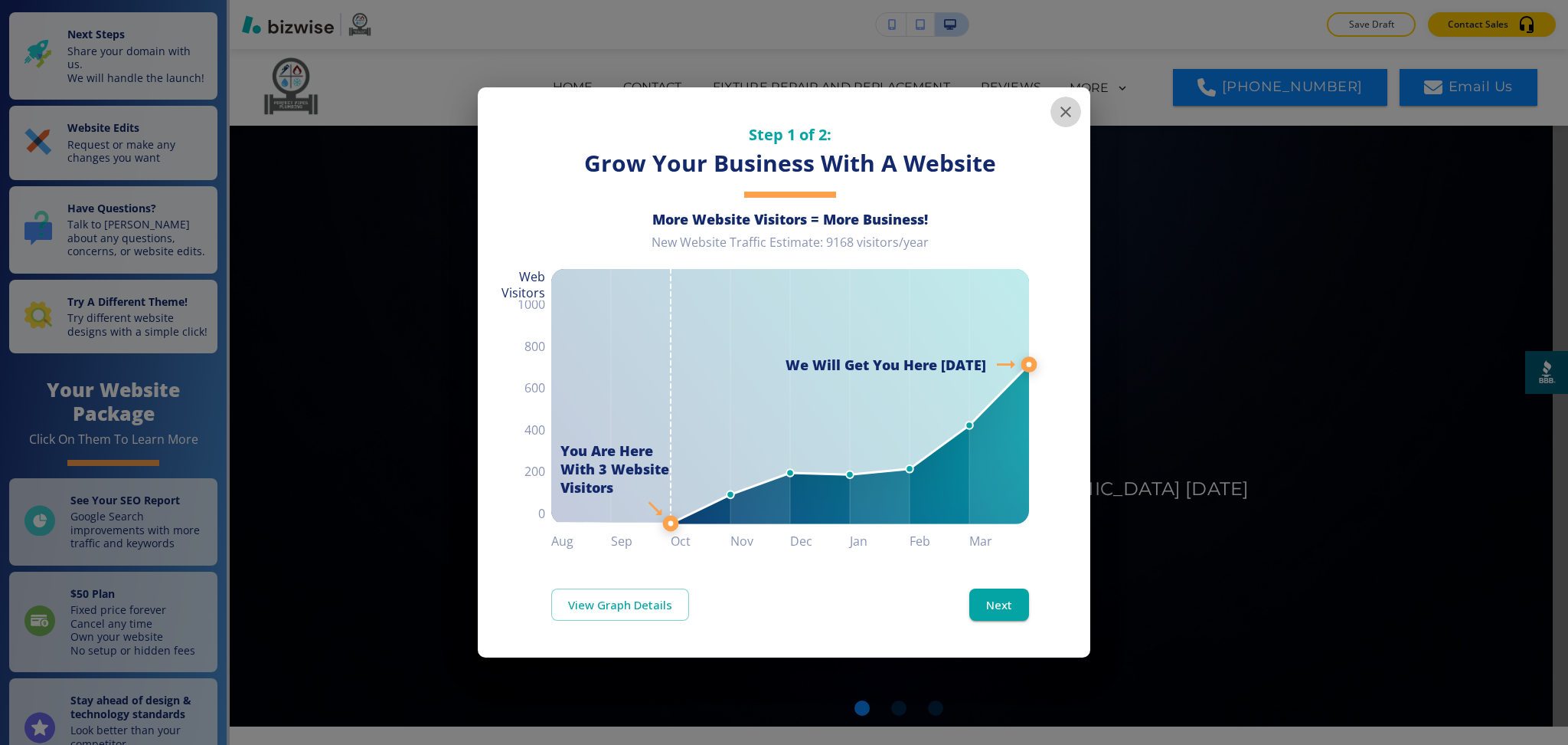
click at [1068, 110] on icon "button" at bounding box center [1066, 112] width 19 height 19
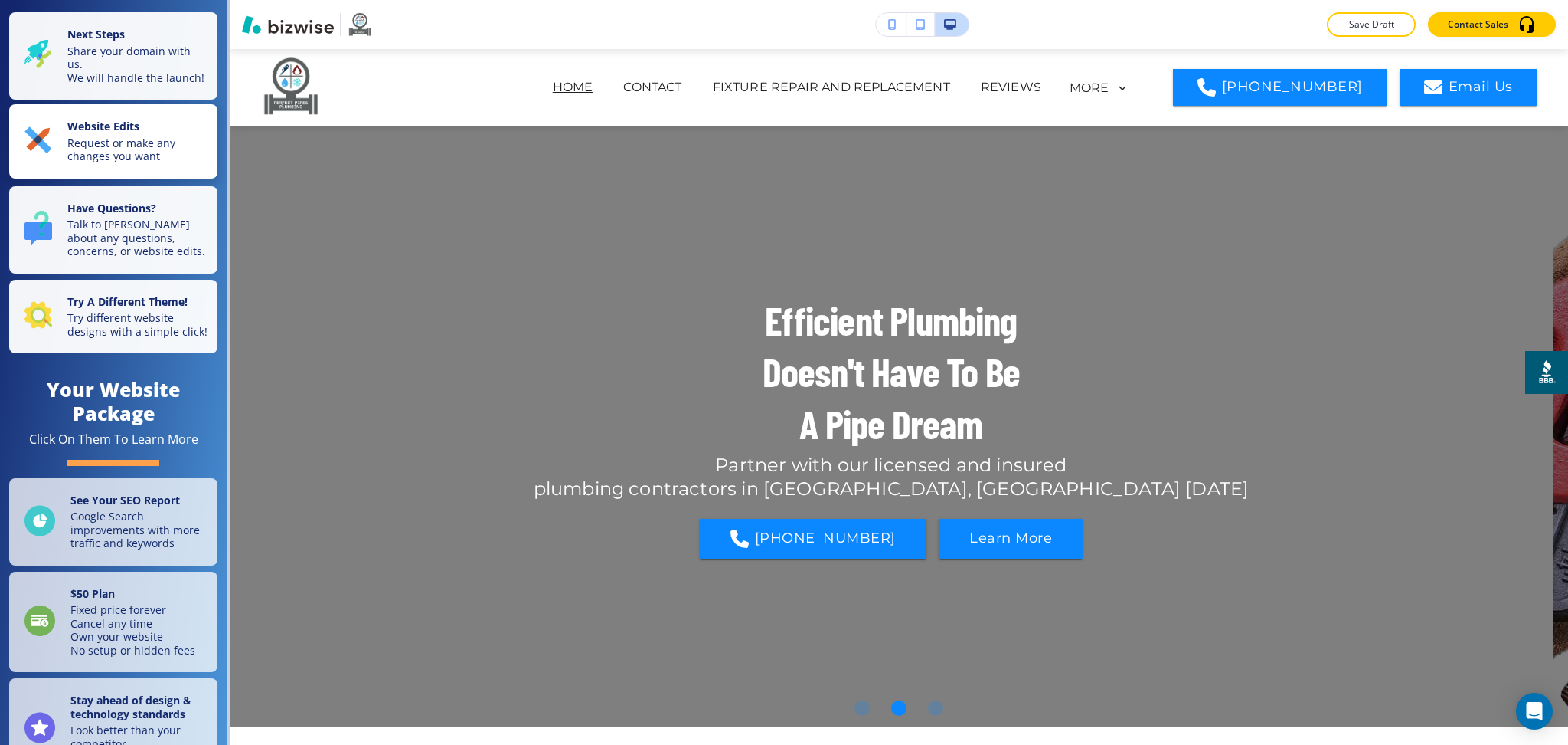
click at [161, 137] on p "Website Edits" at bounding box center [138, 128] width 141 height 17
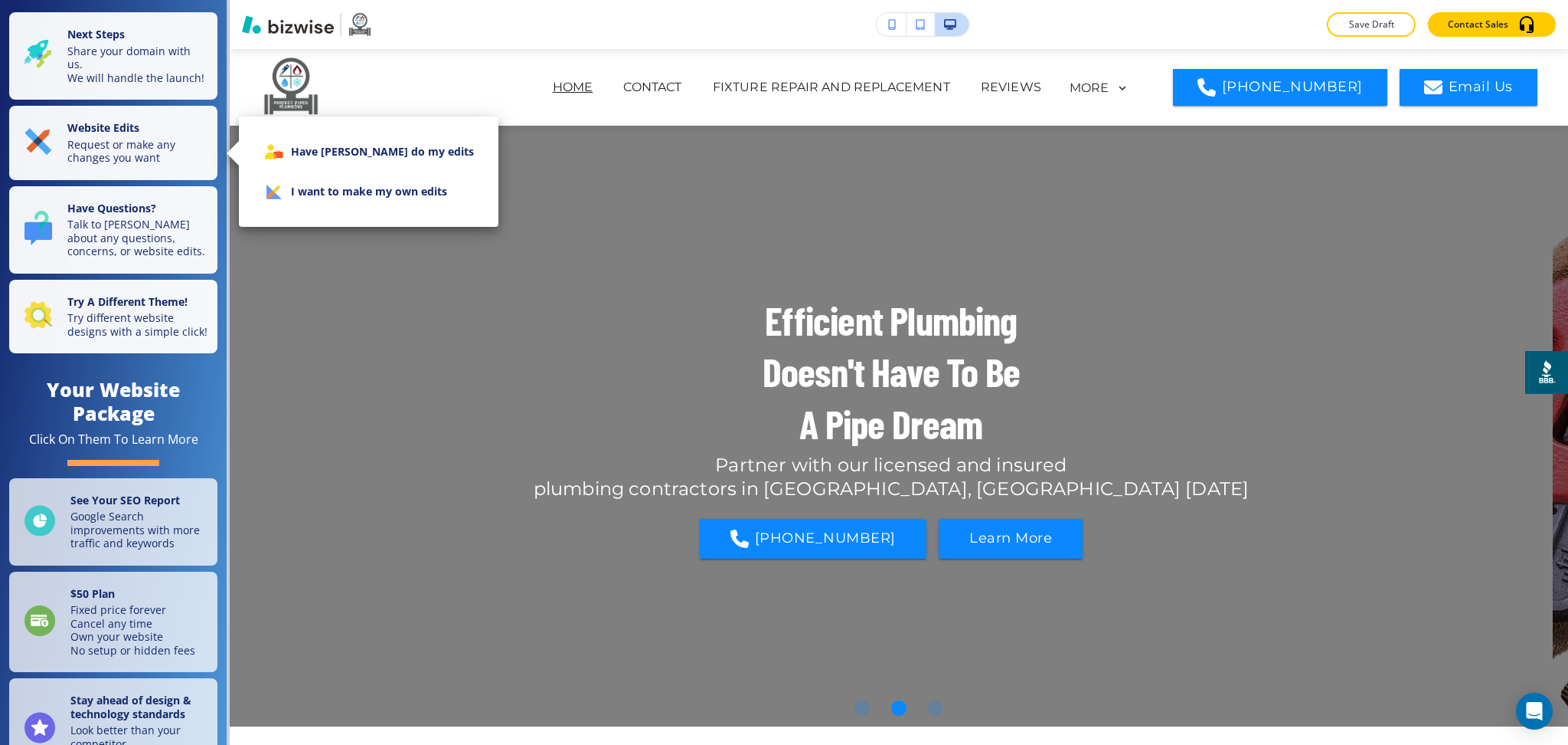
drag, startPoint x: 351, startPoint y: 198, endPoint x: 449, endPoint y: 297, distance: 139.3
click at [351, 198] on li "I want to make my own edits" at bounding box center [368, 191] width 235 height 40
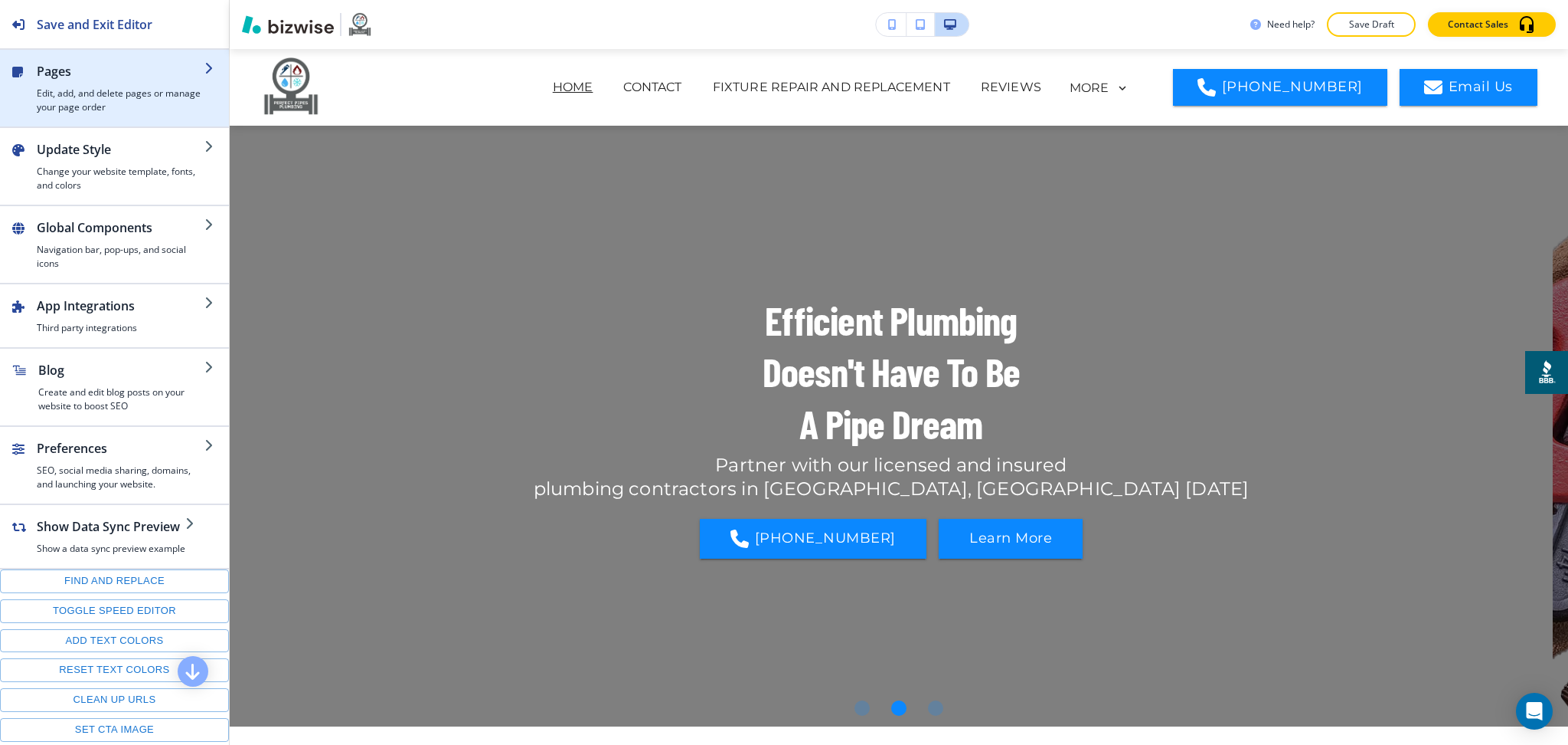
click at [63, 105] on h4 "Edit, add, and delete pages or manage your page order" at bounding box center [120, 99] width 168 height 28
